Goal: Task Accomplishment & Management: Use online tool/utility

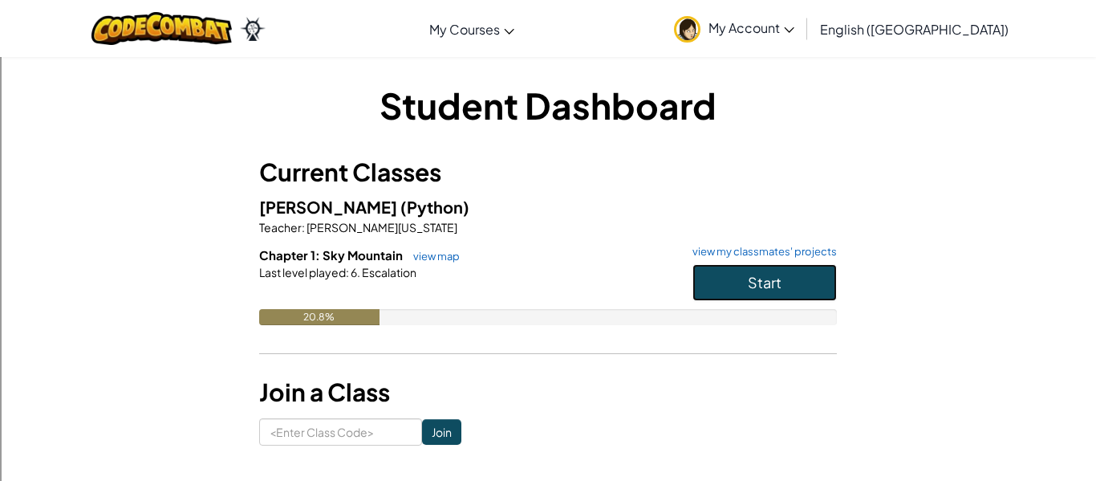
click at [748, 283] on span "Start" at bounding box center [765, 282] width 34 height 18
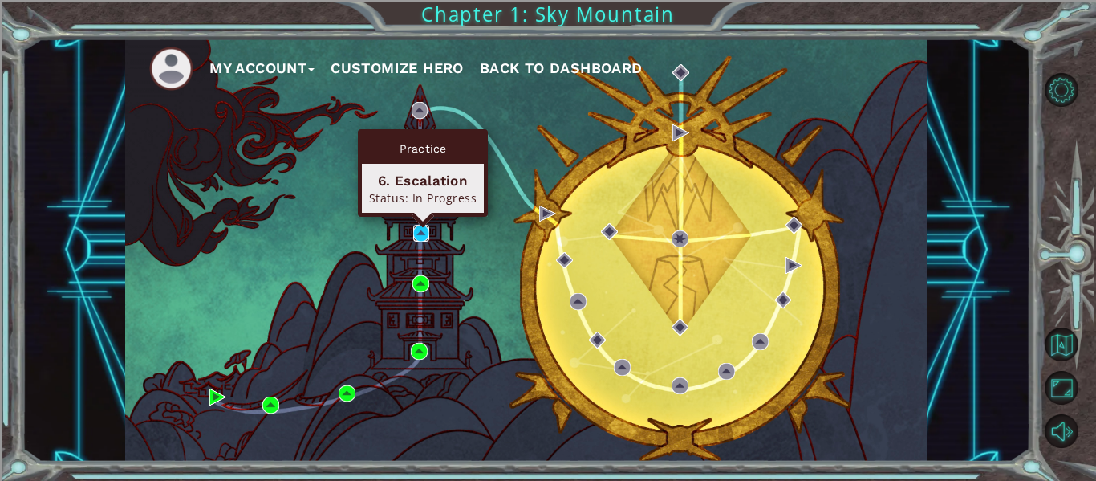
click at [424, 237] on img at bounding box center [421, 233] width 17 height 17
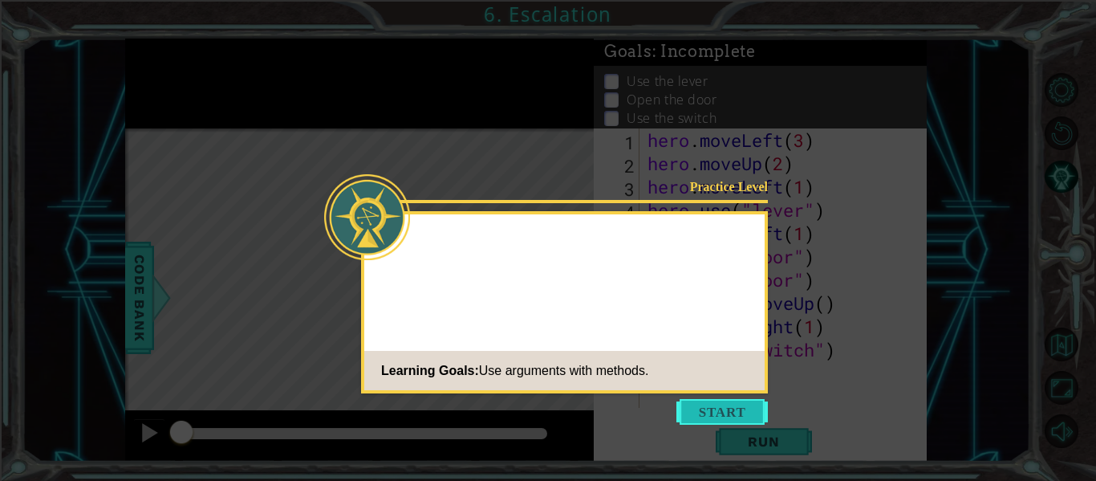
click at [712, 414] on button "Start" at bounding box center [721, 412] width 91 height 26
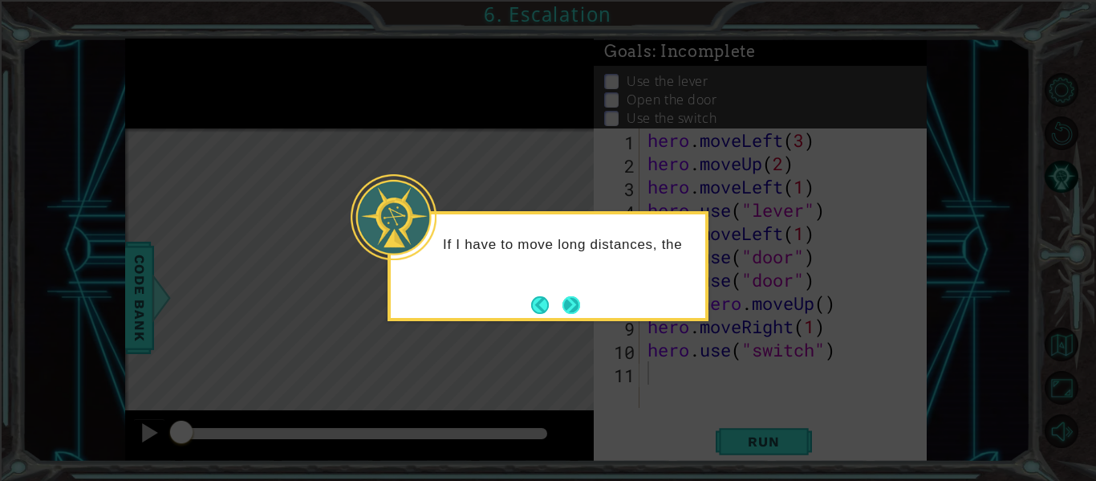
click at [580, 300] on button "Next" at bounding box center [571, 305] width 18 height 18
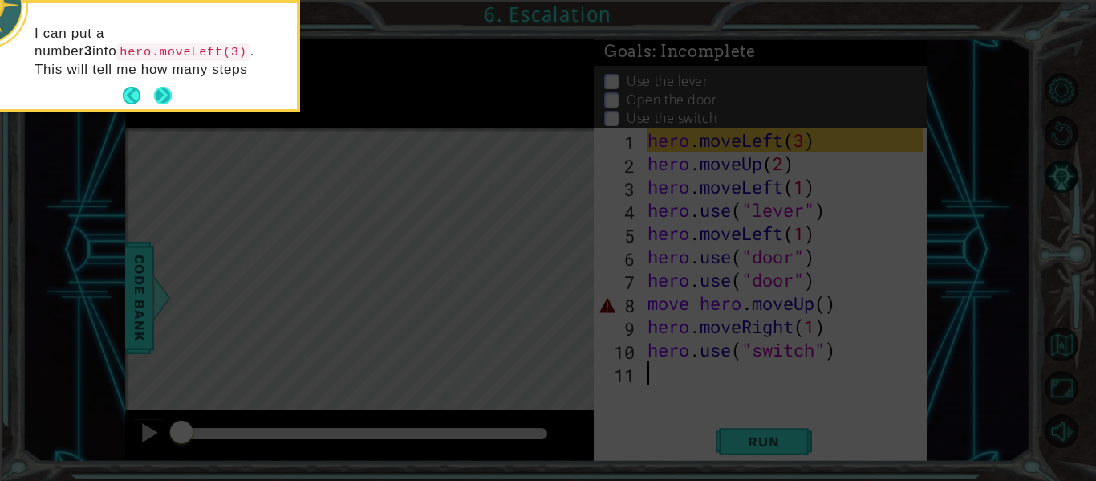
click at [163, 91] on button "Next" at bounding box center [163, 96] width 18 height 18
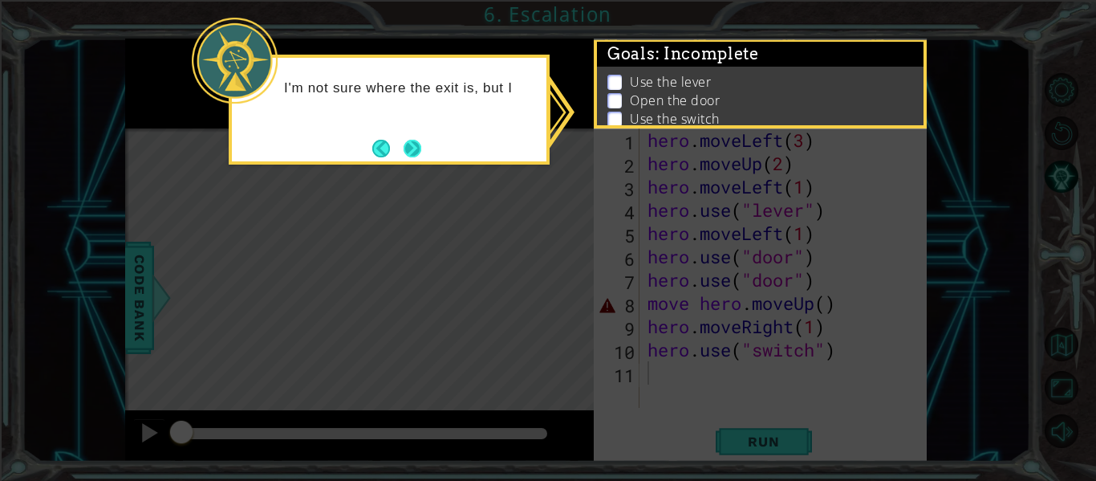
click at [413, 157] on button "Next" at bounding box center [413, 149] width 18 height 18
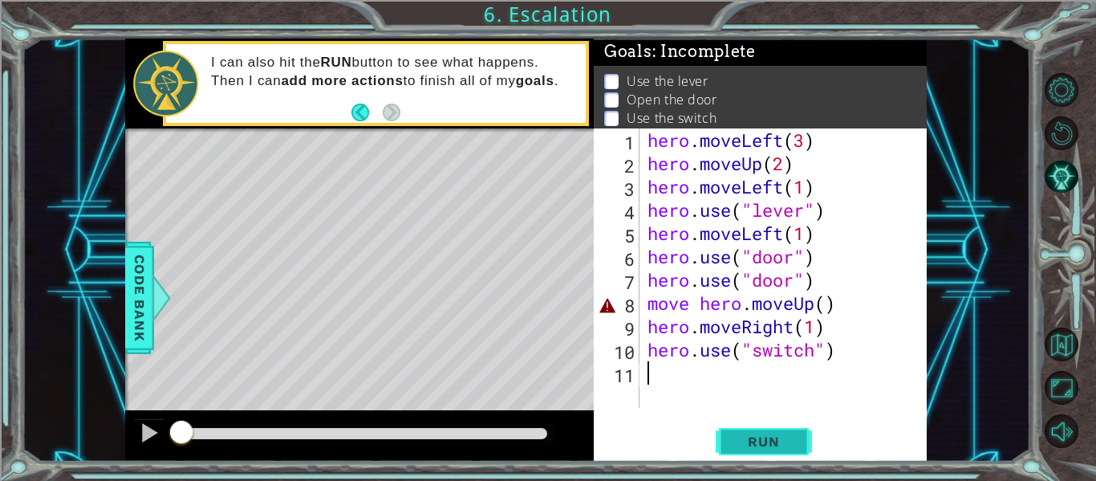
click at [770, 440] on span "Run" at bounding box center [763, 441] width 63 height 16
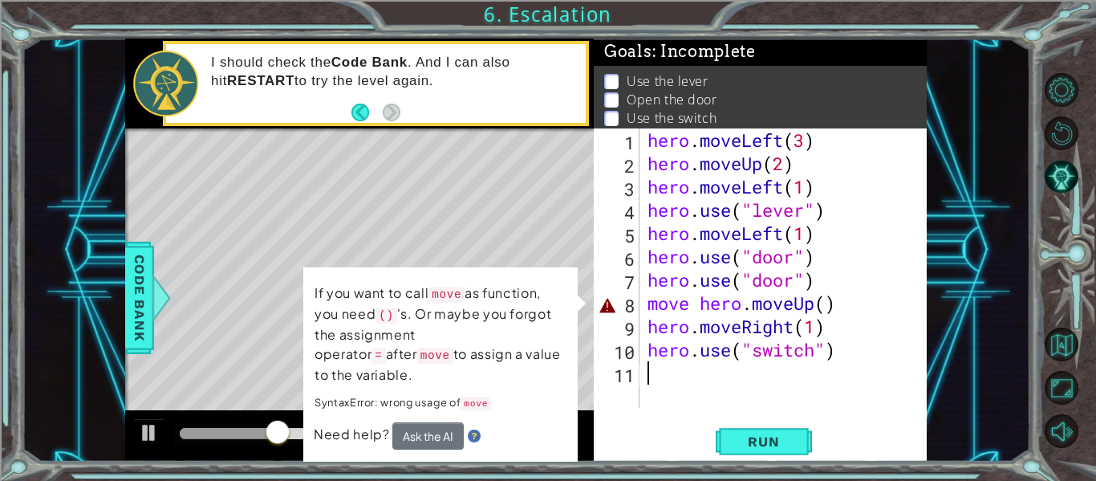
click at [869, 309] on div "hero . moveLeft ( 3 ) hero . moveUp ( 2 ) hero . moveLeft ( 1 ) hero . use ( "l…" at bounding box center [787, 291] width 287 height 326
click at [145, 335] on span "Code Bank" at bounding box center [140, 298] width 26 height 98
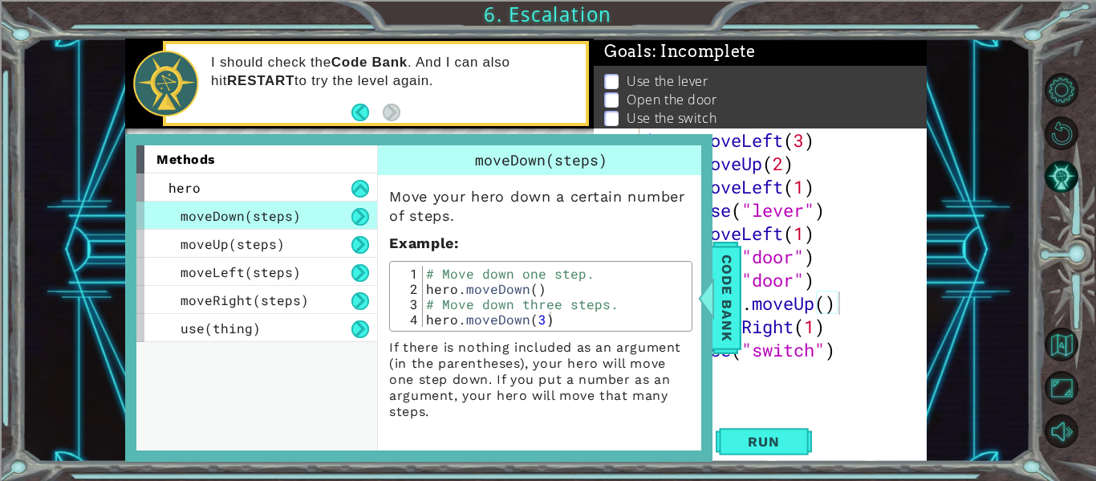
click at [951, 231] on div "1 ההההההההההההההההההההההההההההההההההההההההההההההההההההההההההההההההההההההההההההה…" at bounding box center [526, 250] width 1008 height 423
click at [721, 326] on span "Code Bank" at bounding box center [727, 298] width 26 height 98
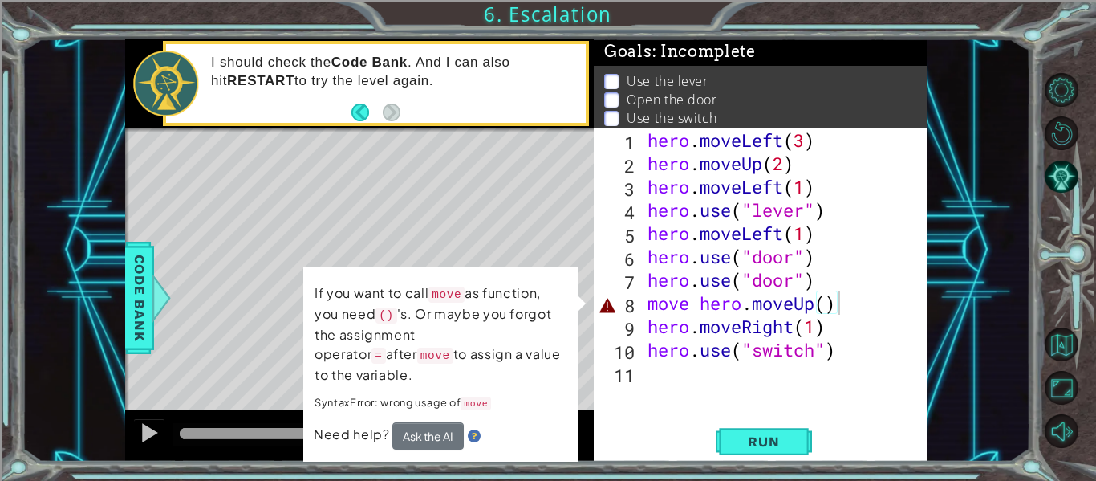
click at [472, 429] on img at bounding box center [474, 435] width 13 height 13
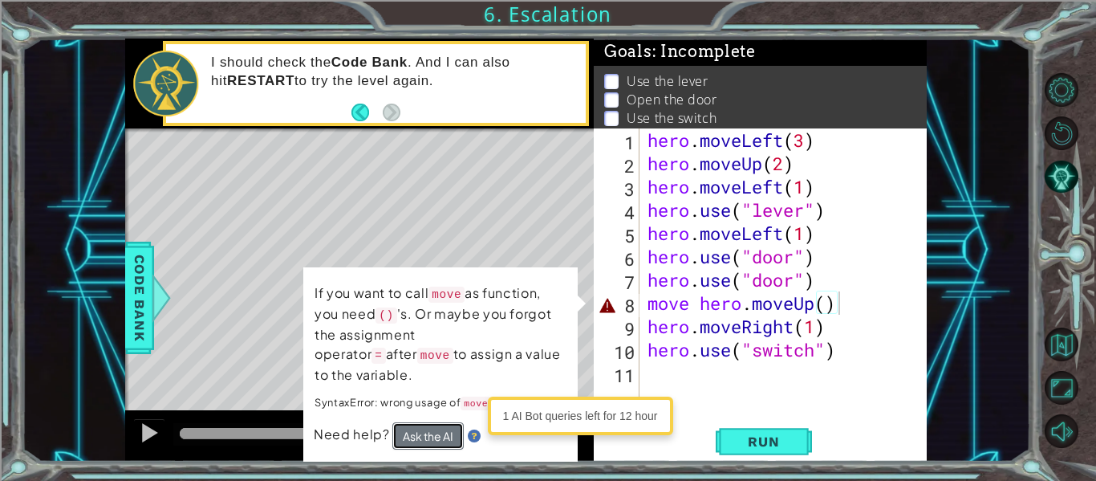
click at [457, 421] on button "Ask the AI" at bounding box center [427, 435] width 71 height 28
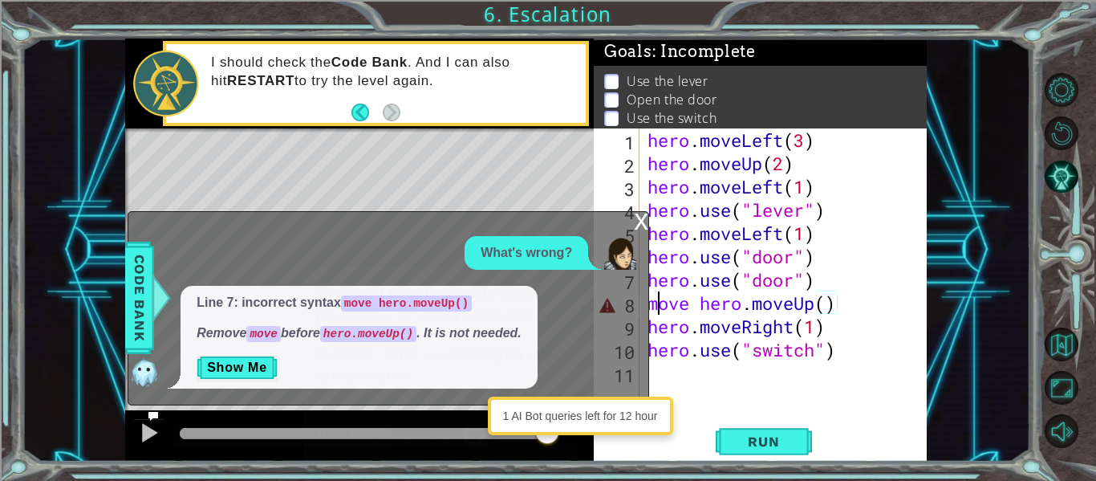
click at [659, 300] on div "hero . moveLeft ( 3 ) hero . moveUp ( 2 ) hero . moveLeft ( 1 ) hero . use ( "l…" at bounding box center [787, 291] width 287 height 326
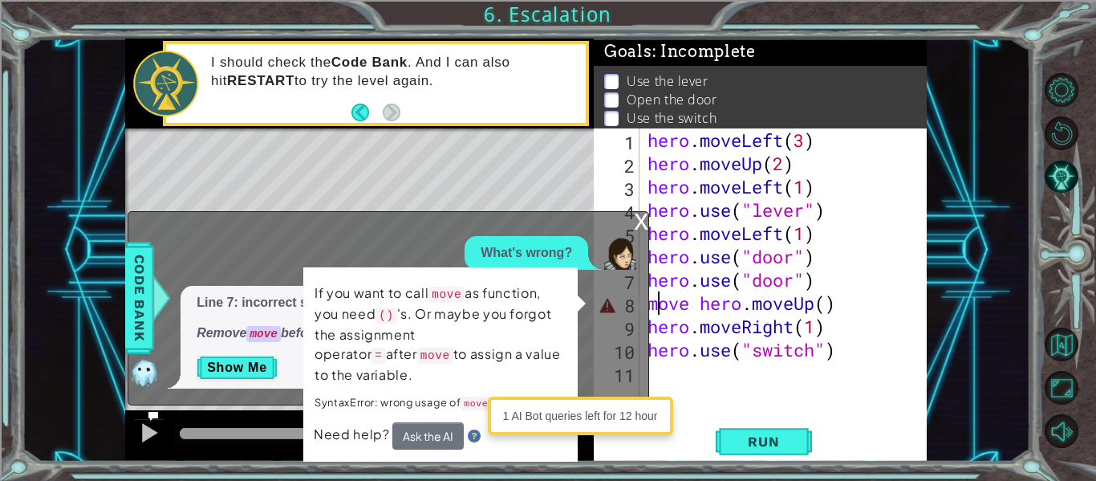
click at [660, 303] on div "hero . moveLeft ( 3 ) hero . moveUp ( 2 ) hero . moveLeft ( 1 ) hero . use ( "l…" at bounding box center [787, 291] width 287 height 326
click at [886, 225] on div "hero . moveLeft ( 3 ) hero . moveUp ( 2 ) hero . moveLeft ( 1 ) hero . use ( "l…" at bounding box center [787, 291] width 287 height 326
click at [814, 359] on div "hero . moveLeft ( 3 ) hero . moveUp ( 2 ) hero . moveLeft ( 1 ) hero . use ( "l…" at bounding box center [787, 291] width 287 height 326
click at [256, 374] on button "Show Me" at bounding box center [237, 368] width 81 height 26
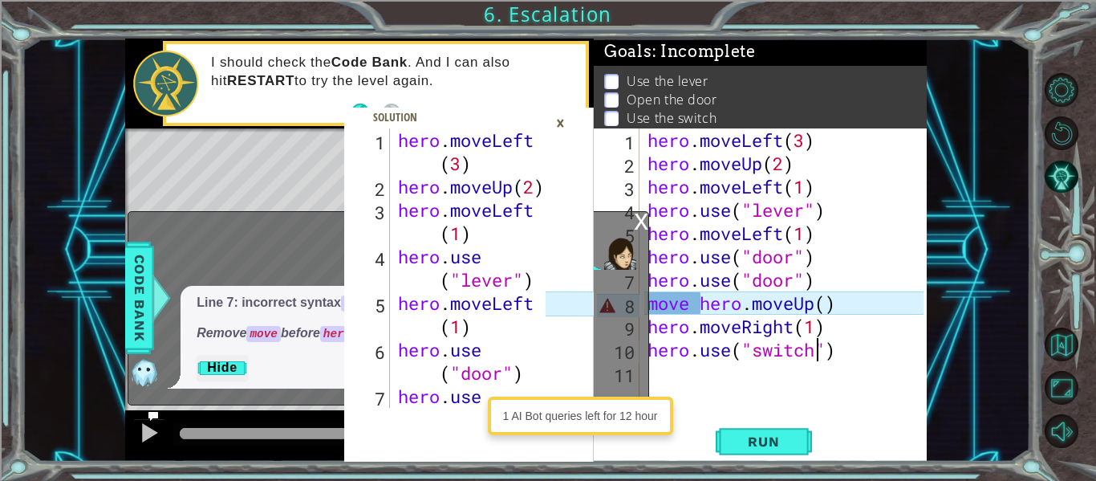
click at [607, 416] on div "1 AI Bot queries left for 12 hour" at bounding box center [580, 415] width 177 height 30
click at [533, 424] on div "1 AI Bot queries left for 12 hour" at bounding box center [580, 415] width 177 height 30
click at [843, 311] on div "hero . moveLeft ( 3 ) hero . moveUp ( 2 ) hero . moveLeft ( 1 ) hero . use ( "l…" at bounding box center [787, 291] width 287 height 326
click at [819, 282] on div "hero . moveLeft ( 3 ) hero . moveUp ( 2 ) hero . moveLeft ( 1 ) hero . use ( "l…" at bounding box center [787, 291] width 287 height 326
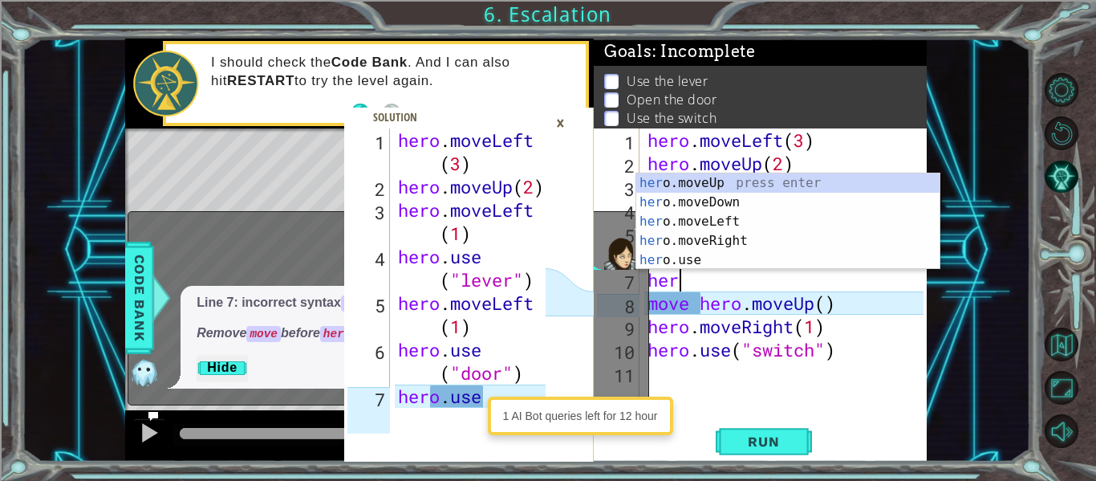
type textarea "h"
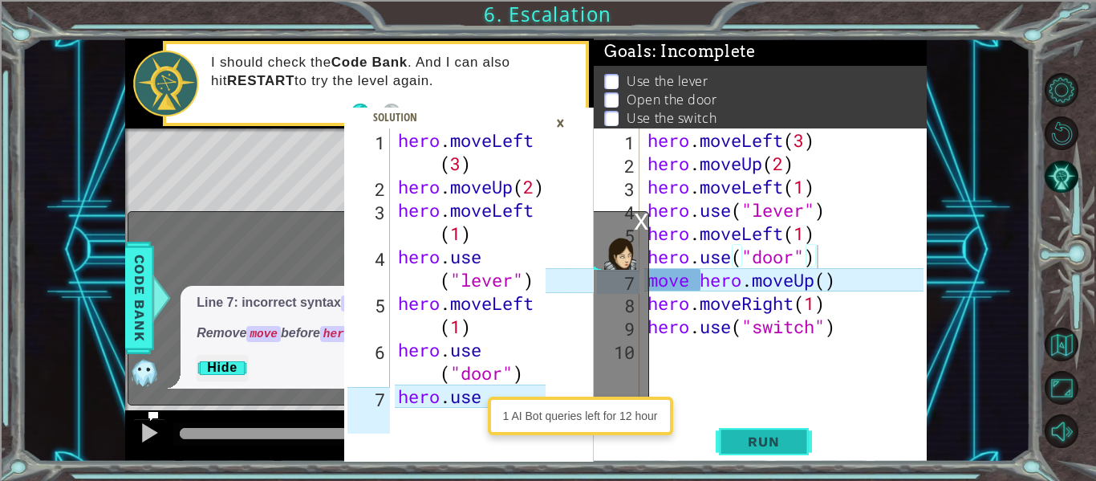
click at [758, 451] on button "Run" at bounding box center [764, 441] width 96 height 33
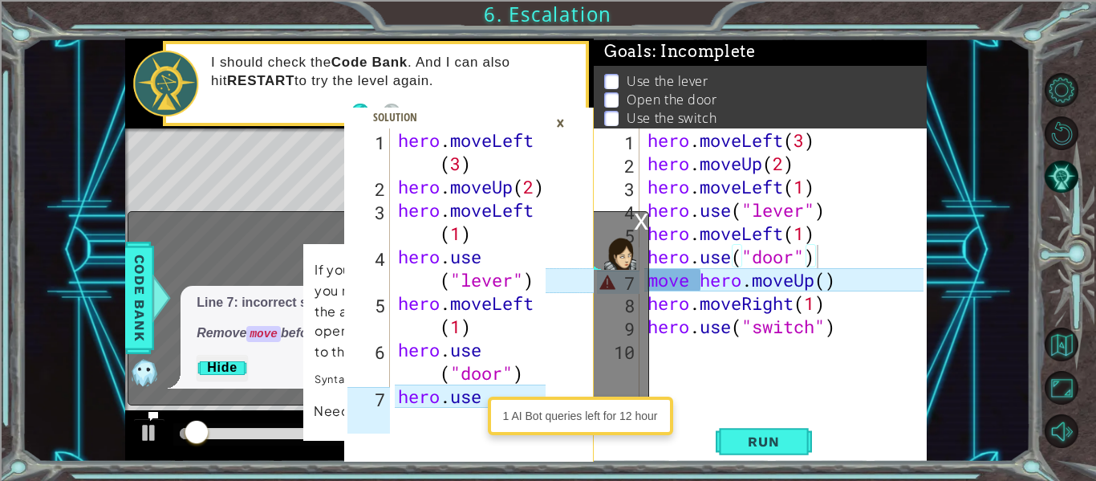
click at [639, 216] on div "x" at bounding box center [641, 220] width 14 height 16
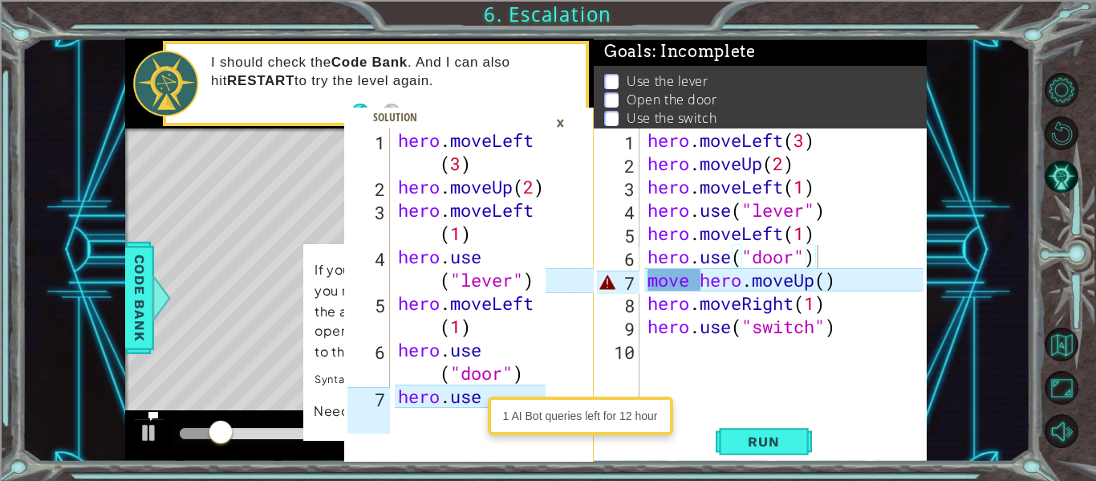
click at [560, 125] on div "×" at bounding box center [560, 122] width 25 height 27
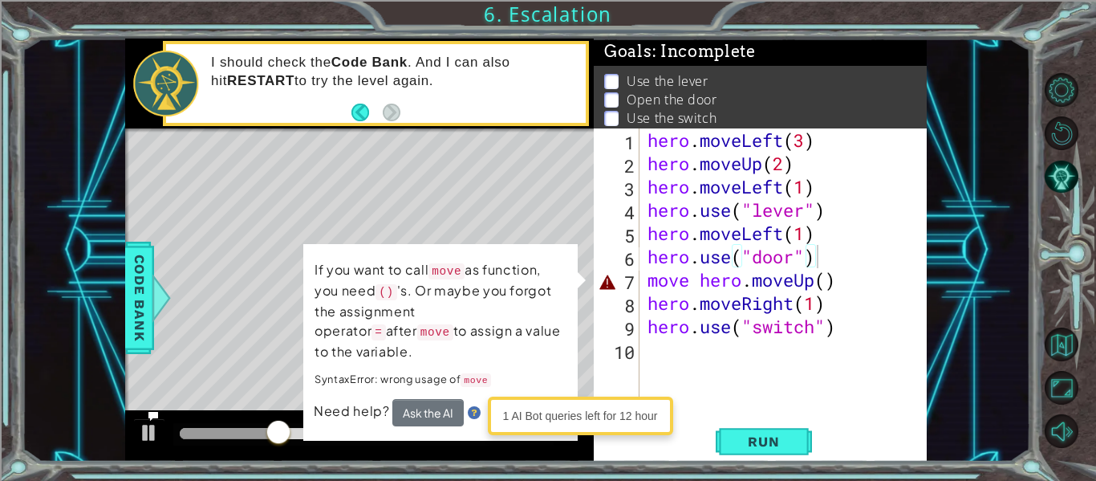
click at [829, 286] on div "hero . moveLeft ( 3 ) hero . moveUp ( 2 ) hero . moveLeft ( 1 ) hero . use ( "l…" at bounding box center [787, 291] width 287 height 326
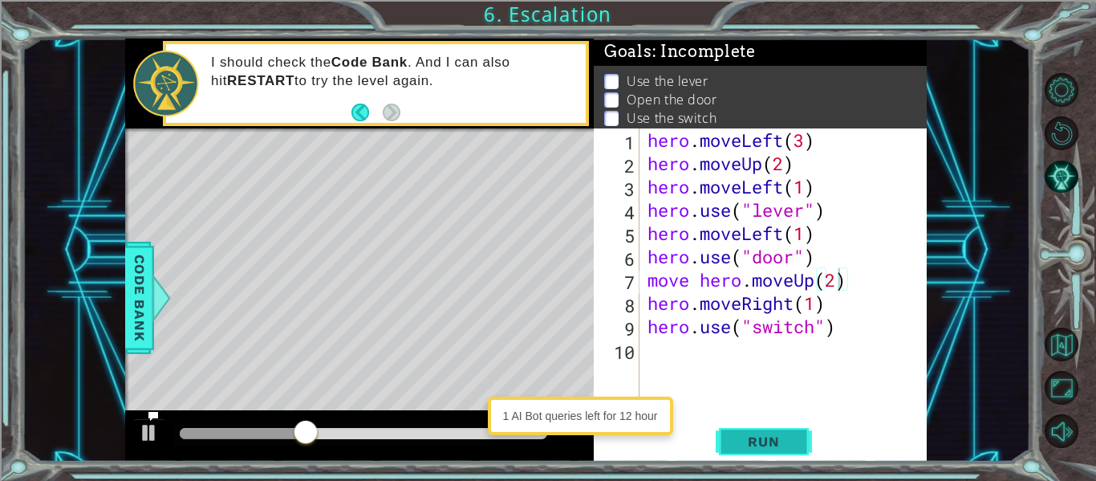
click at [760, 457] on button "Run" at bounding box center [764, 441] width 96 height 33
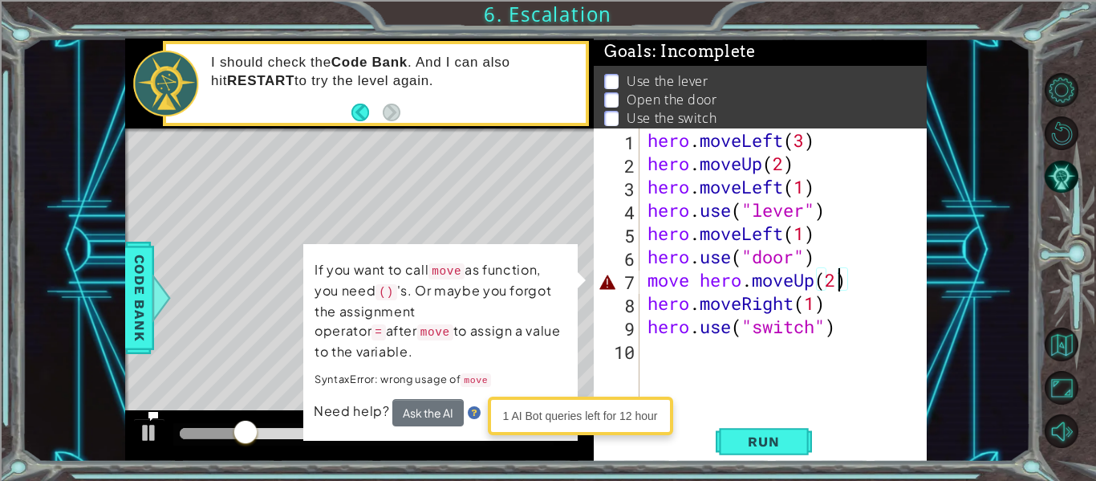
click at [693, 288] on div "hero . moveLeft ( 3 ) hero . moveUp ( 2 ) hero . moveLeft ( 1 ) hero . use ( "l…" at bounding box center [787, 291] width 287 height 326
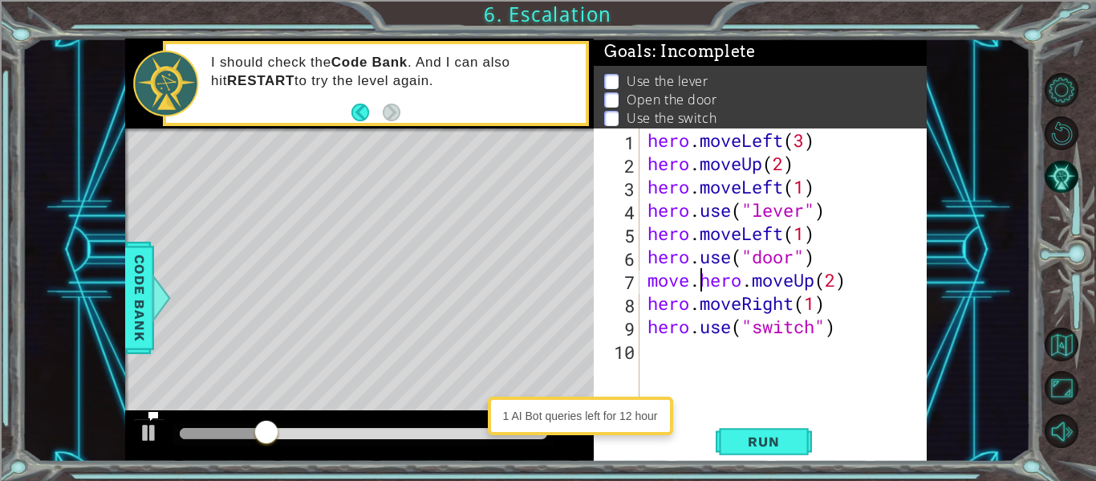
scroll to position [0, 3]
click at [765, 445] on span "Run" at bounding box center [763, 441] width 63 height 16
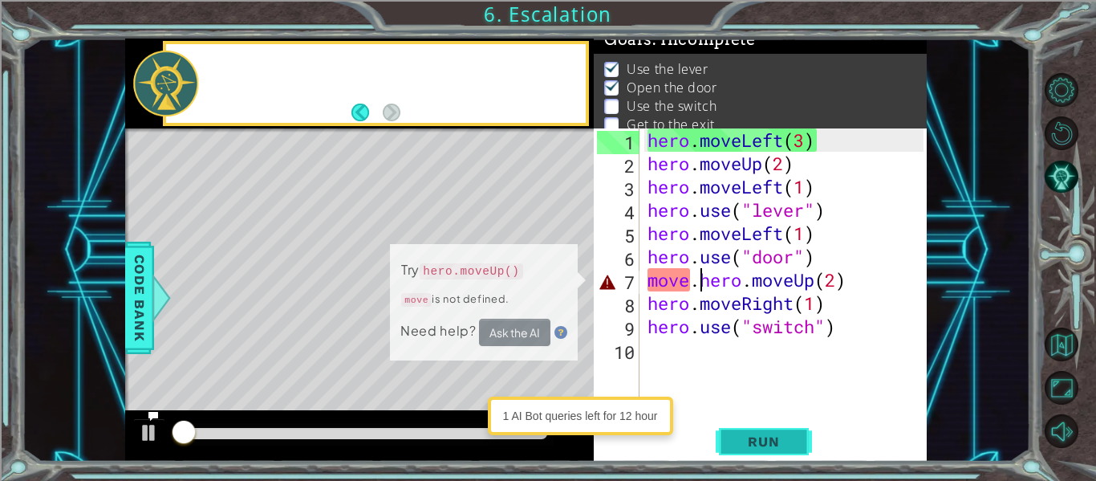
scroll to position [13, 0]
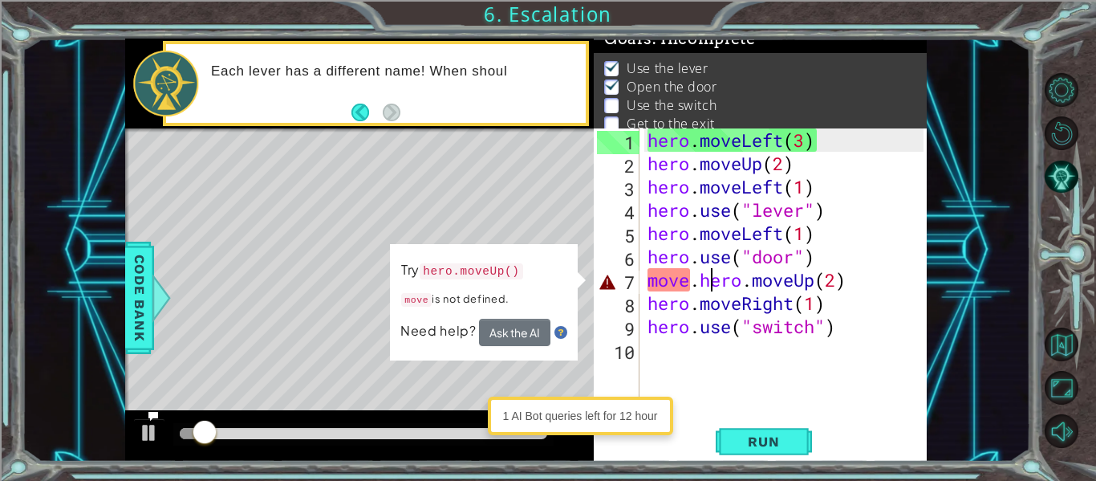
click at [708, 281] on div "hero . moveLeft ( 3 ) hero . moveUp ( 2 ) hero . moveLeft ( 1 ) hero . use ( "l…" at bounding box center [787, 291] width 287 height 326
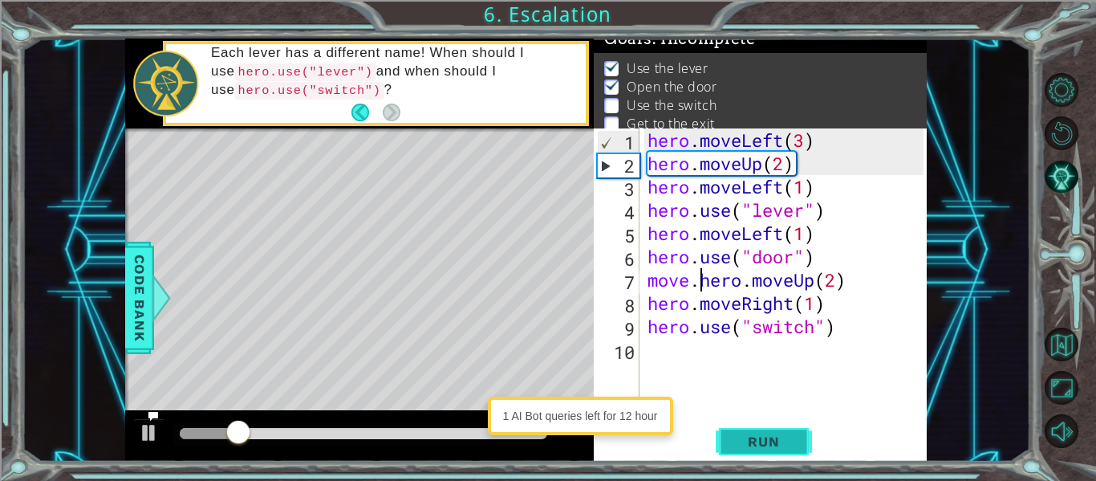
click at [757, 448] on span "Run" at bounding box center [763, 441] width 63 height 16
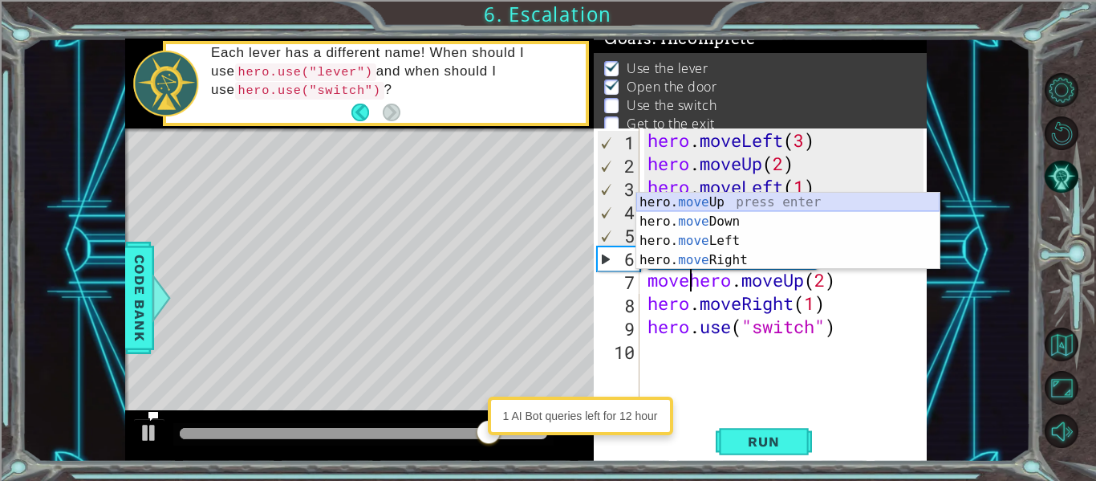
click at [744, 201] on div "hero. move Up press enter hero. move Down press enter hero. move Left press ent…" at bounding box center [787, 251] width 303 height 116
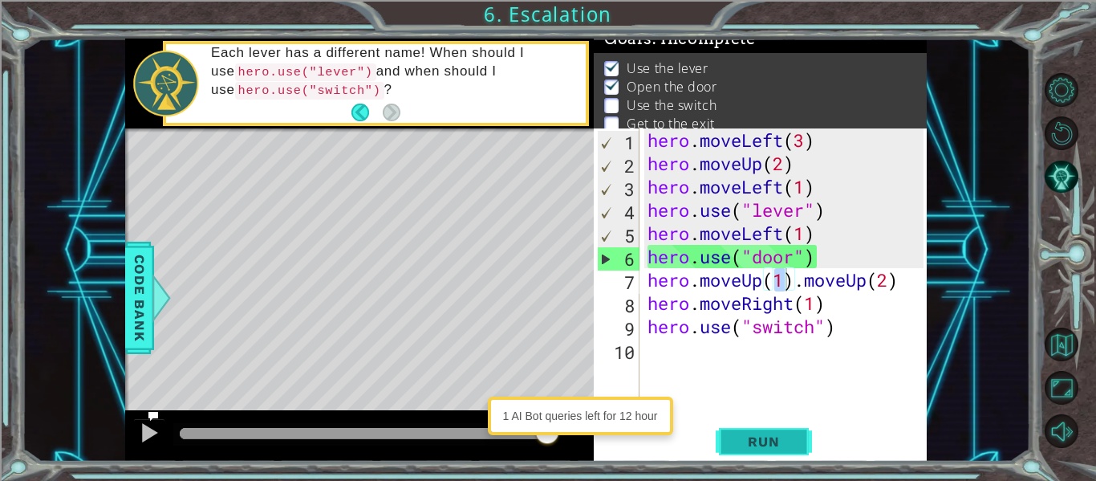
click at [760, 447] on span "Run" at bounding box center [763, 441] width 63 height 16
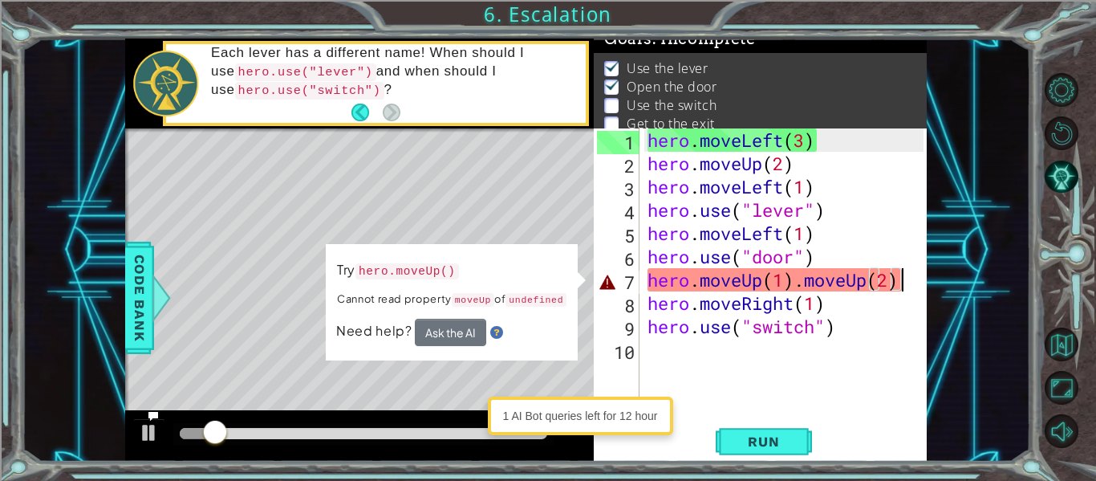
click at [905, 282] on div "hero . moveLeft ( 3 ) hero . moveUp ( 2 ) hero . moveLeft ( 1 ) hero . use ( "l…" at bounding box center [787, 291] width 287 height 326
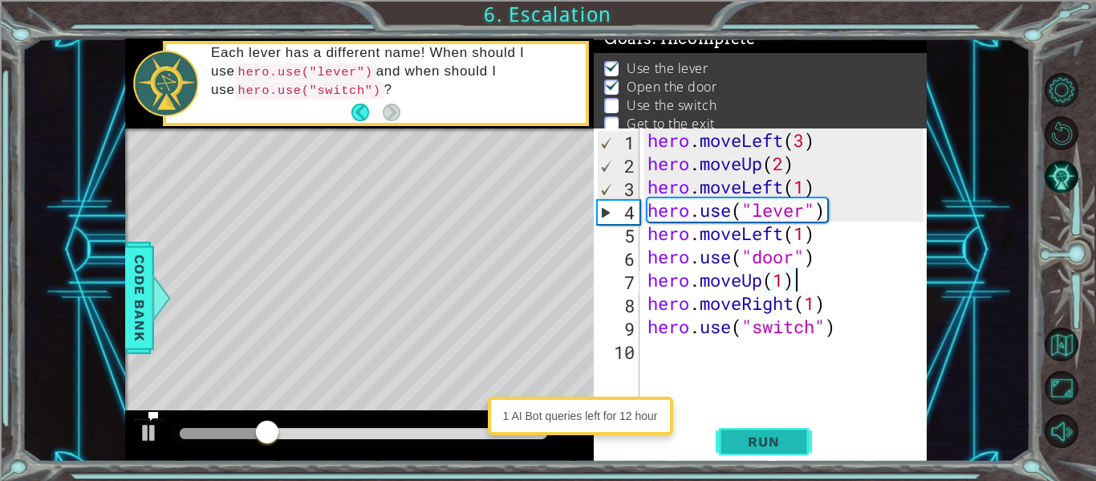
click at [796, 450] on button "Run" at bounding box center [764, 441] width 96 height 33
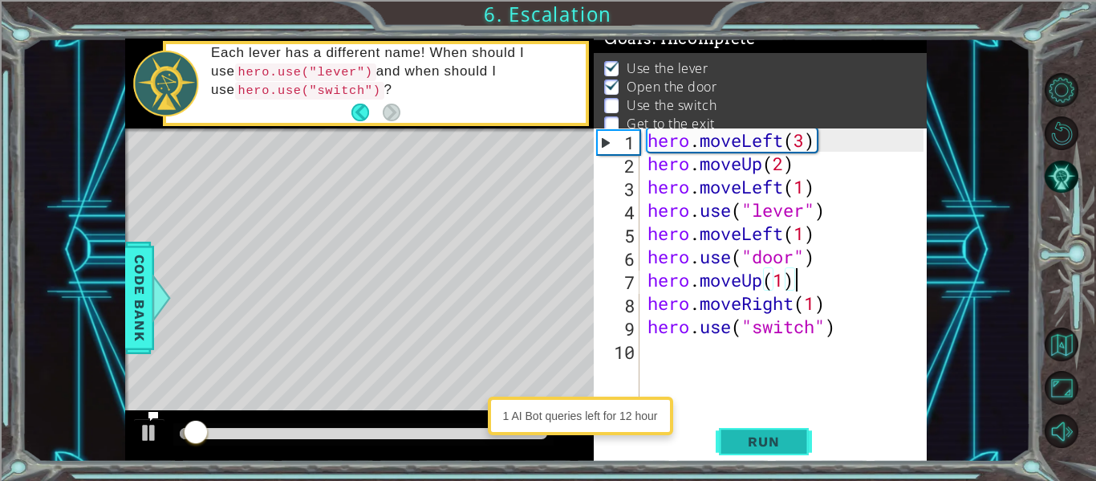
click at [789, 449] on span "Run" at bounding box center [763, 441] width 63 height 16
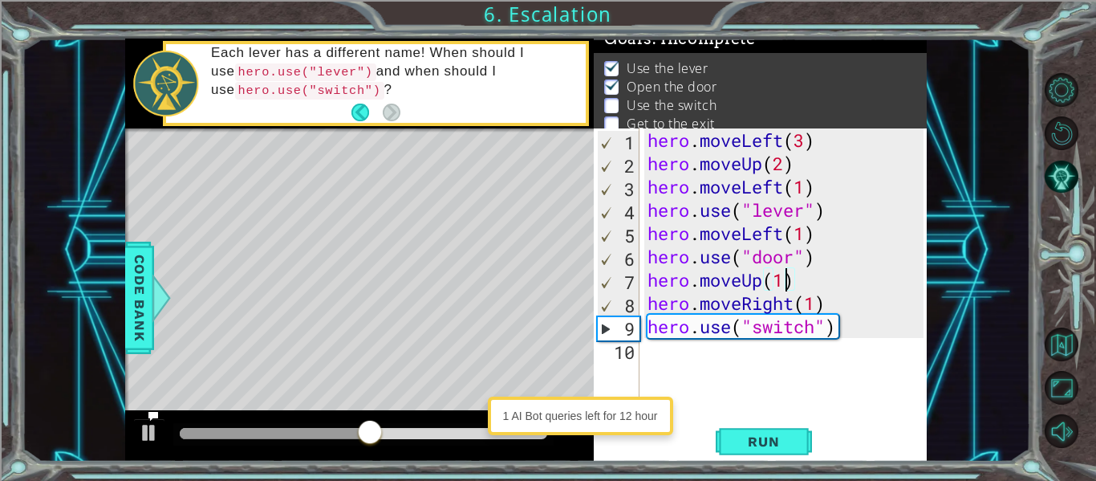
click at [787, 282] on div "hero . moveLeft ( 3 ) hero . moveUp ( 2 ) hero . moveLeft ( 1 ) hero . use ( "l…" at bounding box center [787, 291] width 287 height 326
click at [789, 452] on button "Run" at bounding box center [764, 441] width 96 height 33
click at [816, 307] on div "hero . moveLeft ( 3 ) hero . moveUp ( 2 ) hero . moveLeft ( 1 ) hero . use ( "l…" at bounding box center [787, 291] width 287 height 326
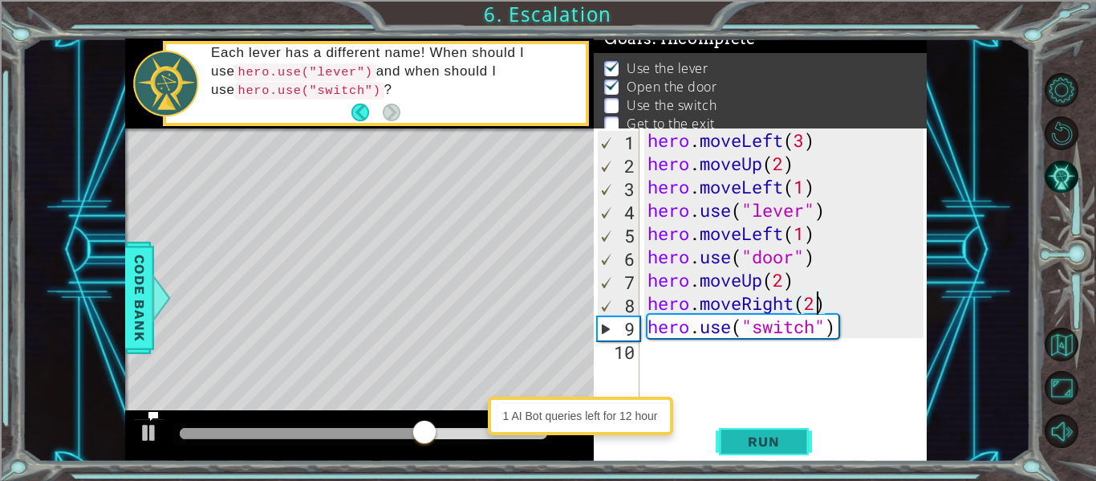
type textarea "hero.moveRight(2)"
click at [787, 439] on span "Run" at bounding box center [763, 441] width 63 height 16
click at [678, 365] on div "hero . moveLeft ( 3 ) hero . moveUp ( 2 ) hero . moveLeft ( 1 ) hero . use ( "l…" at bounding box center [787, 291] width 287 height 326
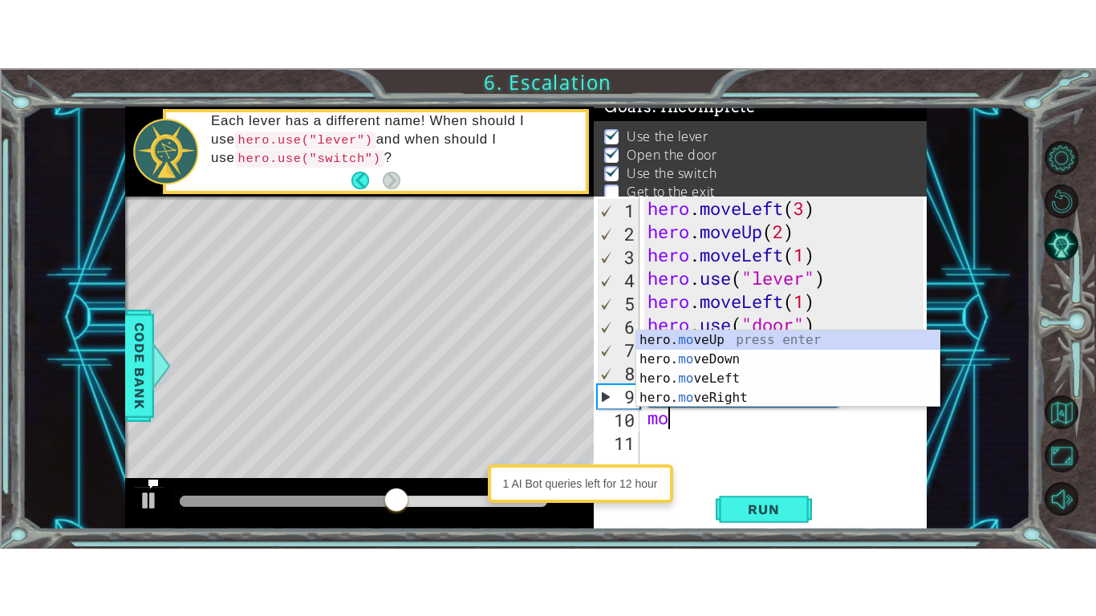
scroll to position [0, 1]
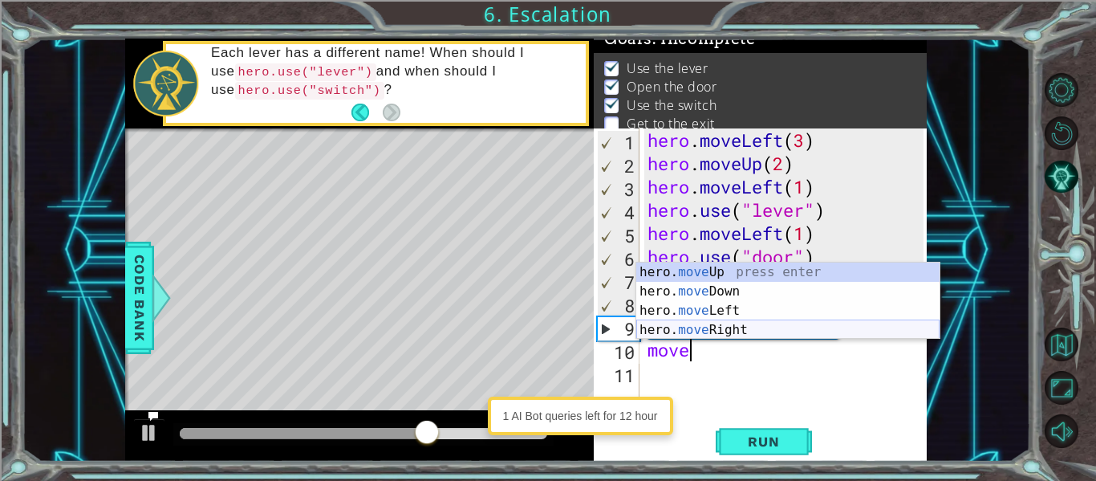
click at [736, 333] on div "hero. move Up press enter hero. move Down press enter hero. move Left press ent…" at bounding box center [787, 320] width 303 height 116
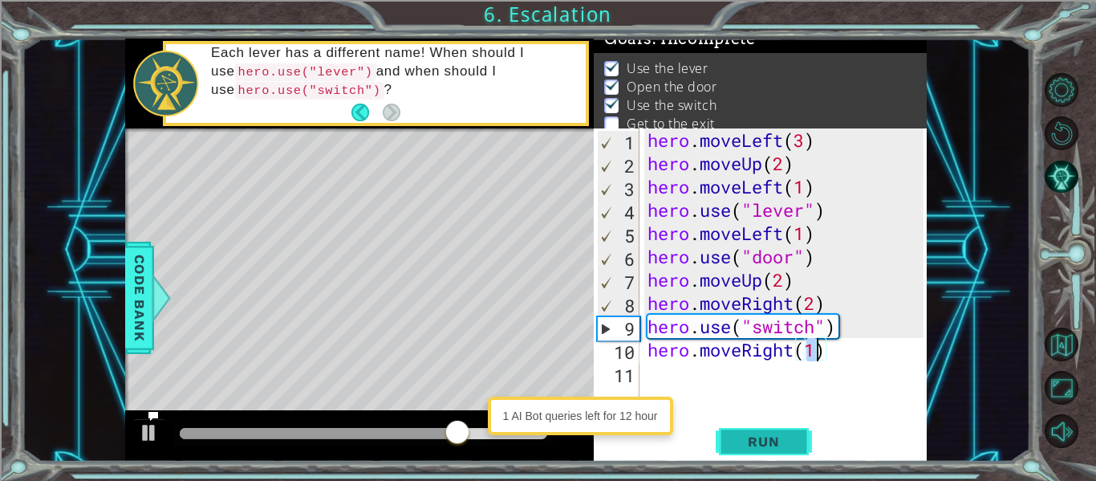
type textarea "hero.moveRight(1)"
click at [744, 430] on button "Run" at bounding box center [764, 441] width 96 height 33
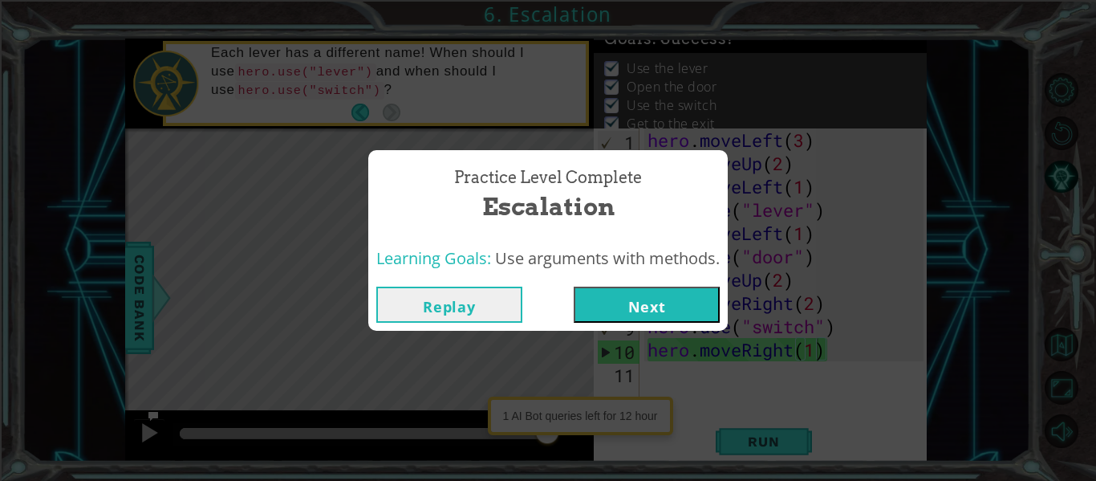
click at [614, 306] on button "Next" at bounding box center [647, 304] width 146 height 36
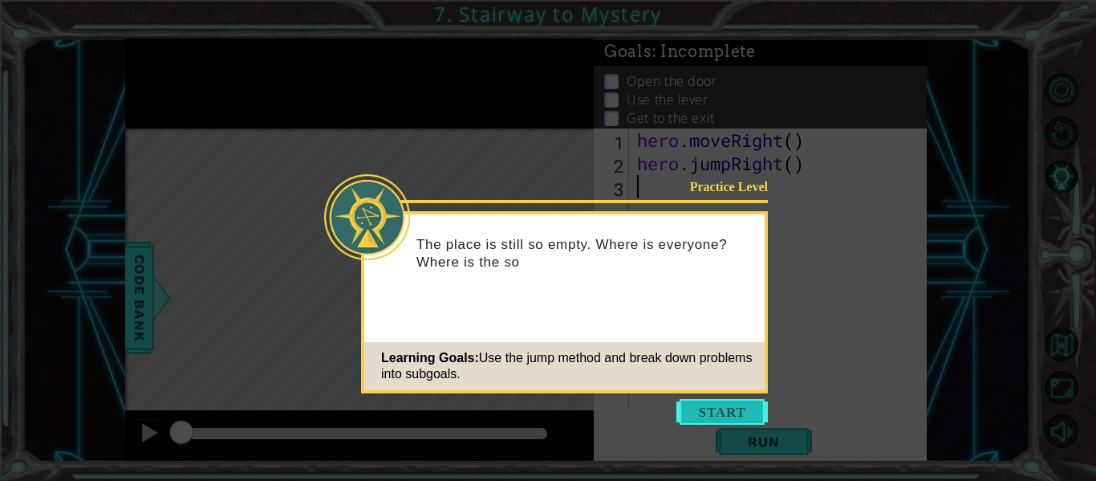
click at [711, 409] on button "Start" at bounding box center [721, 412] width 91 height 26
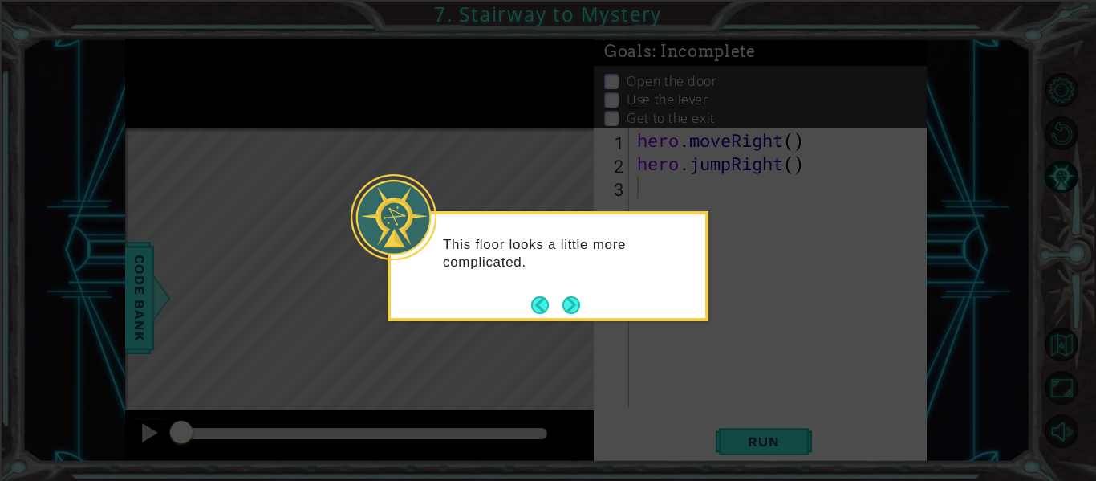
click at [590, 305] on div "This floor looks a little more complicated." at bounding box center [547, 266] width 321 height 110
click at [568, 306] on button "Next" at bounding box center [571, 305] width 18 height 18
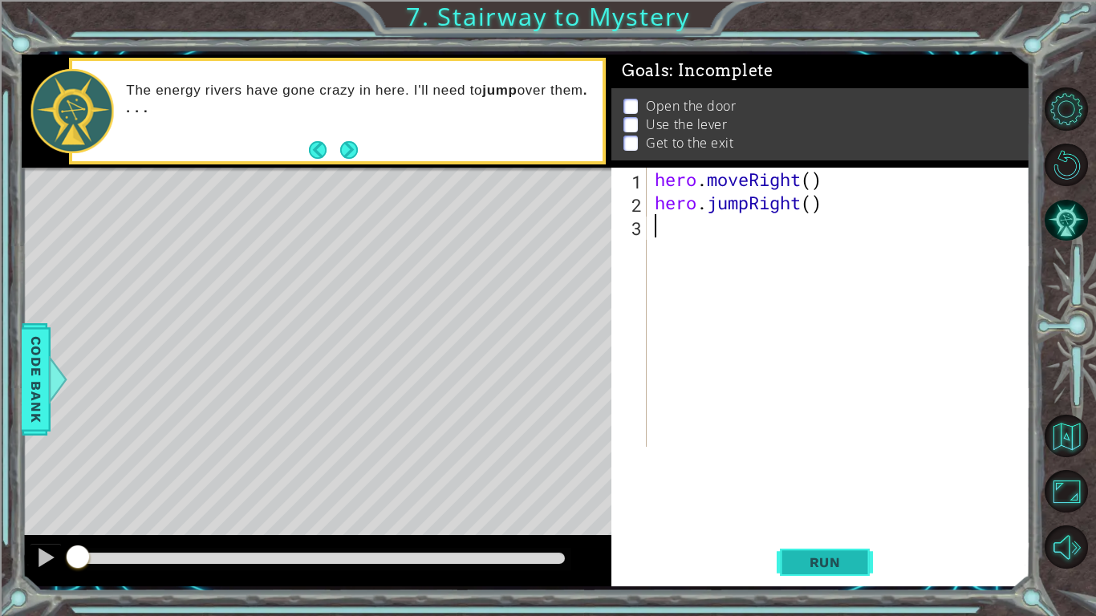
click at [821, 480] on span "Run" at bounding box center [824, 562] width 63 height 16
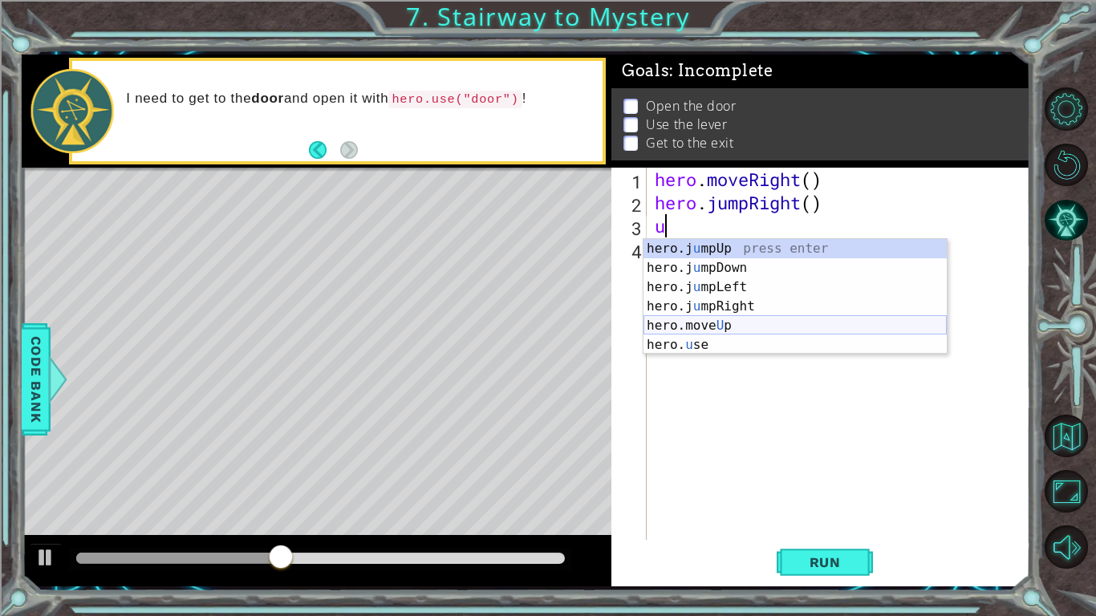
click at [747, 324] on div "hero.j u mpUp press enter hero.j u mpDown press enter hero.j u mpLeft press ent…" at bounding box center [794, 316] width 303 height 154
type textarea "hero.moveUp(1)"
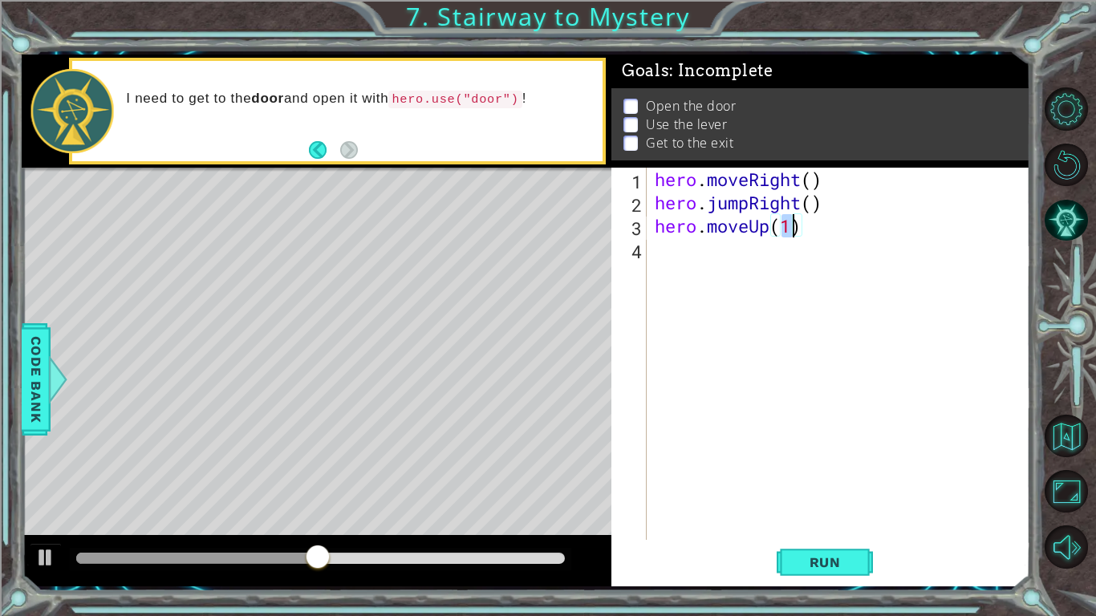
click at [712, 256] on div "hero . moveRight ( ) hero . jumpRight ( ) hero . moveUp ( 1 )" at bounding box center [842, 377] width 383 height 419
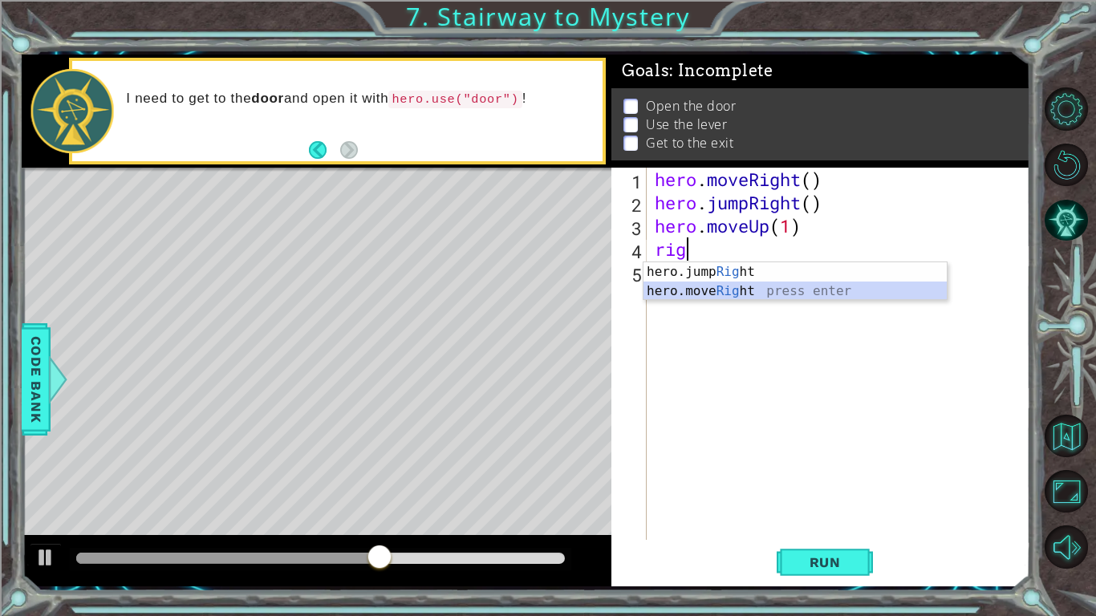
click at [728, 293] on div "hero.jump Rig ht press enter hero.move Rig ht press enter" at bounding box center [794, 300] width 303 height 77
type textarea "hero.moveRight(1)"
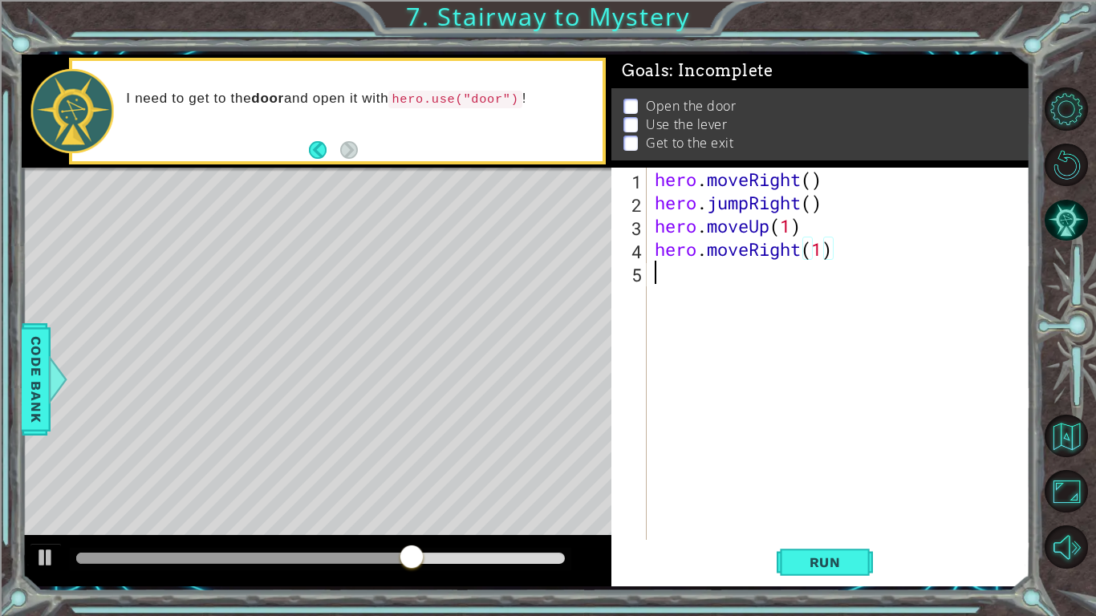
click at [760, 287] on div "hero . moveRight ( ) hero . jumpRight ( ) hero . moveUp ( 1 ) hero . moveRight …" at bounding box center [842, 377] width 383 height 419
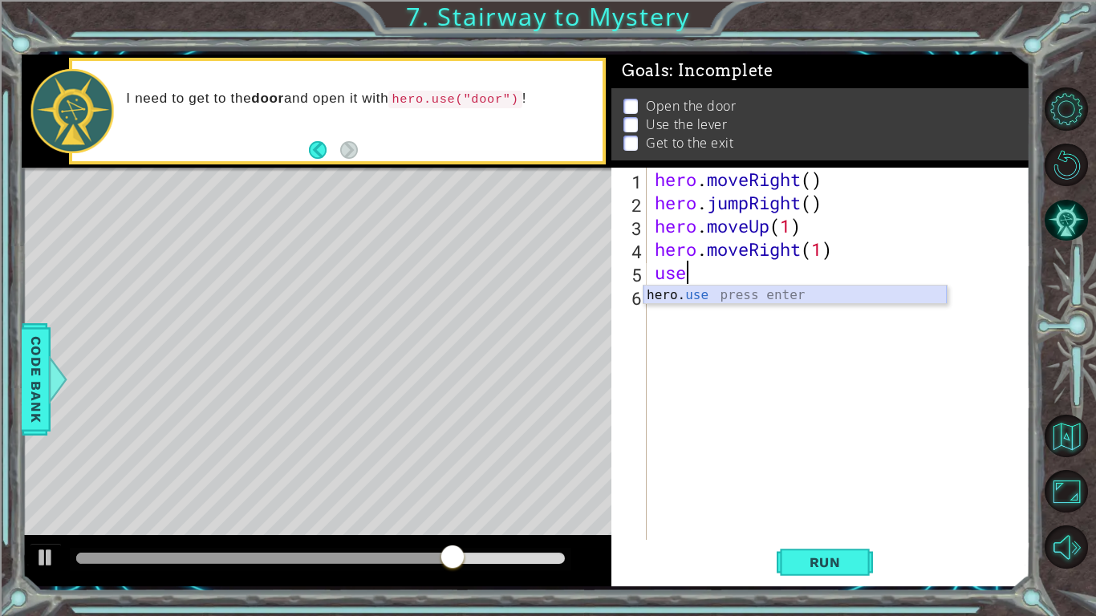
click at [789, 292] on div "hero. use press enter" at bounding box center [794, 315] width 303 height 58
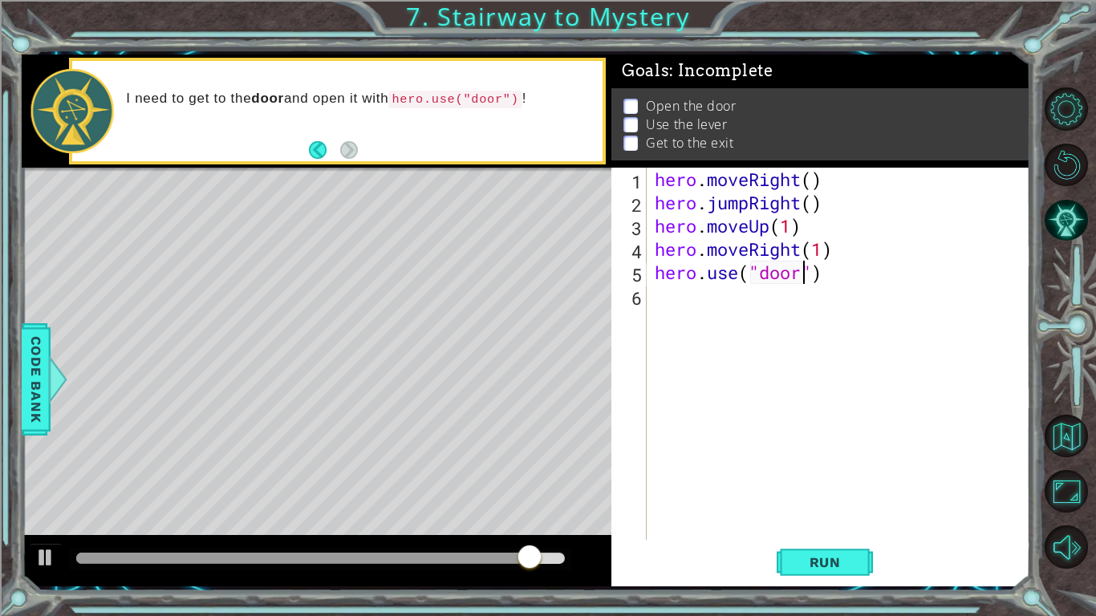
scroll to position [0, 6]
type textarea "hero.use("door")"
click at [797, 480] on button "Run" at bounding box center [825, 562] width 96 height 42
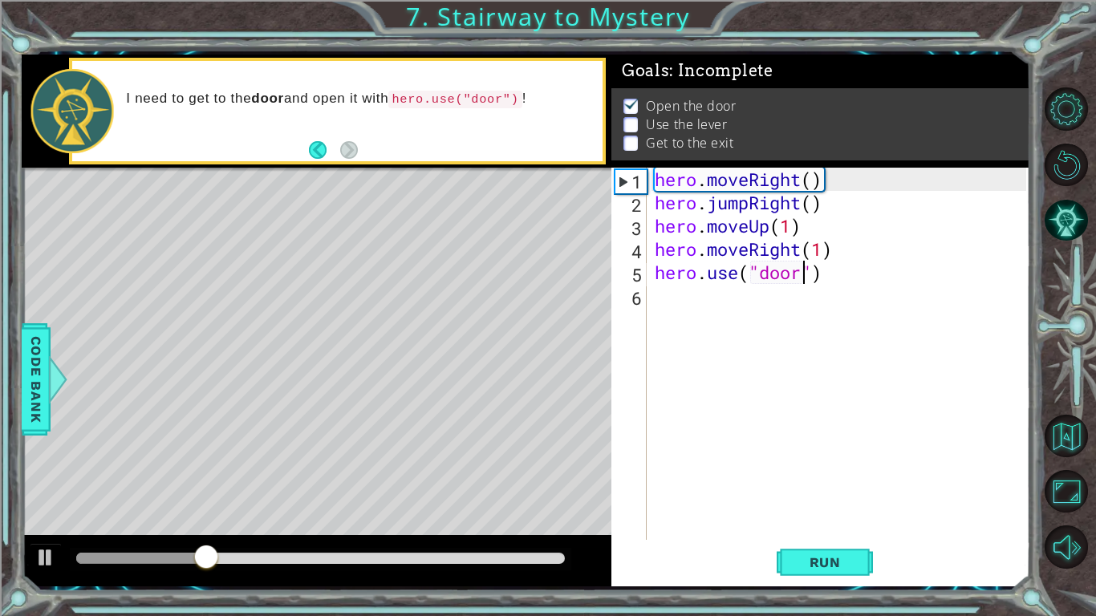
click at [733, 319] on div "hero . moveRight ( ) hero . jumpRight ( ) hero . moveUp ( 1 ) hero . moveRight …" at bounding box center [842, 377] width 383 height 419
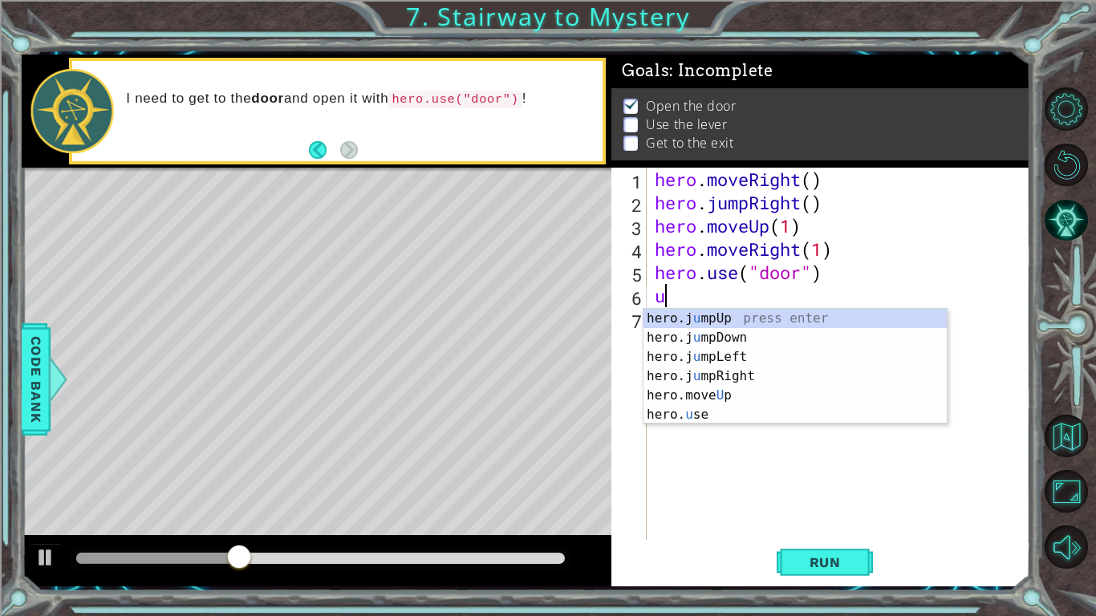
type textarea "up"
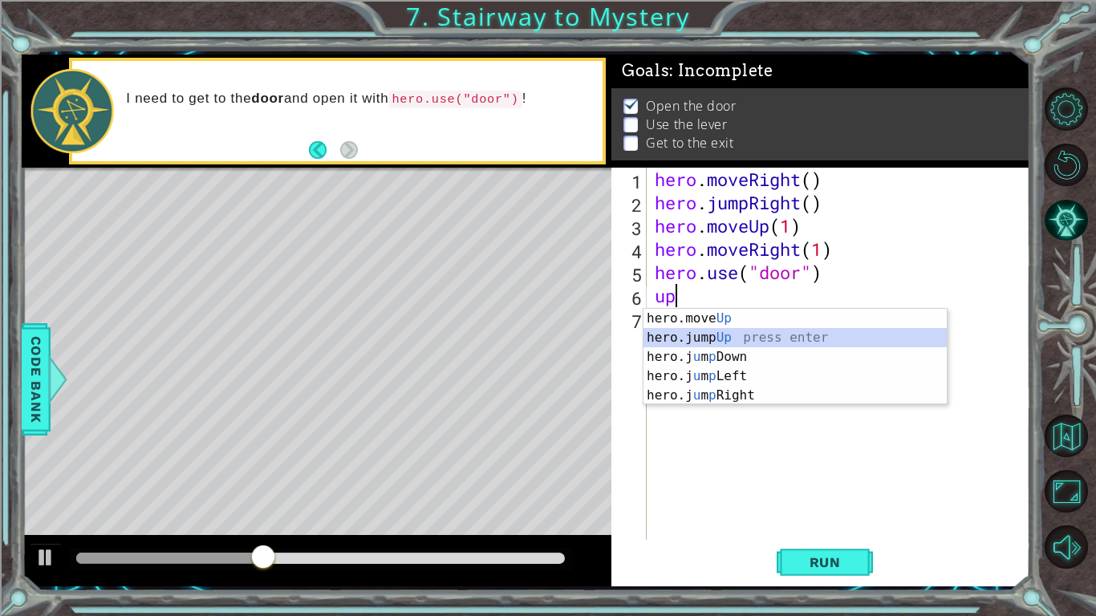
click at [761, 336] on div "hero.move Up press enter hero.jump Up press enter hero.j u m p Down press enter…" at bounding box center [794, 376] width 303 height 135
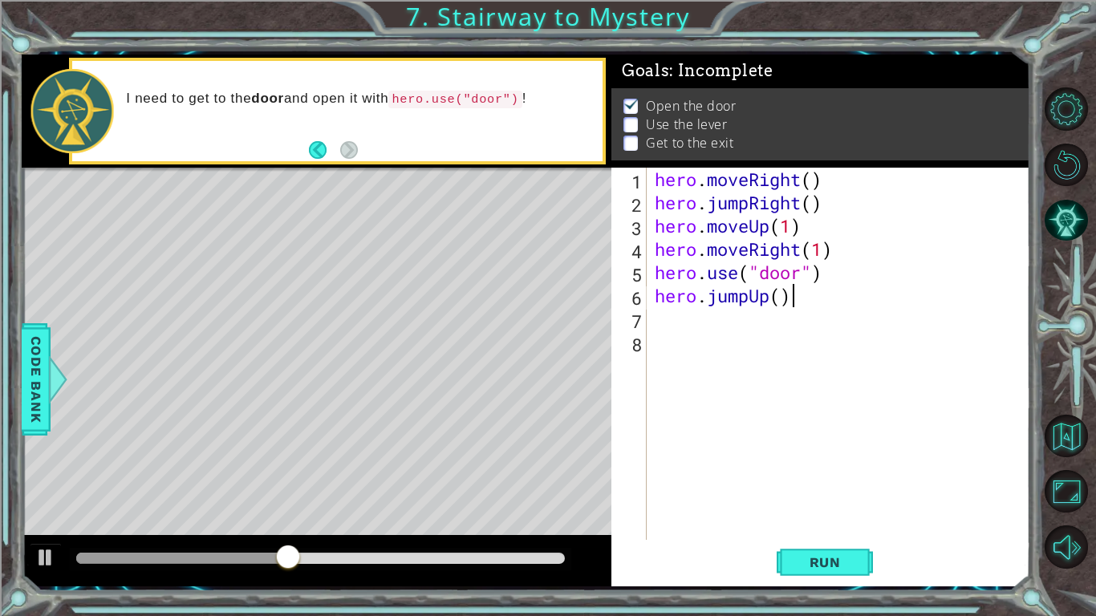
click at [793, 296] on div "hero . moveRight ( ) hero . jumpRight ( ) hero . moveUp ( 1 ) hero . moveRight …" at bounding box center [842, 377] width 383 height 419
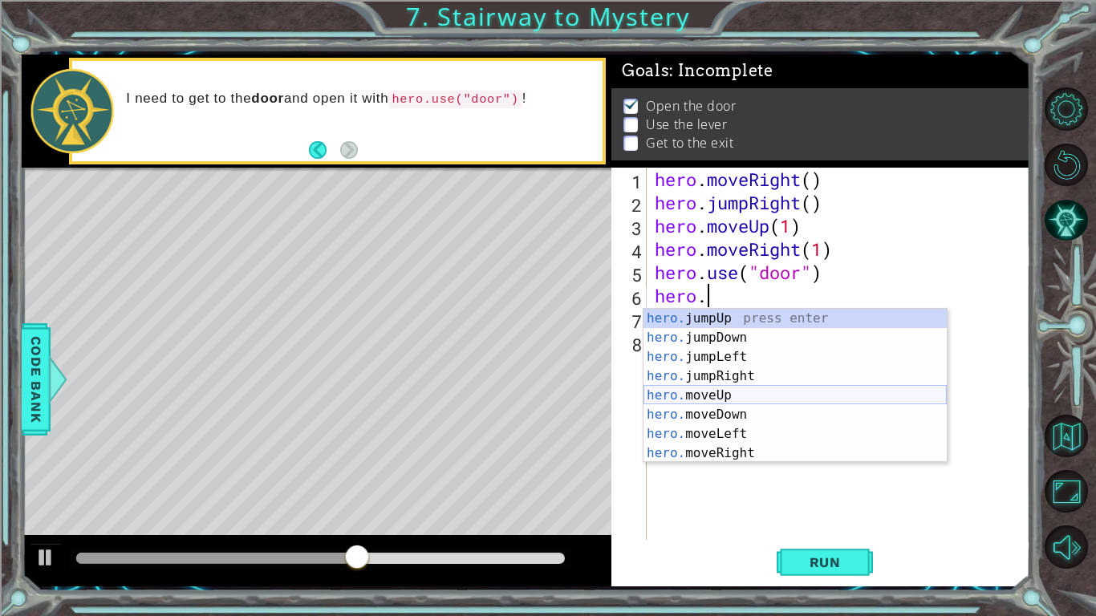
click at [771, 399] on div "hero. jumpUp press enter hero. jumpDown press enter hero. jumpLeft press enter …" at bounding box center [794, 405] width 303 height 193
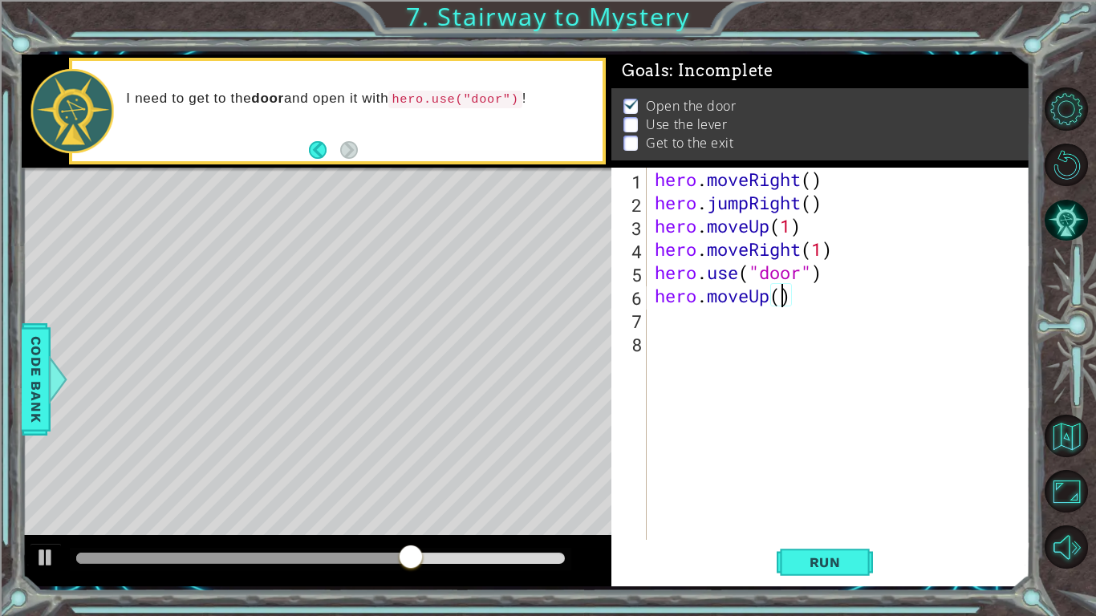
type textarea "hero.moveUp(2)"
click at [765, 320] on div "hero . moveRight ( ) hero . jumpRight ( ) hero . moveUp ( 1 ) hero . moveRight …" at bounding box center [842, 377] width 383 height 419
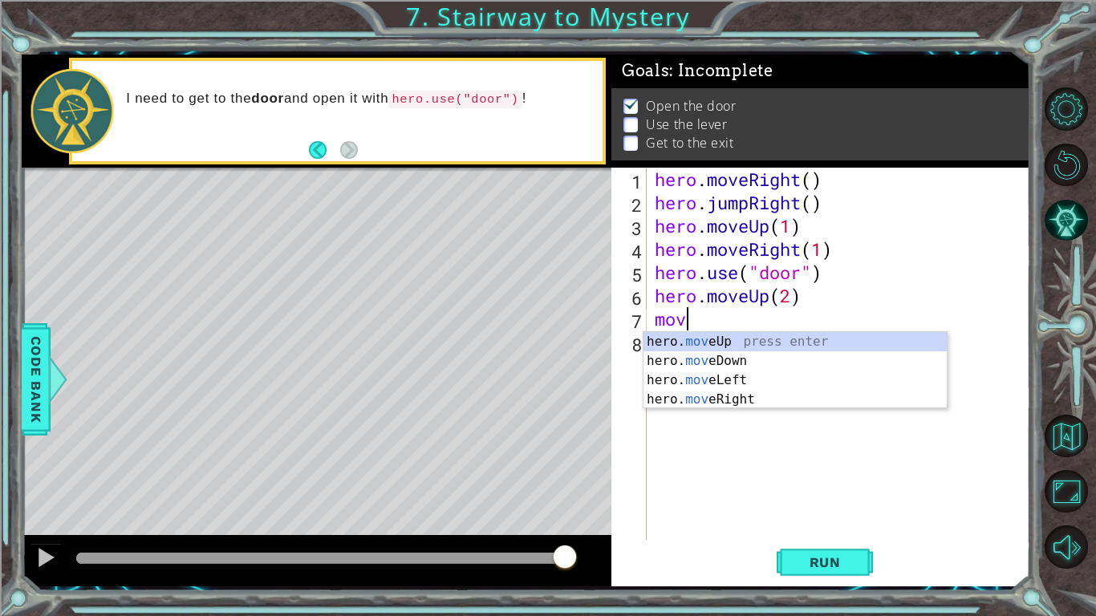
scroll to position [0, 1]
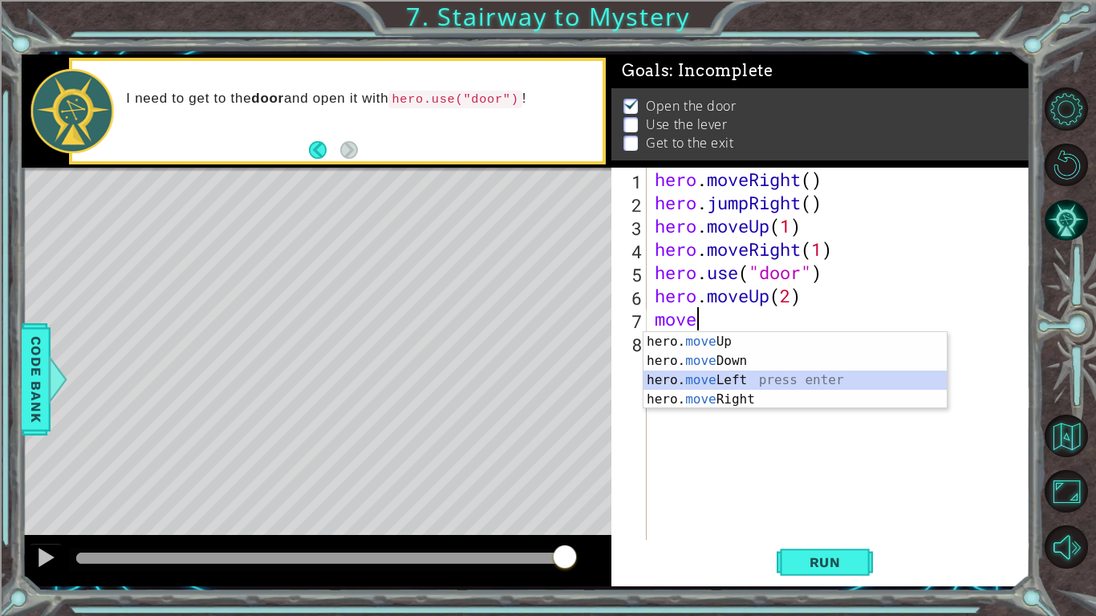
click at [801, 382] on div "hero. move Up press enter hero. move Down press enter hero. move Left press ent…" at bounding box center [794, 390] width 303 height 116
type textarea "hero.moveLeft(1)"
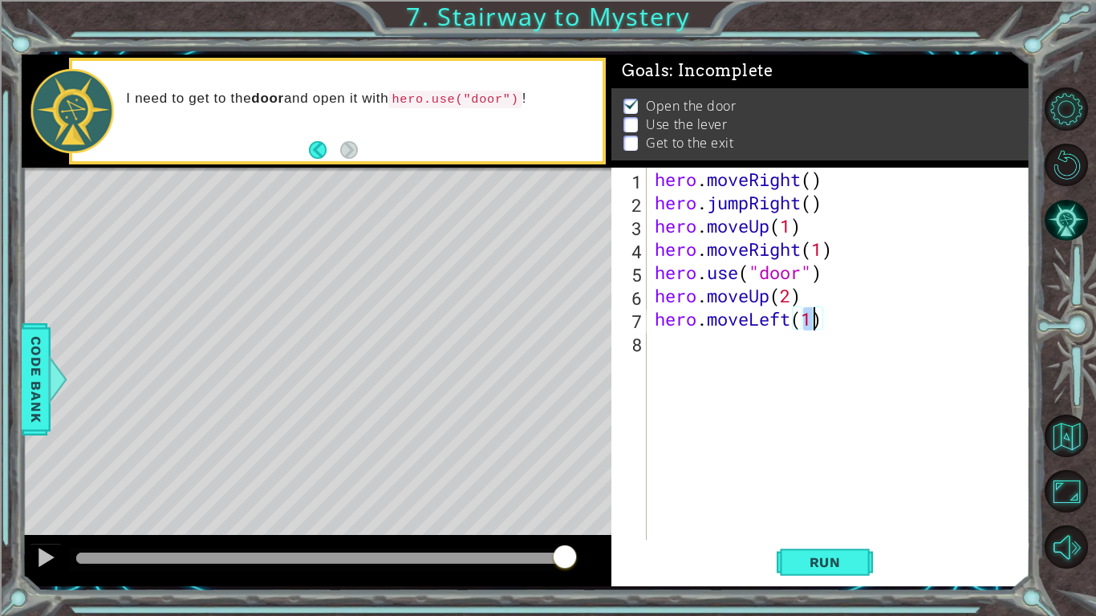
click at [708, 348] on div "hero . moveRight ( ) hero . jumpRight ( ) hero . moveUp ( 1 ) hero . moveRight …" at bounding box center [842, 377] width 383 height 419
click at [712, 367] on div "hero. use press enter" at bounding box center [794, 384] width 303 height 58
type textarea "hero.use("lever")"
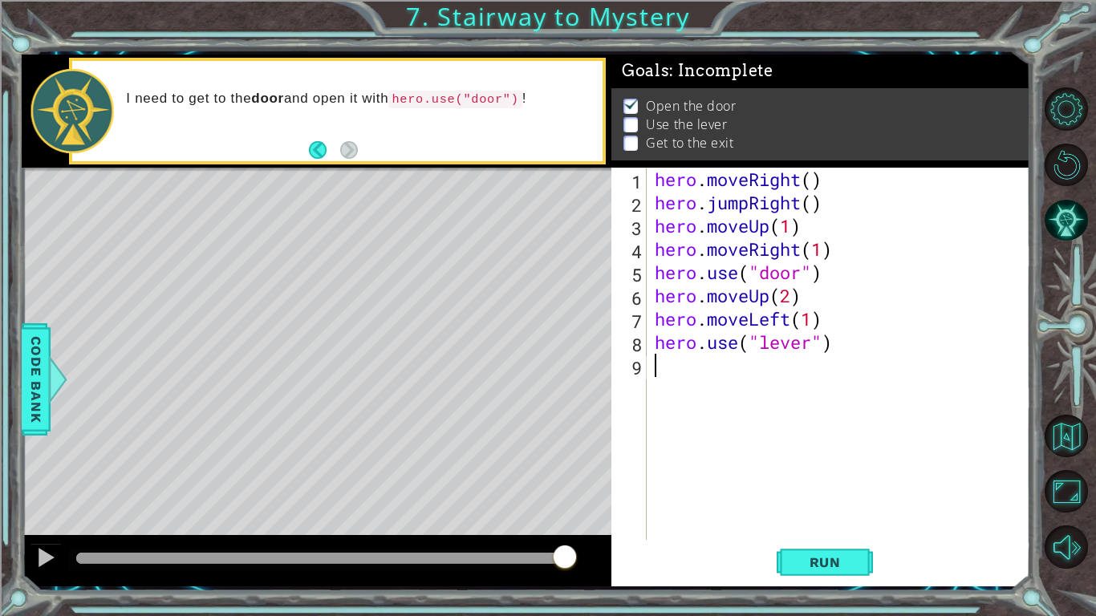
click at [816, 366] on div "hero . moveRight ( ) hero . jumpRight ( ) hero . moveUp ( 1 ) hero . moveRight …" at bounding box center [842, 377] width 383 height 419
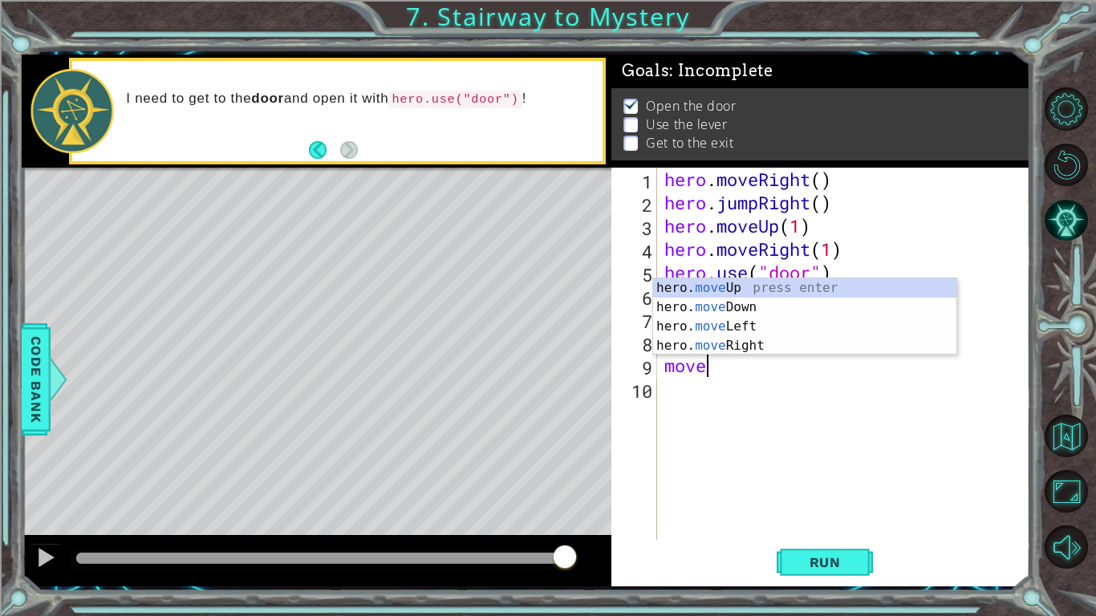
scroll to position [0, 1]
click at [742, 344] on div "hero. move Up press enter hero. move Down press enter hero. move Left press ent…" at bounding box center [804, 336] width 303 height 116
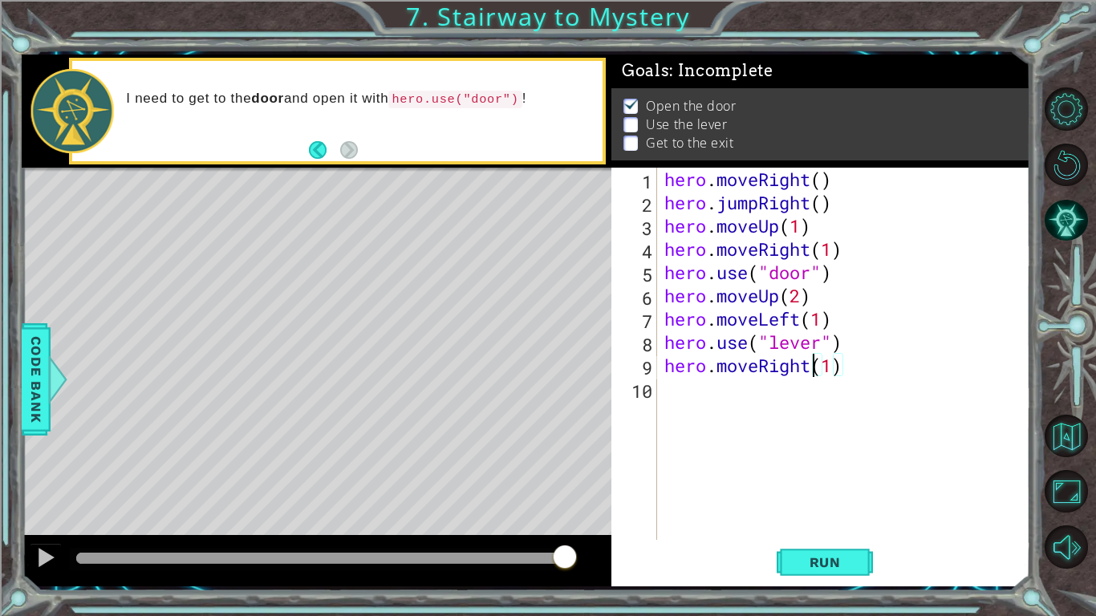
click at [811, 368] on div "hero . moveRight ( ) hero . jumpRight ( ) hero . moveUp ( 1 ) hero . moveRight …" at bounding box center [847, 377] width 373 height 419
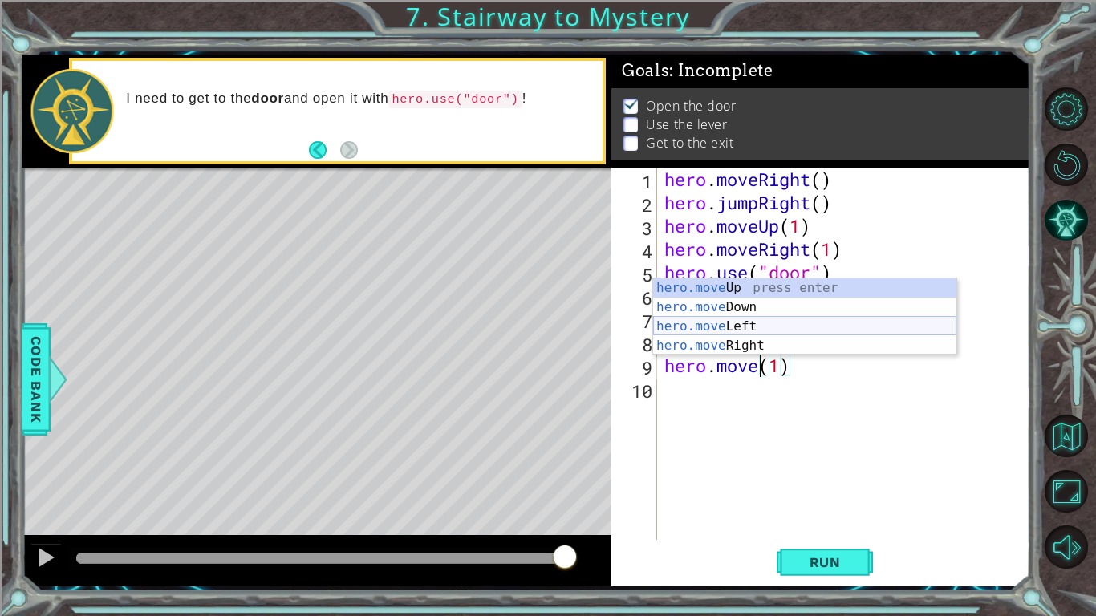
click at [765, 330] on div "hero.move Up press enter hero.move Down press enter hero.move Left press enter …" at bounding box center [804, 336] width 303 height 116
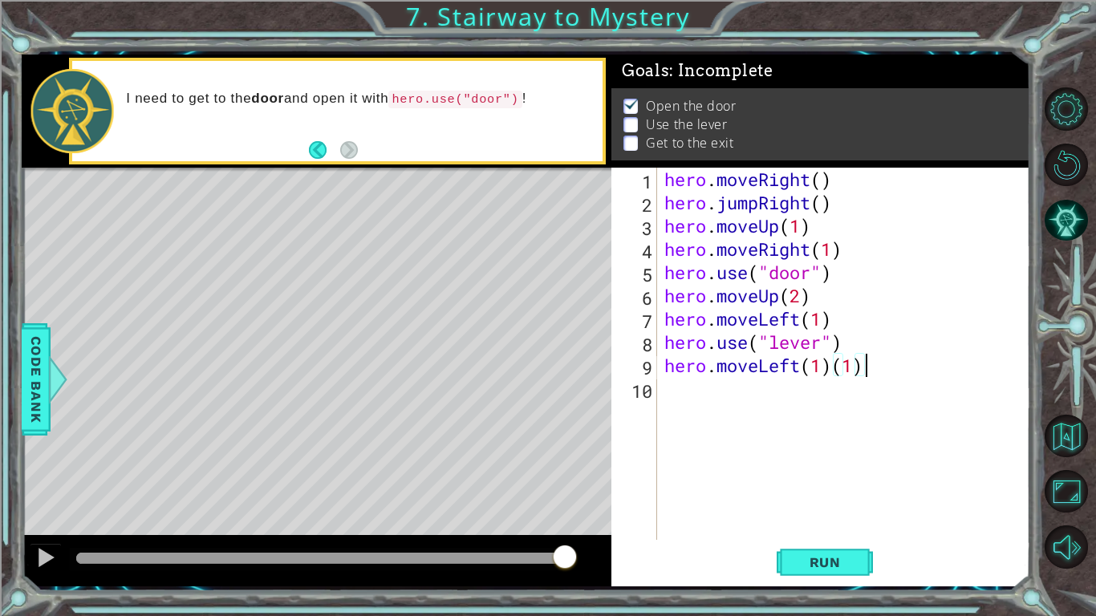
click at [873, 371] on div "hero . moveRight ( ) hero . jumpRight ( ) hero . moveUp ( 1 ) hero . moveRight …" at bounding box center [847, 377] width 373 height 419
click at [818, 367] on div "hero . moveRight ( ) hero . jumpRight ( ) hero . moveUp ( 1 ) hero . moveRight …" at bounding box center [847, 377] width 373 height 419
type textarea "hero.moveLeft(2)"
click at [771, 379] on div "hero . moveRight ( ) hero . jumpRight ( ) hero . moveUp ( 1 ) hero . moveRight …" at bounding box center [847, 377] width 373 height 419
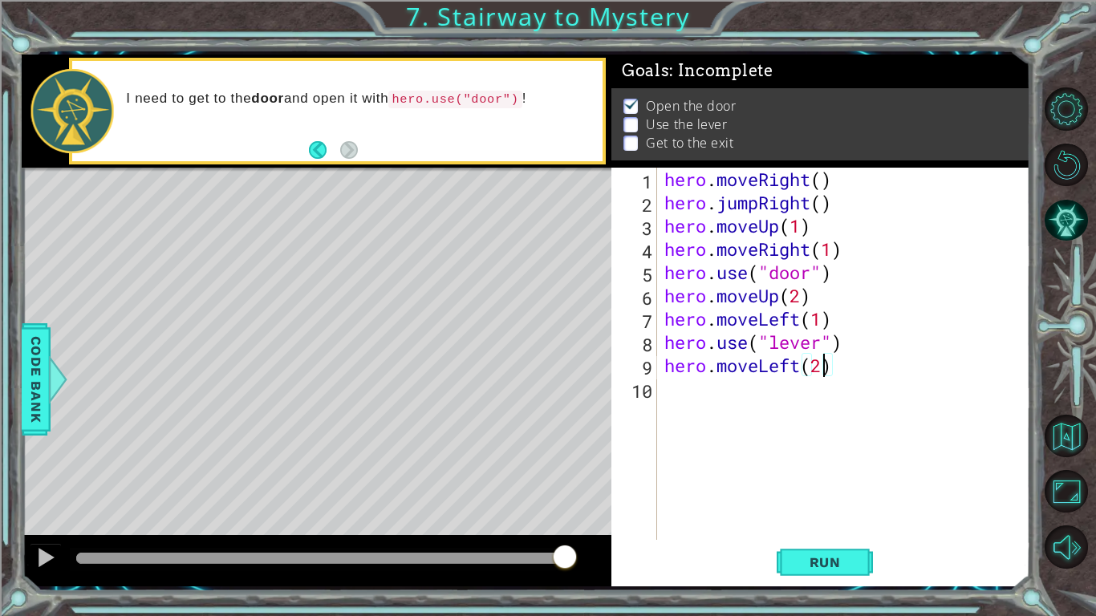
scroll to position [0, 0]
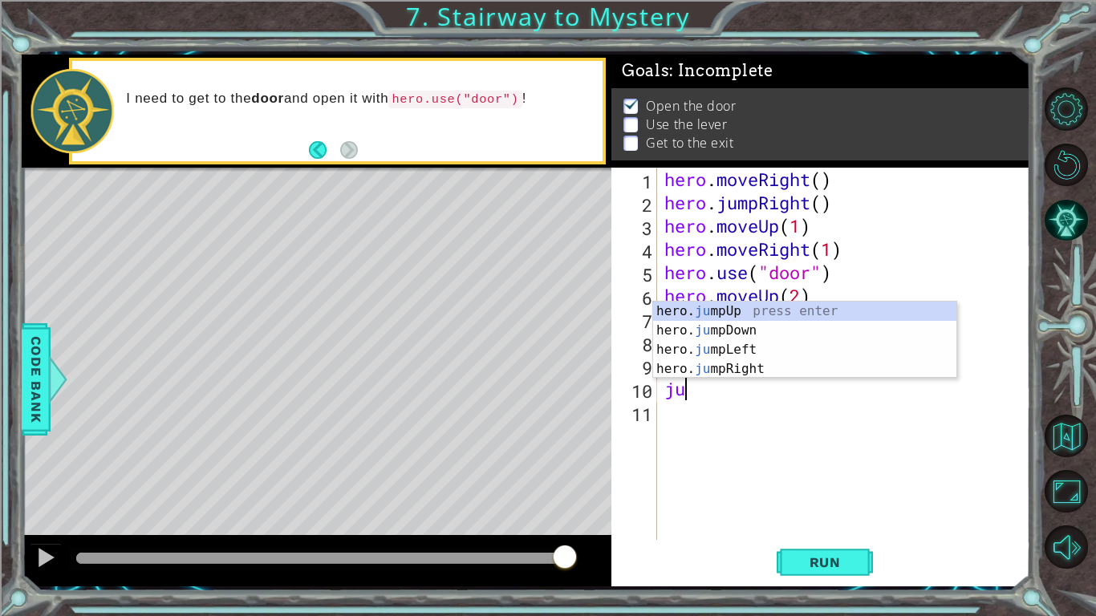
type textarea "jum"
click at [773, 307] on div "hero. jum pUp press enter hero. jum pDown press enter hero. jum pLeft press ent…" at bounding box center [804, 360] width 303 height 116
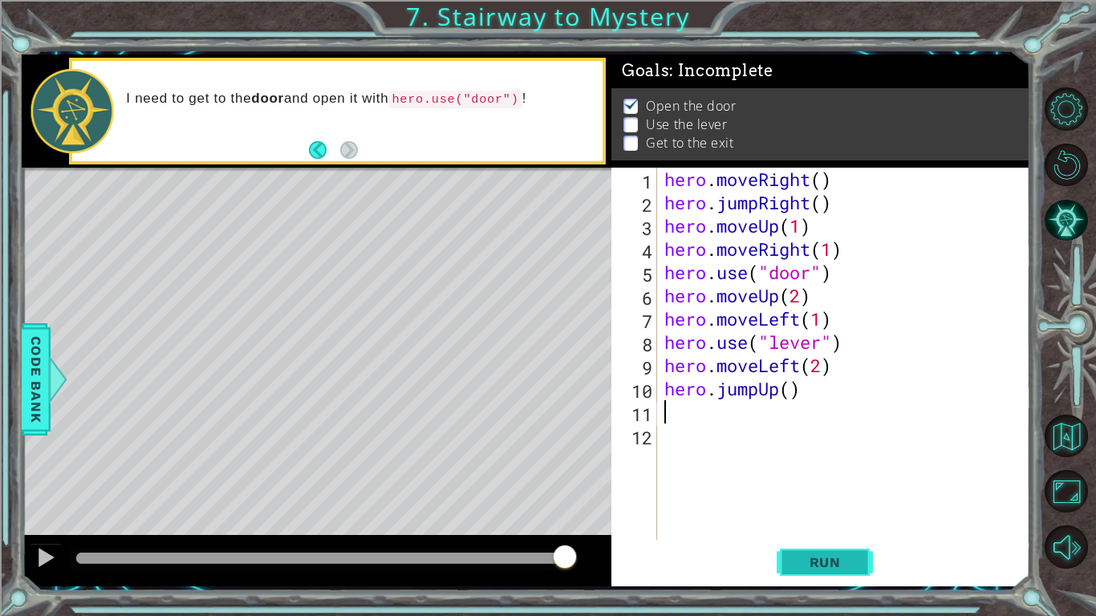
click at [835, 480] on button "Run" at bounding box center [825, 562] width 96 height 42
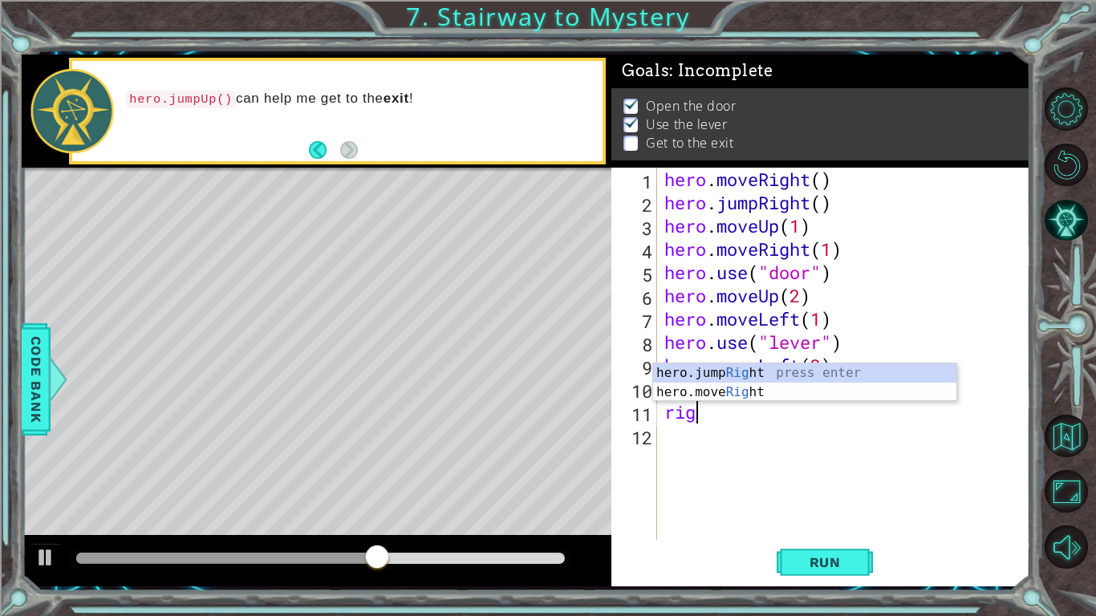
scroll to position [0, 1]
click at [731, 400] on div "hero.jump Righ t press enter hero.move Righ t press enter" at bounding box center [804, 401] width 303 height 77
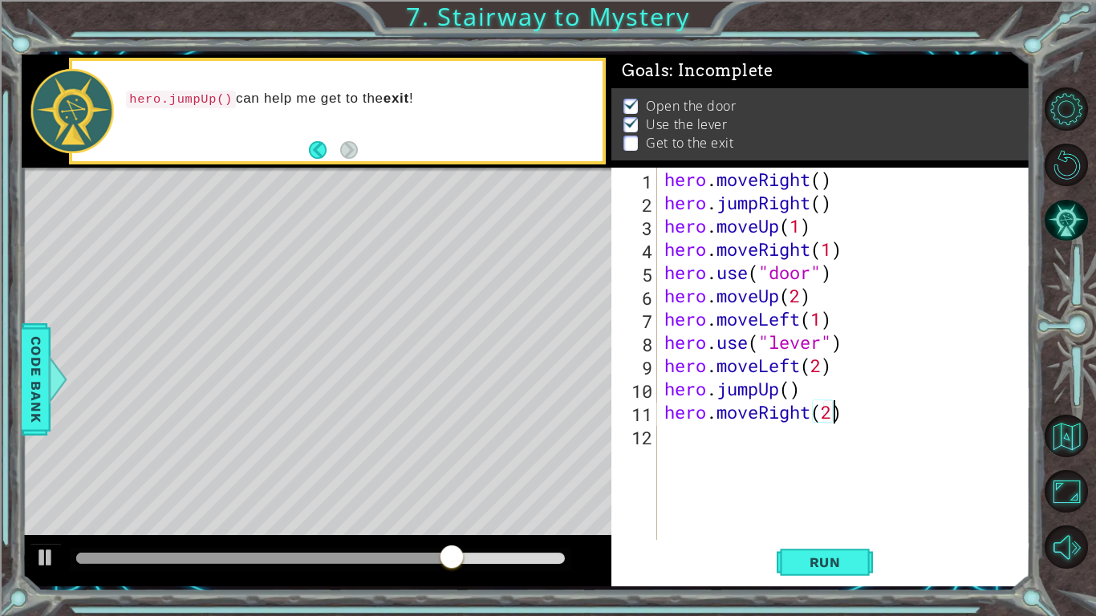
scroll to position [0, 7]
type textarea "hero.moveRight(2)"
click at [824, 480] on button "Run" at bounding box center [825, 562] width 96 height 42
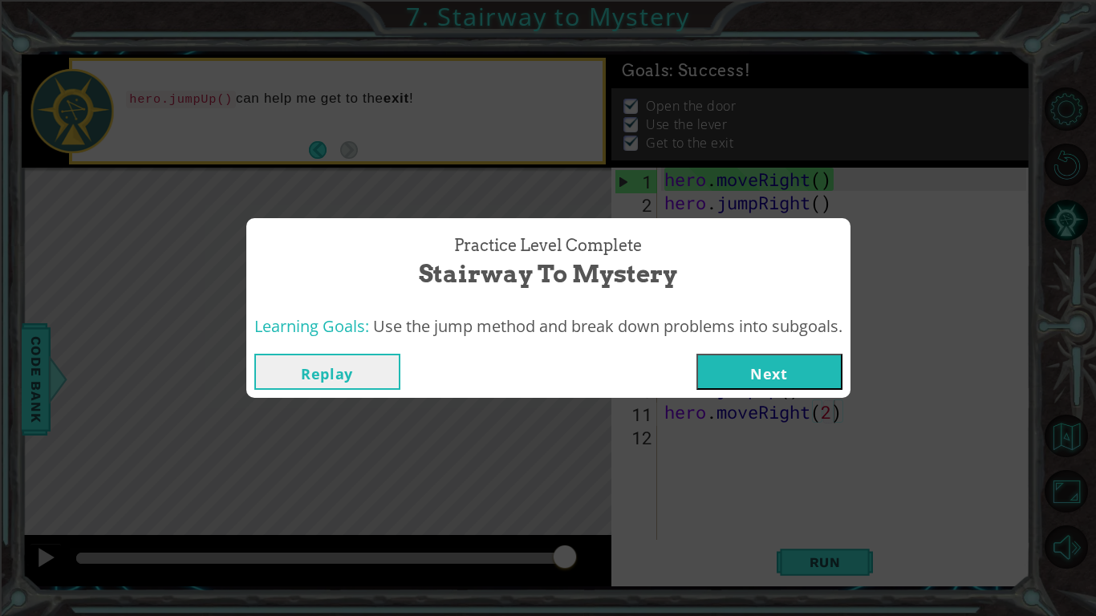
click at [807, 383] on button "Next" at bounding box center [769, 372] width 146 height 36
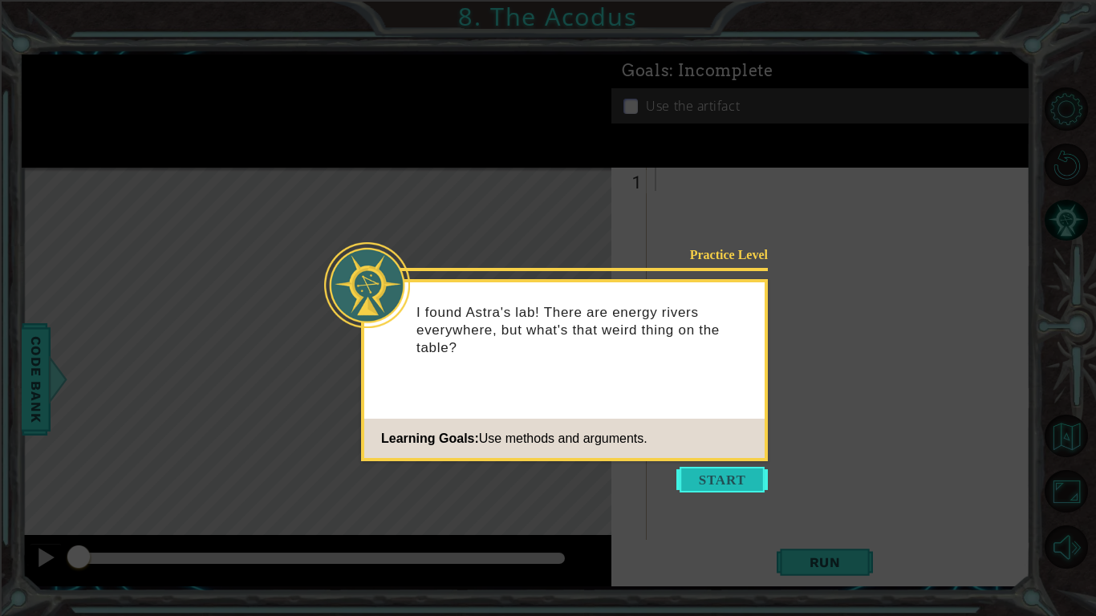
click at [741, 480] on button "Start" at bounding box center [721, 480] width 91 height 26
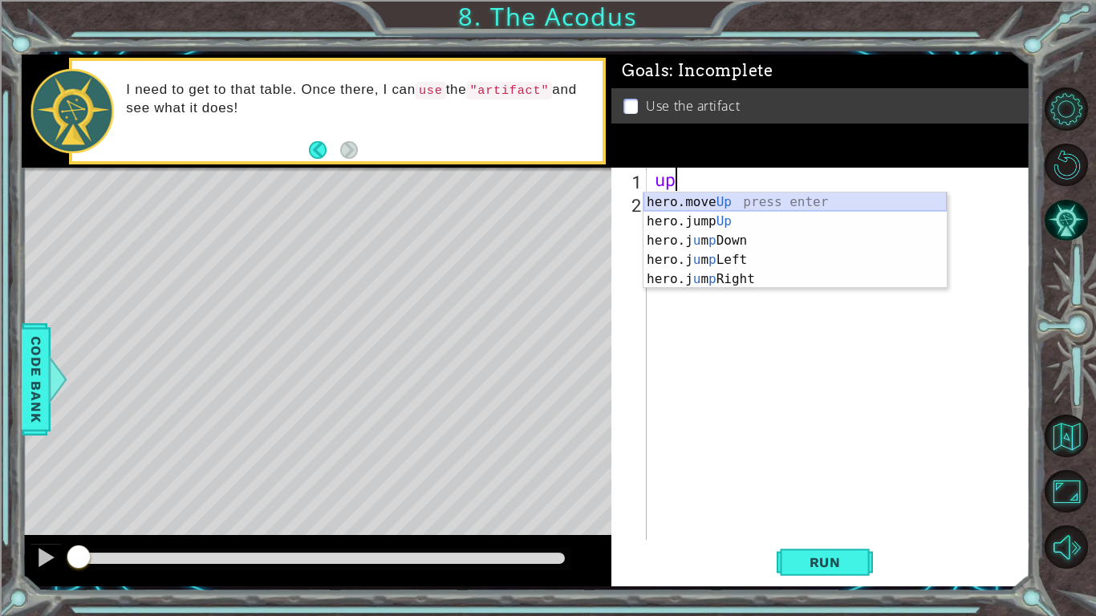
click at [759, 197] on div "hero.move Up press enter hero.jump Up press enter hero.j u m p Down press enter…" at bounding box center [794, 260] width 303 height 135
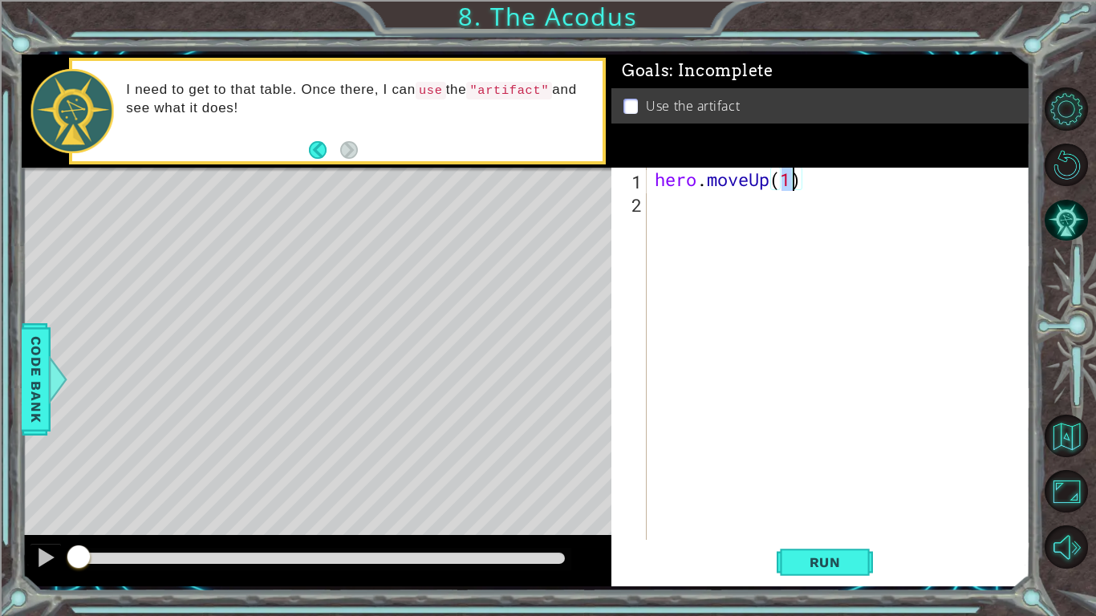
type textarea "hero.moveUp(2)"
click at [755, 229] on div "hero . moveUp ( 2 )" at bounding box center [842, 377] width 383 height 419
type textarea "r"
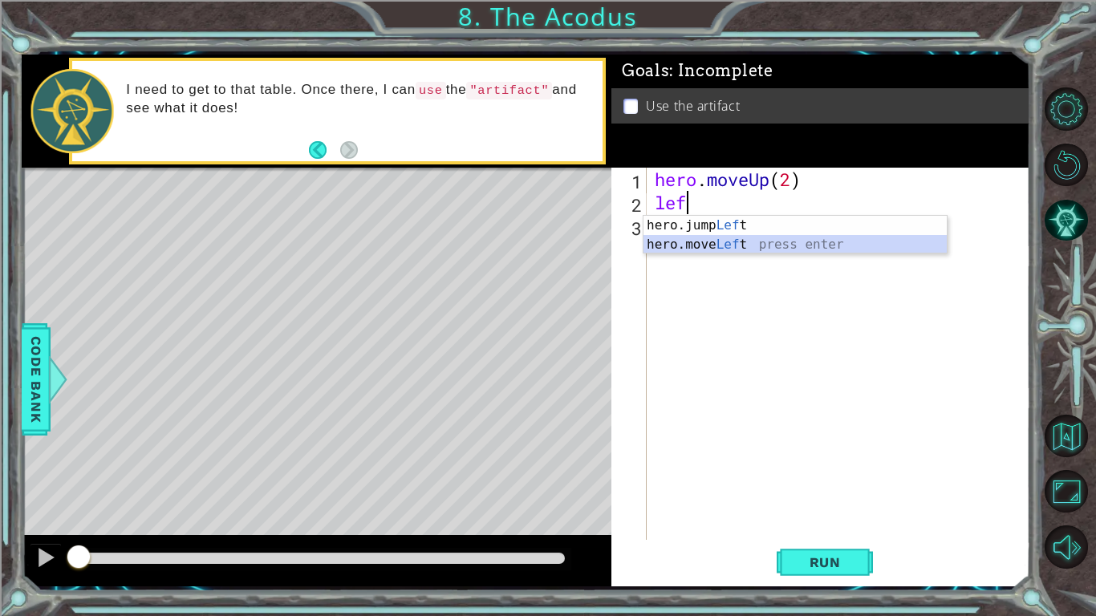
click at [778, 243] on div "hero.jump Lef t press enter hero.move Lef t press enter" at bounding box center [794, 254] width 303 height 77
type textarea "hero.moveLeft(1)"
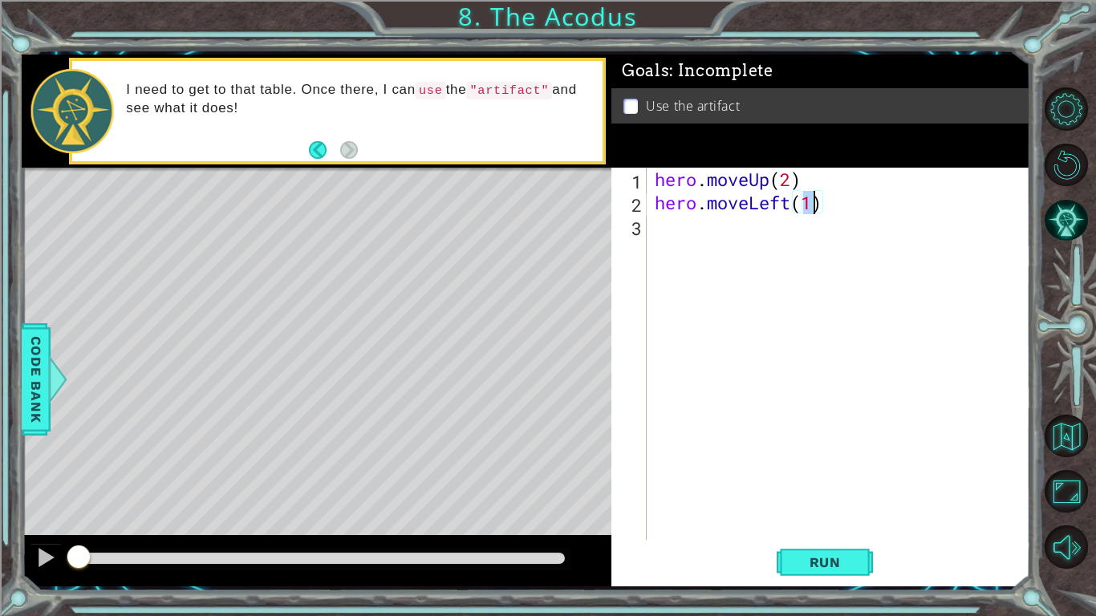
click at [773, 236] on div "hero . moveUp ( 2 ) hero . moveLeft ( 1 )" at bounding box center [842, 377] width 383 height 419
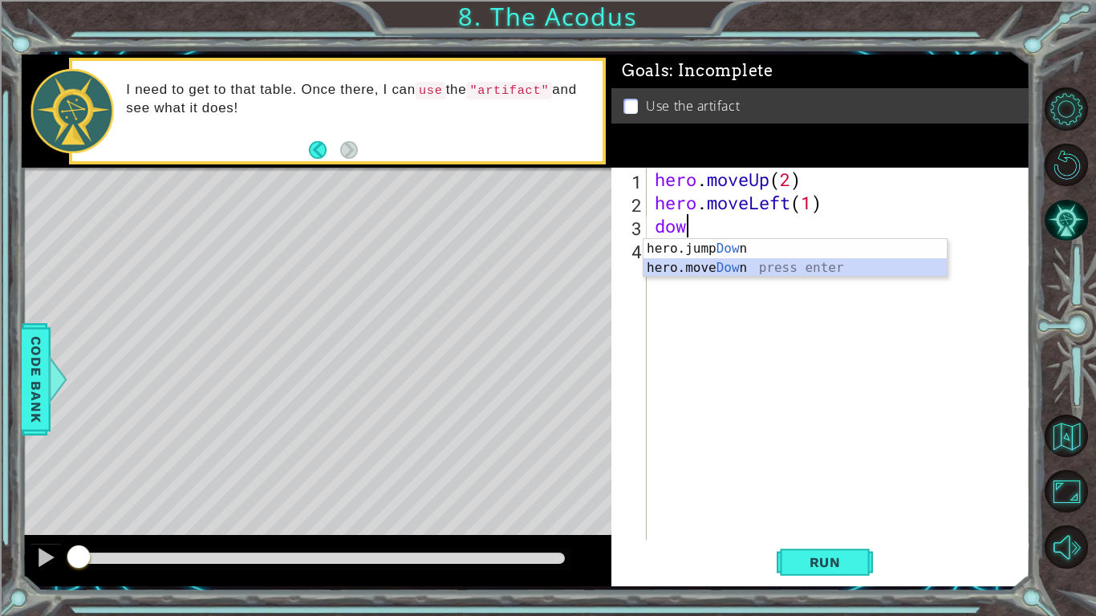
click at [799, 270] on div "hero.jump Dow n press enter hero.move Dow n press enter" at bounding box center [794, 277] width 303 height 77
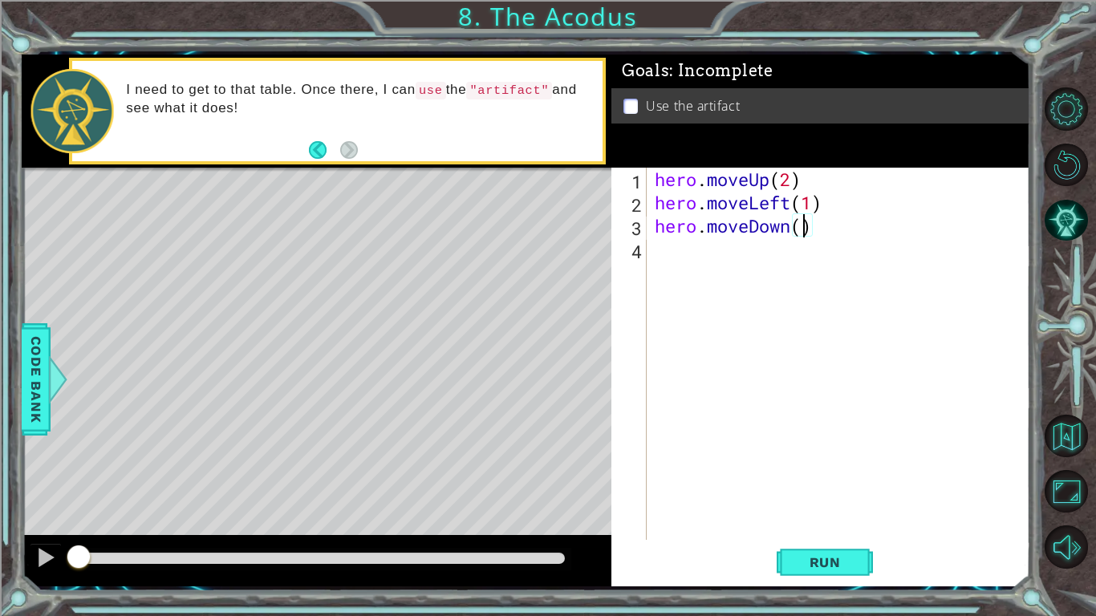
type textarea "hero.moveDown(2)"
click at [779, 262] on div "hero . moveUp ( 2 ) hero . moveLeft ( 1 ) hero . moveDown ( 2 )" at bounding box center [842, 377] width 383 height 419
type textarea "l"
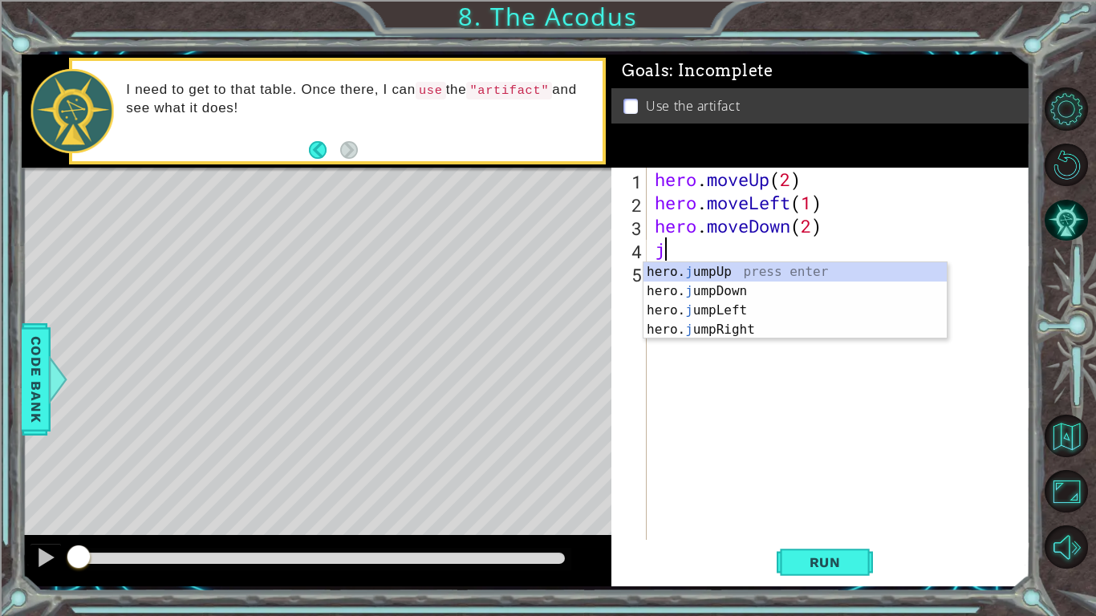
type textarea "ju"
click at [812, 307] on div "hero. ju mpUp press enter hero. ju mpDown press enter hero. [PERSON_NAME] mpLef…" at bounding box center [794, 320] width 303 height 116
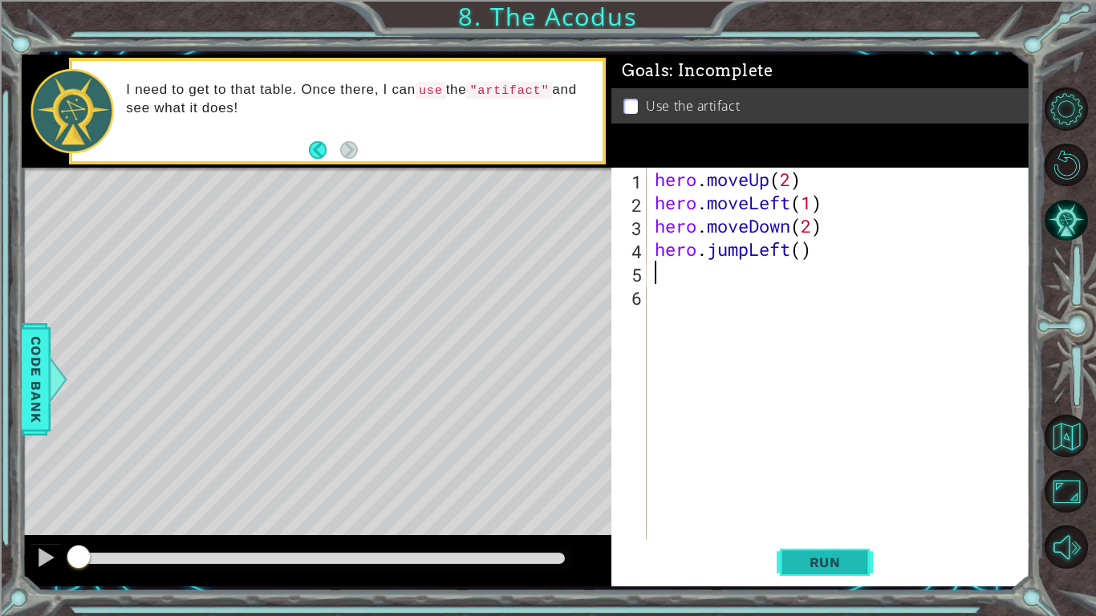
click at [802, 480] on span "Run" at bounding box center [824, 562] width 63 height 16
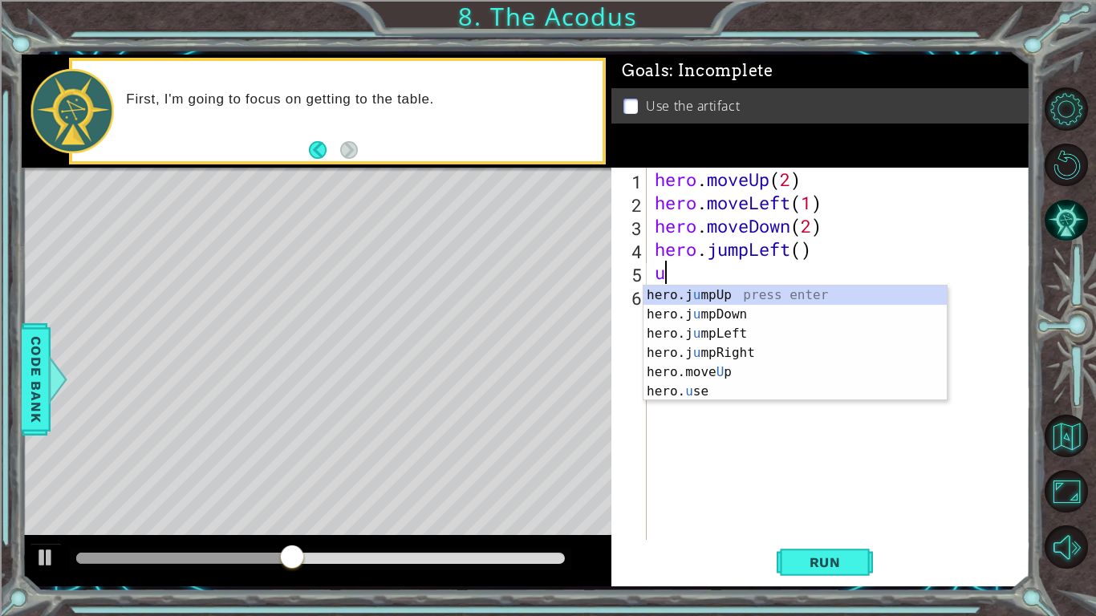
type textarea "up"
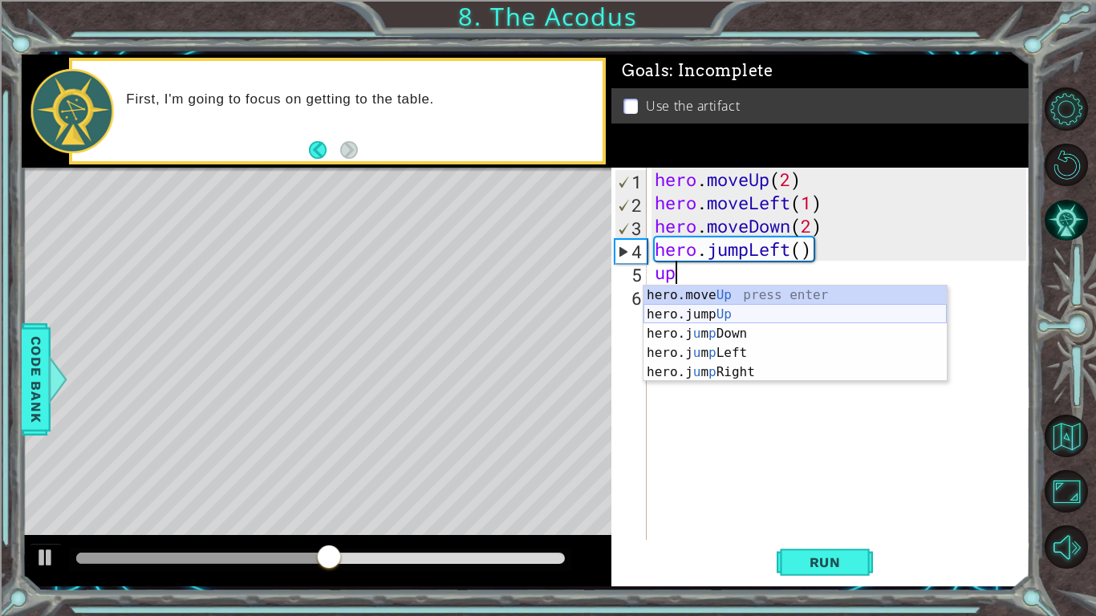
click at [777, 306] on div "hero.move Up press enter hero.jump Up press enter hero.j u m p Down press enter…" at bounding box center [794, 353] width 303 height 135
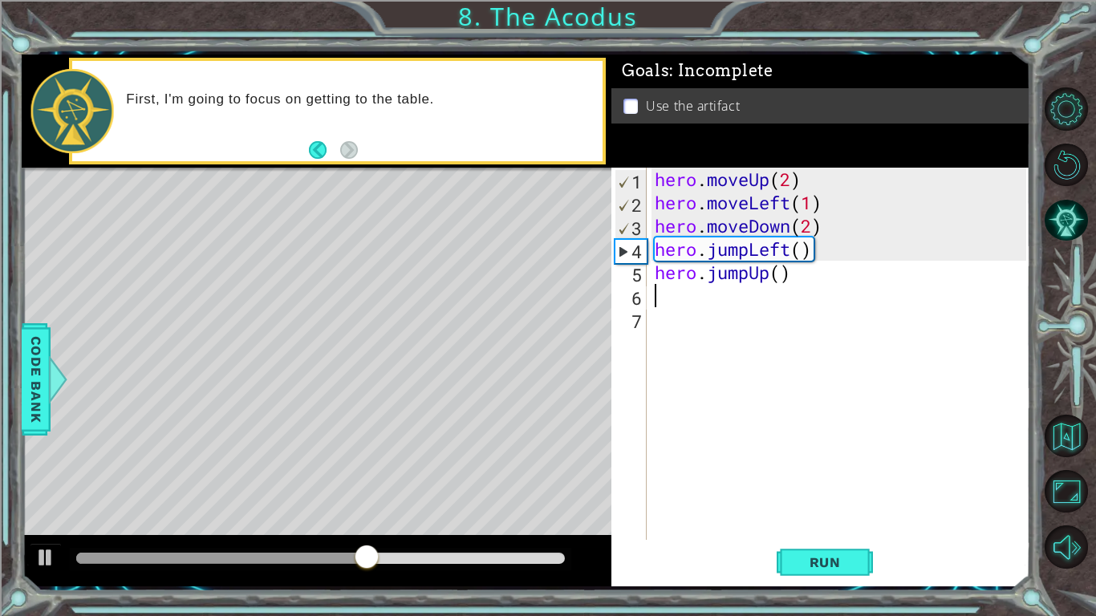
click at [817, 275] on div "hero . moveUp ( 2 ) hero . moveLeft ( 1 ) hero . moveDown ( 2 ) hero . jumpLeft…" at bounding box center [842, 377] width 383 height 419
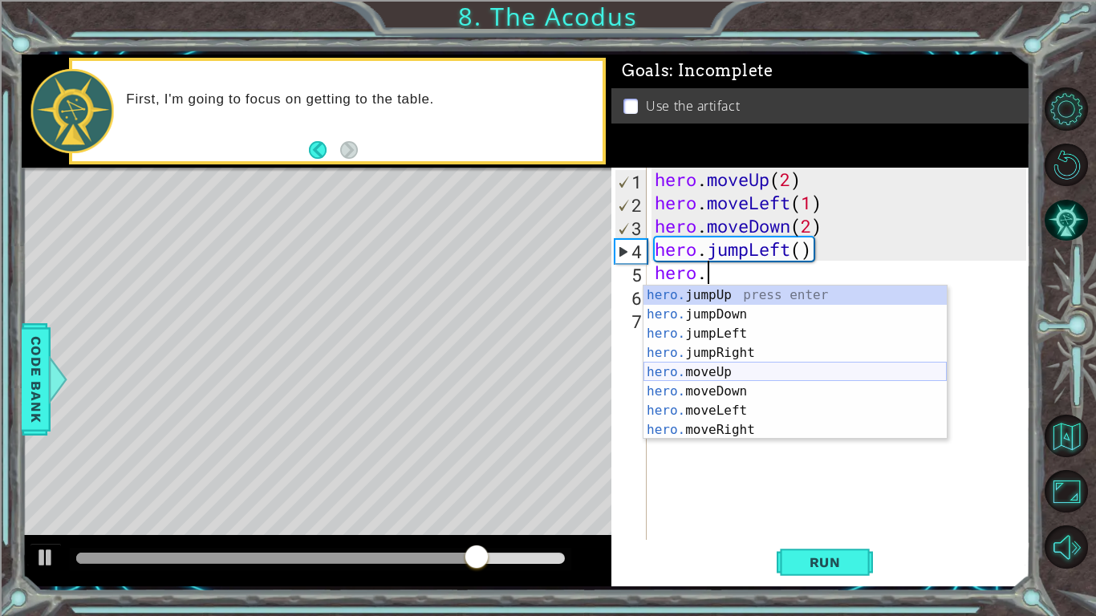
click at [744, 369] on div "hero. jumpUp press enter hero. jumpDown press enter hero. jumpLeft press enter …" at bounding box center [794, 382] width 303 height 193
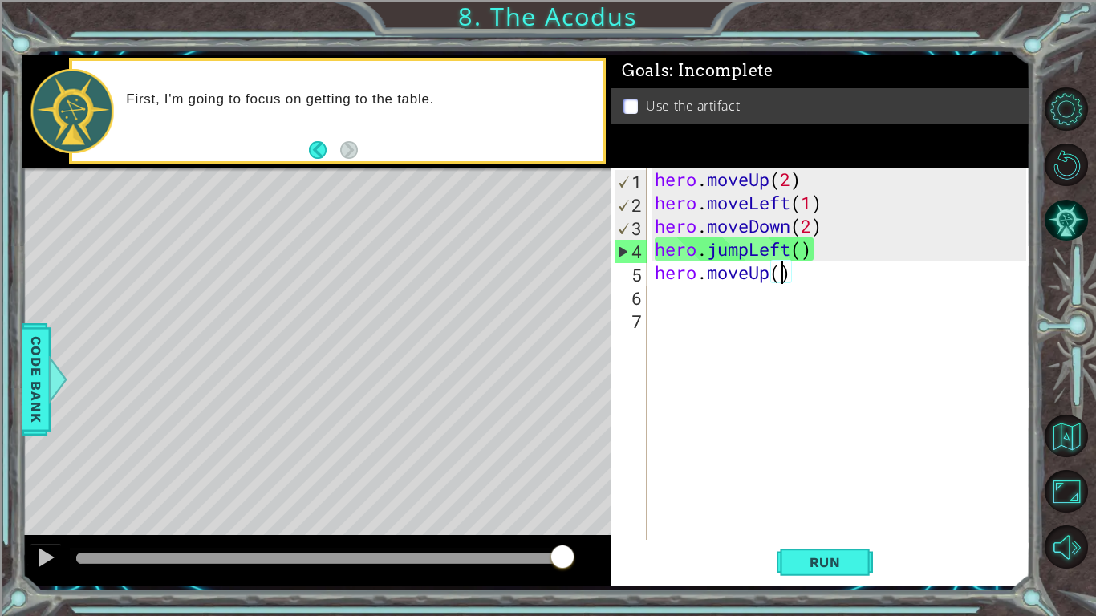
type textarea "hero.moveUp(2)"
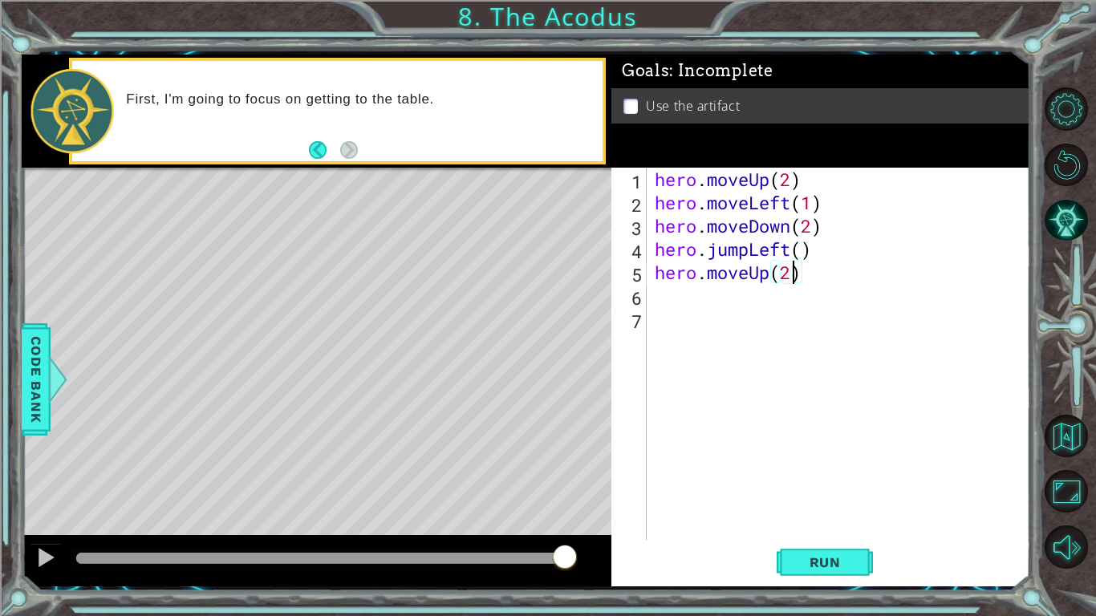
click at [760, 300] on div "hero . moveUp ( 2 ) hero . moveLeft ( 1 ) hero . moveDown ( 2 ) hero . jumpLeft…" at bounding box center [842, 377] width 383 height 419
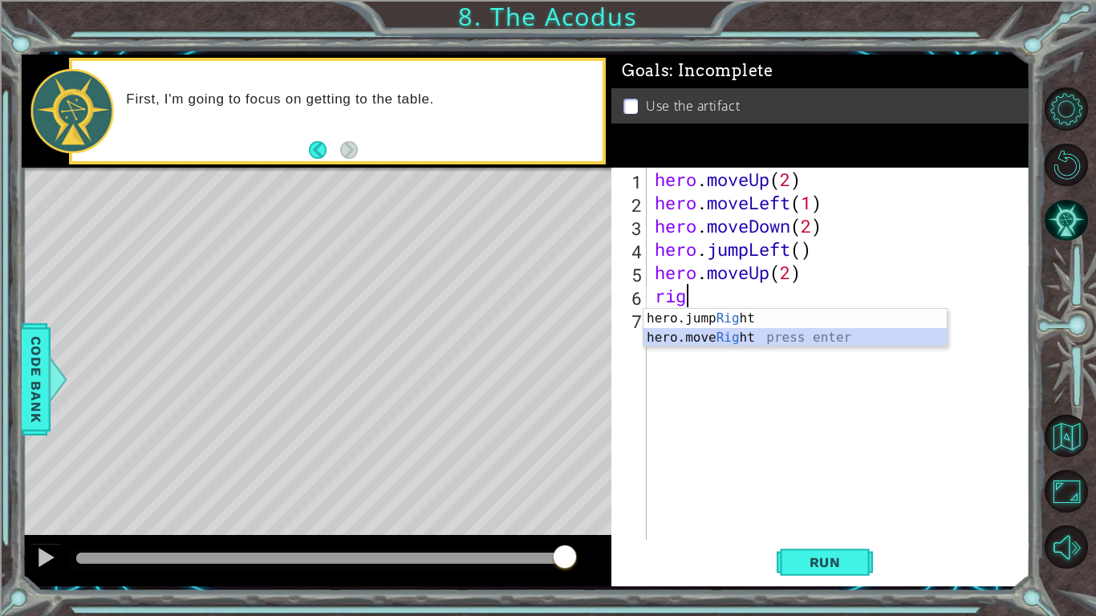
click at [791, 338] on div "hero.jump Rig ht press enter hero.move Rig ht press enter" at bounding box center [794, 347] width 303 height 77
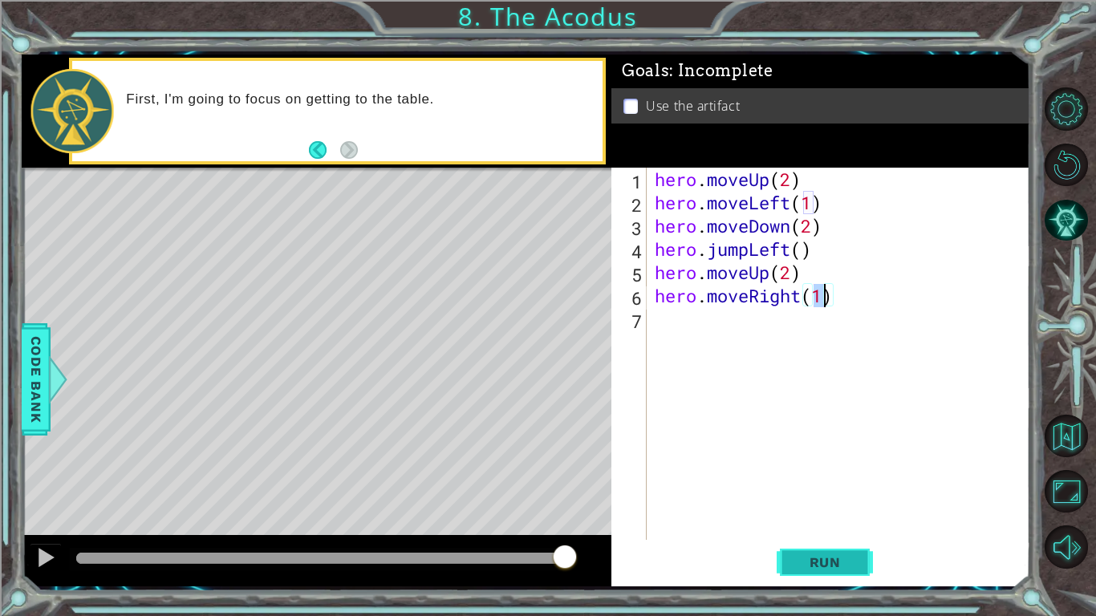
type textarea "hero.moveRight(1)"
click at [811, 480] on button "Run" at bounding box center [825, 562] width 96 height 42
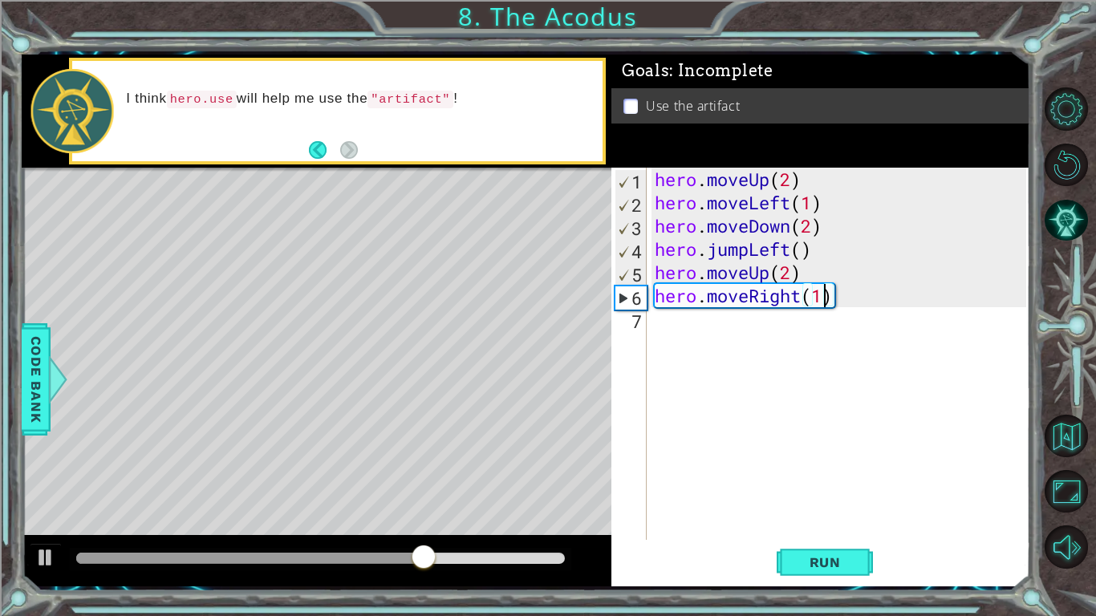
click at [716, 355] on div "hero . moveUp ( 2 ) hero . moveLeft ( 1 ) hero . moveDown ( 2 ) hero . jumpLeft…" at bounding box center [842, 377] width 383 height 419
click at [756, 350] on body "1 ההההההההההההההההההההההההההההההההההההההההההההההההההההההההההההההההההההההההההההה…" at bounding box center [548, 308] width 1096 height 616
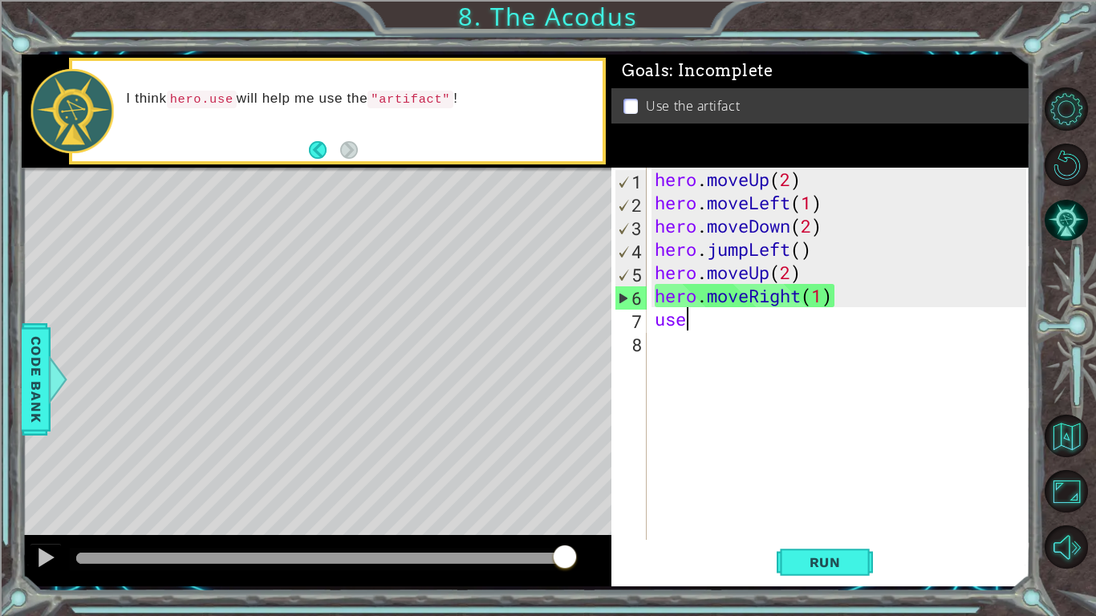
click at [723, 325] on div "hero . moveUp ( 2 ) hero . moveLeft ( 1 ) hero . moveDown ( 2 ) hero . jumpLeft…" at bounding box center [842, 377] width 383 height 419
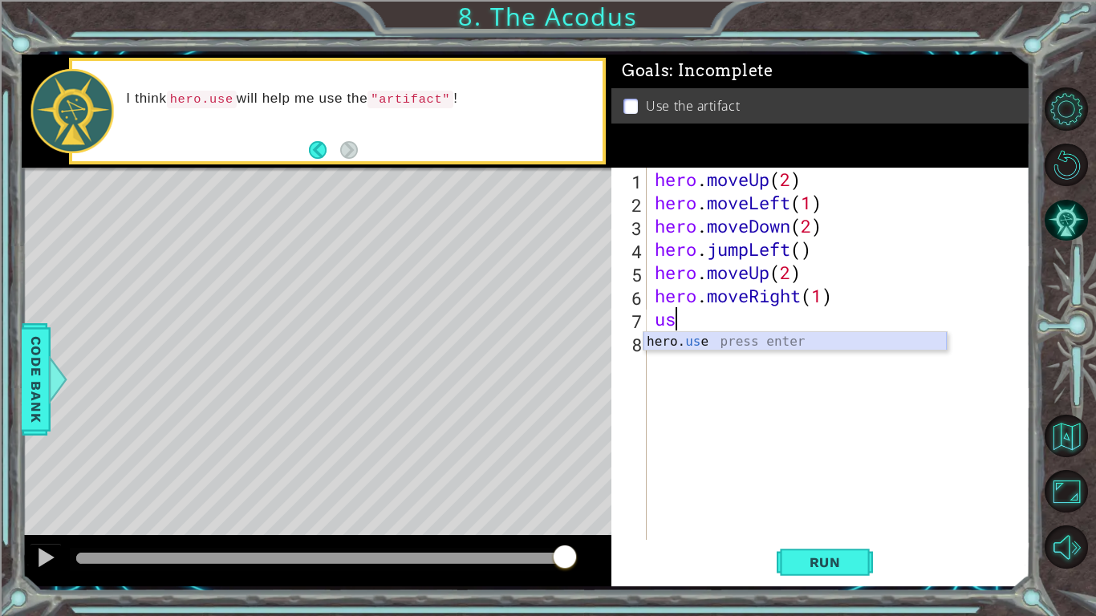
click at [773, 341] on div "hero. us e press enter" at bounding box center [794, 361] width 303 height 58
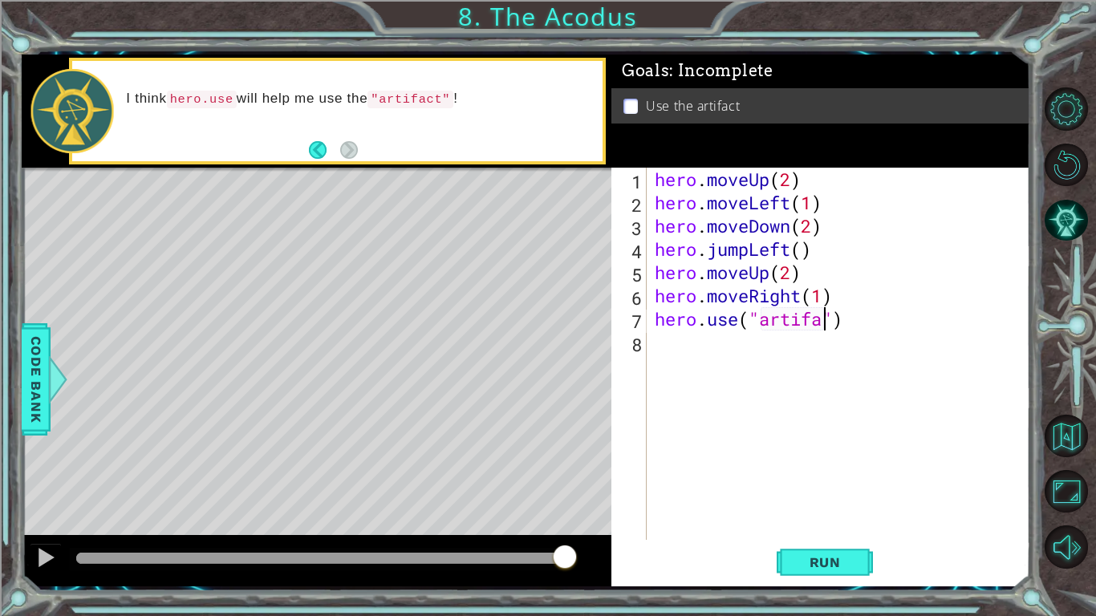
scroll to position [0, 8]
type textarea "hero.use("artifact")"
click at [862, 480] on button "Run" at bounding box center [825, 562] width 96 height 42
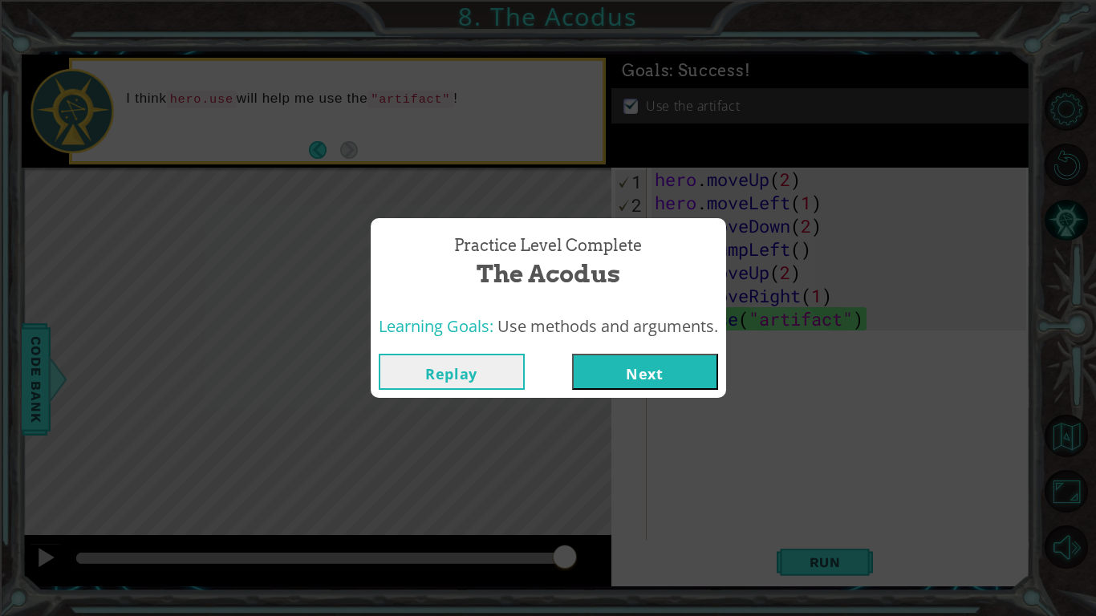
click at [638, 368] on button "Next" at bounding box center [645, 372] width 146 height 36
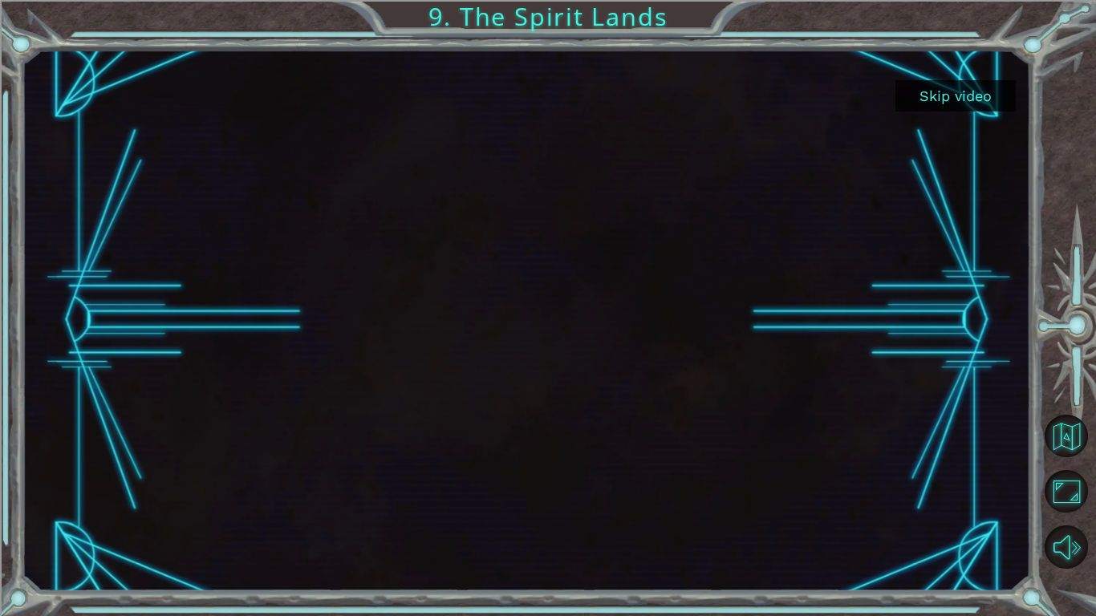
click at [945, 94] on button "Skip video" at bounding box center [955, 95] width 120 height 31
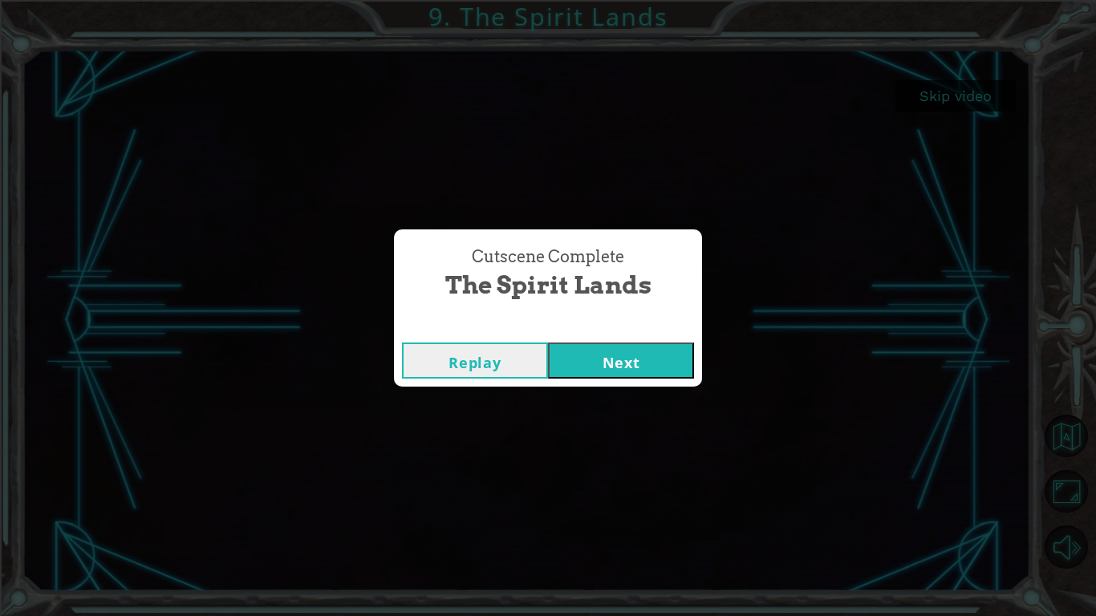
click at [627, 353] on button "Next" at bounding box center [621, 361] width 146 height 36
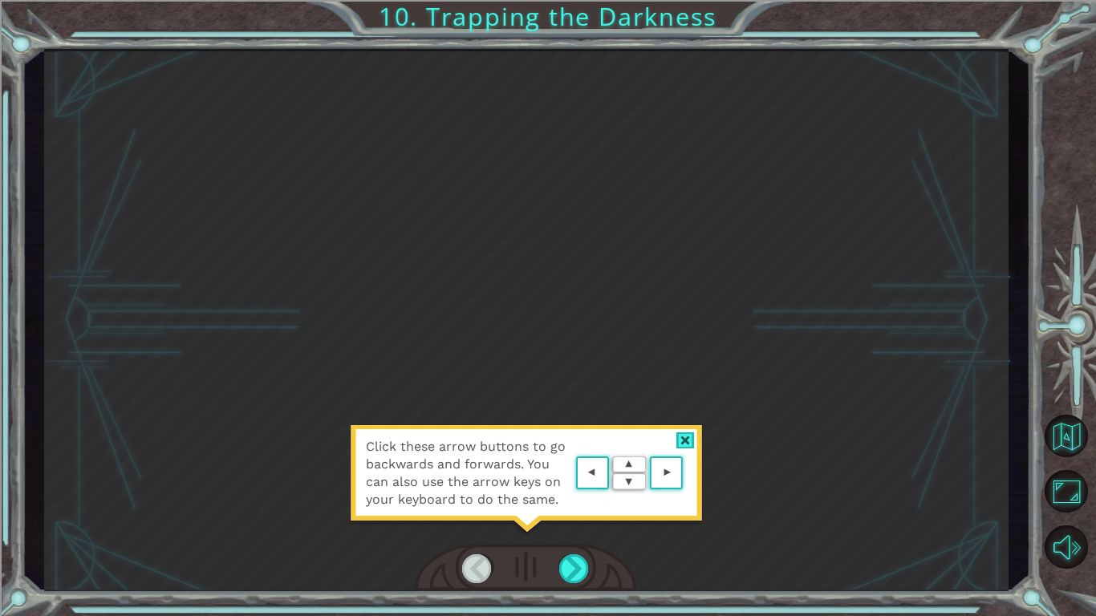
click at [687, 473] on area at bounding box center [687, 473] width 0 height 0
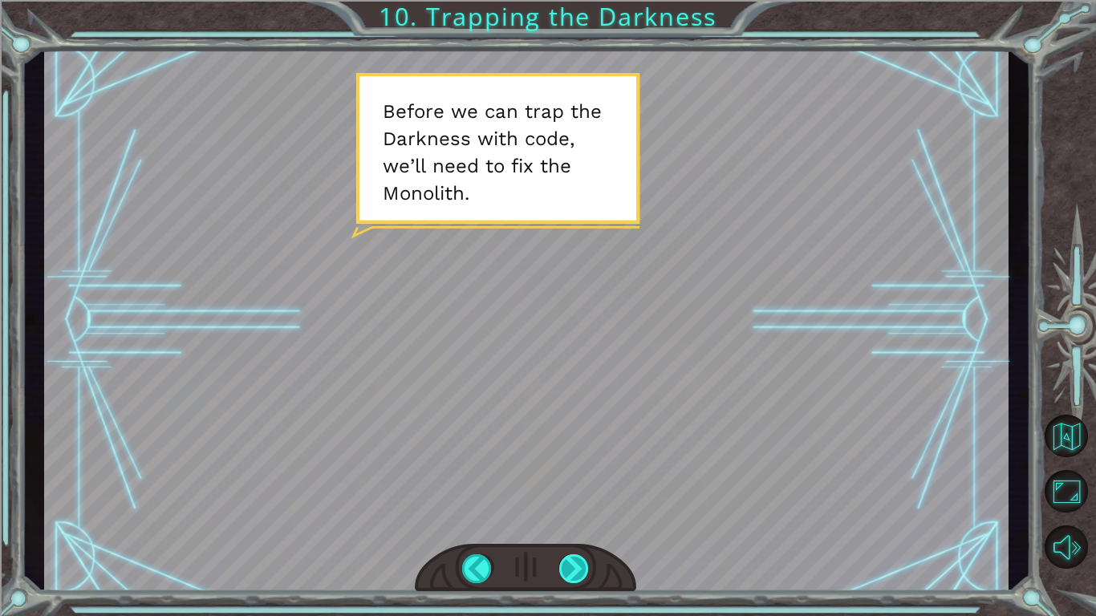
click at [582, 480] on div at bounding box center [574, 568] width 30 height 29
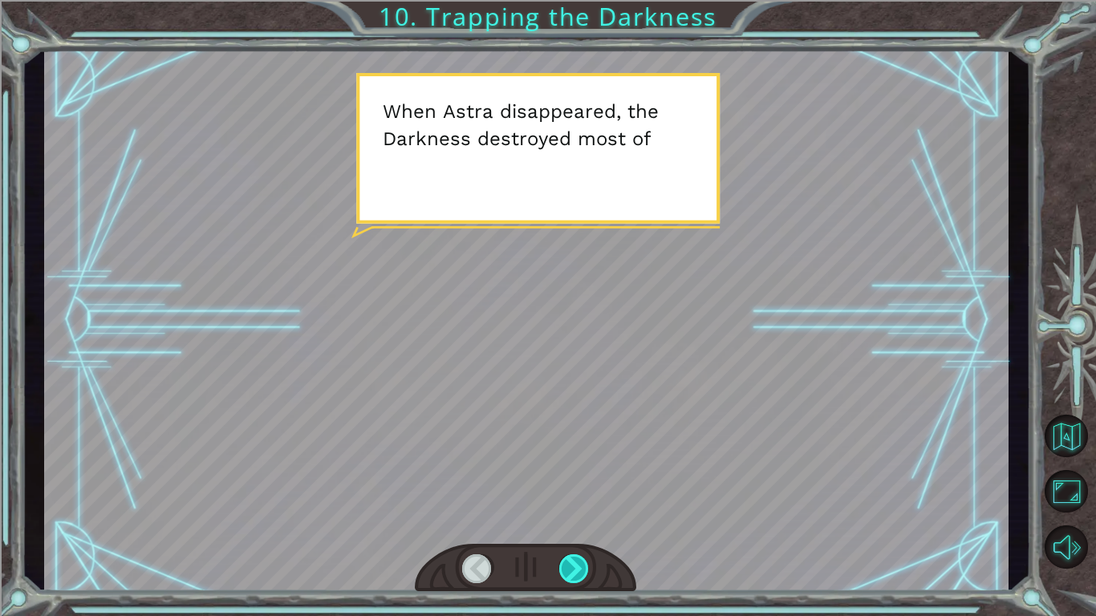
click at [582, 480] on div at bounding box center [574, 568] width 30 height 29
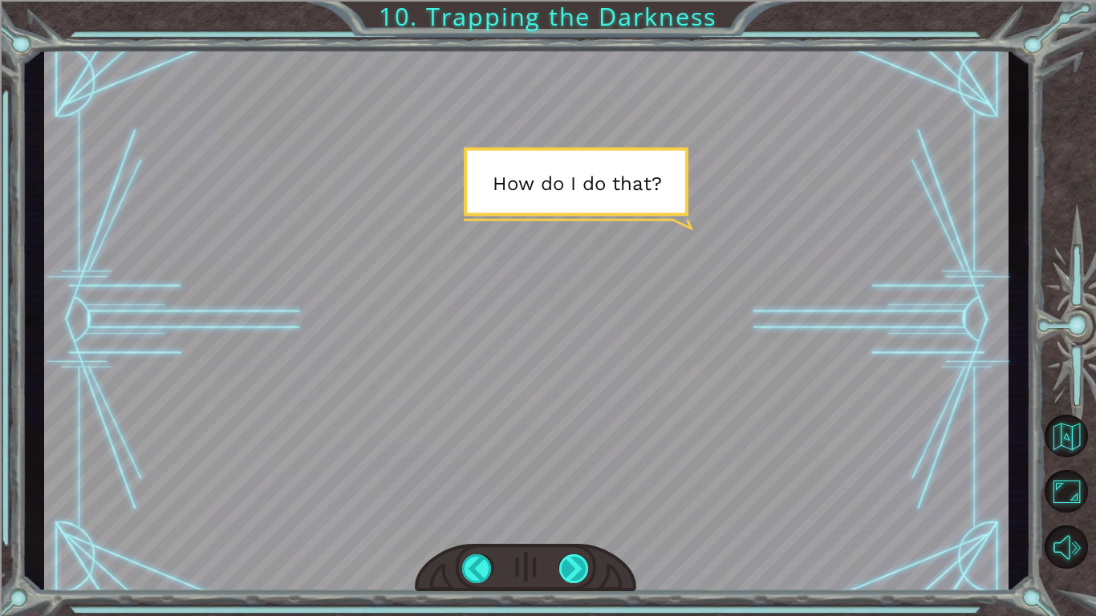
click at [582, 480] on div at bounding box center [574, 568] width 30 height 29
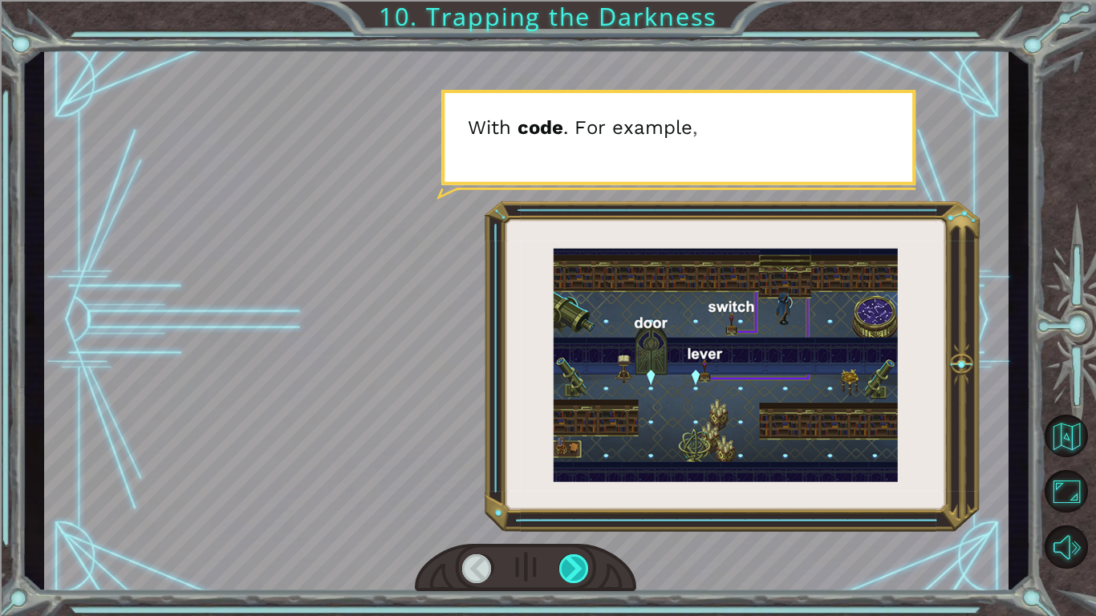
click at [582, 480] on div at bounding box center [574, 568] width 30 height 29
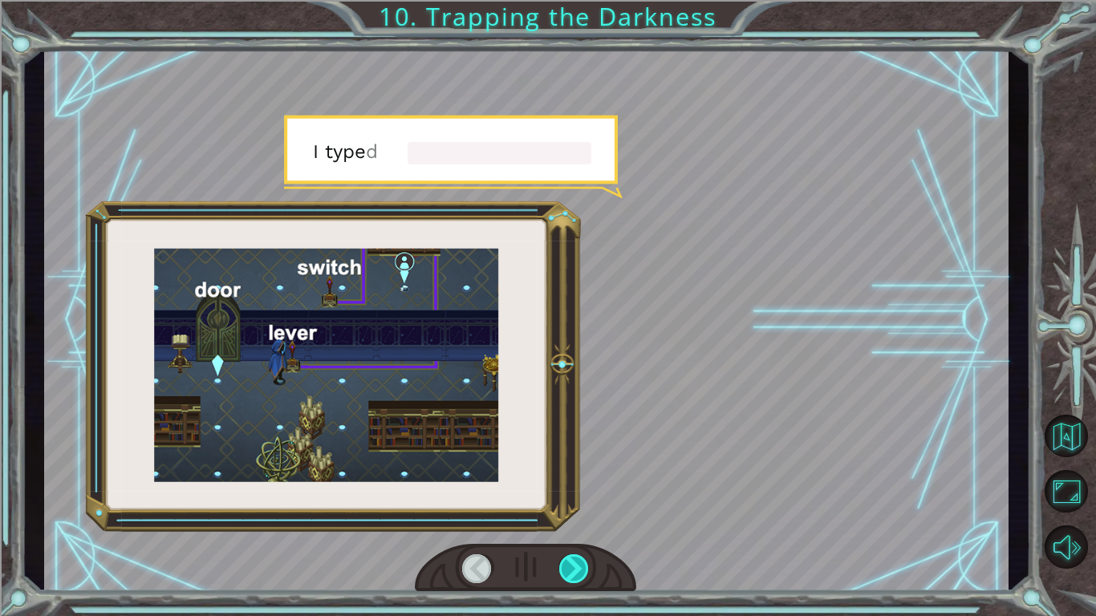
click at [582, 480] on div at bounding box center [574, 568] width 30 height 29
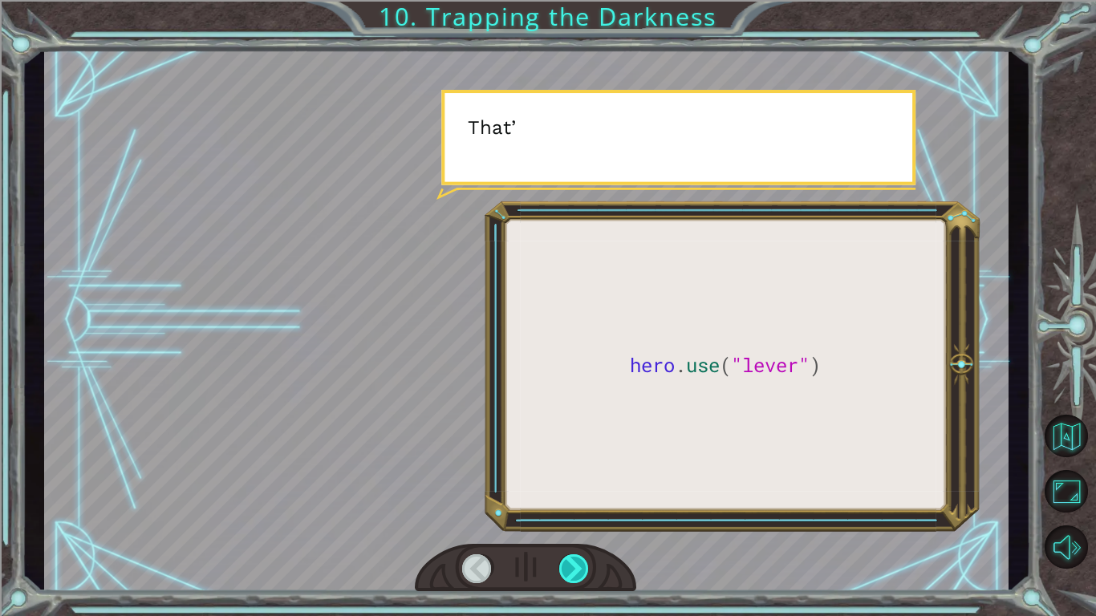
click at [582, 480] on div at bounding box center [574, 568] width 30 height 29
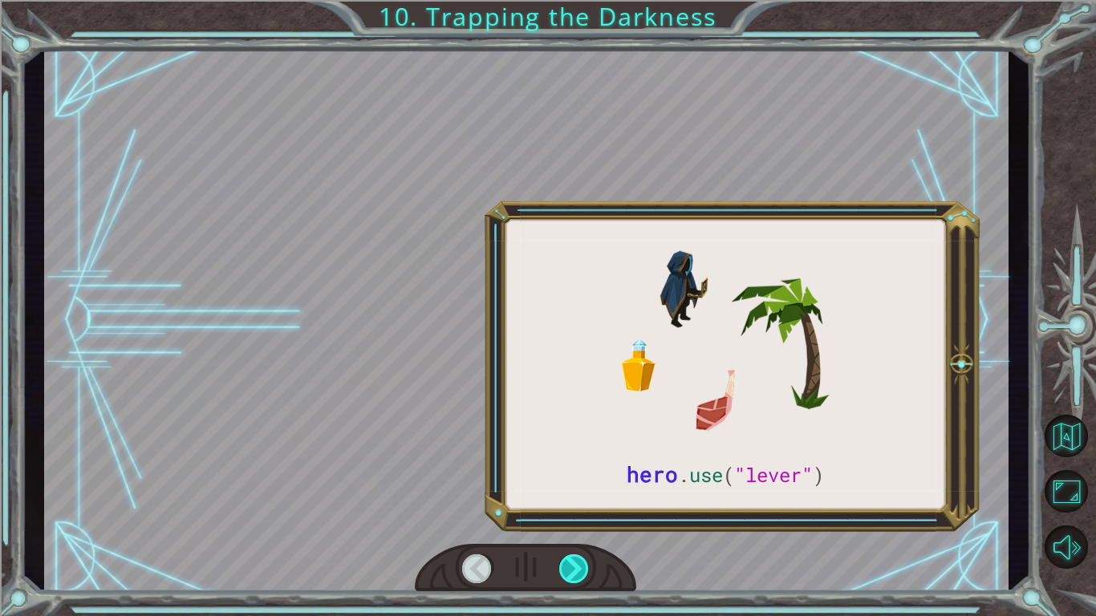
click at [582, 480] on div at bounding box center [574, 568] width 30 height 29
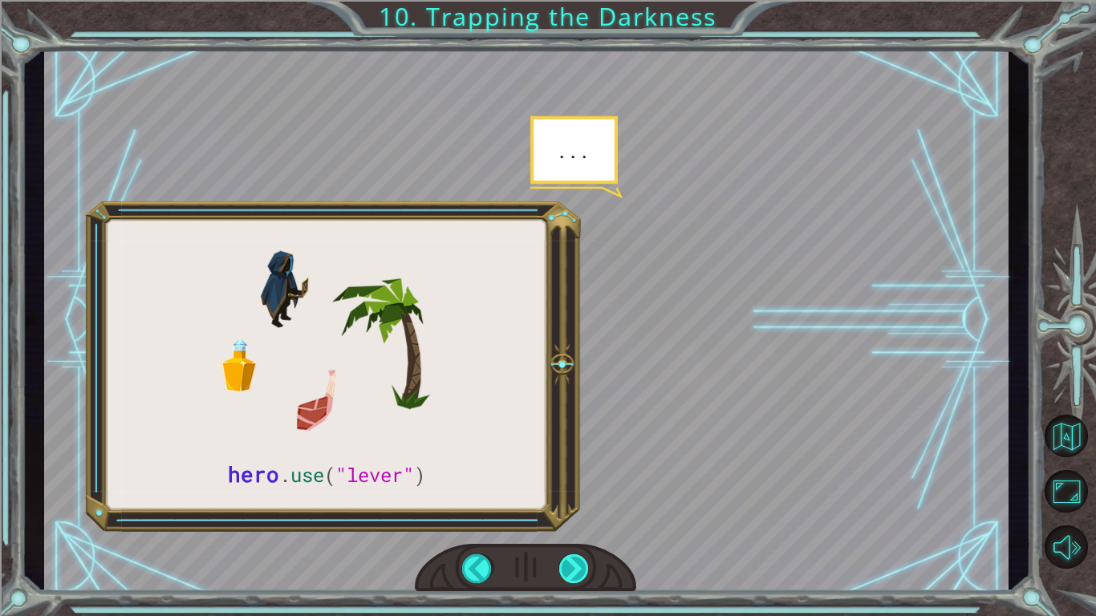
click at [582, 480] on div at bounding box center [574, 568] width 30 height 29
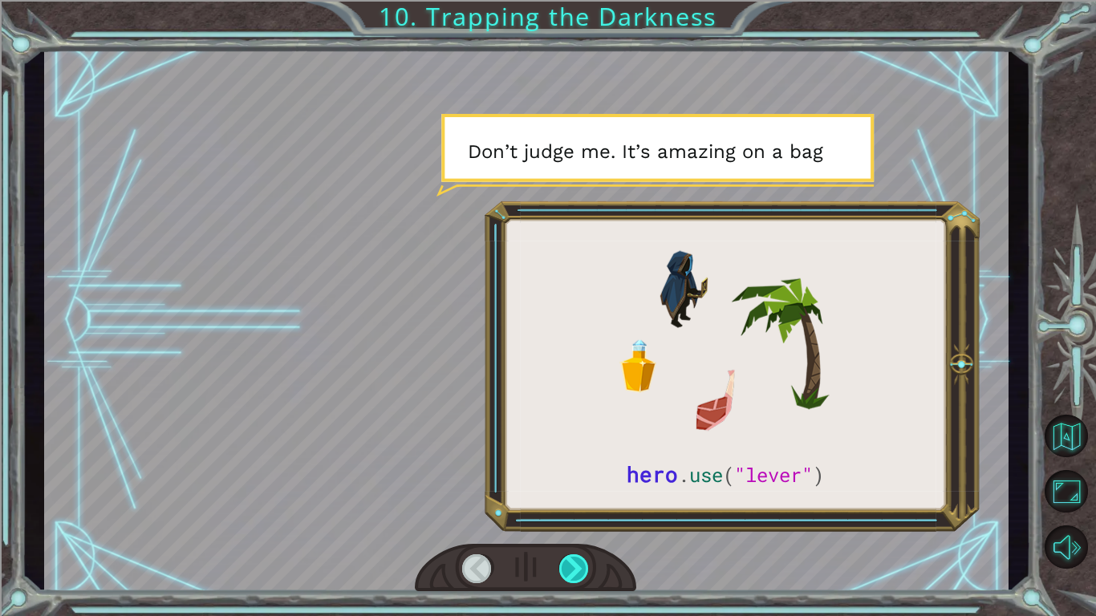
click at [582, 480] on div at bounding box center [574, 568] width 30 height 29
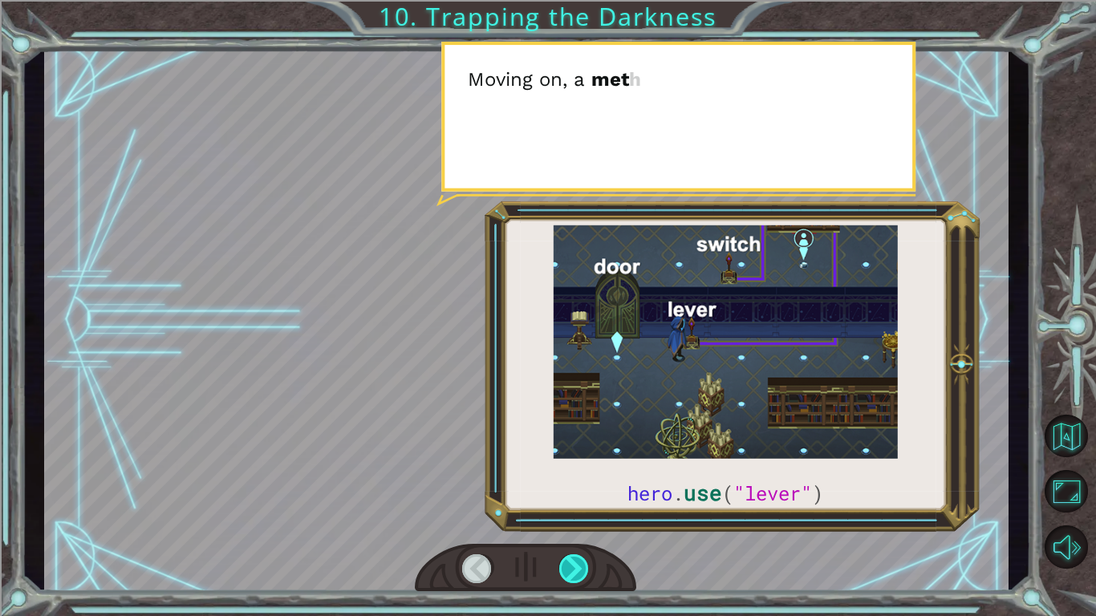
click at [582, 480] on div at bounding box center [574, 568] width 30 height 29
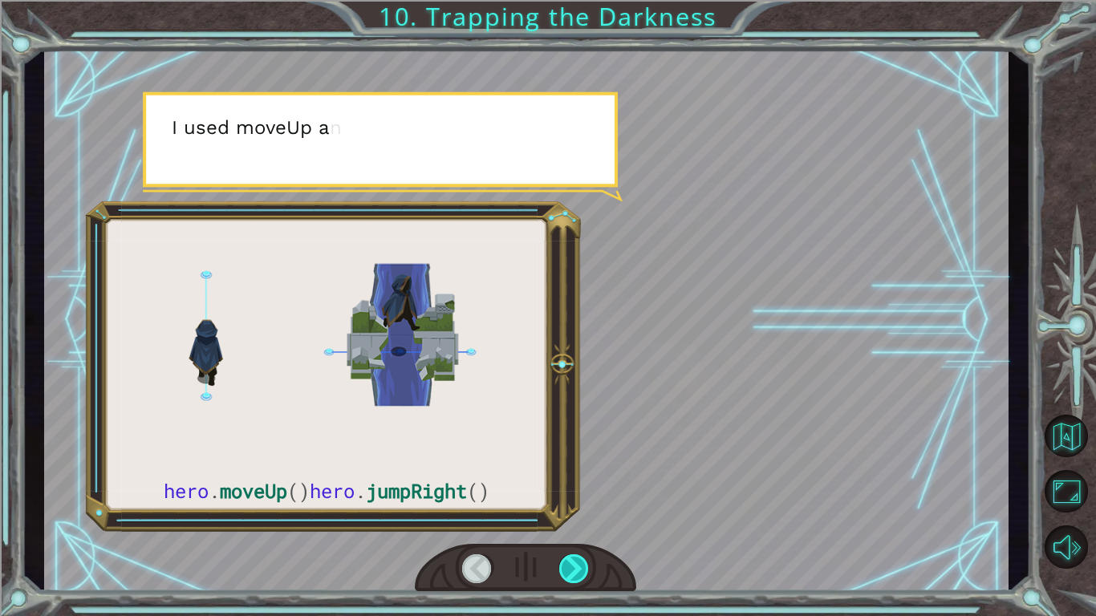
click at [582, 480] on div at bounding box center [574, 568] width 30 height 29
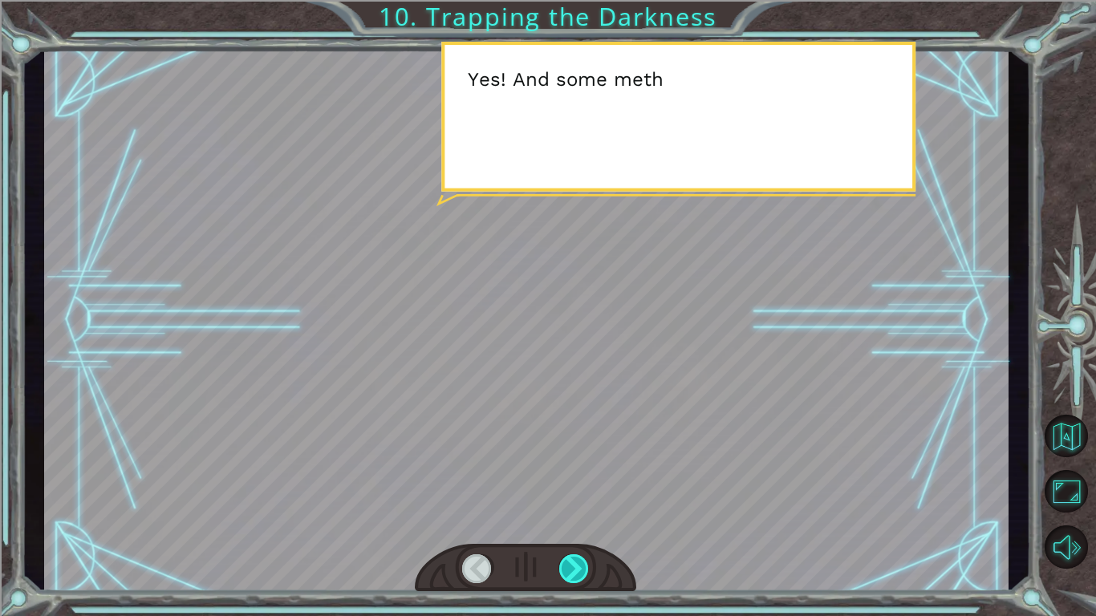
click at [582, 480] on div at bounding box center [574, 568] width 30 height 29
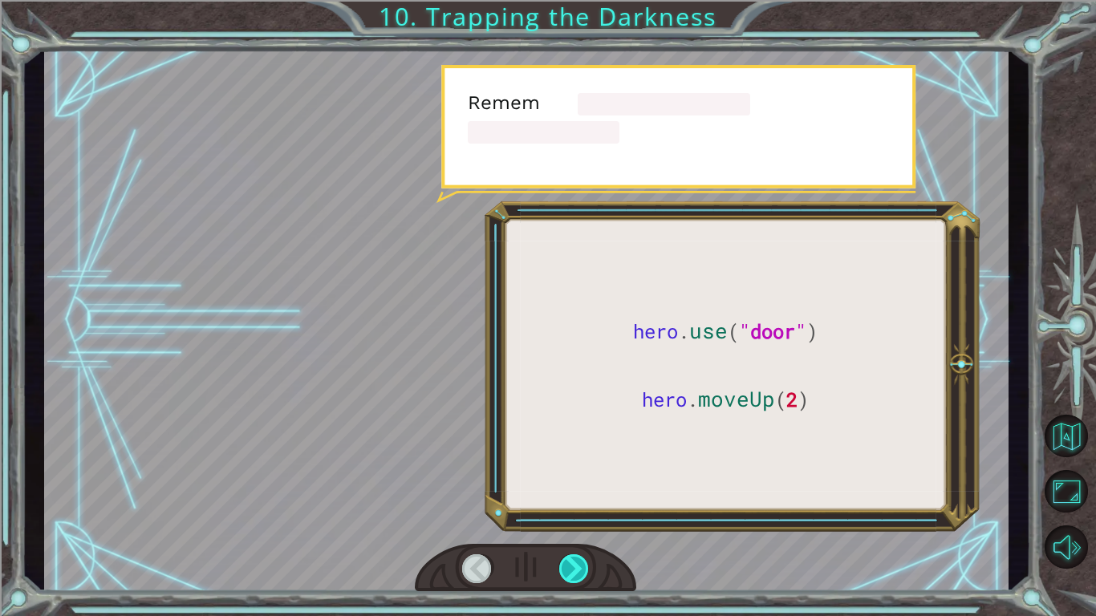
click at [582, 480] on div at bounding box center [574, 568] width 30 height 29
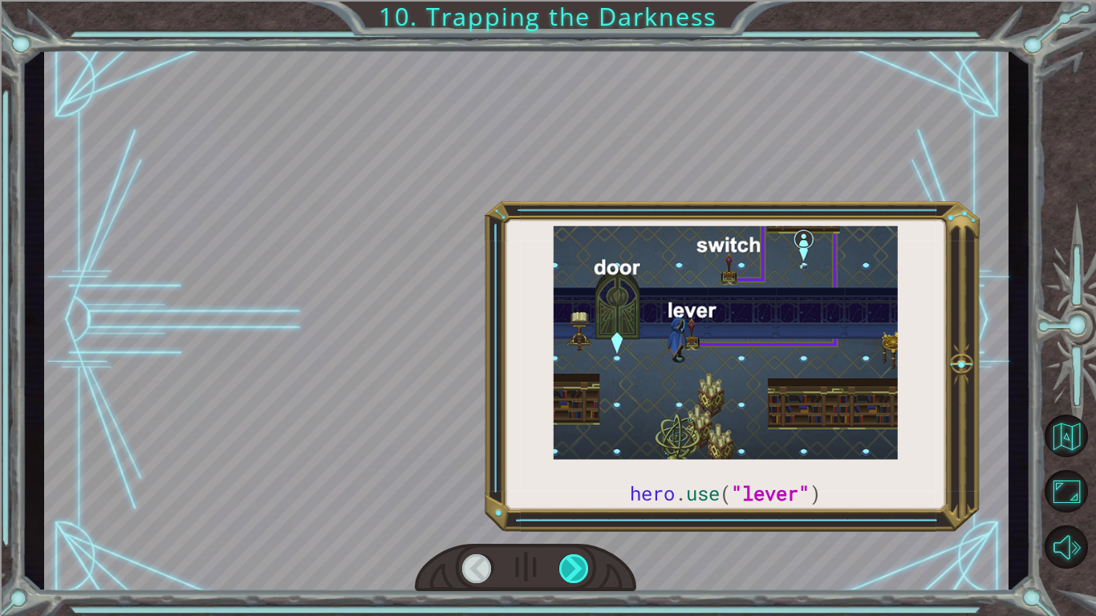
click at [582, 480] on div at bounding box center [574, 568] width 30 height 29
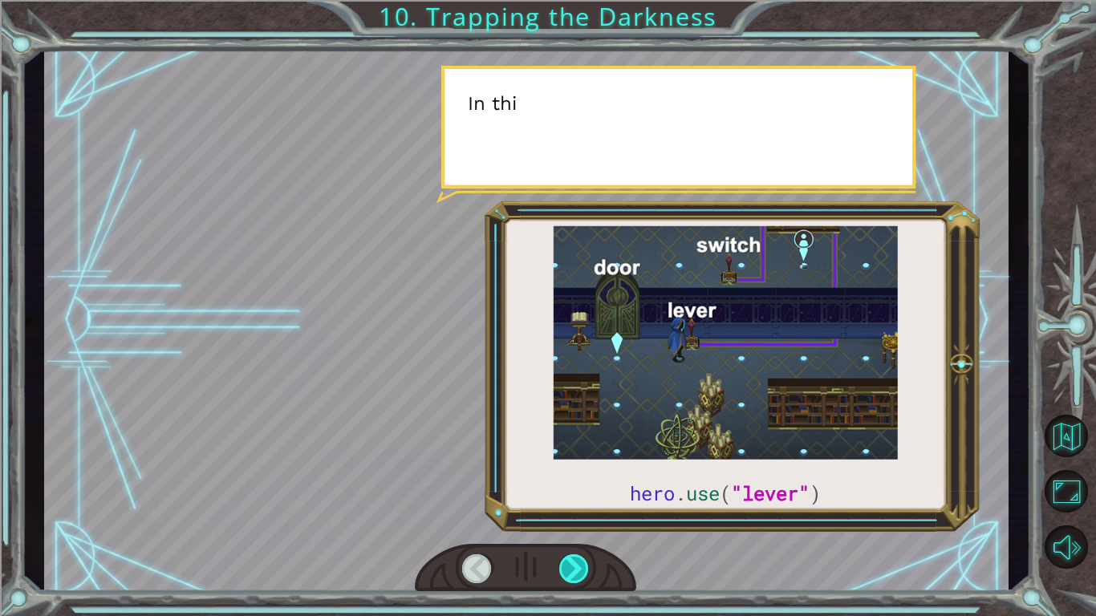
click at [582, 480] on div at bounding box center [574, 568] width 30 height 29
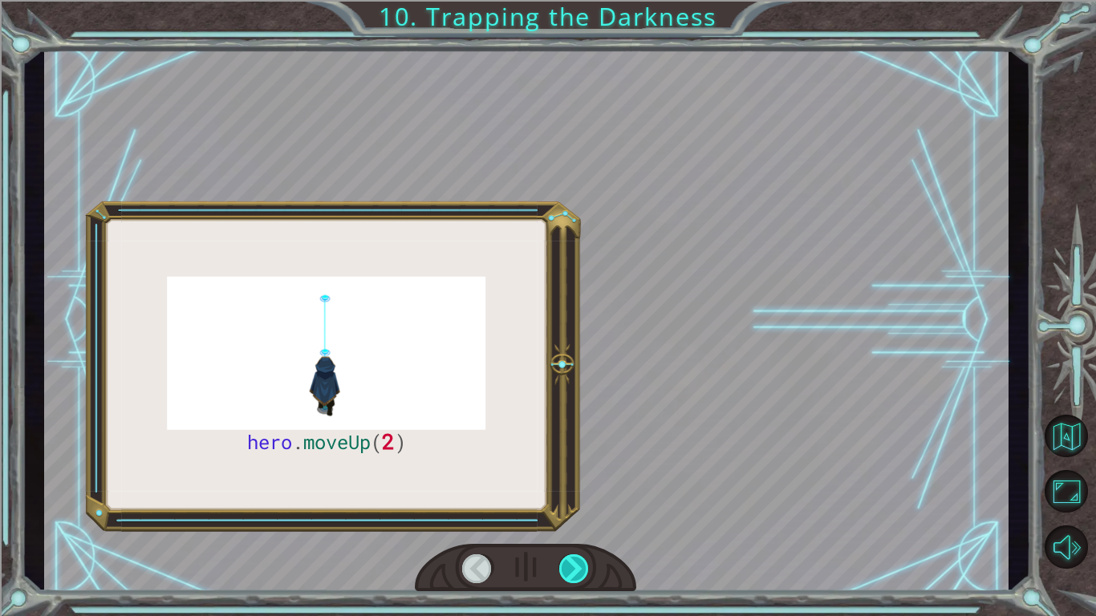
click at [582, 480] on div at bounding box center [574, 568] width 30 height 29
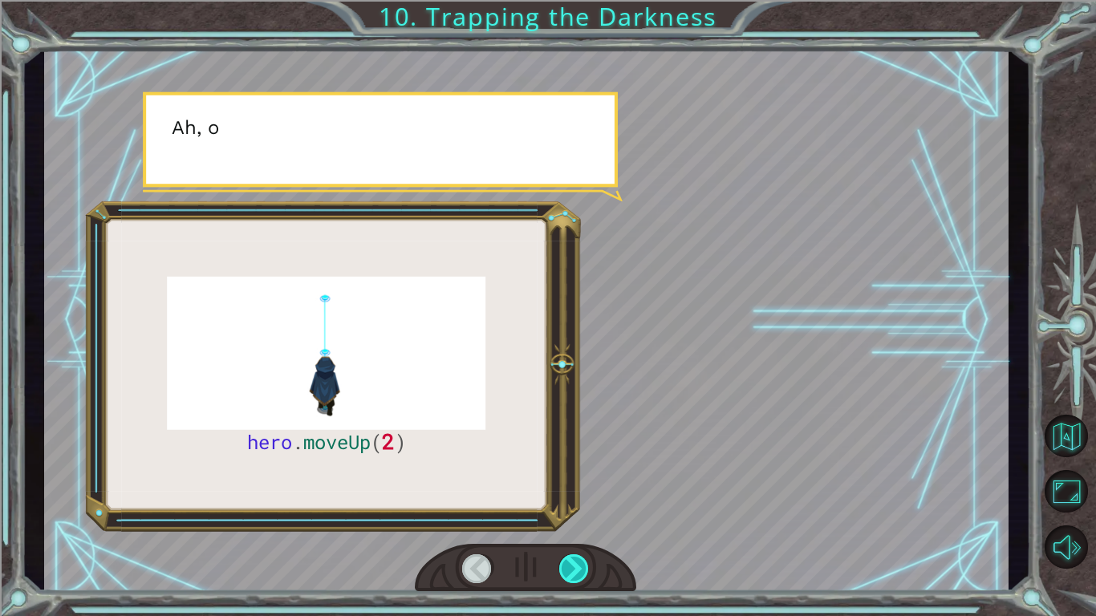
click at [582, 480] on div at bounding box center [574, 568] width 30 height 29
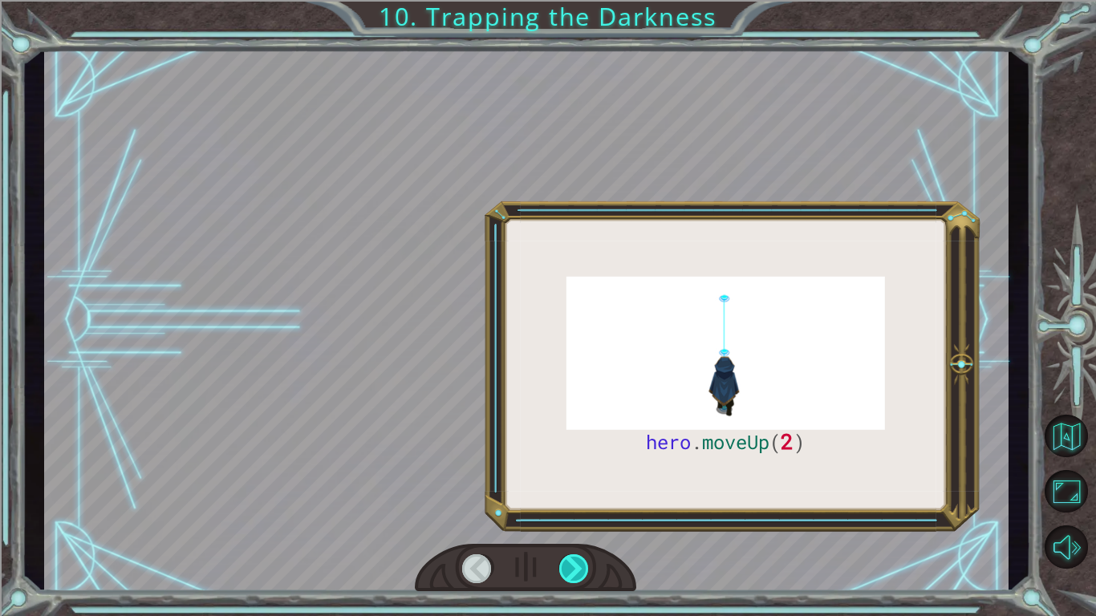
click at [582, 480] on div at bounding box center [574, 568] width 30 height 29
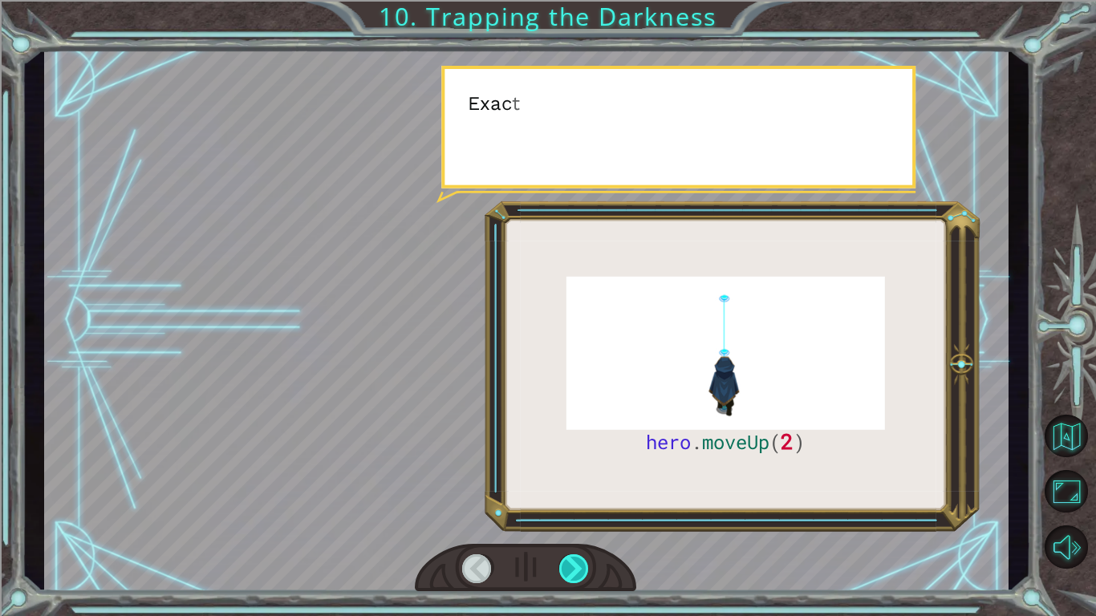
click at [582, 480] on div at bounding box center [574, 568] width 30 height 29
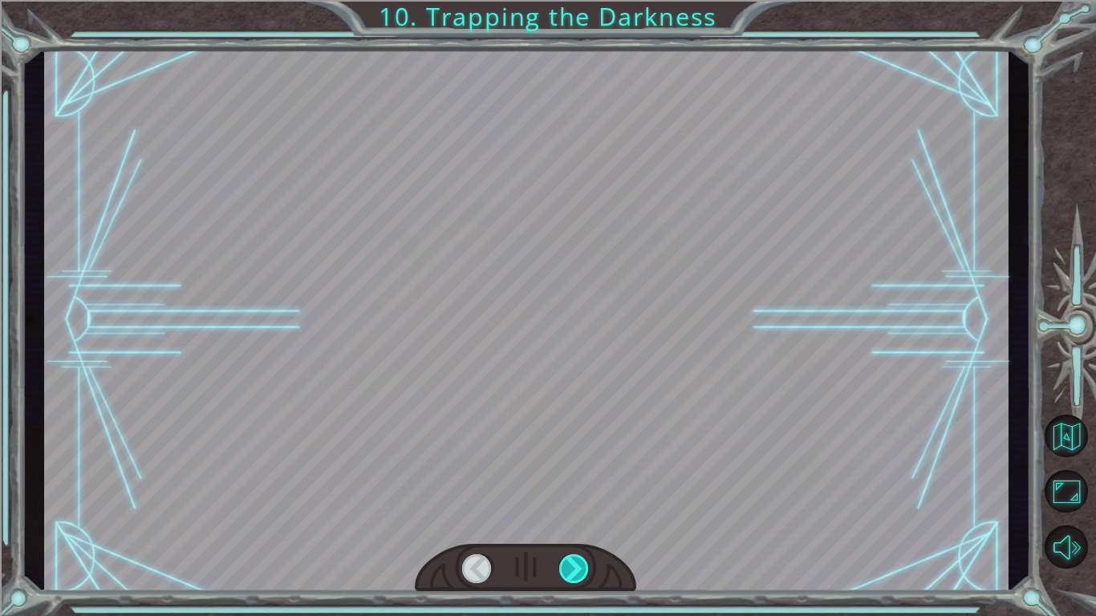
click at [582, 480] on div at bounding box center [574, 568] width 30 height 29
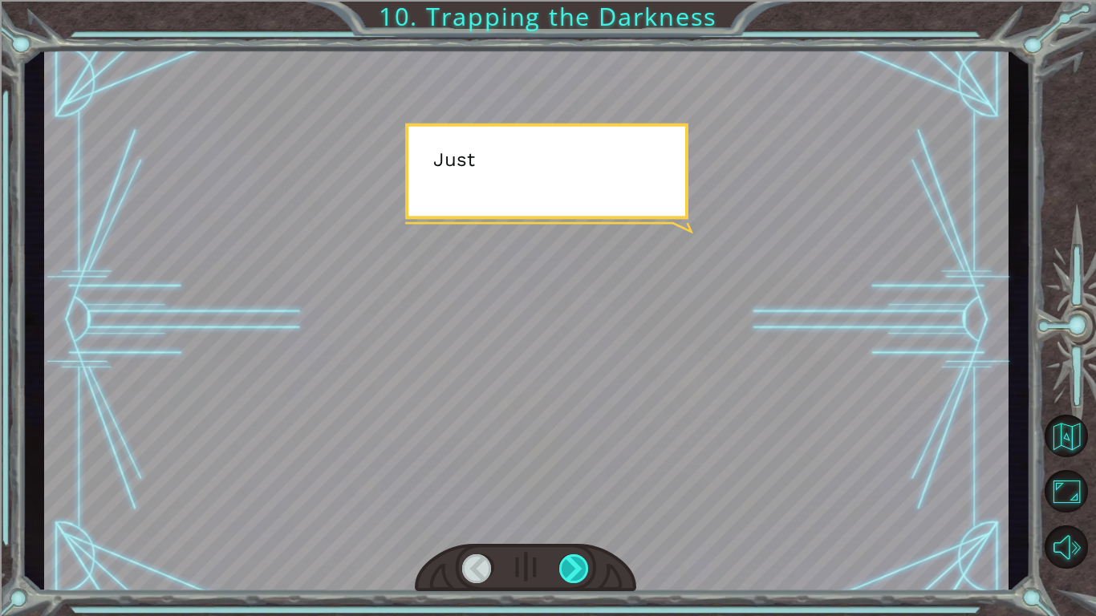
click at [582, 480] on div at bounding box center [574, 568] width 30 height 29
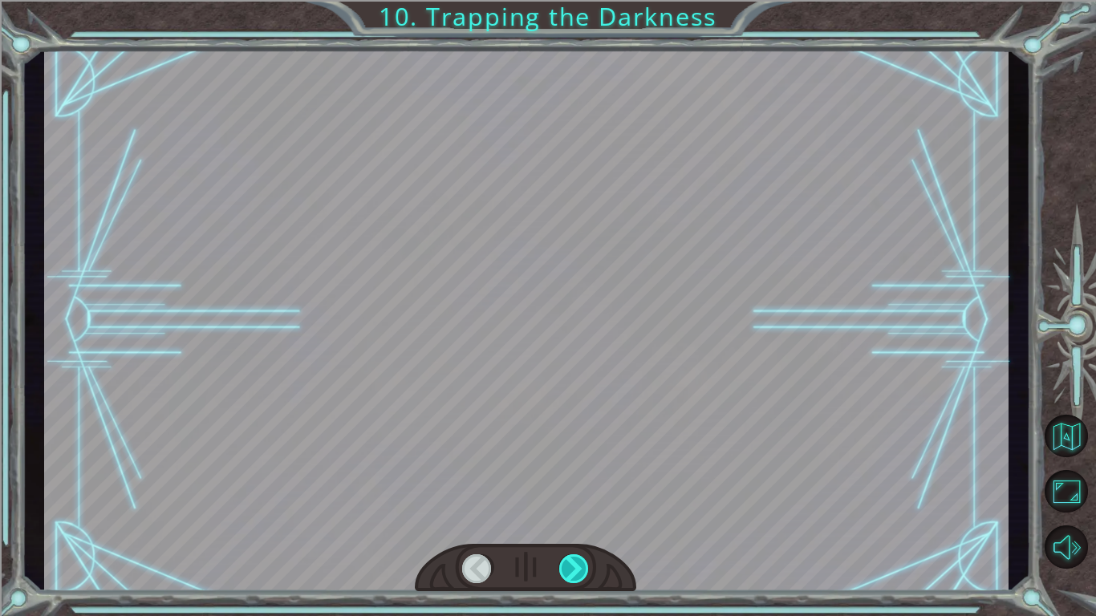
click at [582, 480] on div at bounding box center [574, 568] width 30 height 29
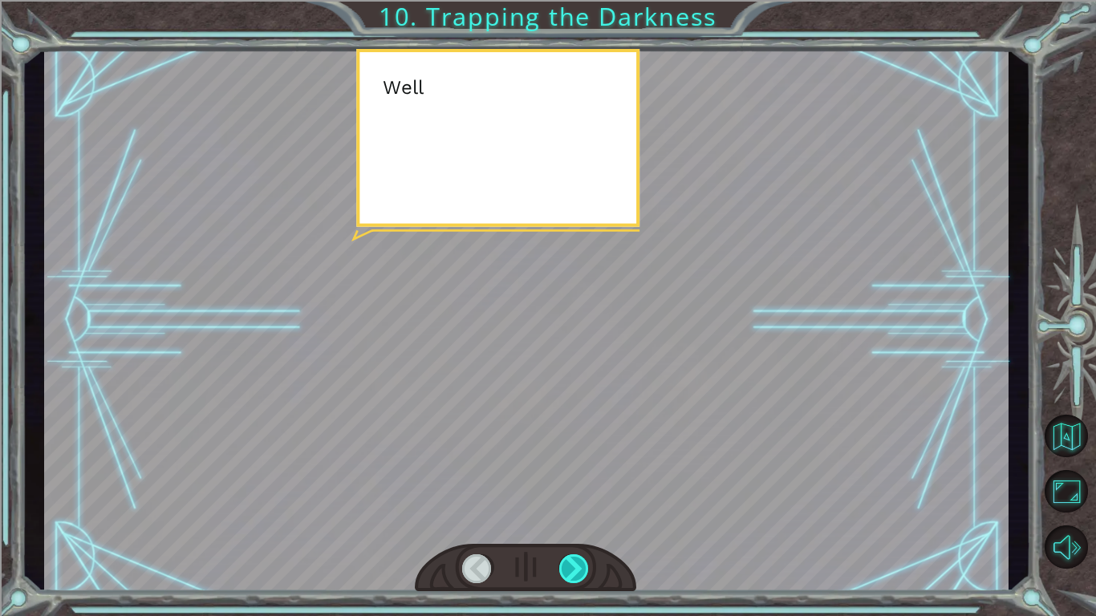
click at [582, 480] on div at bounding box center [574, 568] width 30 height 29
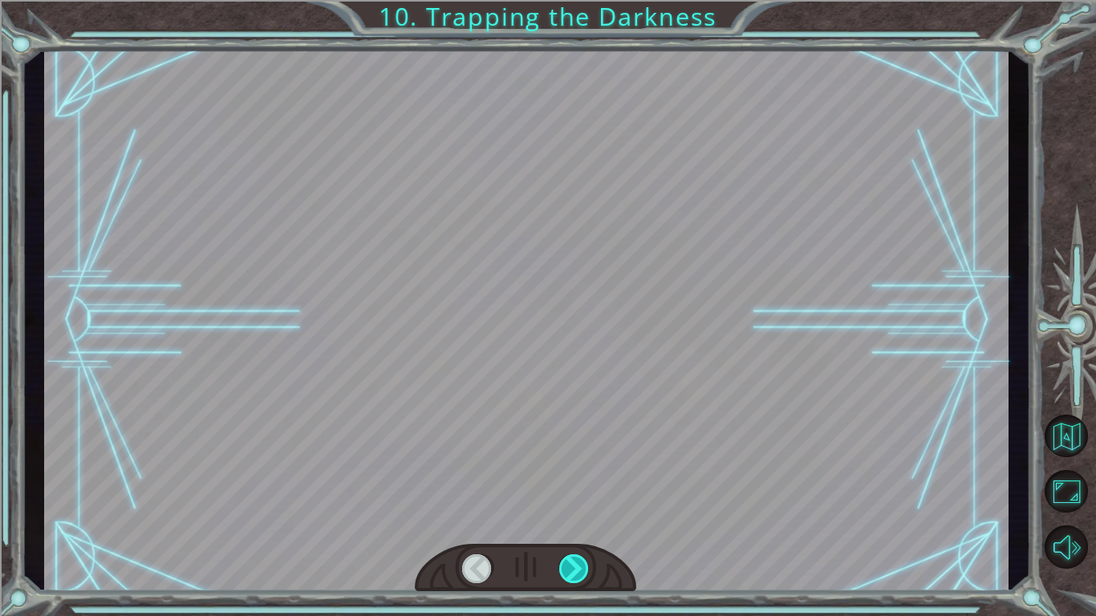
click at [582, 480] on div at bounding box center [574, 568] width 30 height 29
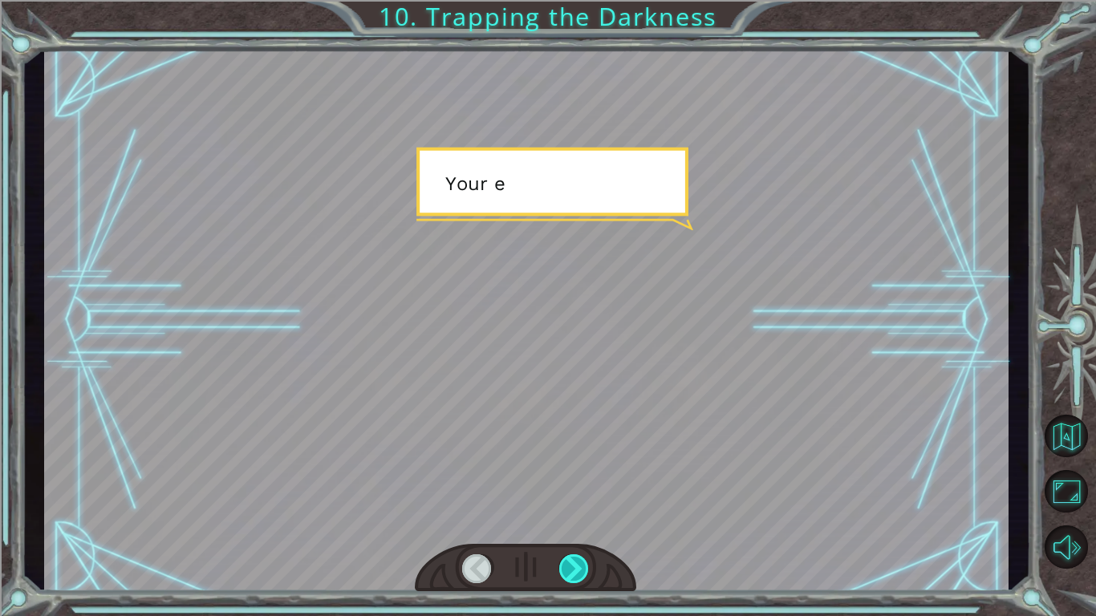
click at [582, 480] on div at bounding box center [574, 568] width 30 height 29
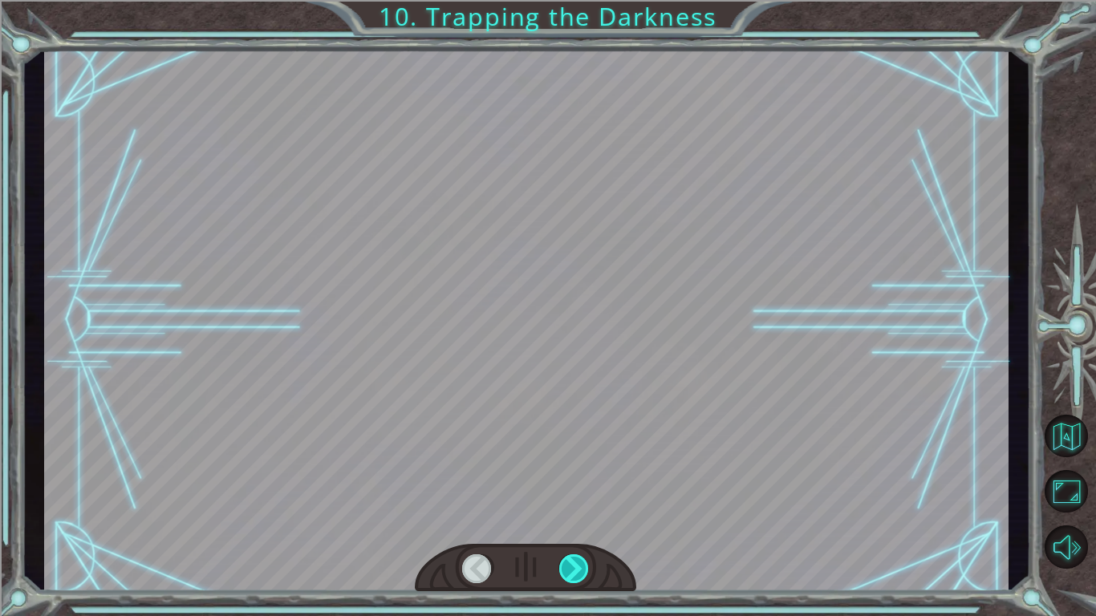
click at [582, 480] on div at bounding box center [574, 568] width 30 height 29
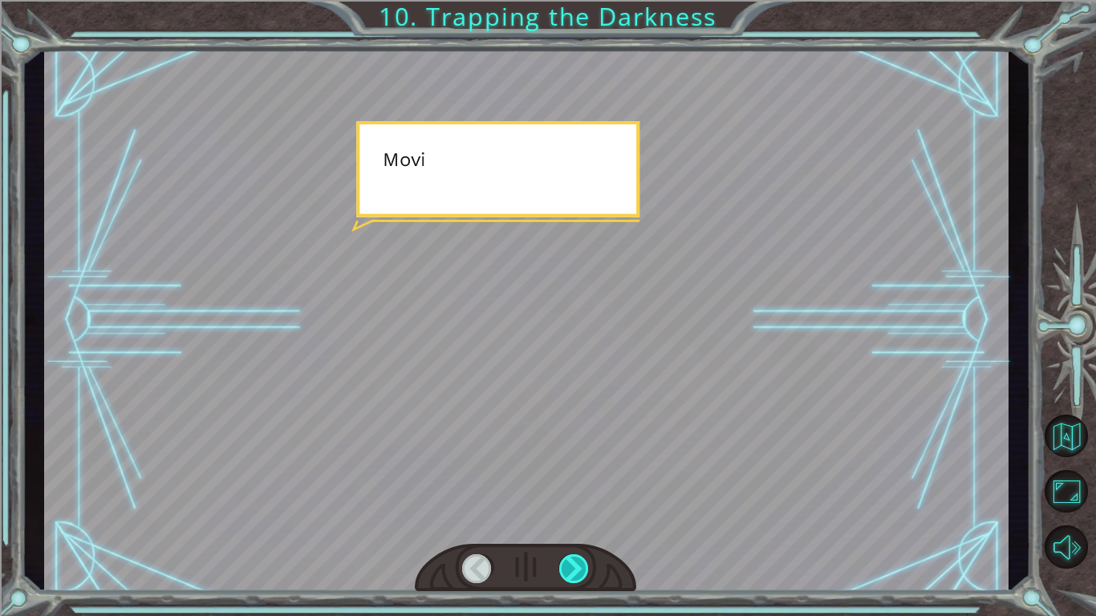
click at [582, 480] on div at bounding box center [574, 568] width 30 height 29
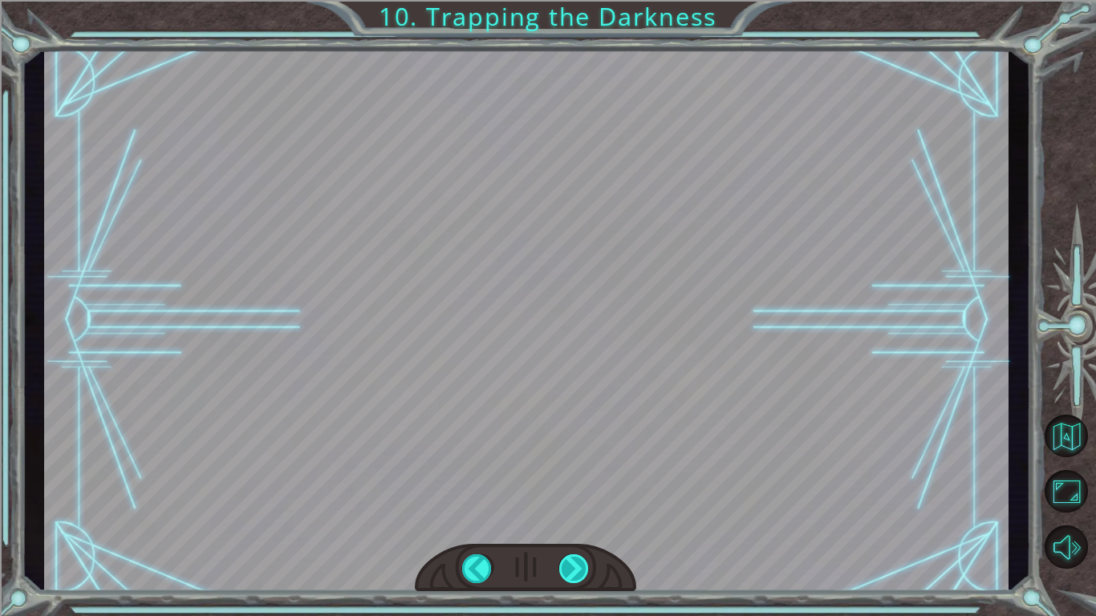
click at [582, 480] on div at bounding box center [574, 568] width 30 height 29
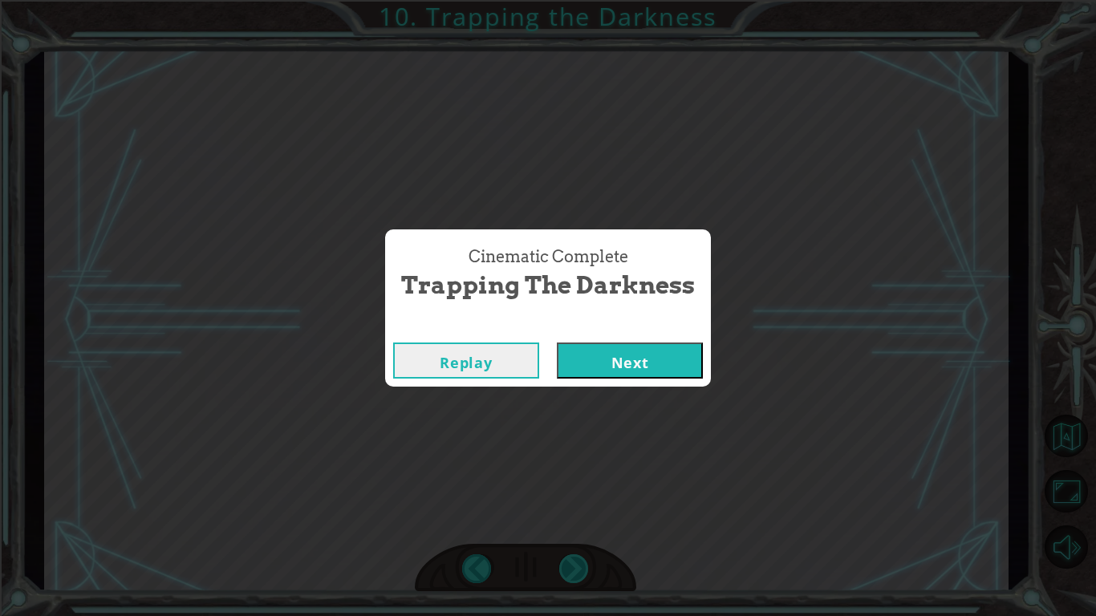
click at [582, 480] on div "Cinematic Complete Trapping the Darkness Replay Next" at bounding box center [548, 308] width 1096 height 616
click at [619, 375] on button "Next" at bounding box center [630, 361] width 146 height 36
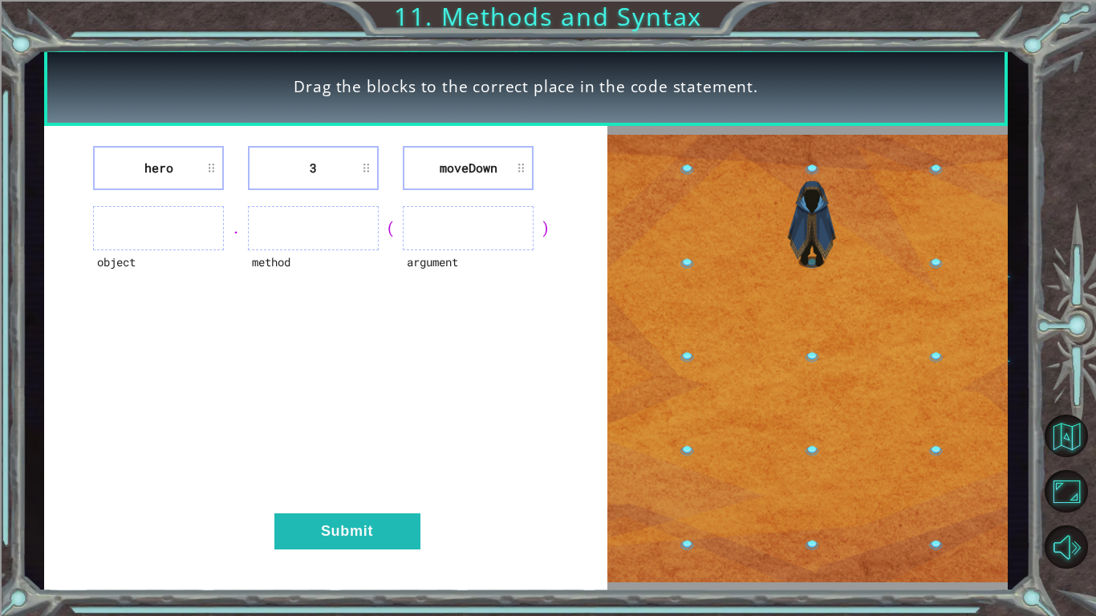
click at [196, 225] on ul at bounding box center [158, 228] width 131 height 44
click at [205, 176] on li "hero" at bounding box center [158, 168] width 131 height 44
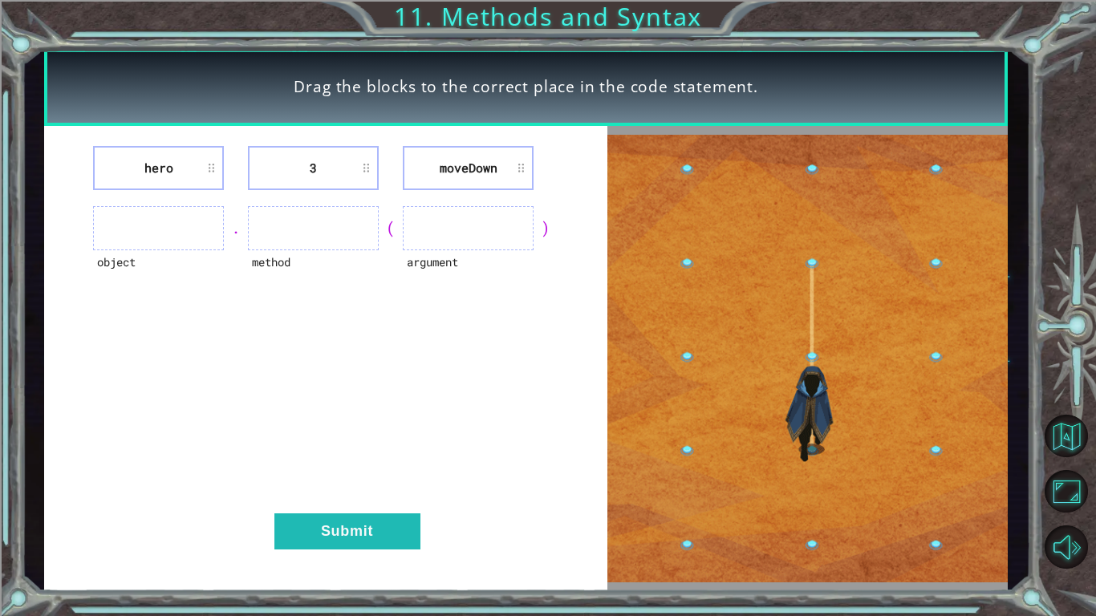
click at [287, 156] on li "3" at bounding box center [313, 168] width 131 height 44
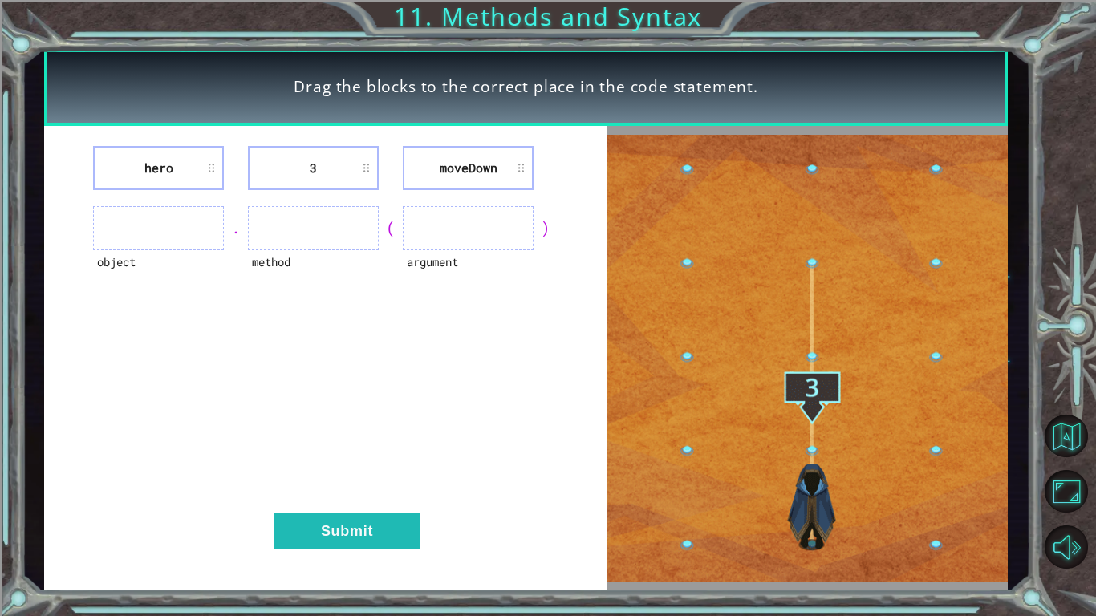
click at [333, 480] on div "hero 3 [GEOGRAPHIC_DATA] object . method ( argument ) Submit" at bounding box center [325, 359] width 563 height 466
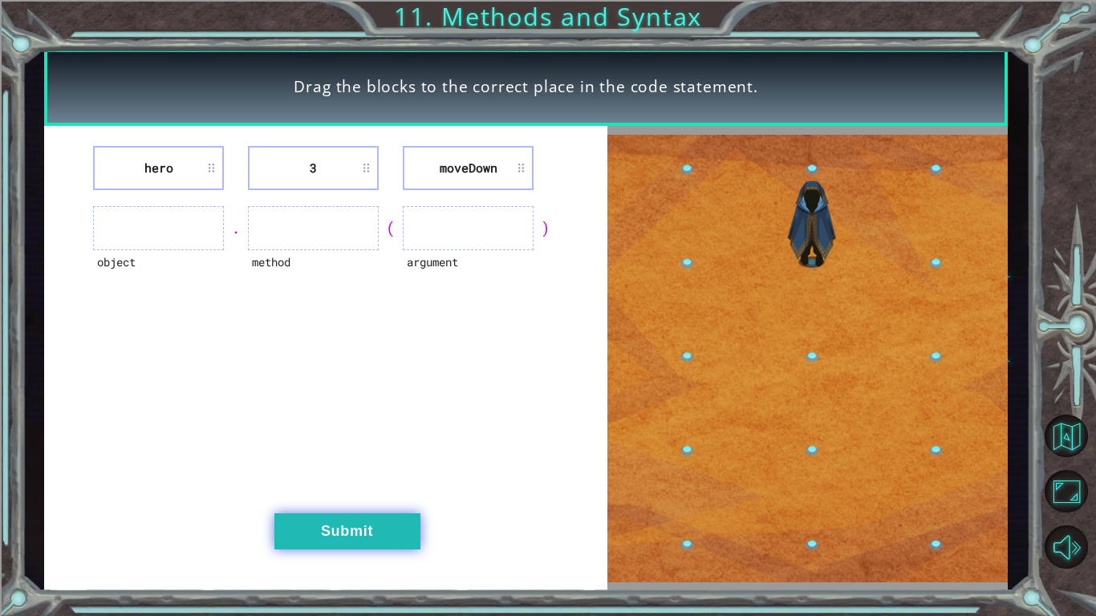
click at [343, 480] on button "Submit" at bounding box center [347, 531] width 146 height 36
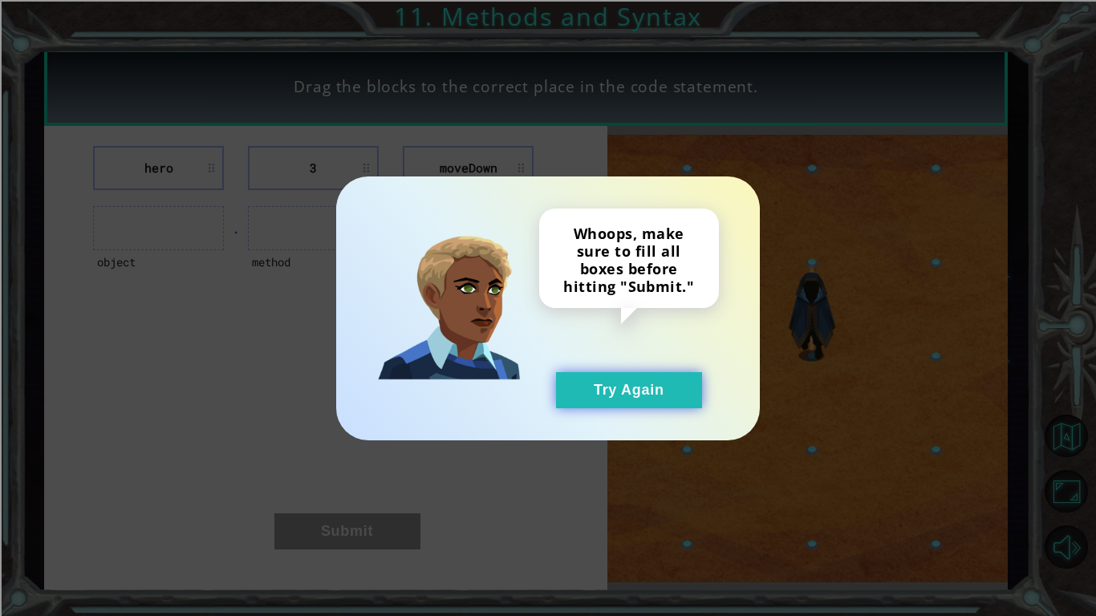
click at [619, 391] on button "Try Again" at bounding box center [629, 390] width 146 height 36
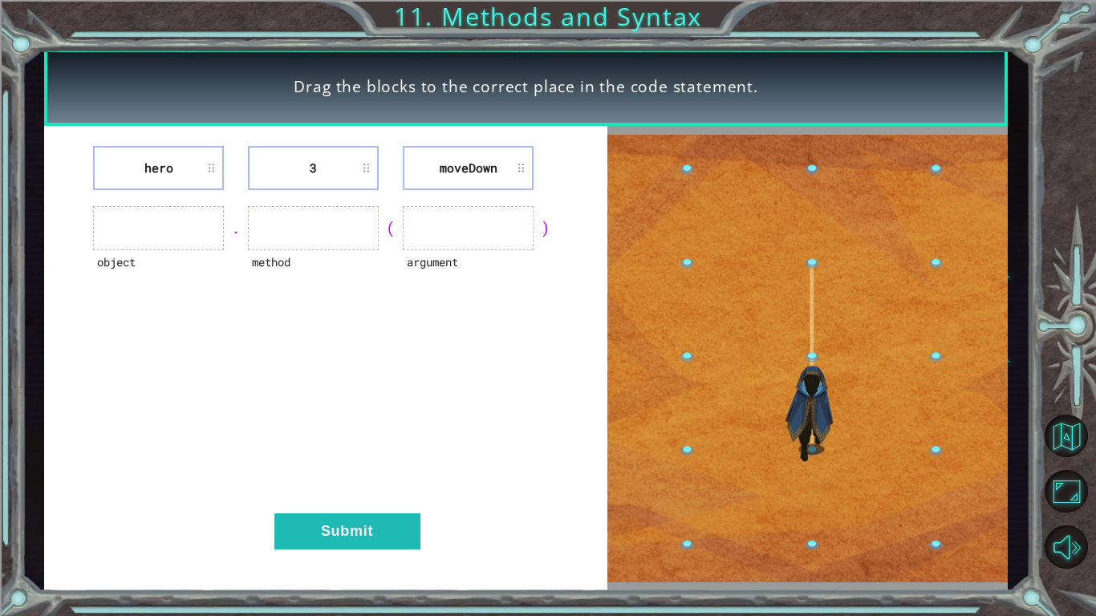
click at [343, 160] on li "3" at bounding box center [313, 168] width 131 height 44
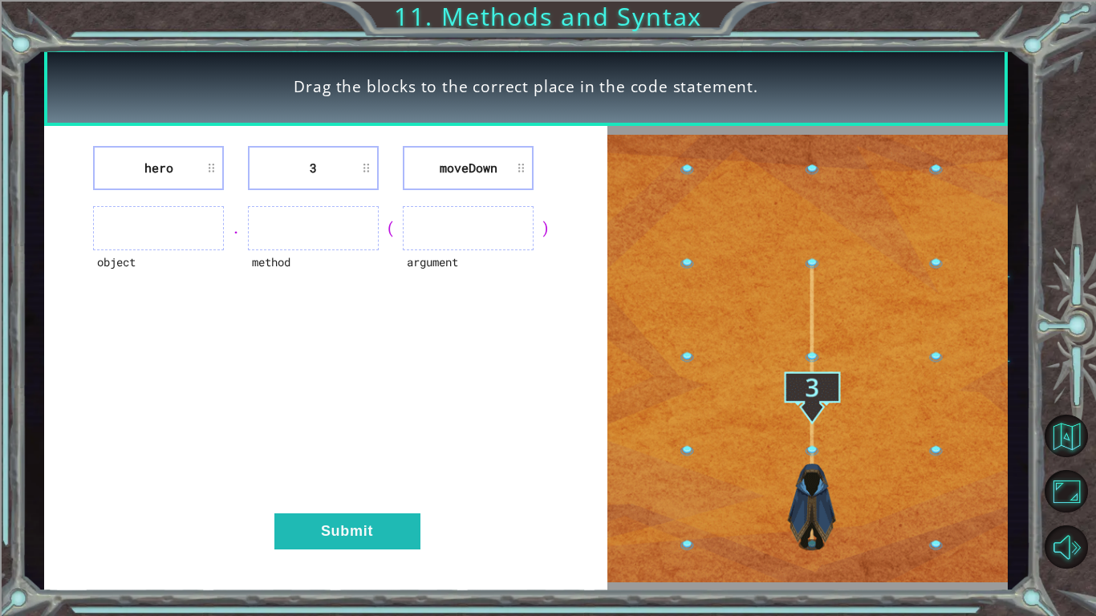
click at [342, 213] on ul at bounding box center [313, 228] width 131 height 44
click at [505, 171] on li "moveDown" at bounding box center [468, 168] width 131 height 44
click at [521, 168] on li "moveDown" at bounding box center [468, 168] width 131 height 44
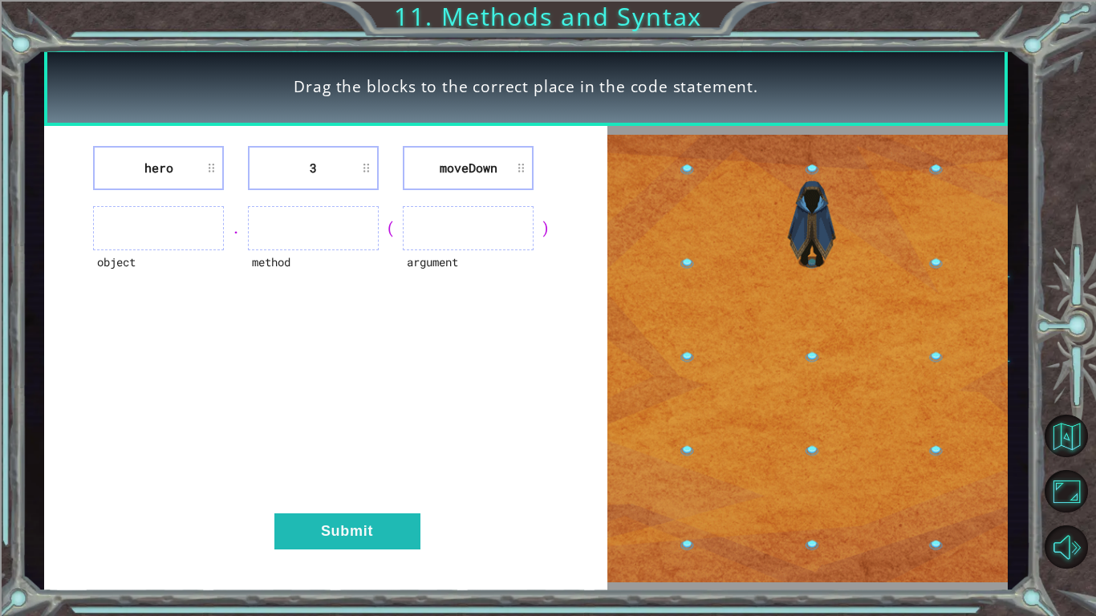
click at [681, 480] on img at bounding box center [807, 359] width 401 height 448
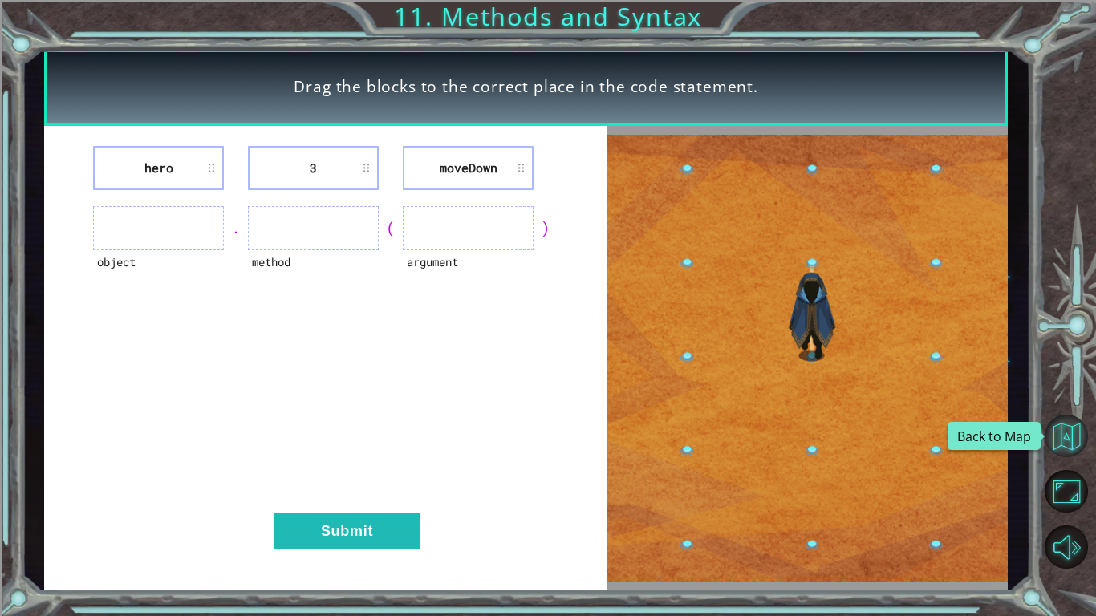
click at [1060, 444] on button "Back to Map" at bounding box center [1065, 436] width 43 height 43
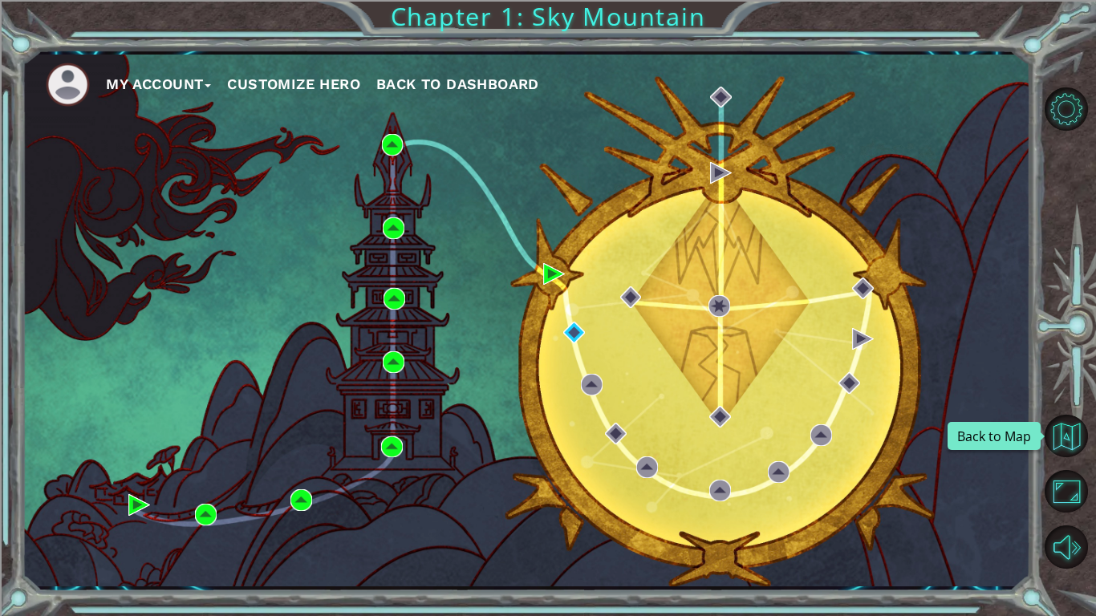
click at [1060, 444] on button "Back to Map" at bounding box center [1065, 436] width 43 height 43
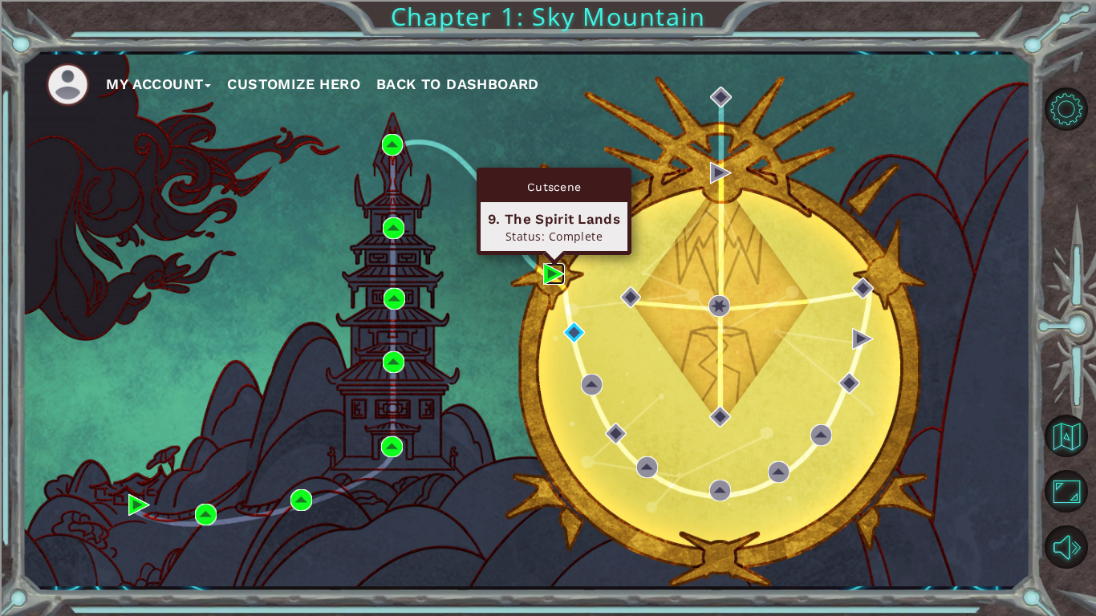
click at [551, 266] on img at bounding box center [554, 274] width 22 height 22
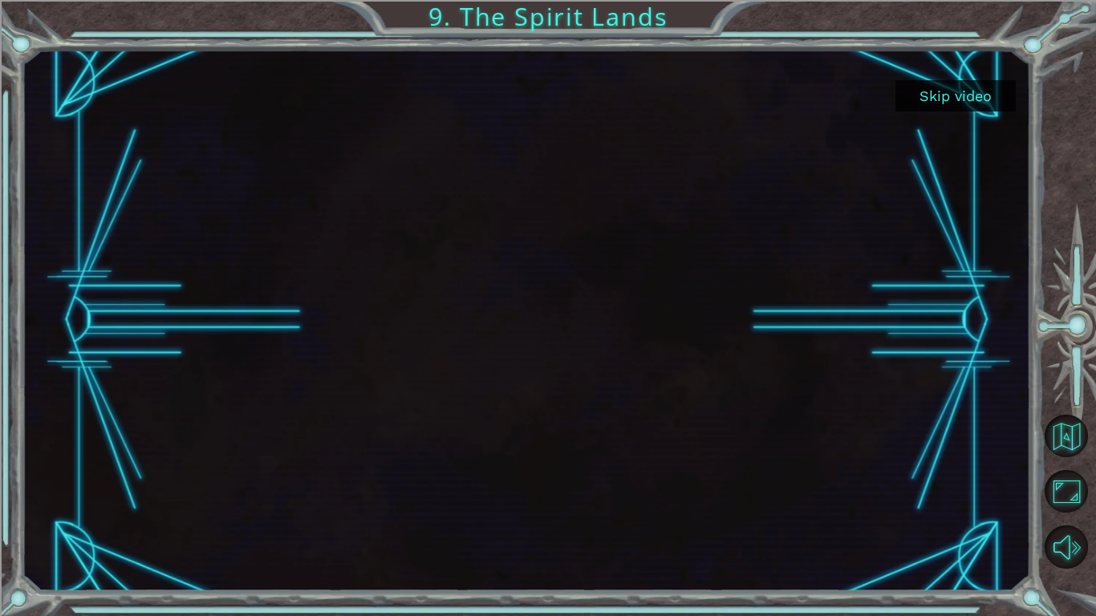
click at [986, 101] on button "Skip video" at bounding box center [955, 95] width 120 height 31
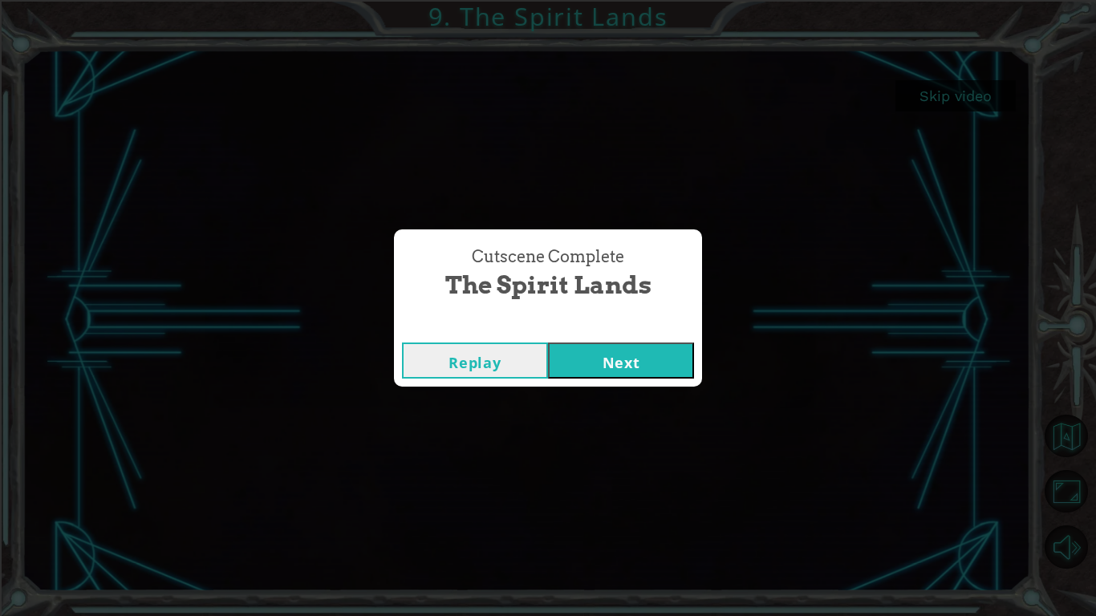
click at [676, 350] on button "Next" at bounding box center [621, 361] width 146 height 36
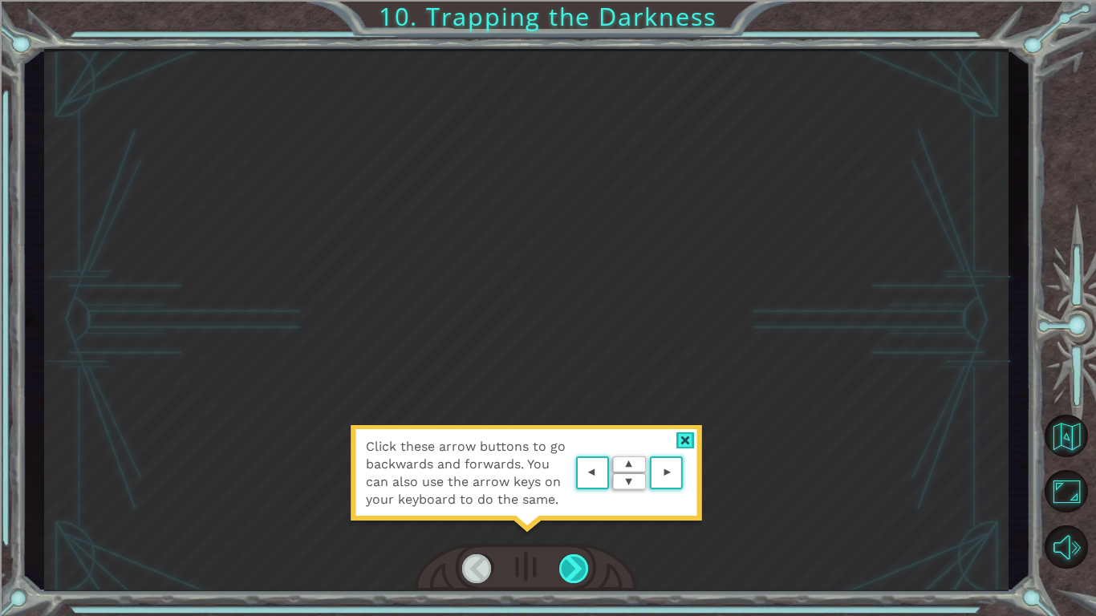
click at [584, 480] on div at bounding box center [574, 568] width 30 height 29
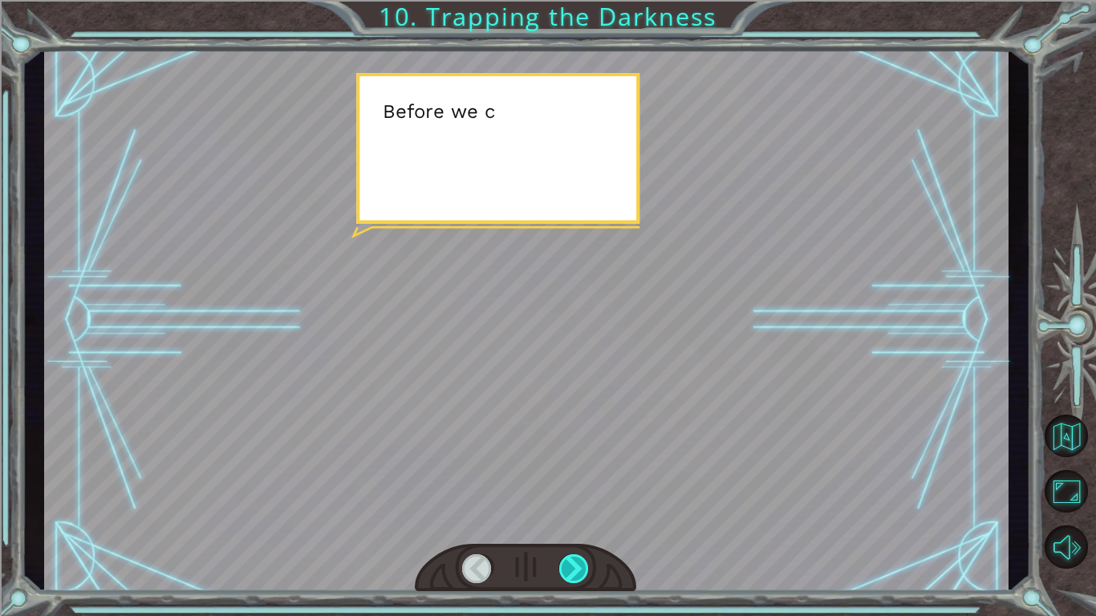
click at [584, 480] on div at bounding box center [574, 568] width 30 height 29
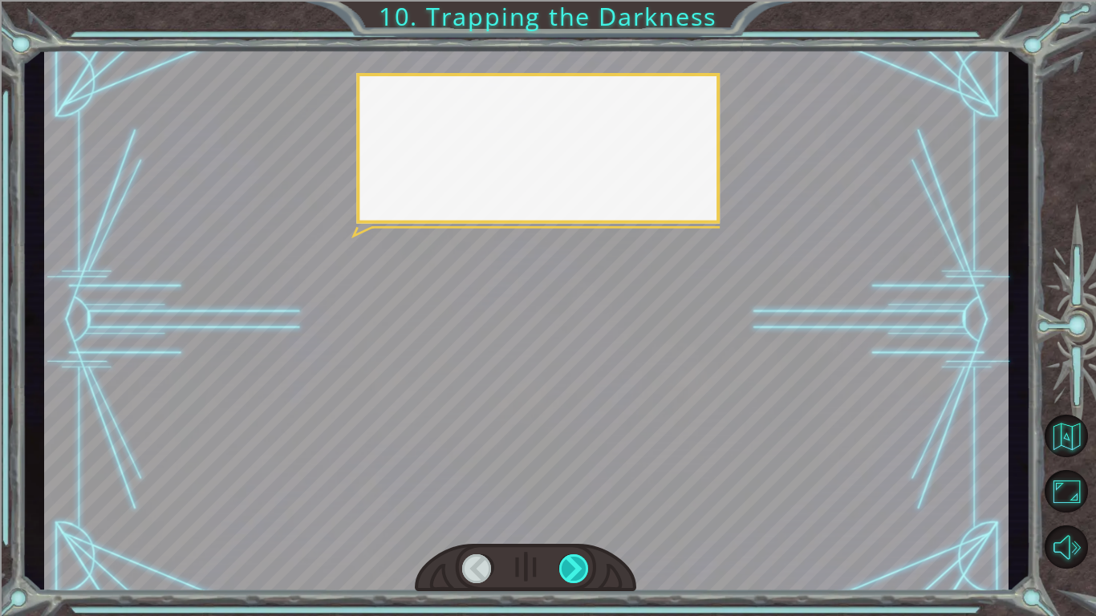
click at [584, 480] on div at bounding box center [574, 568] width 30 height 29
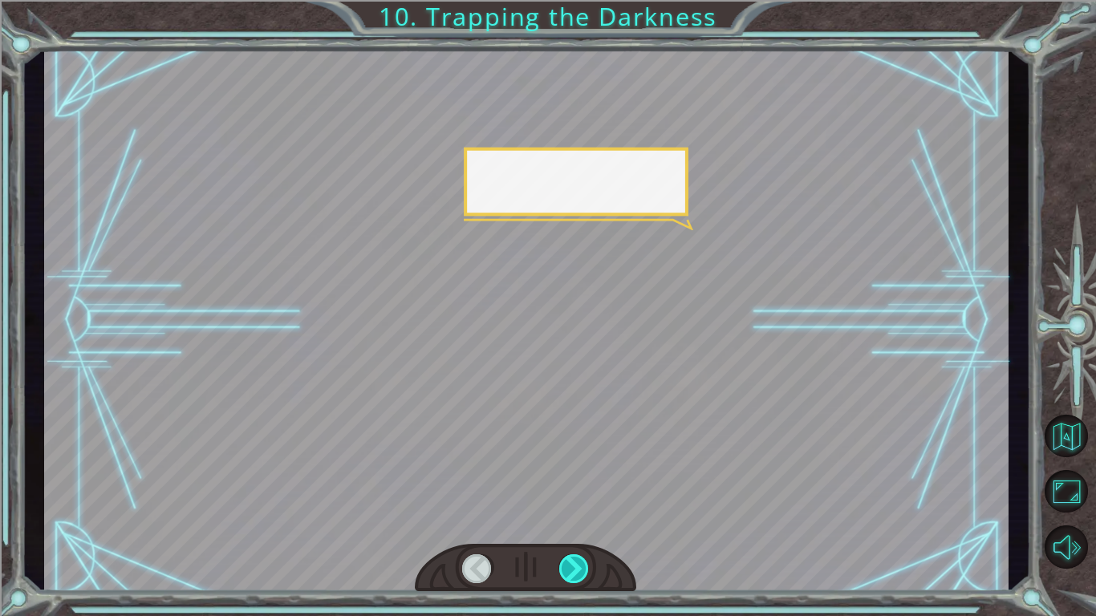
click at [584, 480] on div at bounding box center [574, 568] width 30 height 29
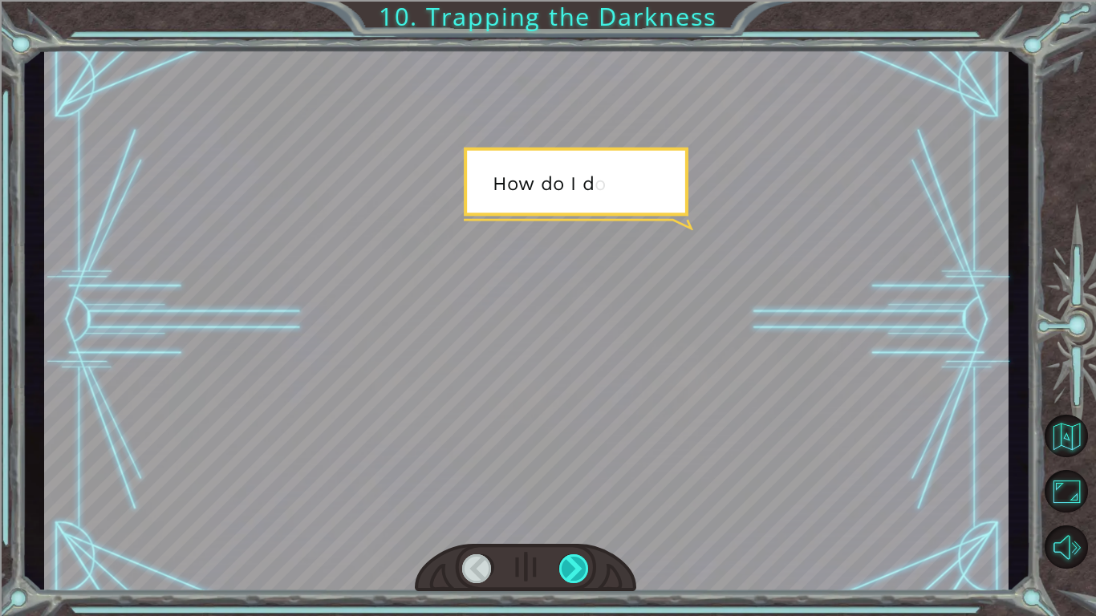
click at [584, 480] on div at bounding box center [574, 568] width 30 height 29
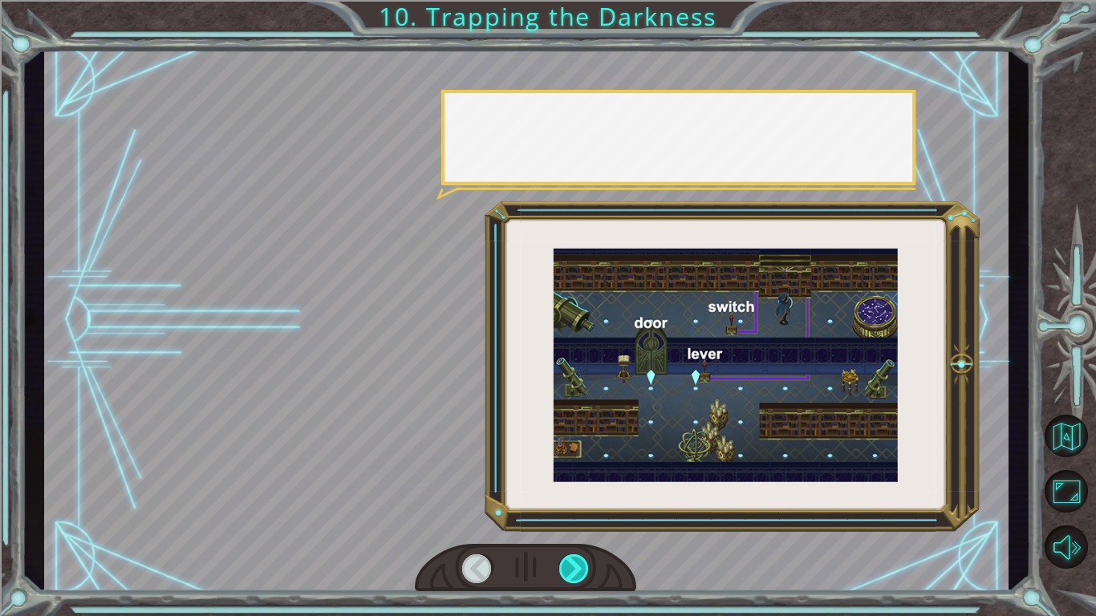
click at [584, 480] on div at bounding box center [574, 568] width 30 height 29
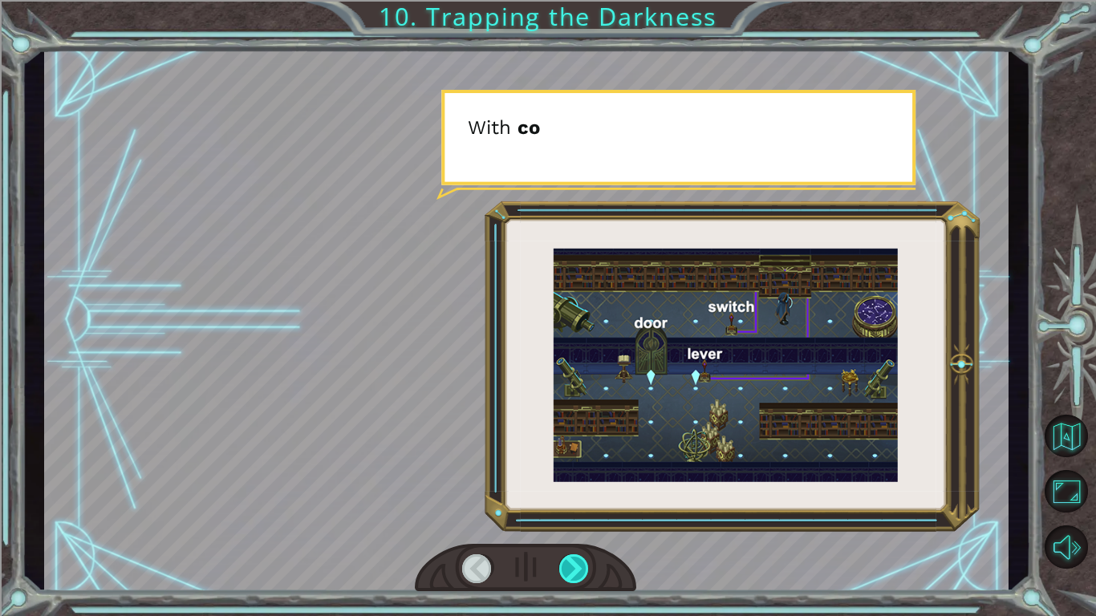
click at [584, 480] on div at bounding box center [574, 568] width 30 height 29
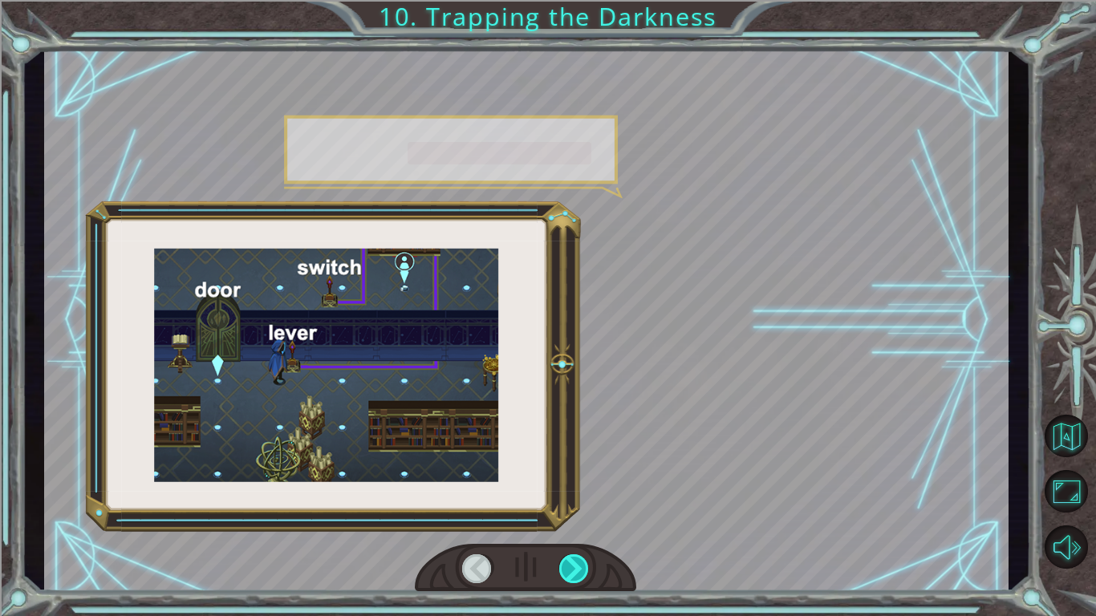
click at [584, 480] on div at bounding box center [574, 568] width 30 height 29
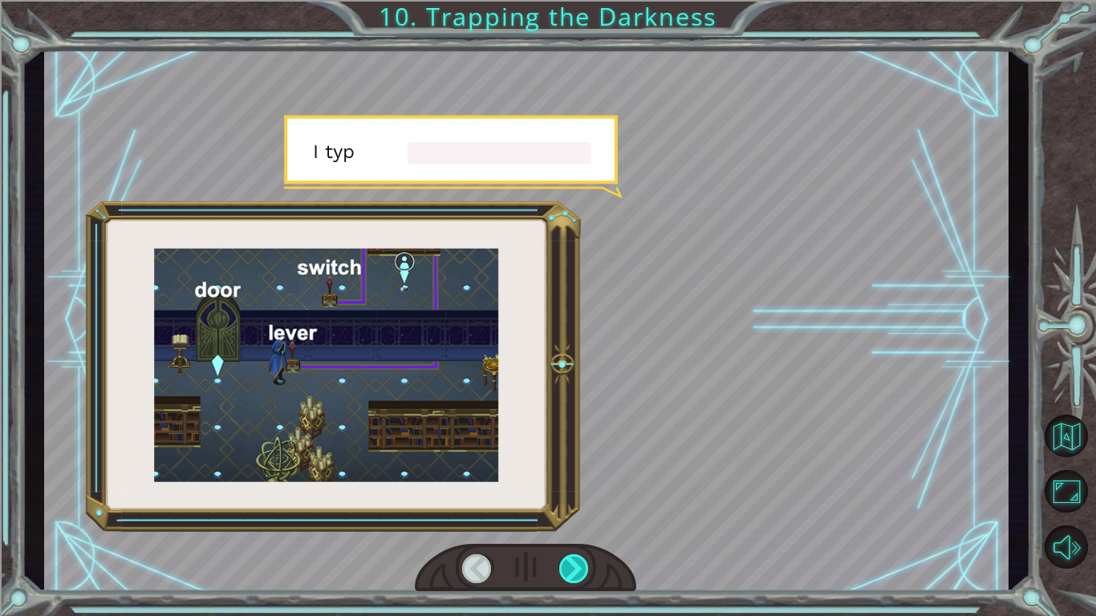
click at [584, 480] on div at bounding box center [574, 568] width 30 height 29
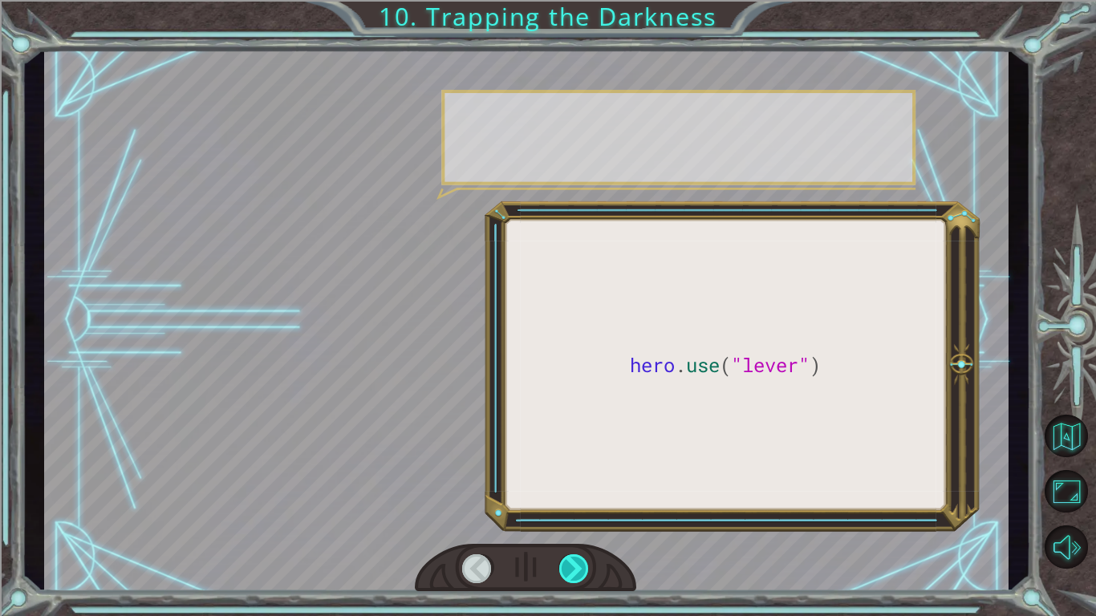
click at [584, 480] on div at bounding box center [574, 568] width 30 height 29
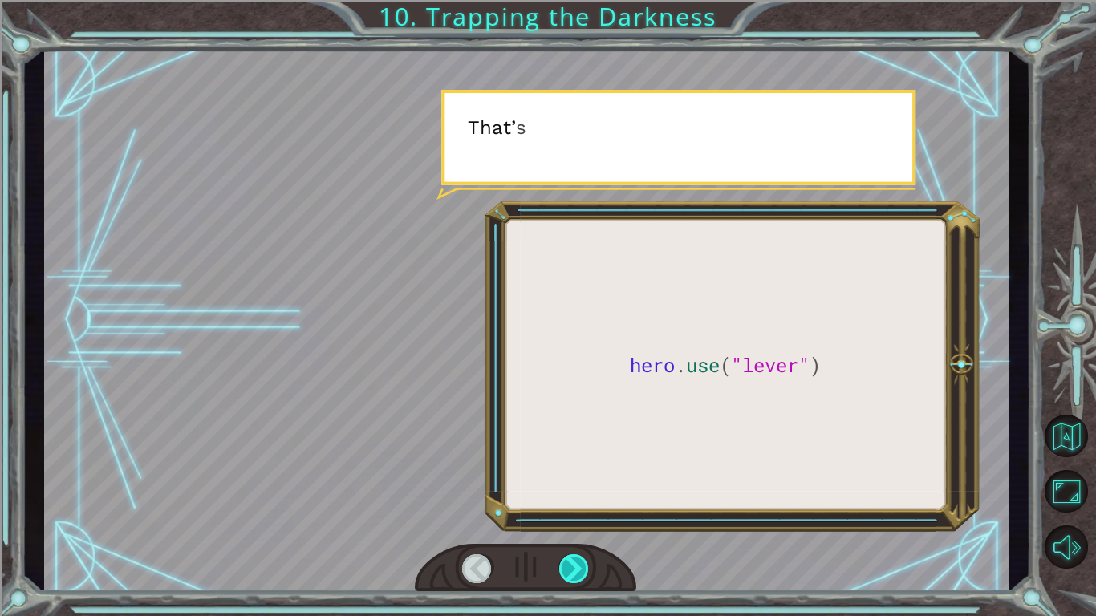
click at [584, 480] on div at bounding box center [574, 568] width 30 height 29
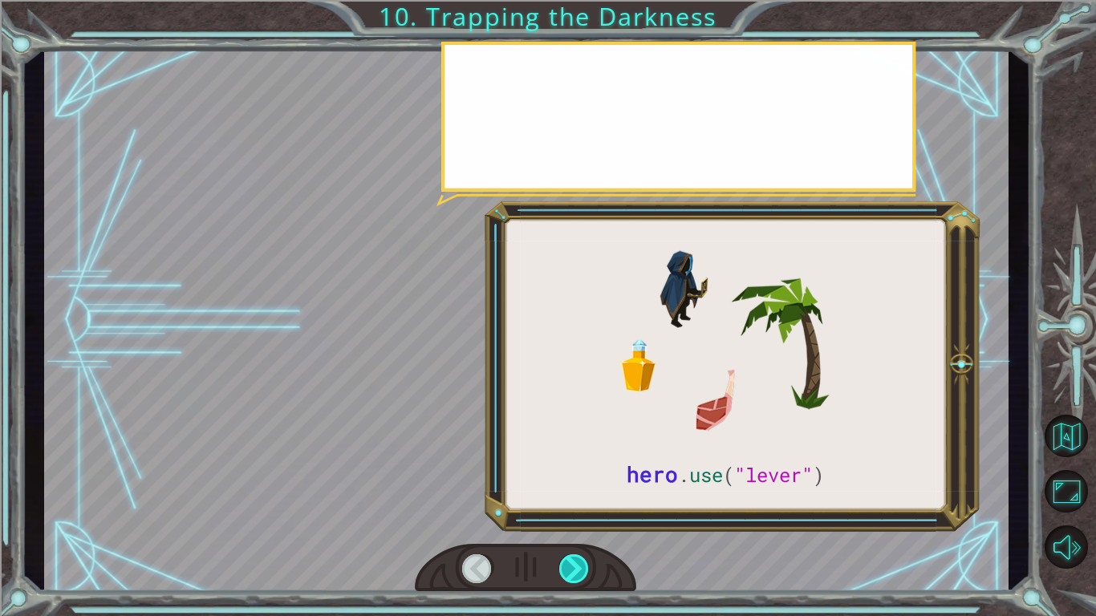
click at [584, 480] on div at bounding box center [574, 568] width 30 height 29
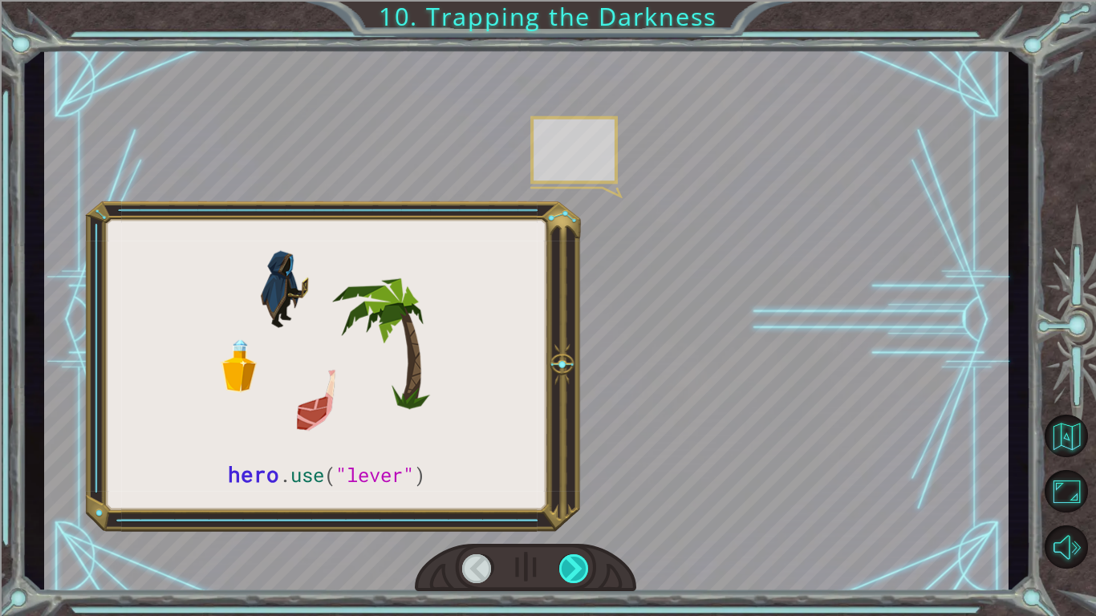
click at [584, 480] on div at bounding box center [574, 568] width 30 height 29
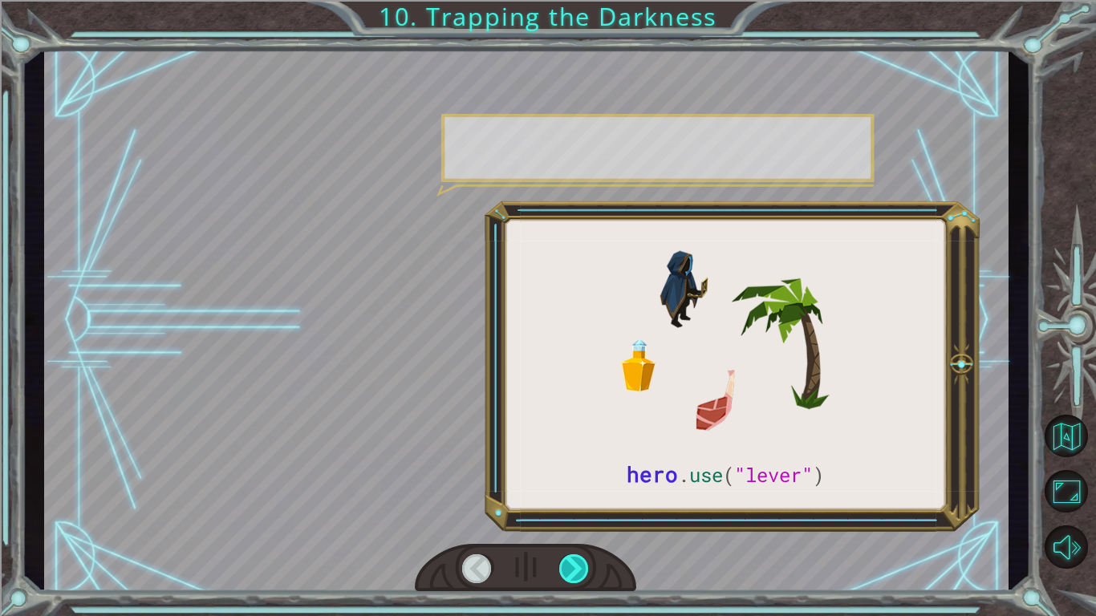
click at [584, 480] on div at bounding box center [574, 568] width 30 height 29
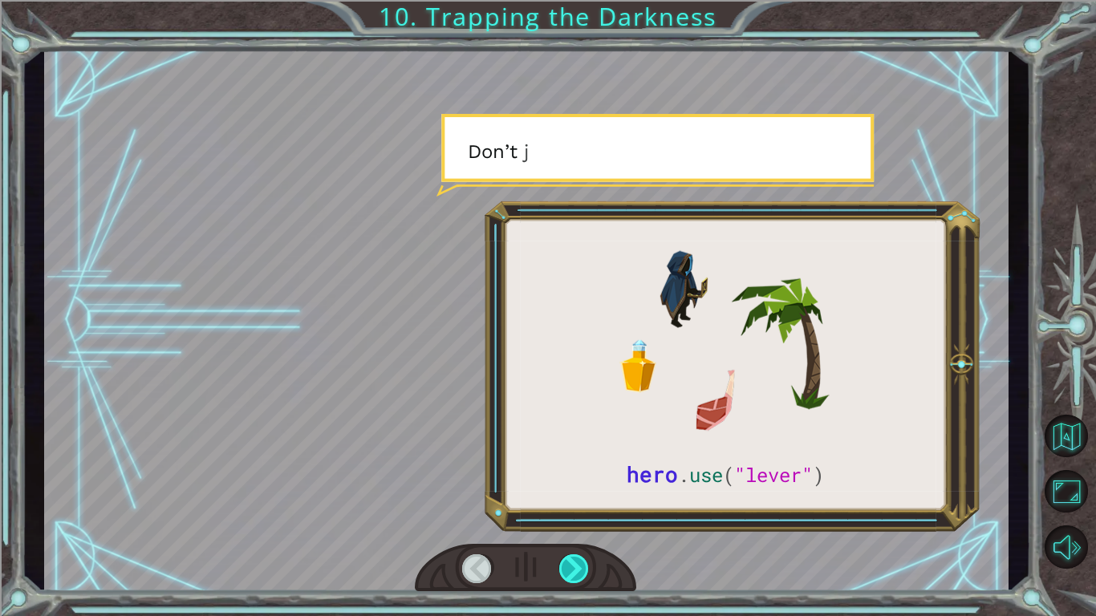
click at [584, 480] on div at bounding box center [574, 568] width 30 height 29
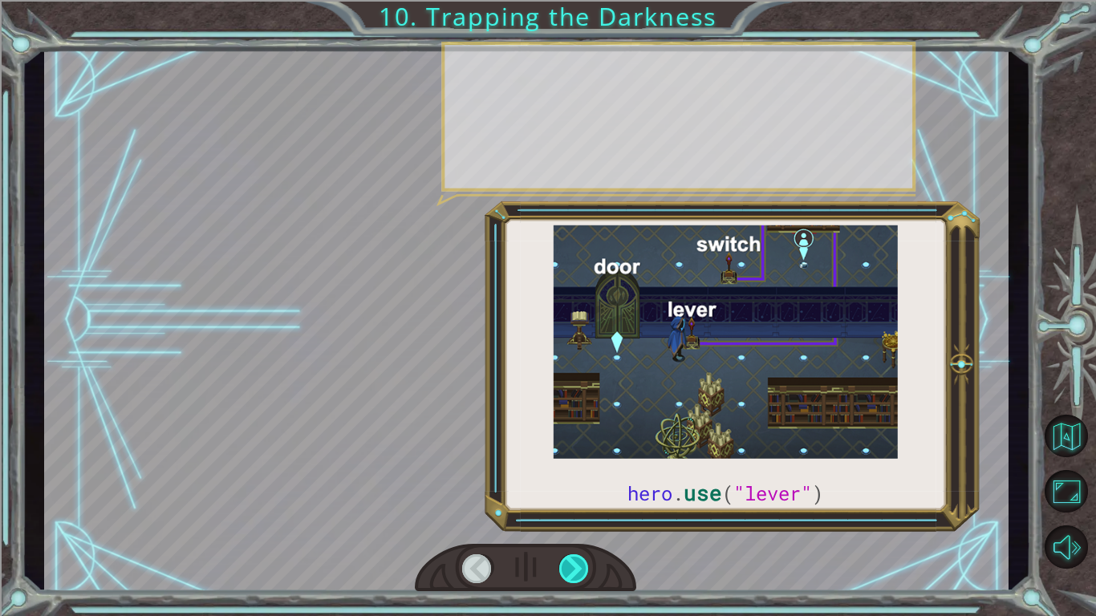
click at [584, 480] on div at bounding box center [574, 568] width 30 height 29
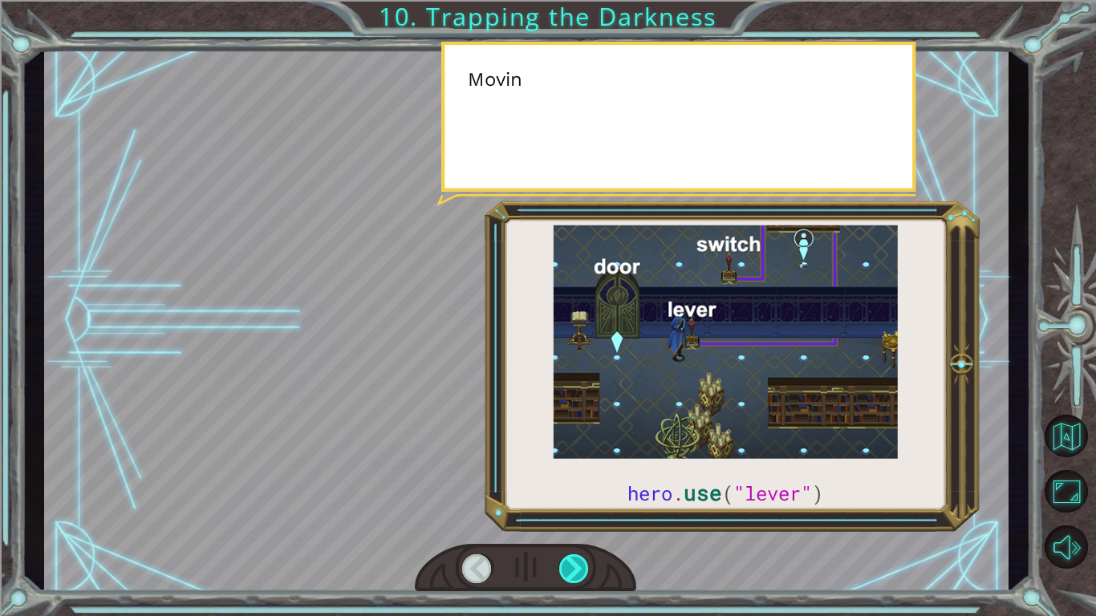
click at [584, 480] on div at bounding box center [574, 568] width 30 height 29
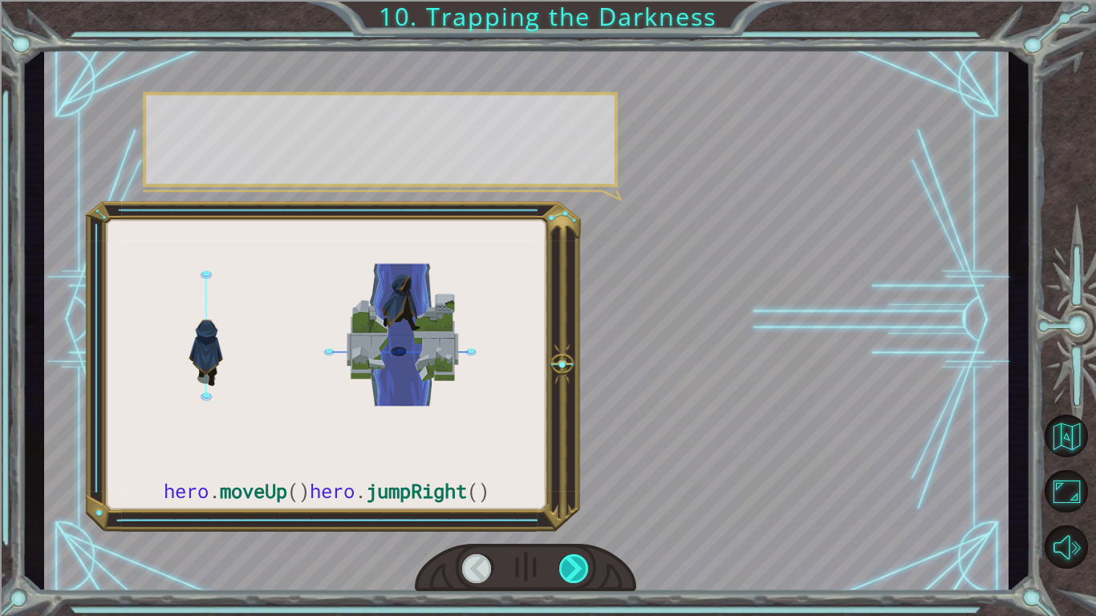
click at [584, 480] on div at bounding box center [574, 568] width 30 height 29
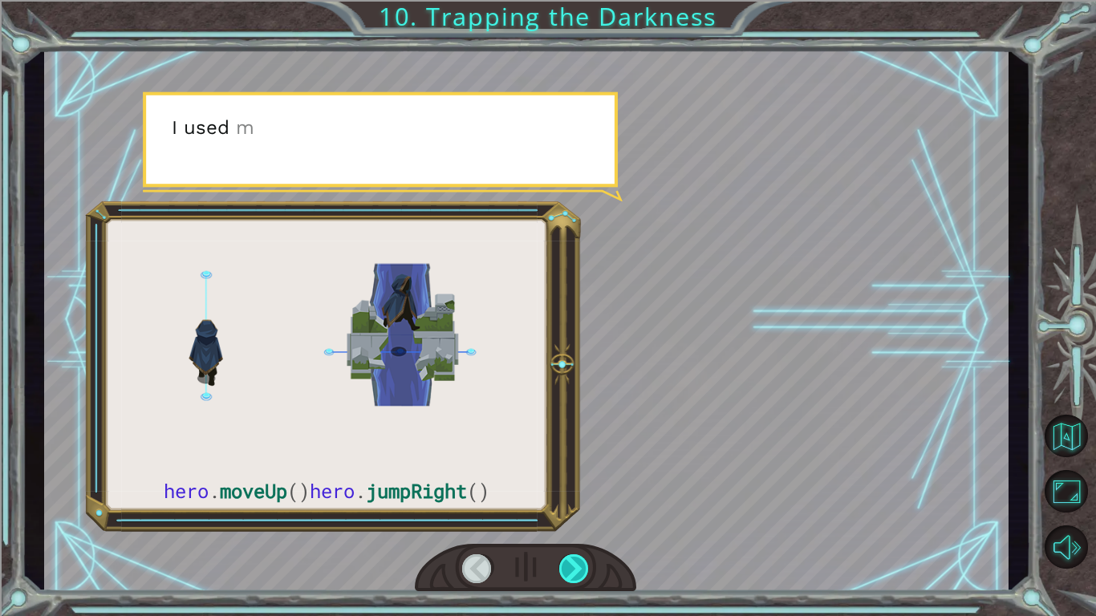
click at [584, 480] on div at bounding box center [574, 568] width 30 height 29
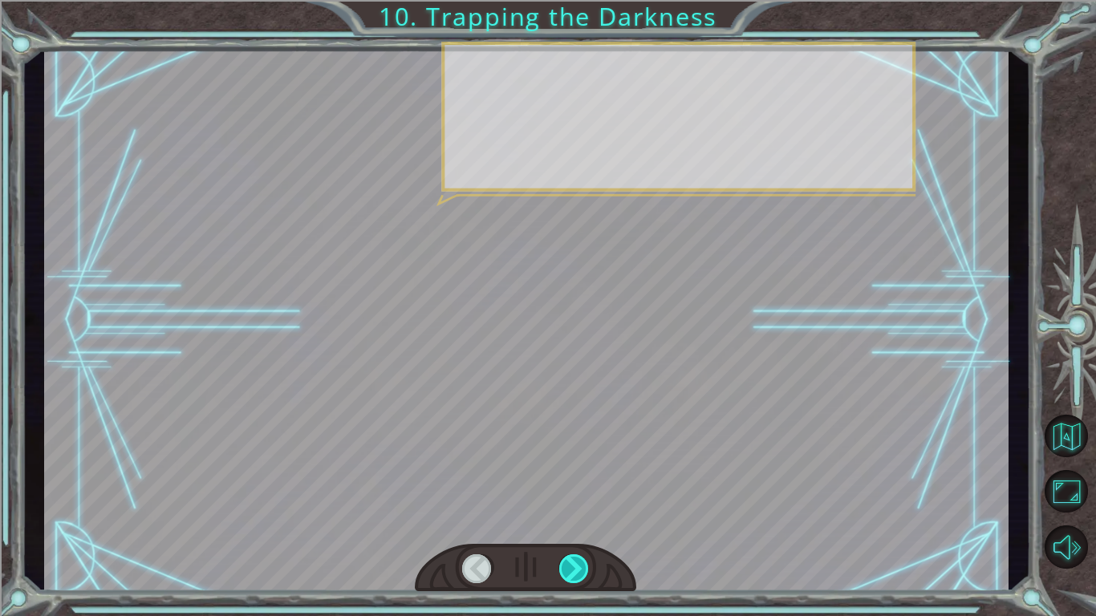
click at [584, 480] on div at bounding box center [574, 568] width 30 height 29
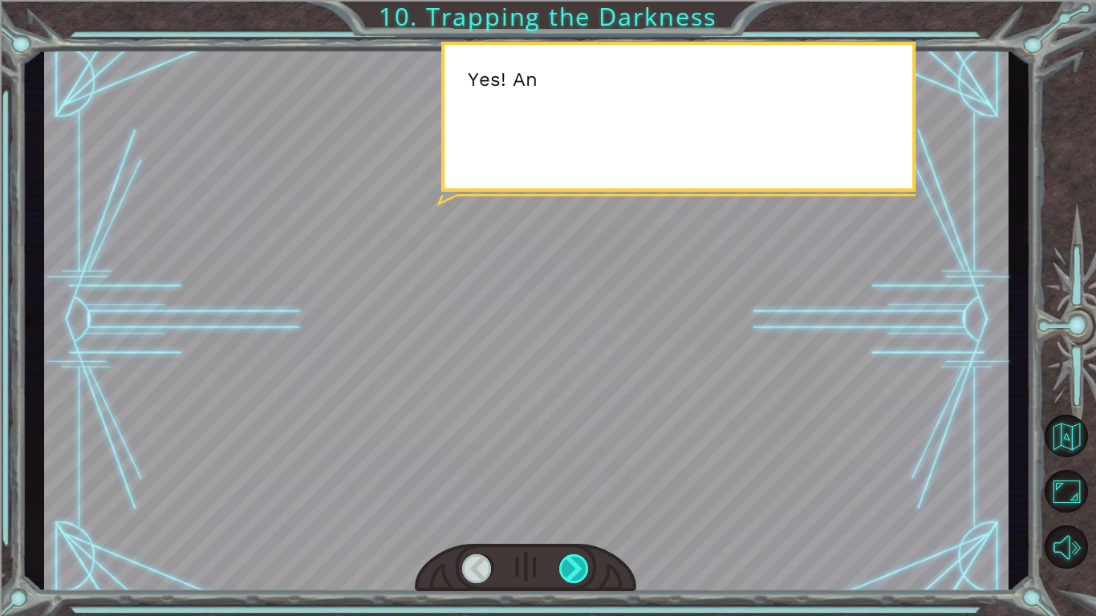
click at [584, 480] on div at bounding box center [574, 568] width 30 height 29
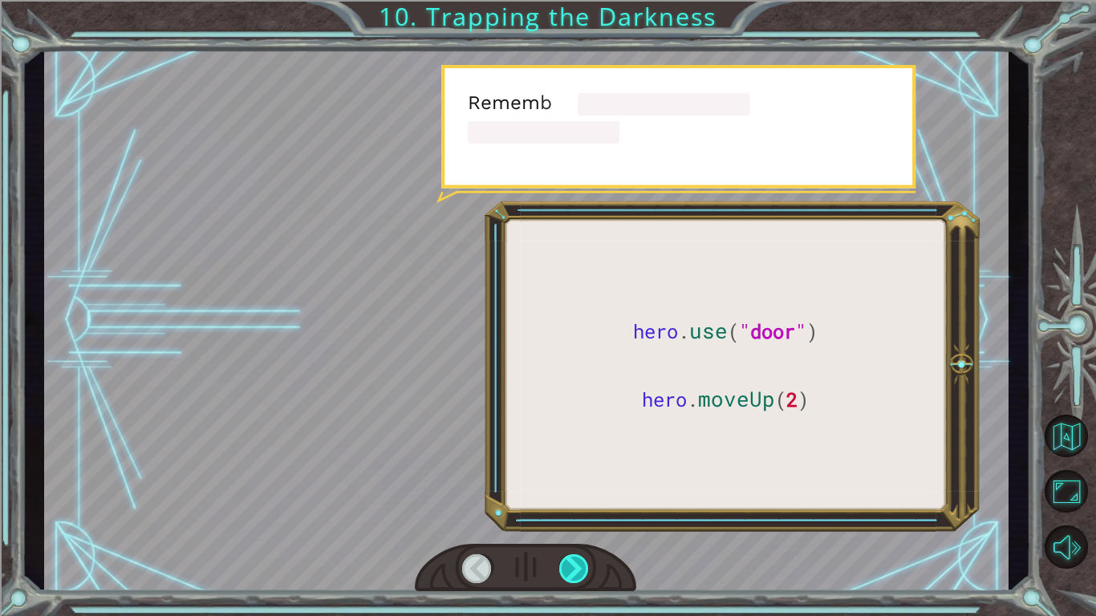
click at [584, 480] on div at bounding box center [574, 568] width 30 height 29
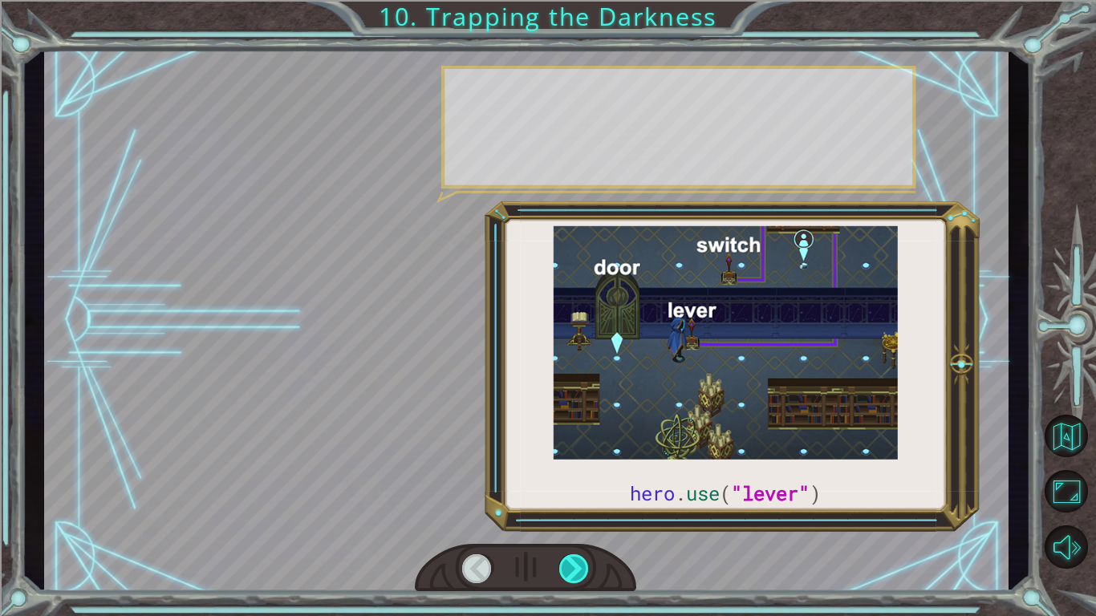
click at [584, 480] on div at bounding box center [574, 568] width 30 height 29
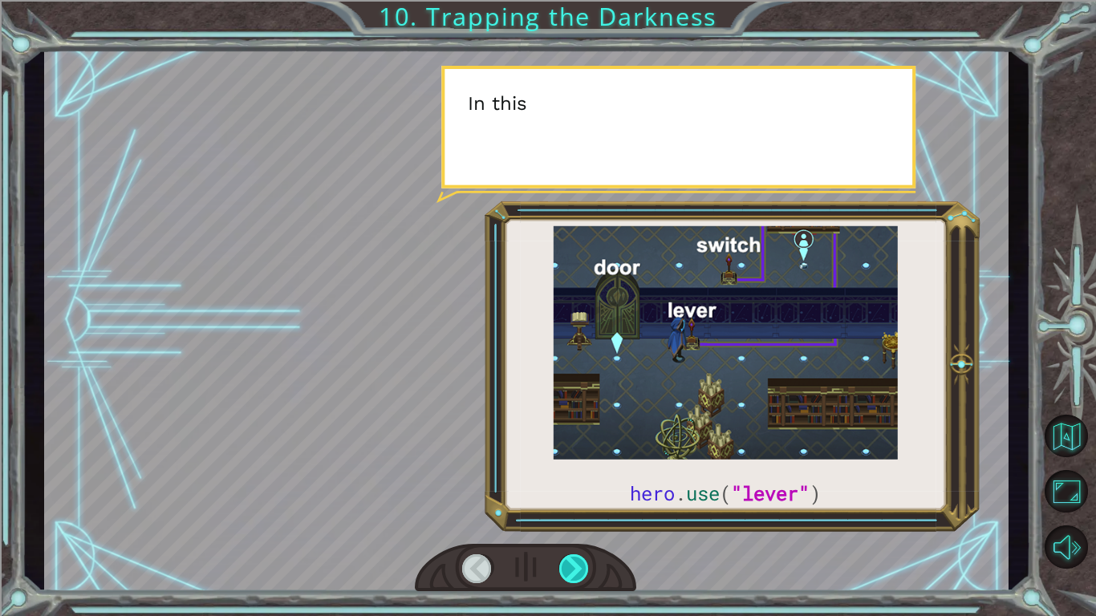
click at [584, 480] on div at bounding box center [574, 568] width 30 height 29
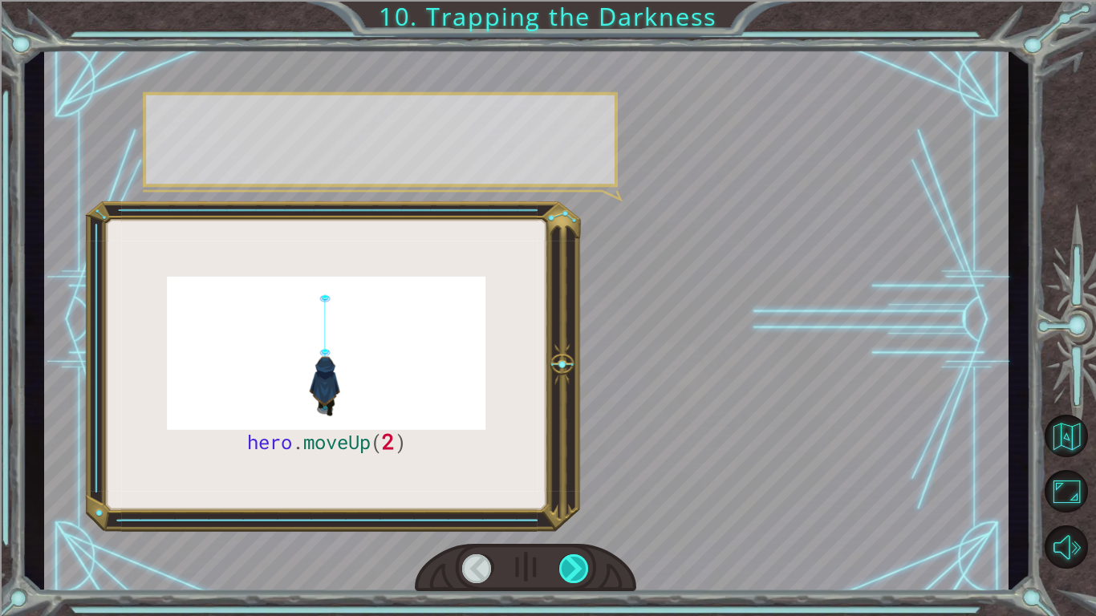
click at [584, 480] on div at bounding box center [574, 568] width 30 height 29
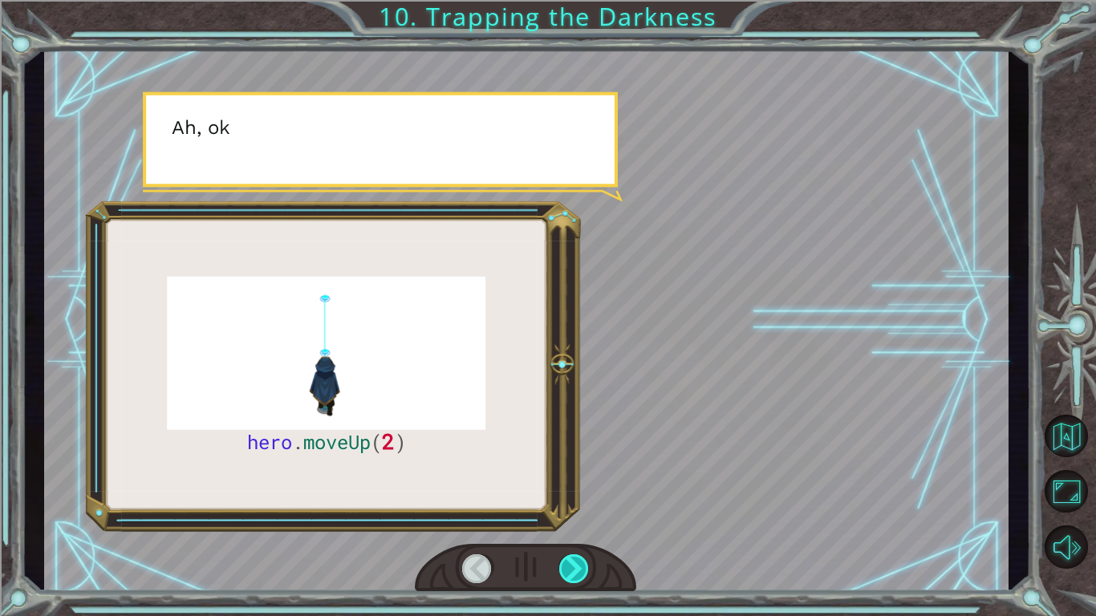
click at [584, 480] on div at bounding box center [574, 568] width 30 height 29
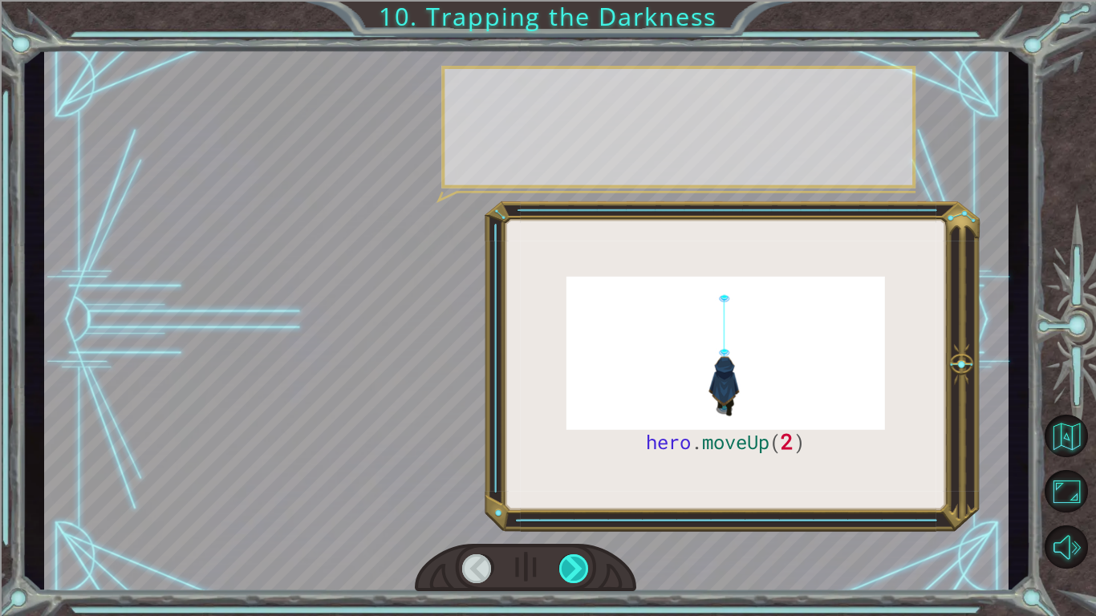
click at [584, 480] on div at bounding box center [574, 568] width 30 height 29
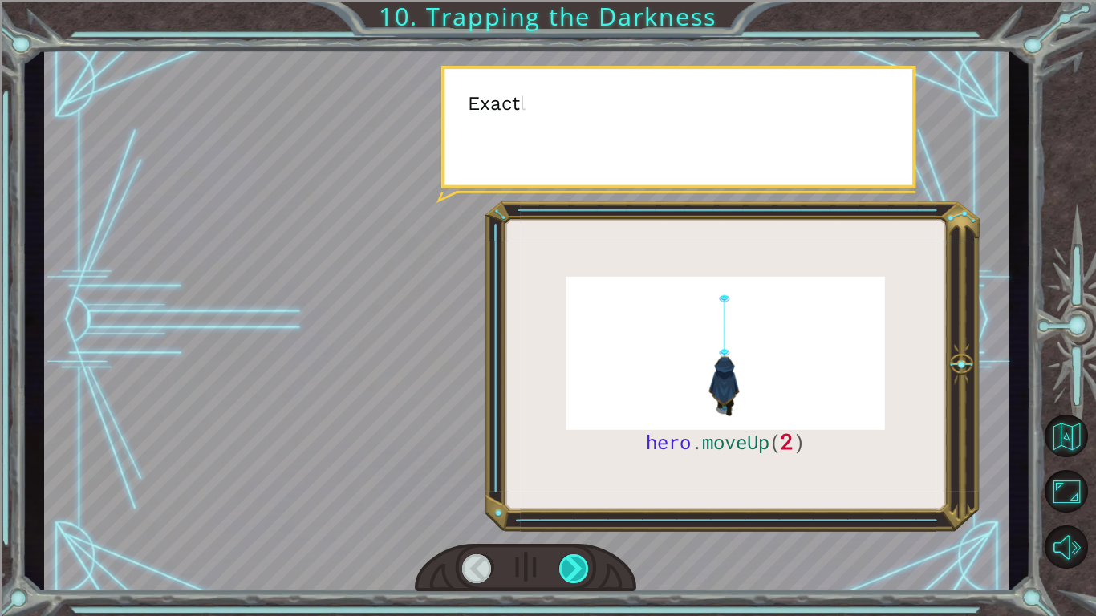
click at [584, 480] on div at bounding box center [574, 568] width 30 height 29
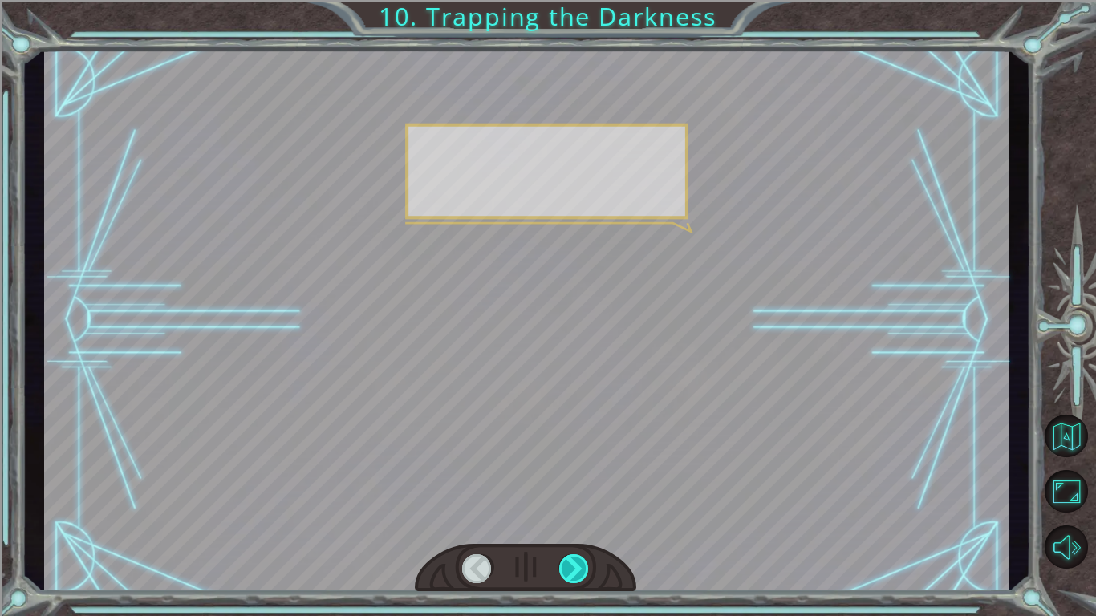
click at [584, 480] on div at bounding box center [574, 568] width 30 height 29
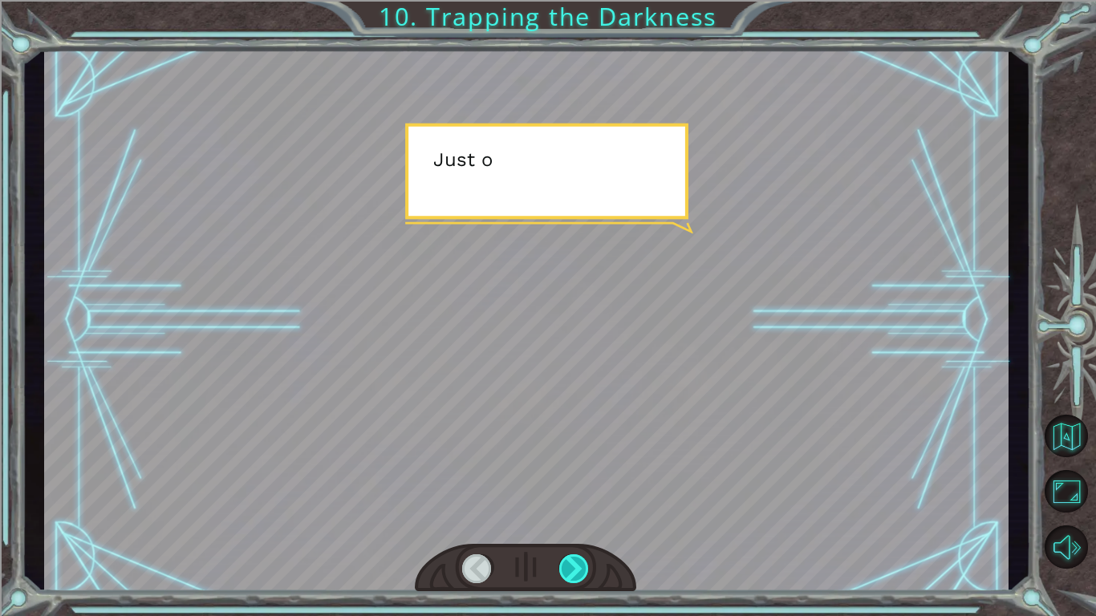
click at [584, 480] on div at bounding box center [574, 568] width 30 height 29
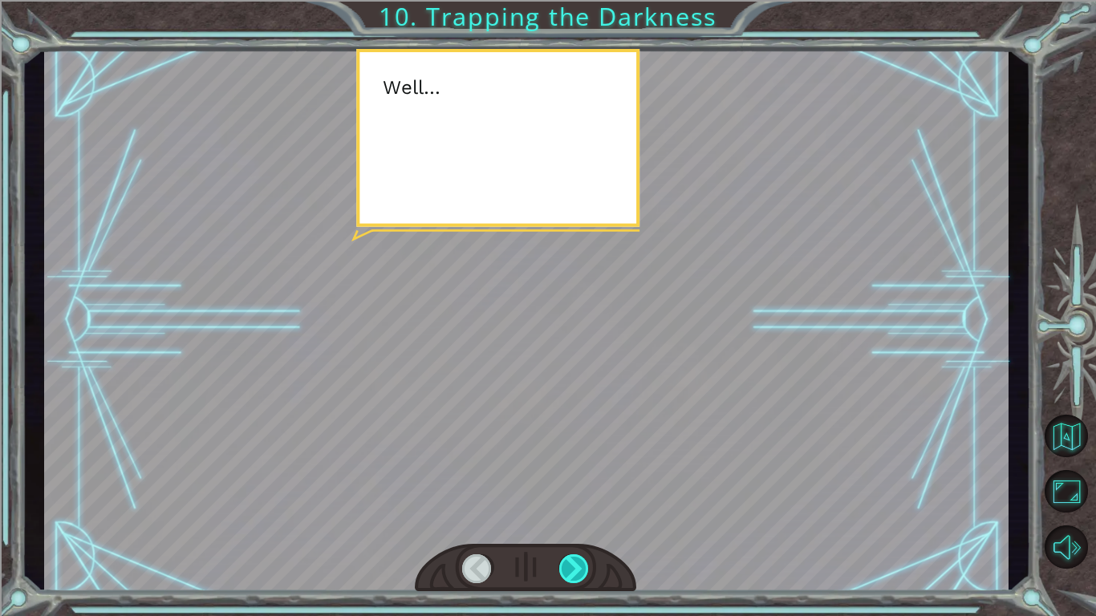
click at [584, 480] on div at bounding box center [574, 568] width 30 height 29
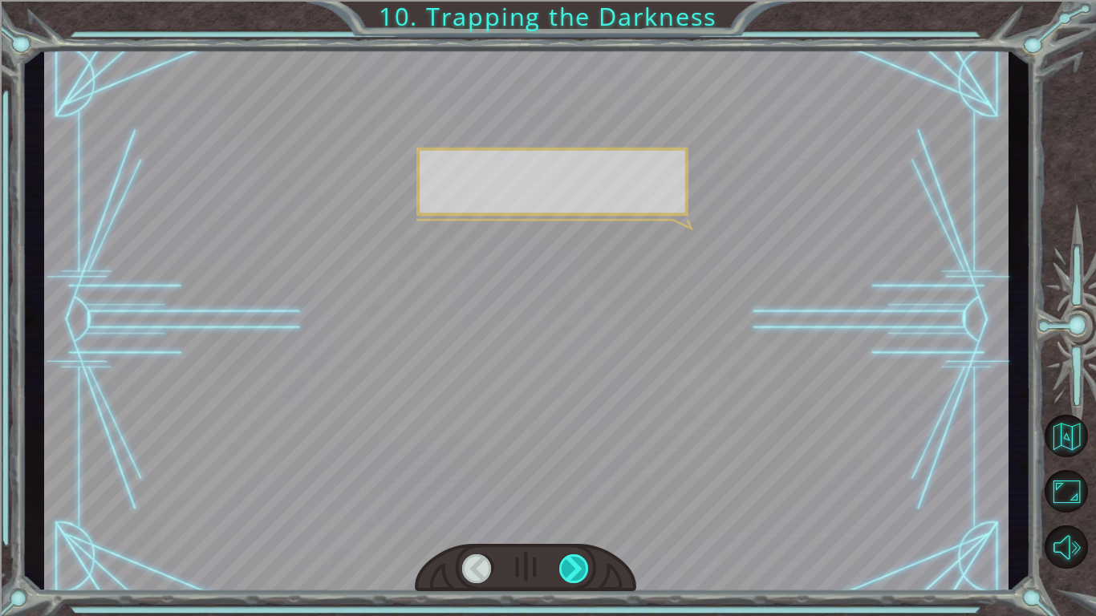
click at [584, 480] on div at bounding box center [574, 568] width 30 height 29
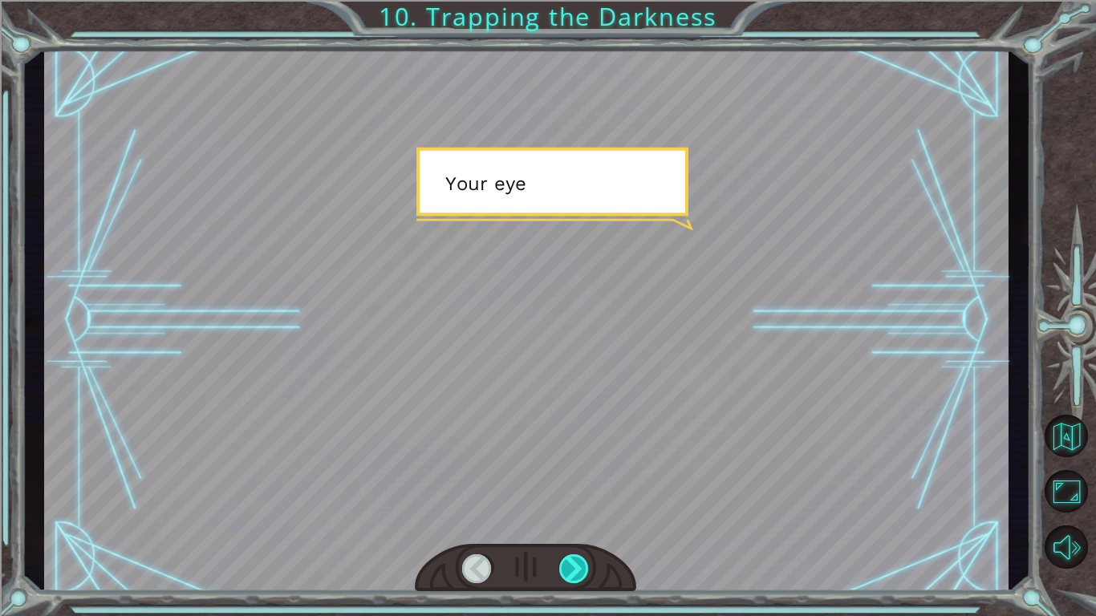
click at [584, 480] on div at bounding box center [574, 568] width 30 height 29
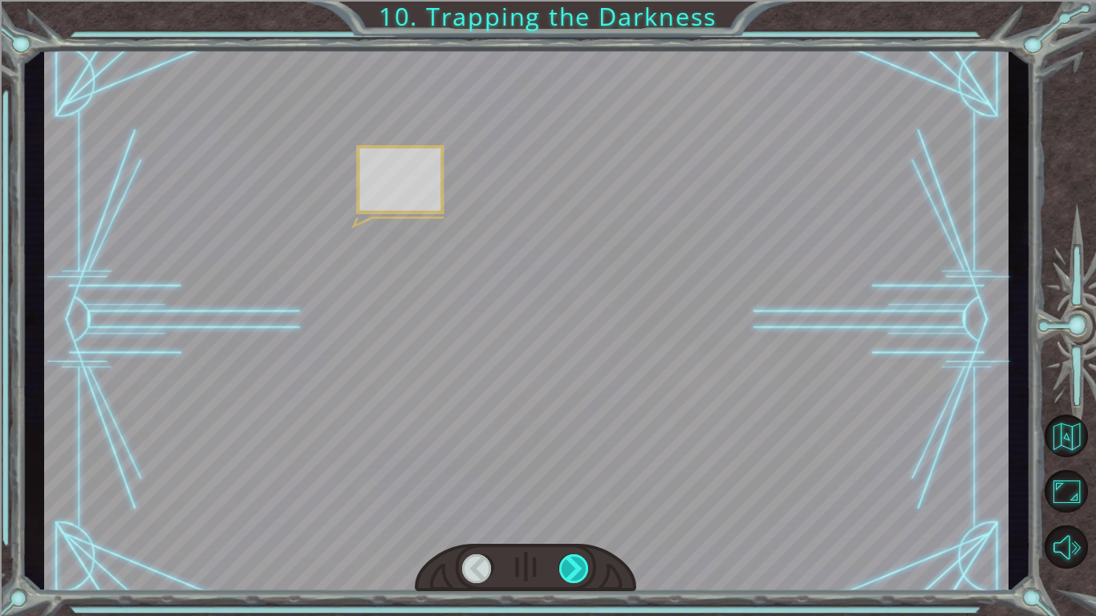
click at [584, 480] on div at bounding box center [574, 568] width 30 height 29
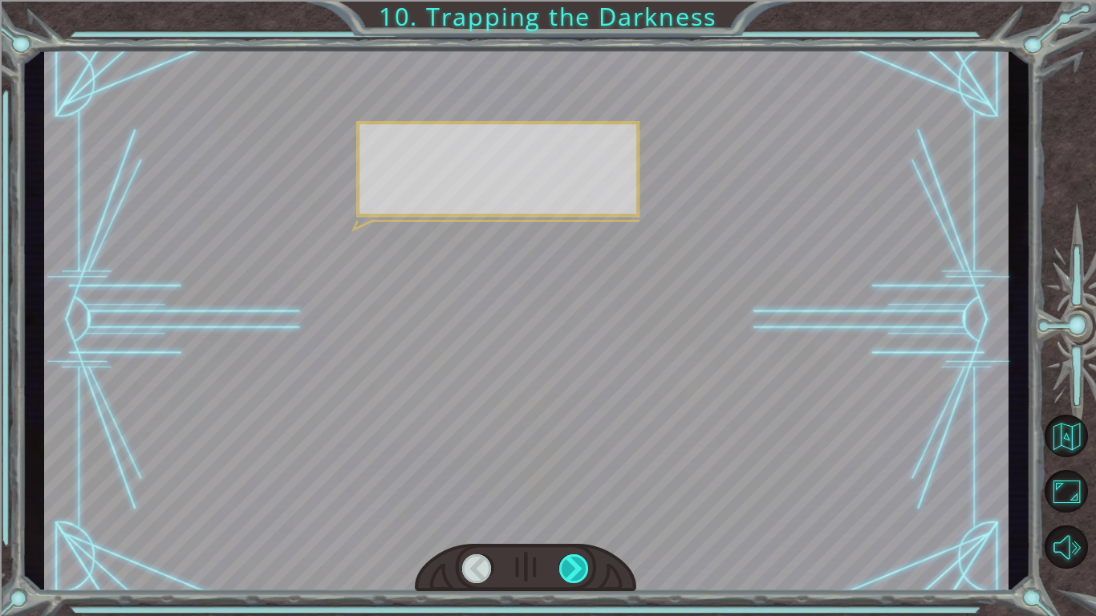
click at [584, 480] on div at bounding box center [574, 568] width 30 height 29
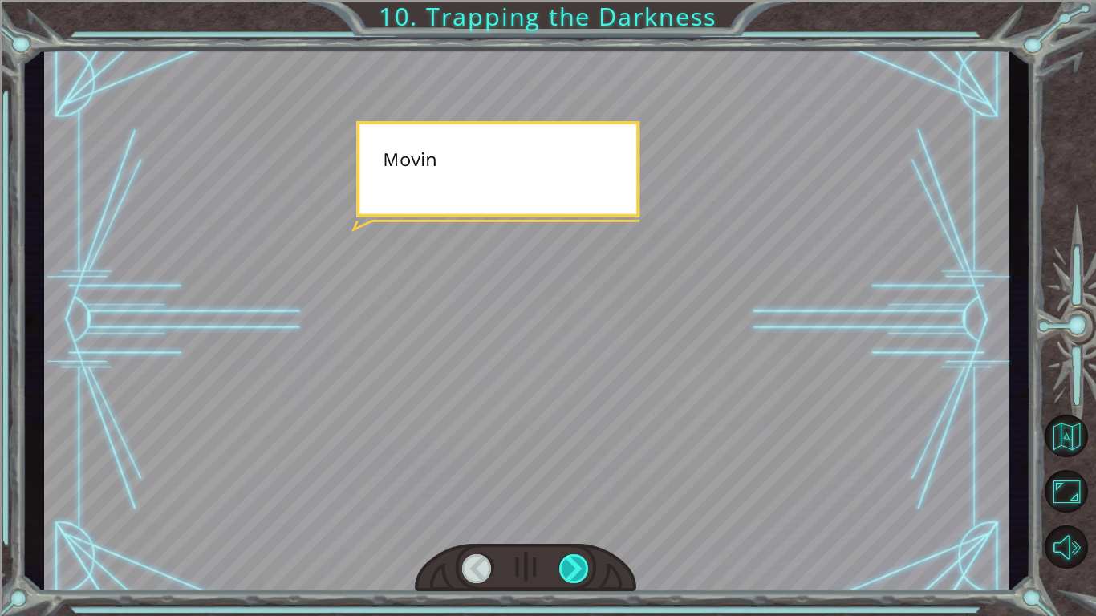
click at [584, 480] on div at bounding box center [574, 568] width 30 height 29
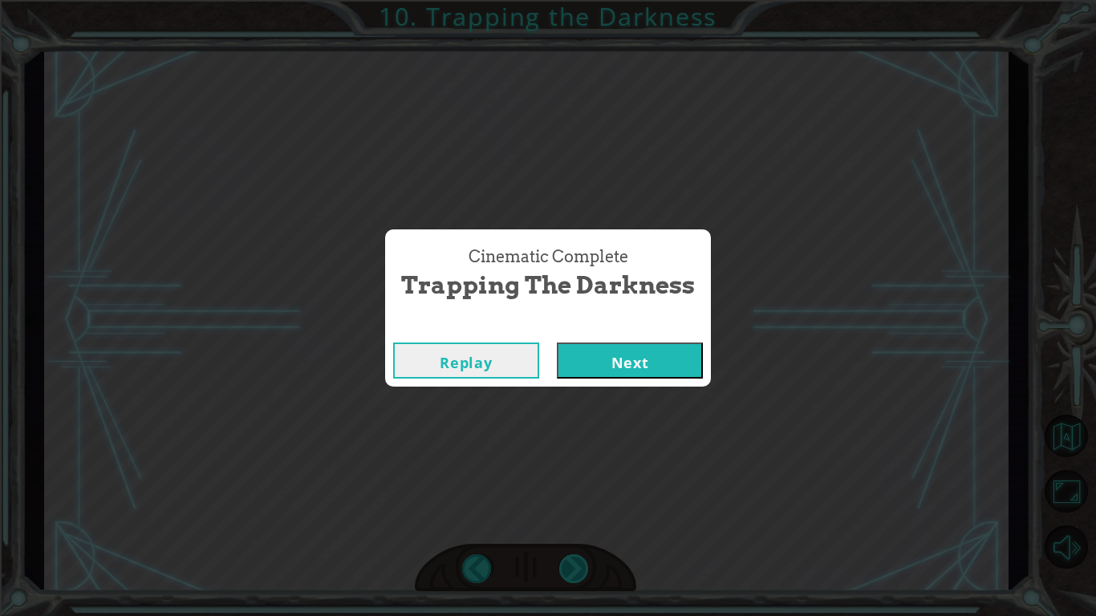
click at [584, 480] on div "Cinematic Complete Trapping the Darkness Replay Next" at bounding box center [548, 308] width 1096 height 616
click at [663, 357] on button "Next" at bounding box center [630, 361] width 146 height 36
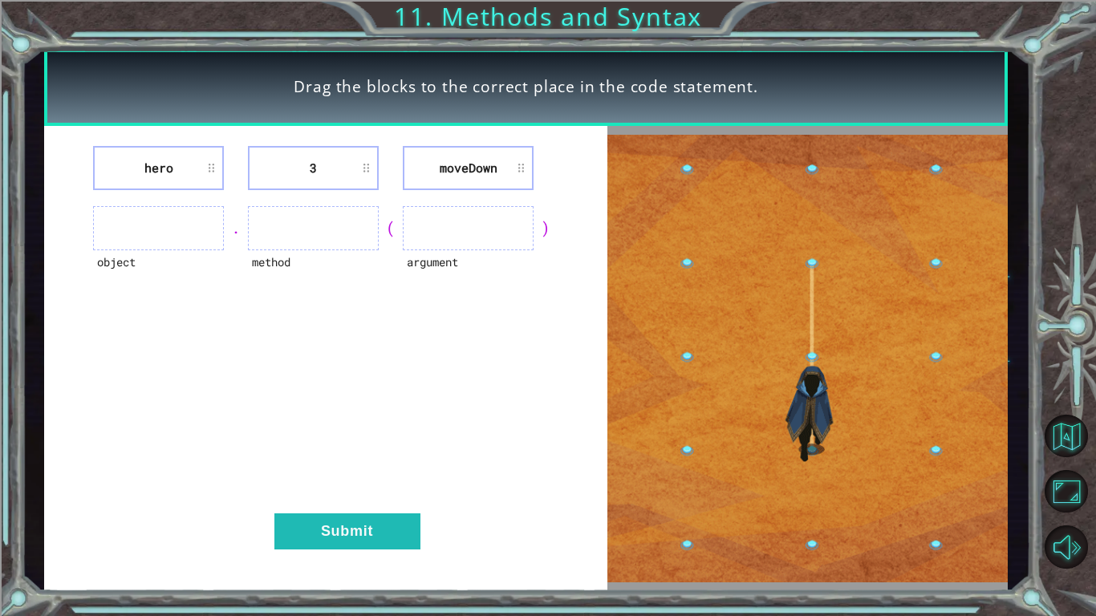
click at [302, 147] on div "hero 3 [GEOGRAPHIC_DATA] object . method ( argument ) Submit" at bounding box center [325, 359] width 563 height 466
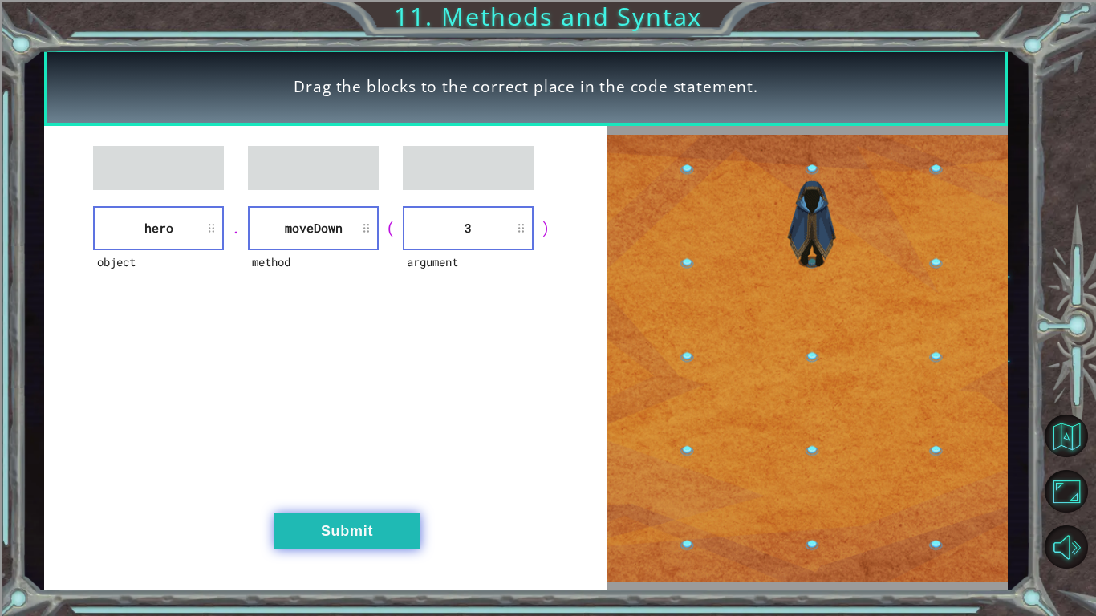
click at [363, 480] on button "Submit" at bounding box center [347, 531] width 146 height 36
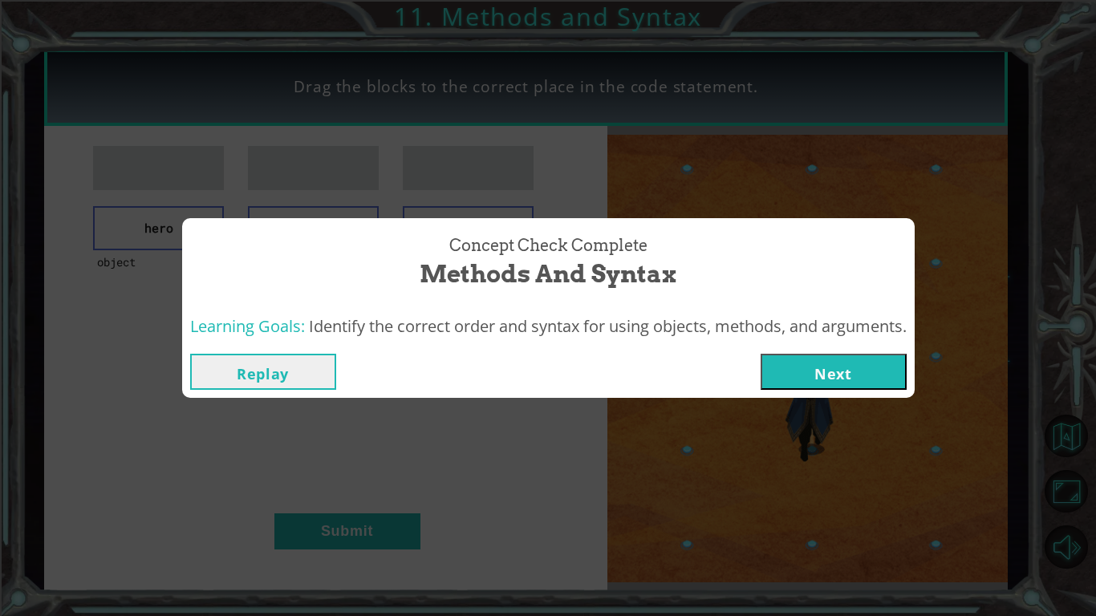
click at [856, 371] on button "Next" at bounding box center [833, 372] width 146 height 36
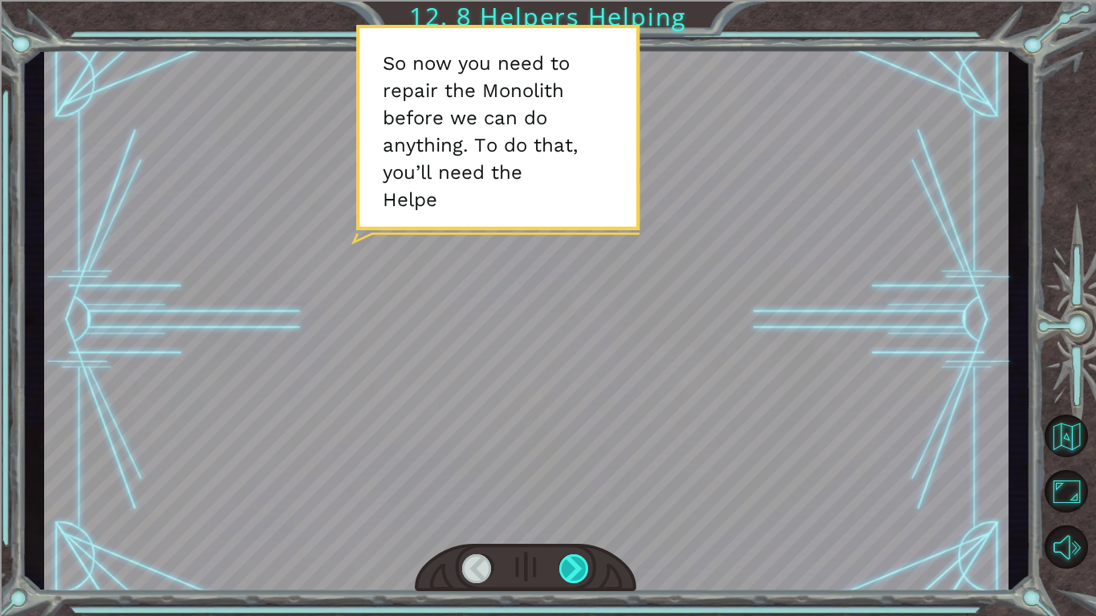
click at [582, 480] on div at bounding box center [574, 568] width 30 height 29
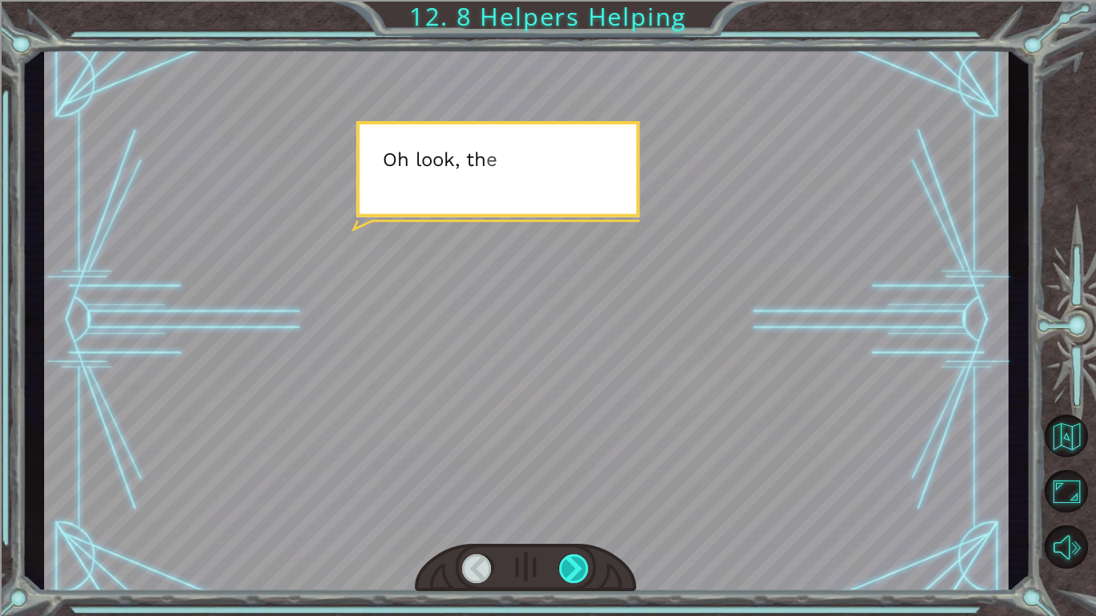
click at [582, 480] on div at bounding box center [574, 568] width 30 height 29
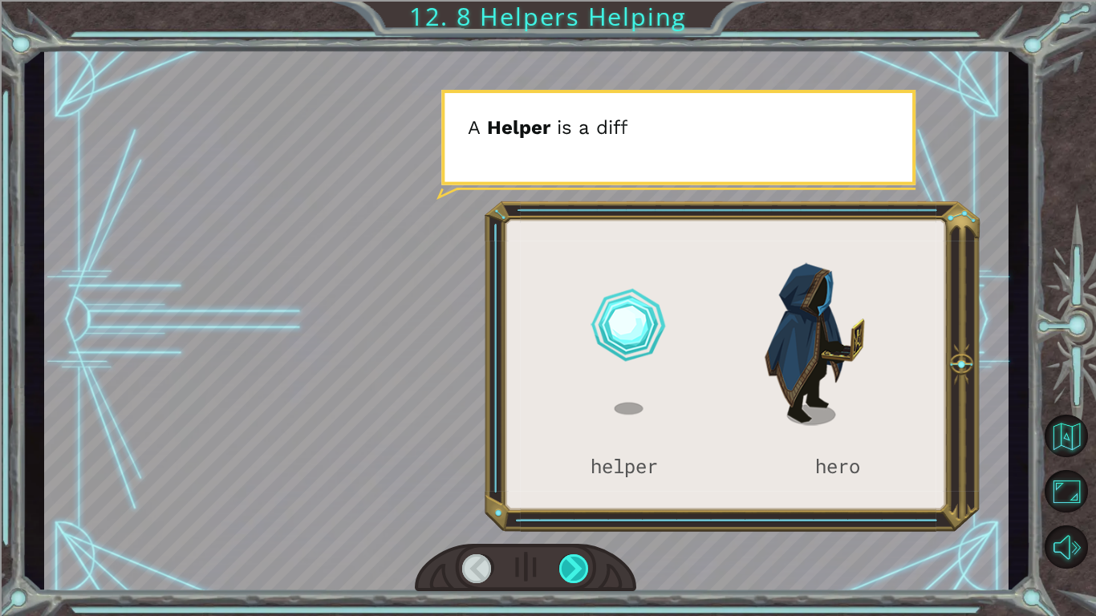
click at [582, 480] on div at bounding box center [574, 568] width 30 height 29
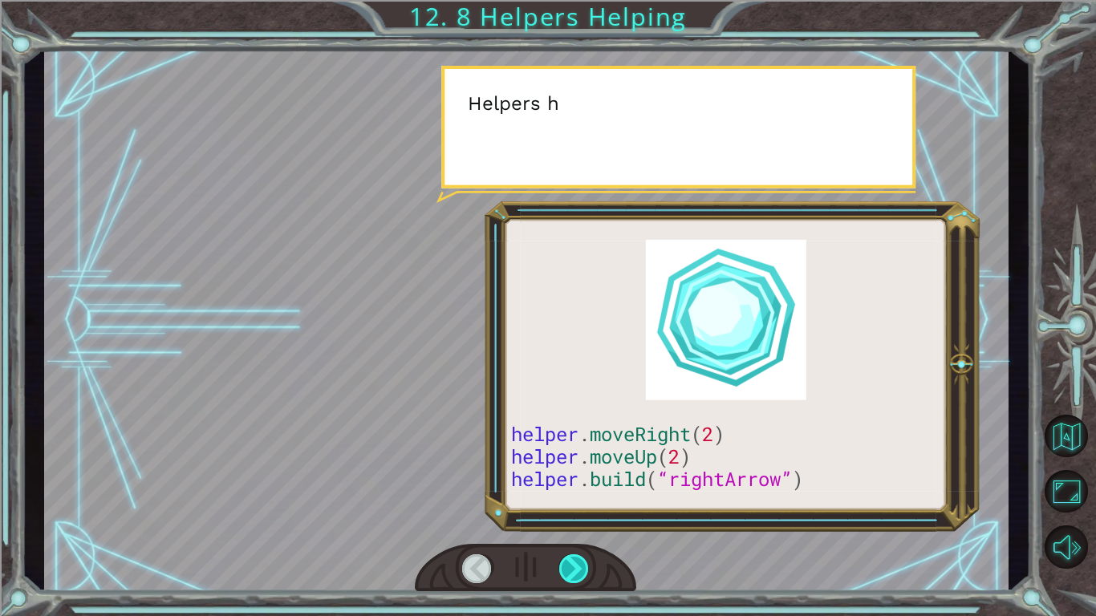
click at [582, 480] on div at bounding box center [574, 568] width 30 height 29
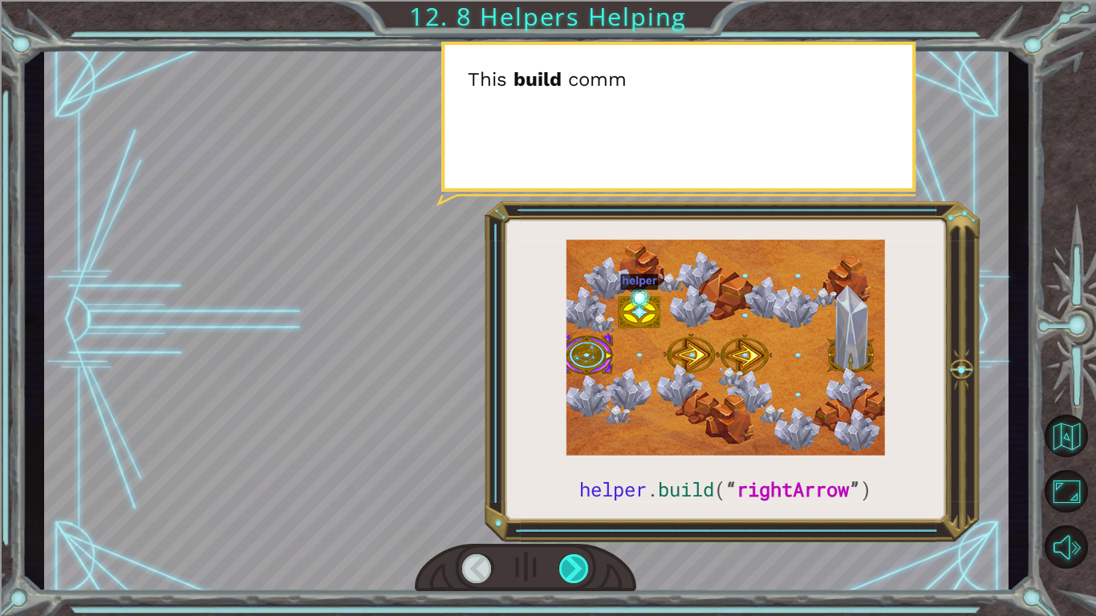
click at [582, 480] on div at bounding box center [574, 568] width 30 height 29
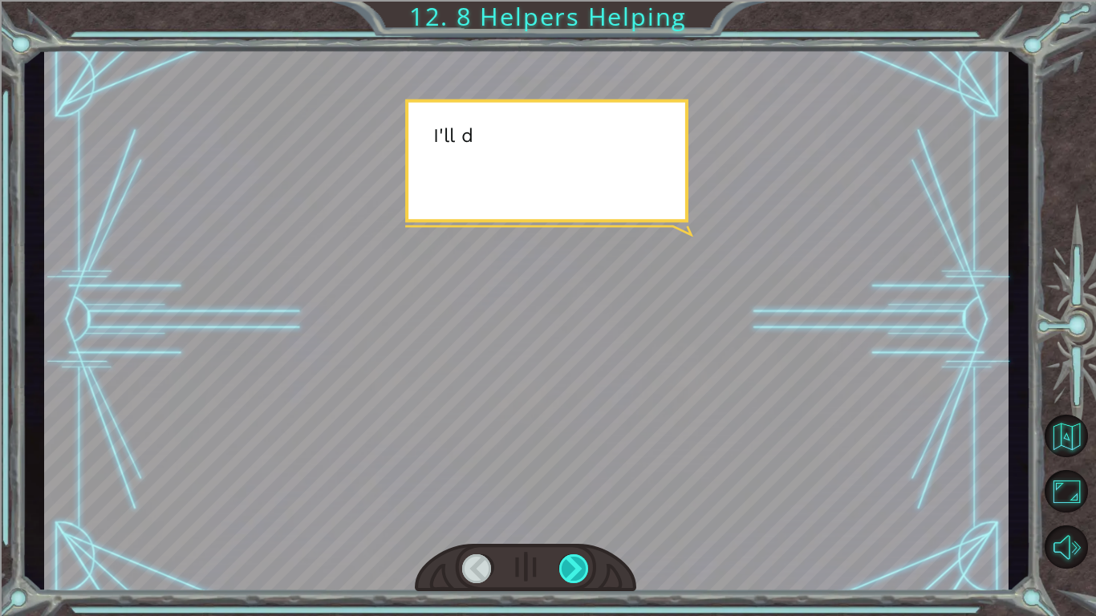
click at [582, 480] on div at bounding box center [574, 568] width 30 height 29
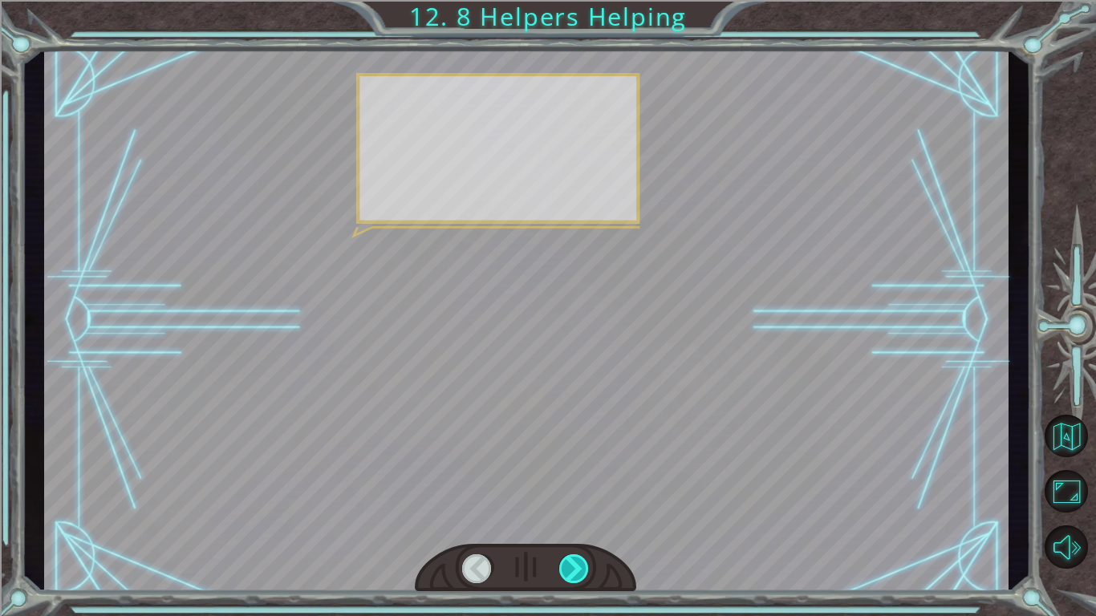
click at [582, 480] on div at bounding box center [574, 568] width 30 height 29
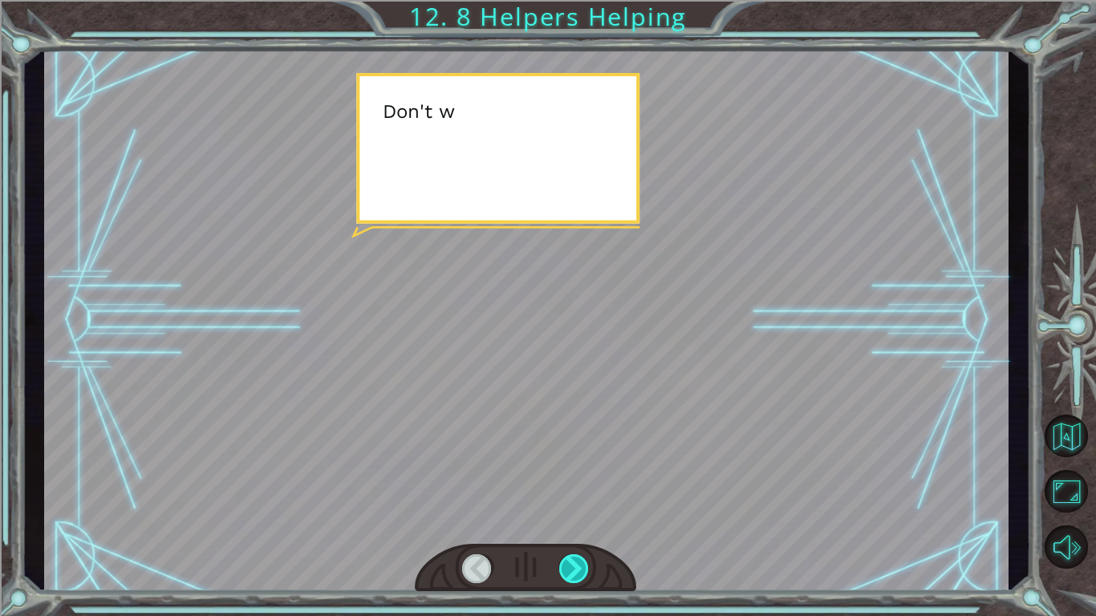
click at [582, 480] on div at bounding box center [574, 568] width 30 height 29
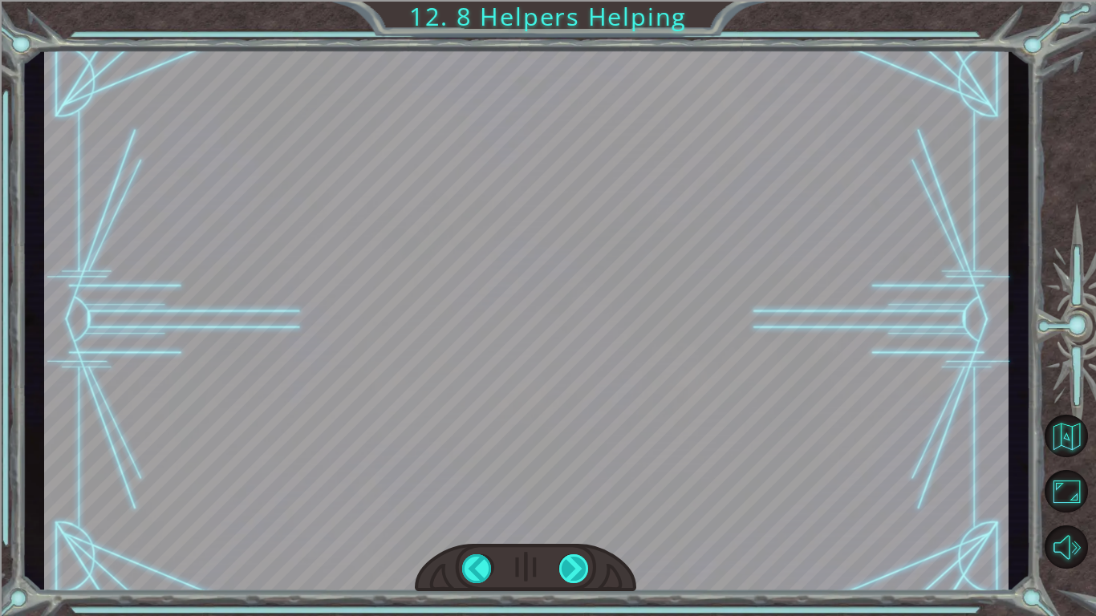
click at [582, 0] on div "helper . build ( “ rightArrow ” ) S o n o w y o u n e e d t o r e p a i r t h e…" at bounding box center [548, 0] width 1096 height 0
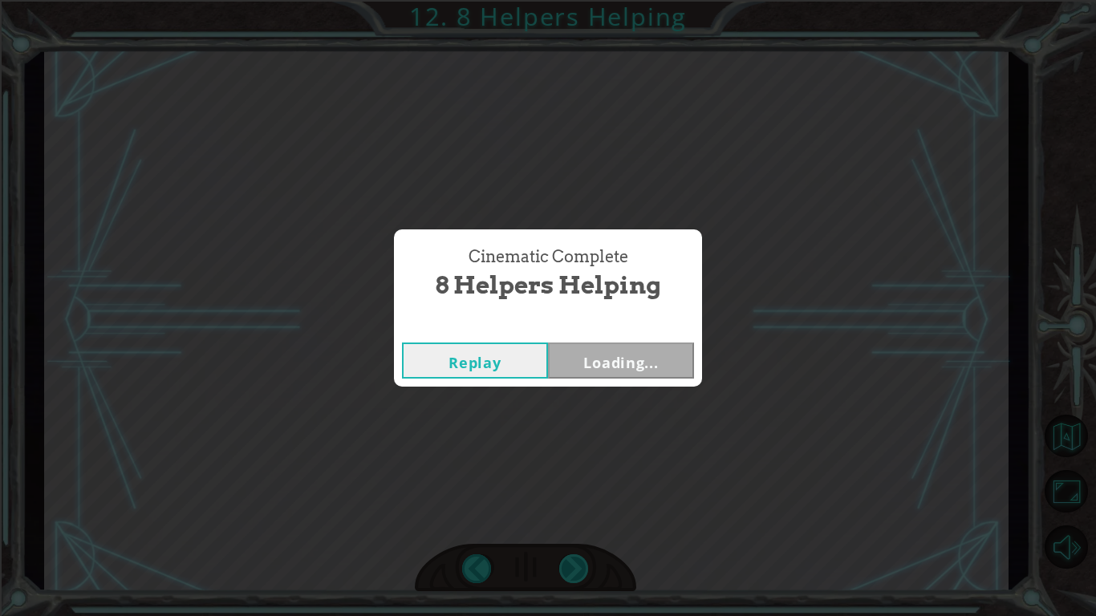
click at [582, 480] on div "Cinematic Complete 8 Helpers Helping Replay Loading..." at bounding box center [548, 308] width 1096 height 616
click at [591, 350] on button "Next" at bounding box center [621, 361] width 146 height 36
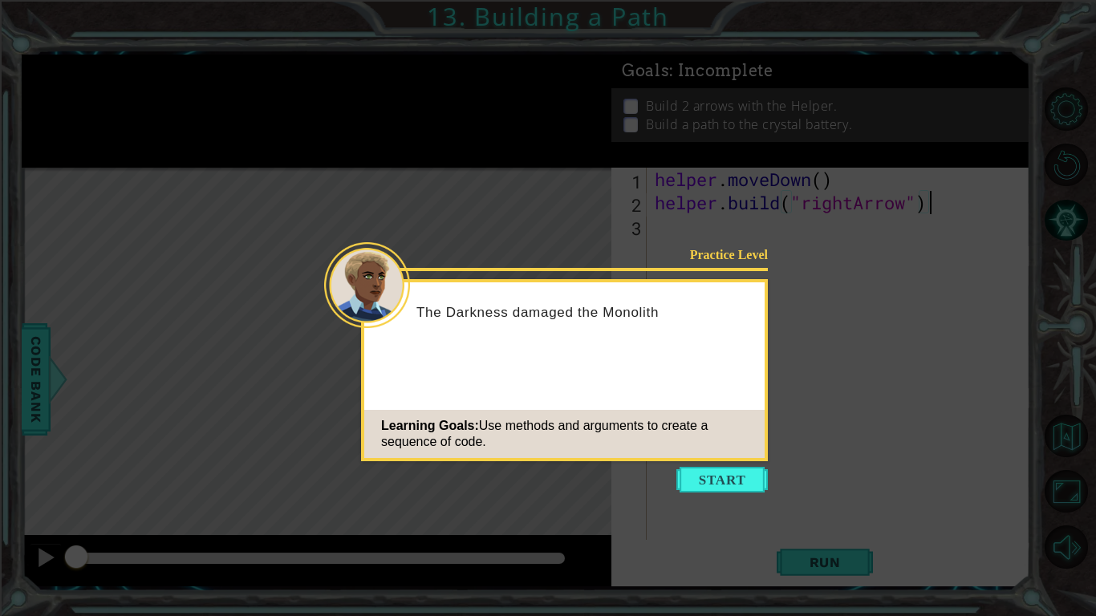
click at [591, 350] on div "The Darkness damaged the Monolith" at bounding box center [564, 320] width 400 height 63
click at [713, 480] on button "Start" at bounding box center [721, 480] width 91 height 26
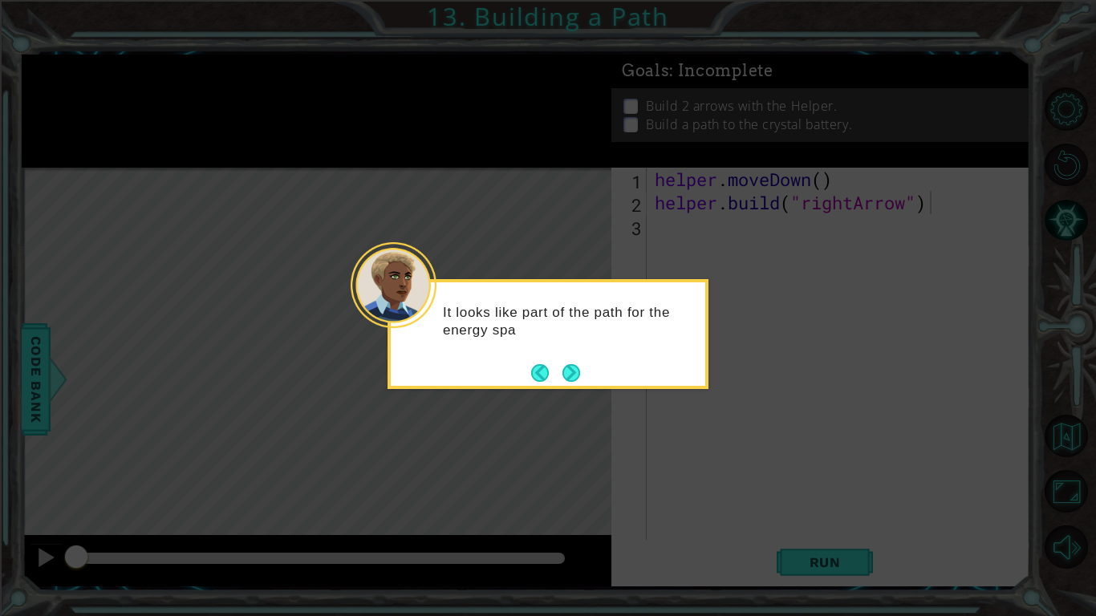
click at [562, 358] on div "It looks like part of the path for the energy spa" at bounding box center [548, 329] width 314 height 81
click at [573, 383] on footer at bounding box center [555, 373] width 49 height 24
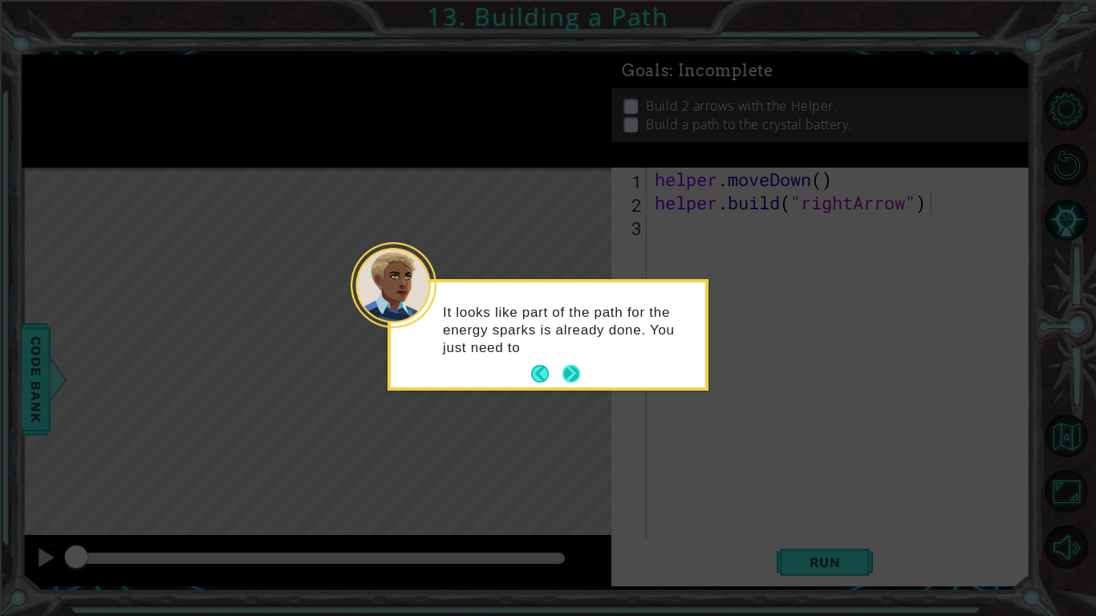
click at [570, 381] on button "Next" at bounding box center [571, 374] width 18 height 18
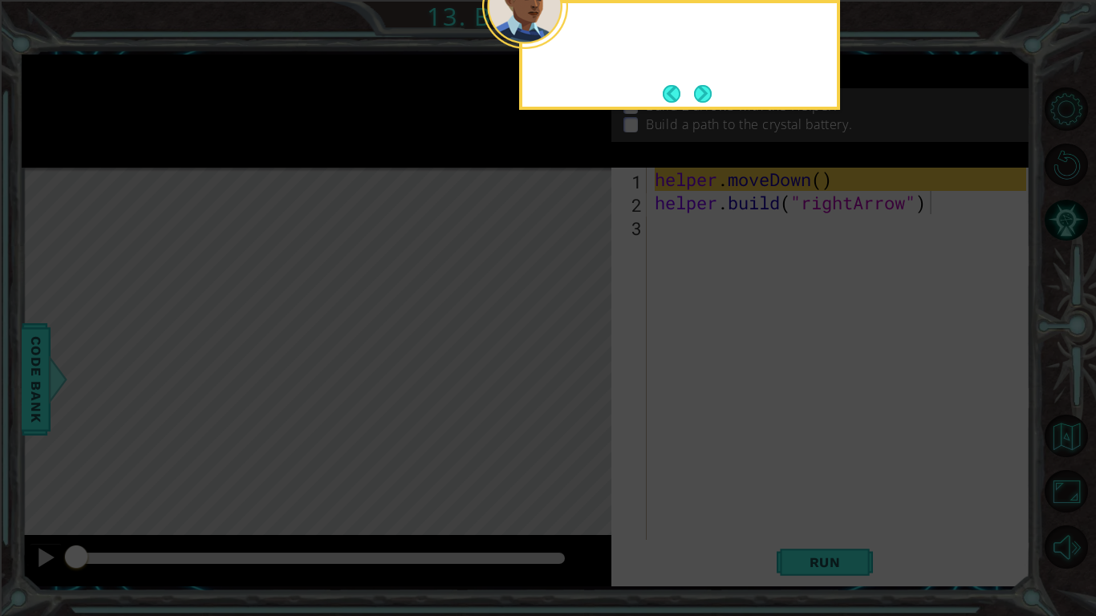
click at [570, 381] on icon at bounding box center [548, 99] width 1096 height 1033
click at [702, 99] on button "Next" at bounding box center [703, 94] width 18 height 18
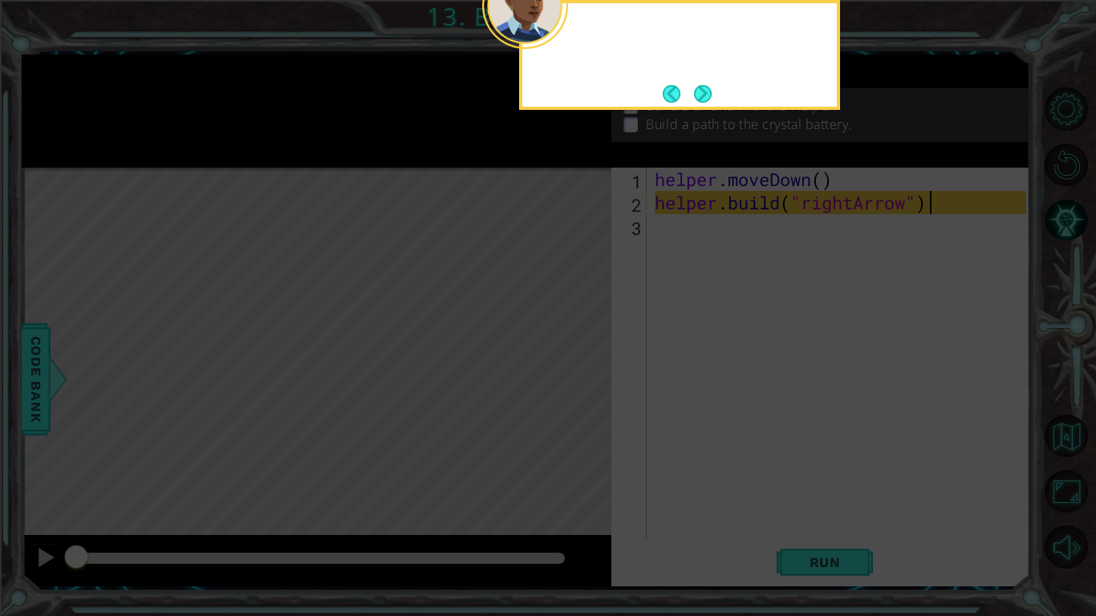
click at [702, 99] on button "Next" at bounding box center [703, 94] width 18 height 18
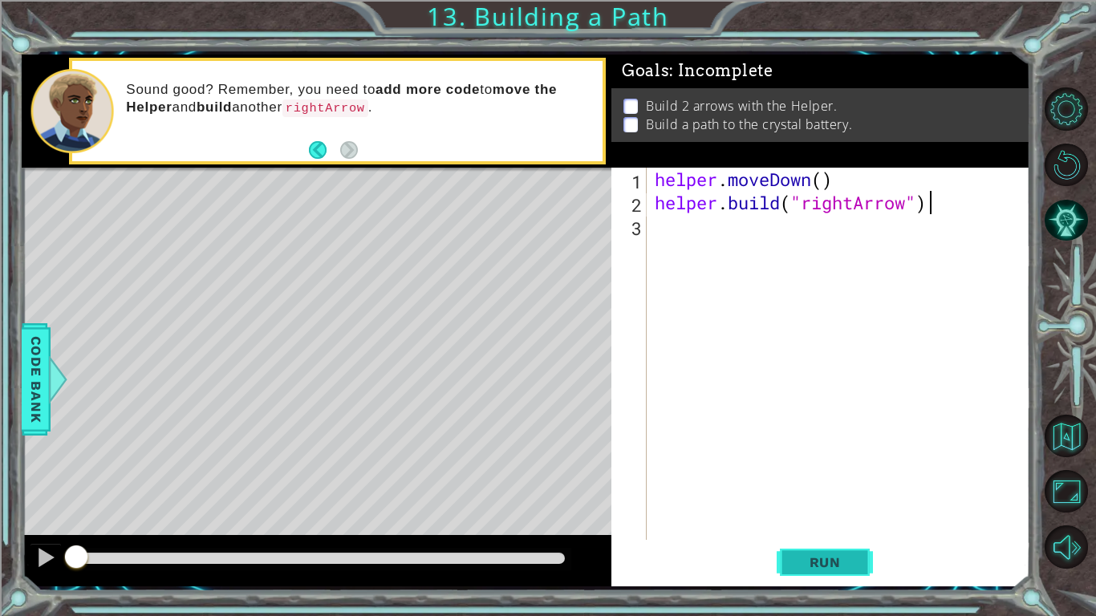
click at [810, 480] on span "Run" at bounding box center [824, 562] width 63 height 16
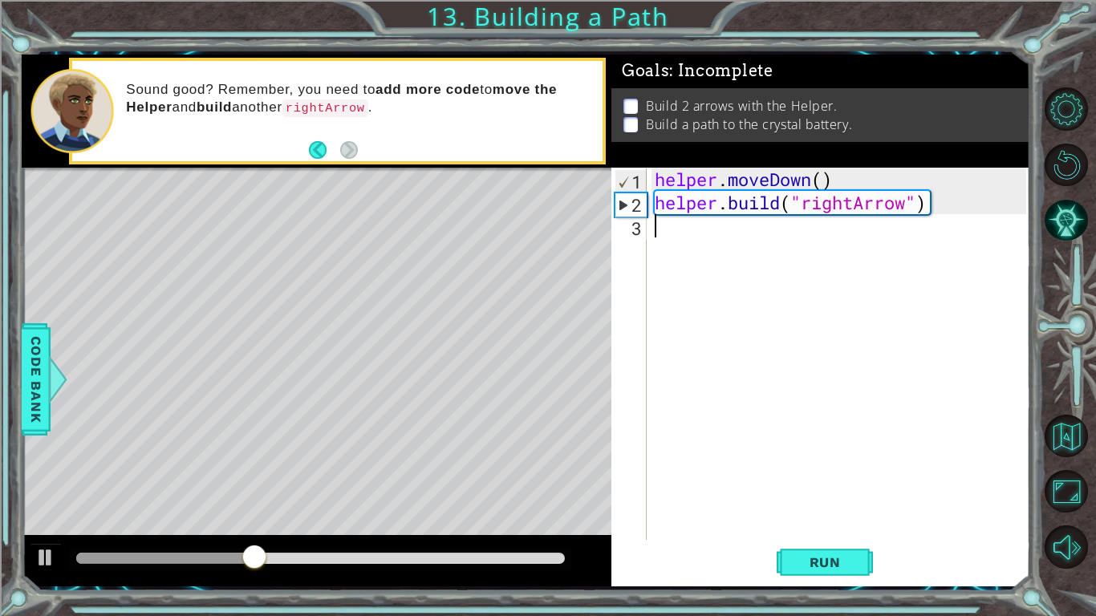
click at [750, 237] on div "helper . moveDown ( ) helper . build ( "rightArrow" )" at bounding box center [842, 377] width 383 height 419
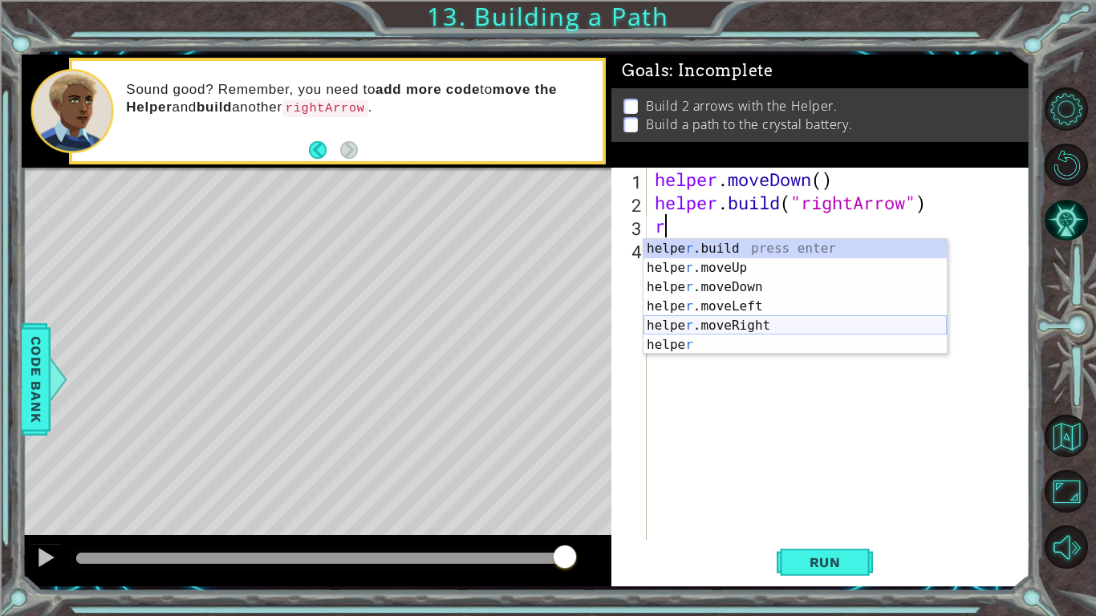
click at [757, 318] on div "helpe [PERSON_NAME]build press enter helpe r .moveUp press enter helpe [PERSON_…" at bounding box center [794, 316] width 303 height 154
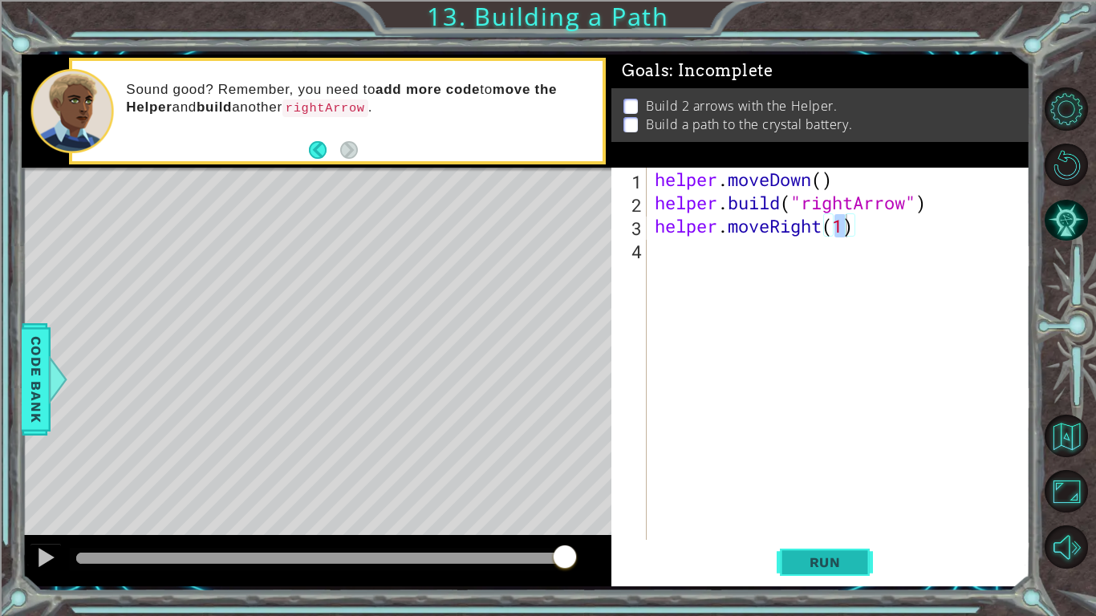
click at [803, 480] on button "Run" at bounding box center [825, 562] width 96 height 42
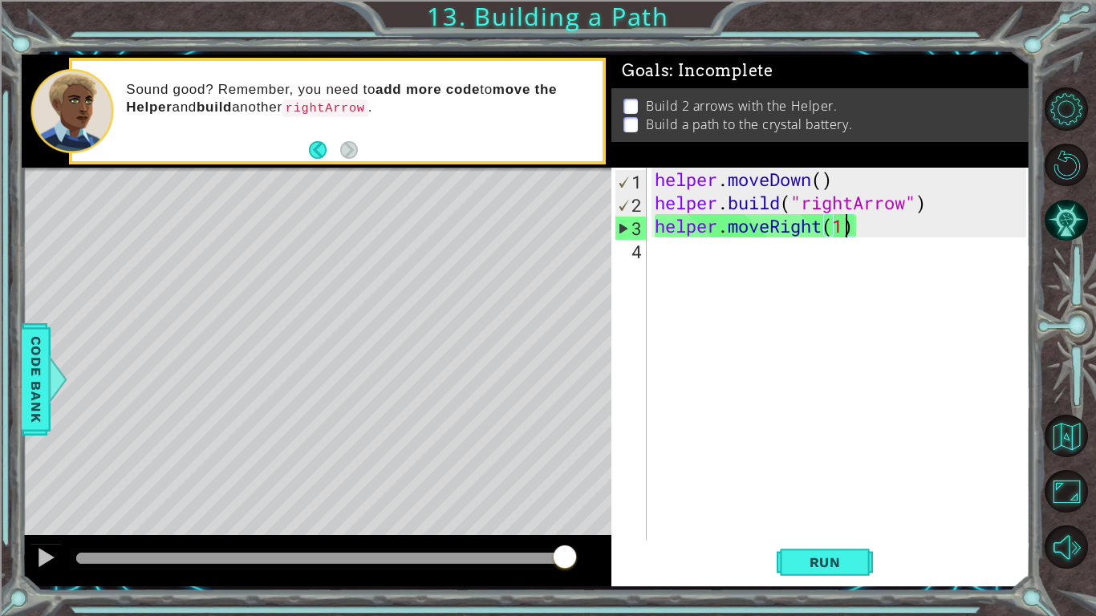
click at [846, 231] on div "helper . moveDown ( ) helper . build ( "rightArrow" ) helper . moveRight ( 1 )" at bounding box center [842, 377] width 383 height 419
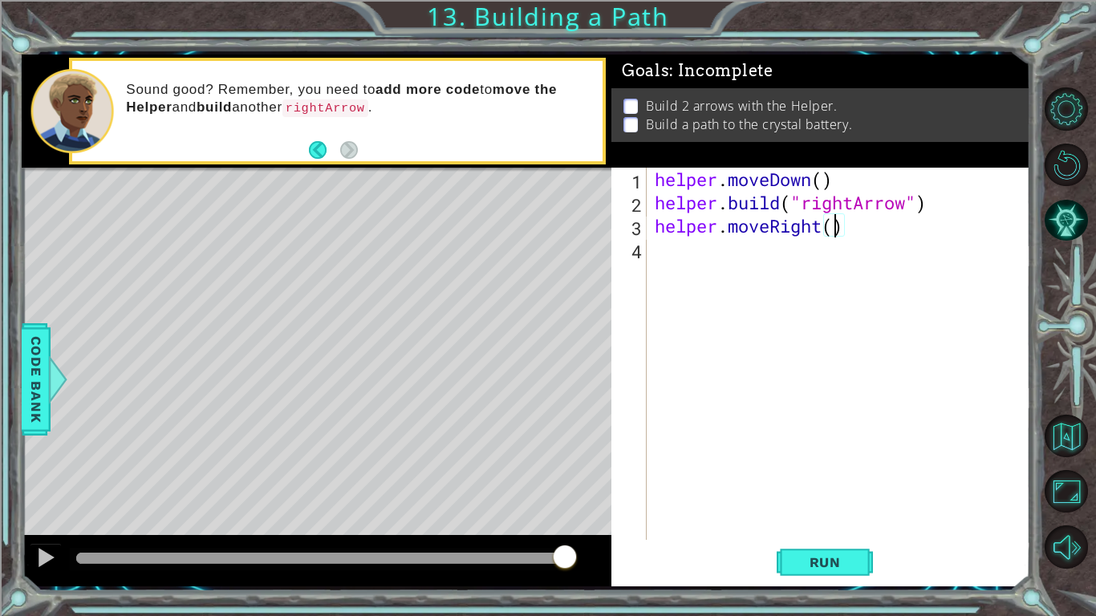
type textarea "helper.moveRight(3)"
click at [744, 253] on div "helper . moveDown ( ) helper . build ( "rightArrow" ) helper . moveRight ( 3 )" at bounding box center [842, 377] width 383 height 419
type textarea "a"
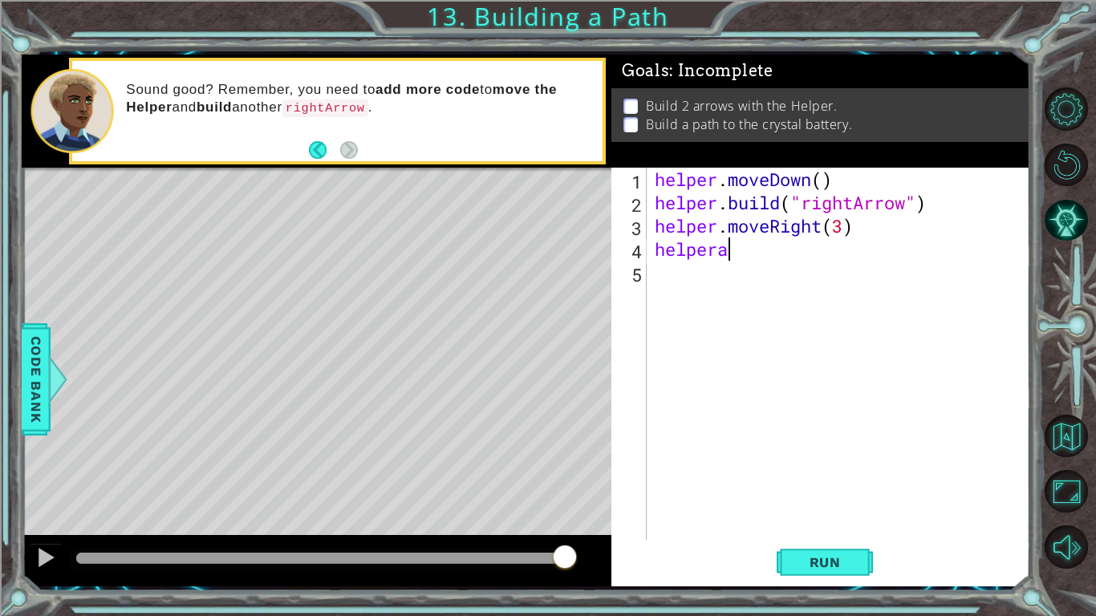
scroll to position [0, 2]
click at [873, 275] on div "helper. b uild press enter" at bounding box center [868, 291] width 303 height 58
type textarea "[DOMAIN_NAME]("rightArrow")"
click at [825, 480] on span "Run" at bounding box center [824, 562] width 63 height 16
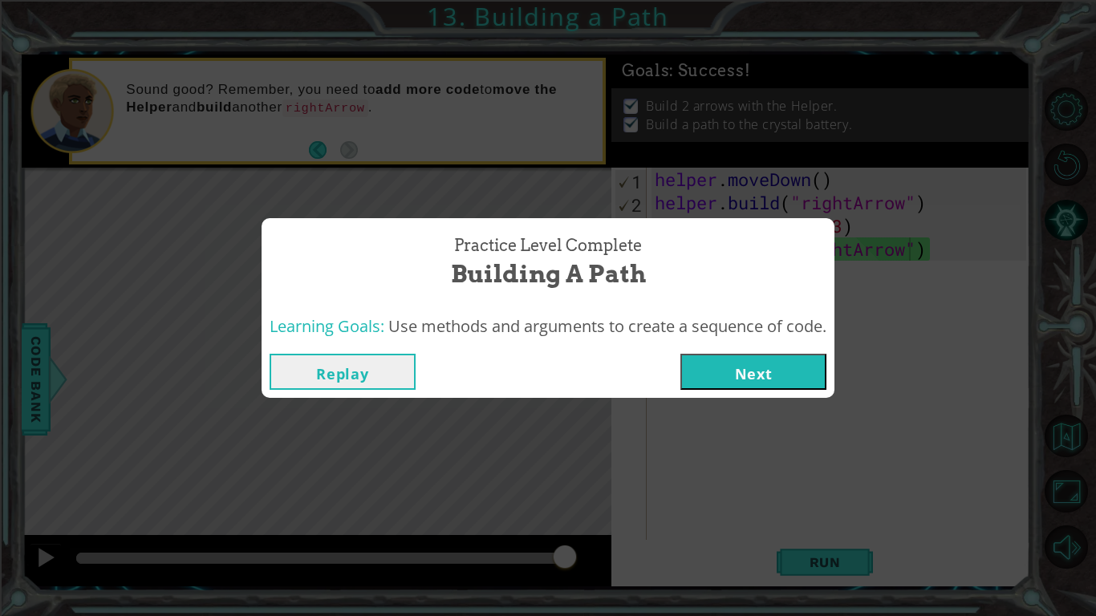
click at [765, 383] on button "Next" at bounding box center [753, 372] width 146 height 36
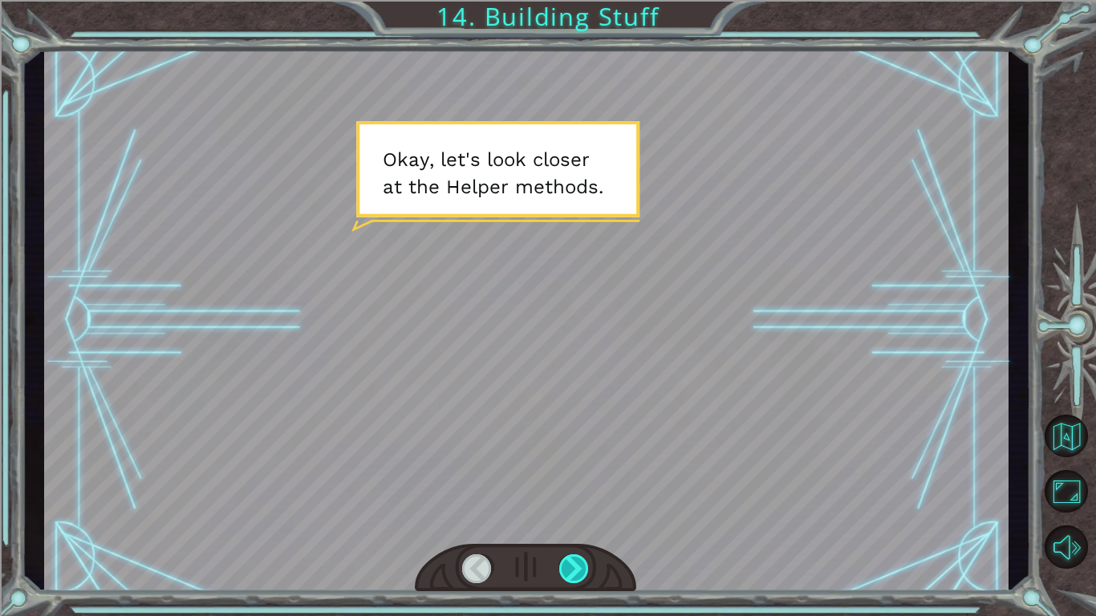
click at [579, 480] on div at bounding box center [574, 568] width 30 height 29
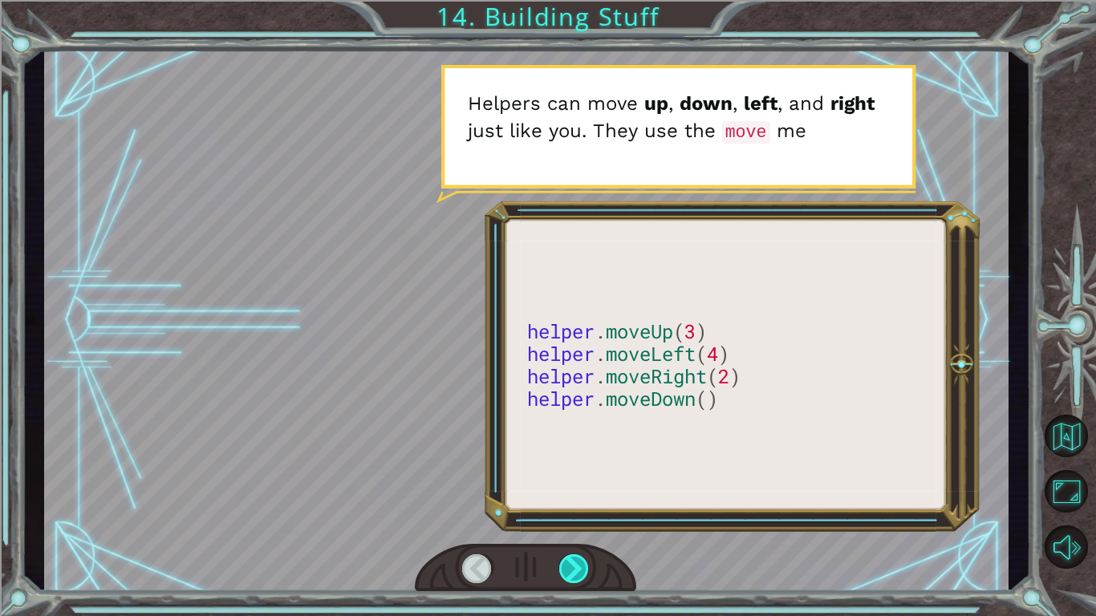
click at [578, 480] on div at bounding box center [574, 568] width 30 height 29
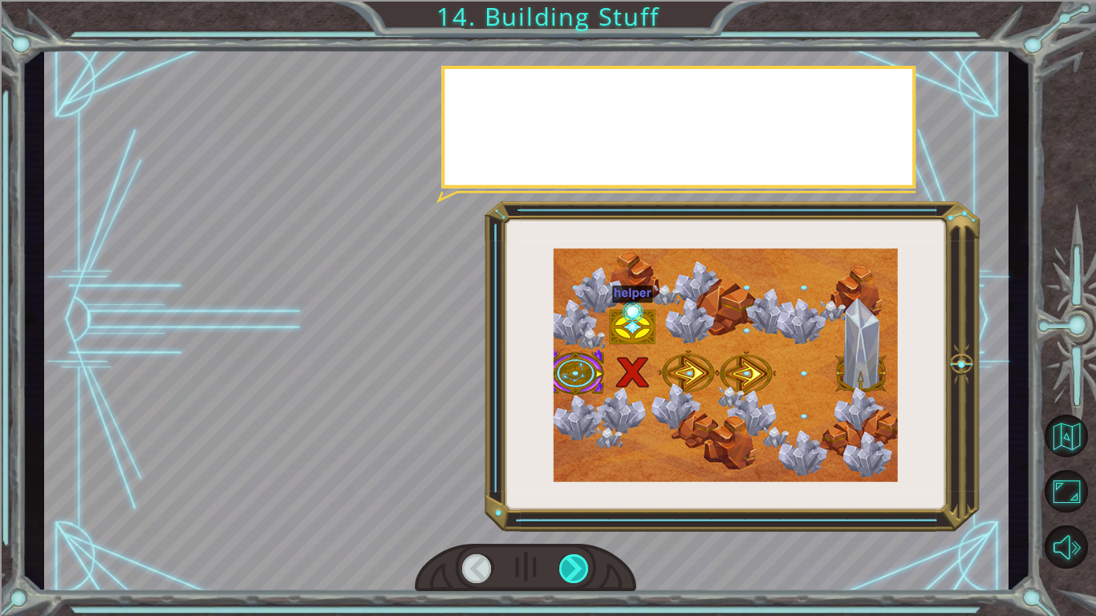
click at [578, 480] on div at bounding box center [574, 568] width 30 height 29
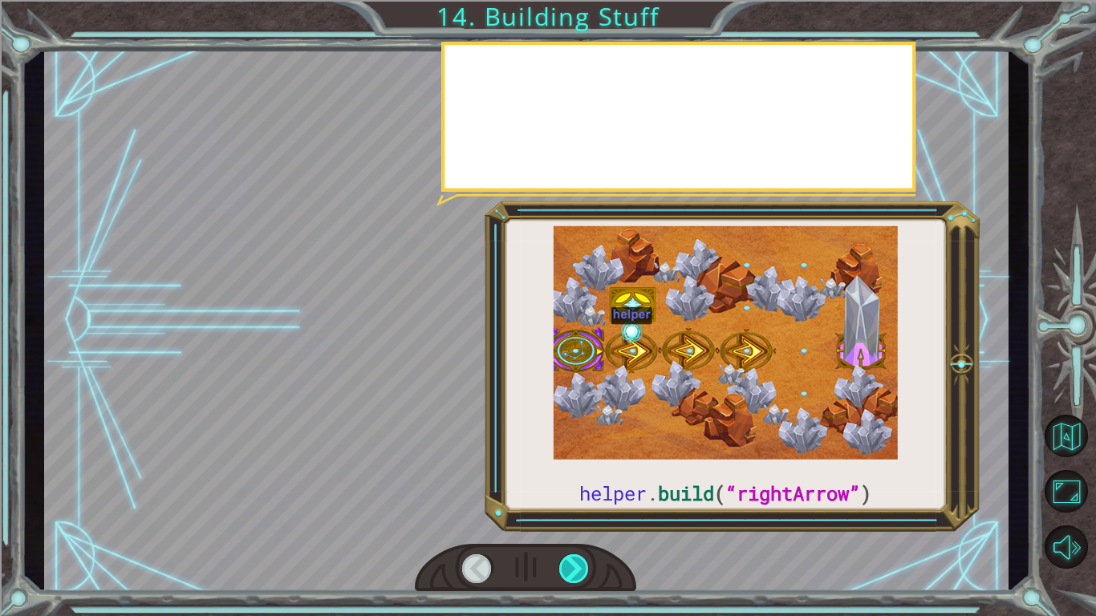
click at [578, 480] on div at bounding box center [574, 568] width 30 height 29
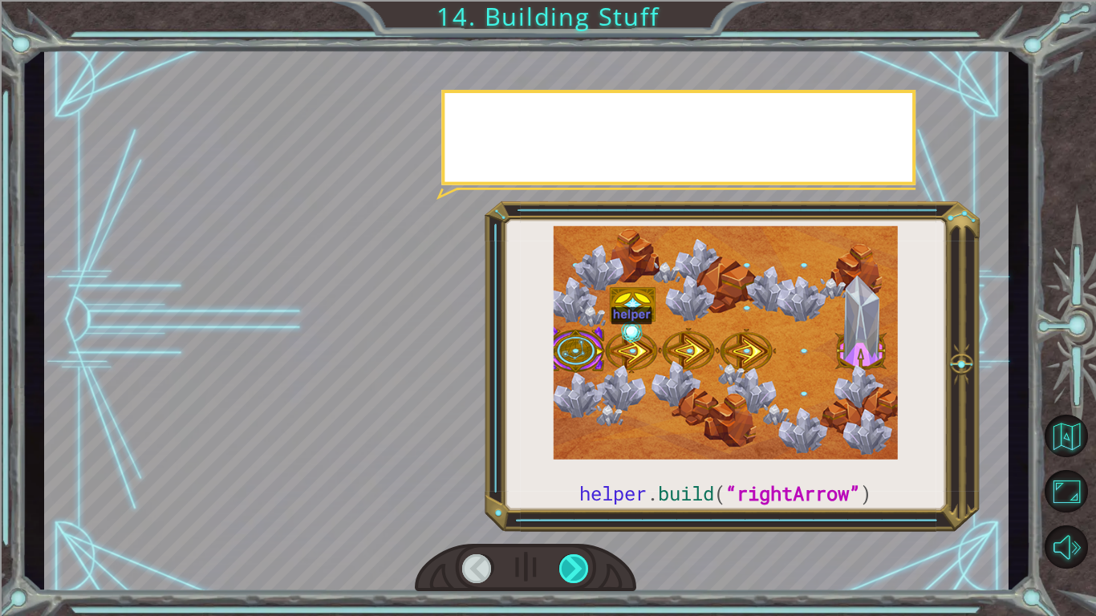
click at [578, 480] on div at bounding box center [574, 568] width 30 height 29
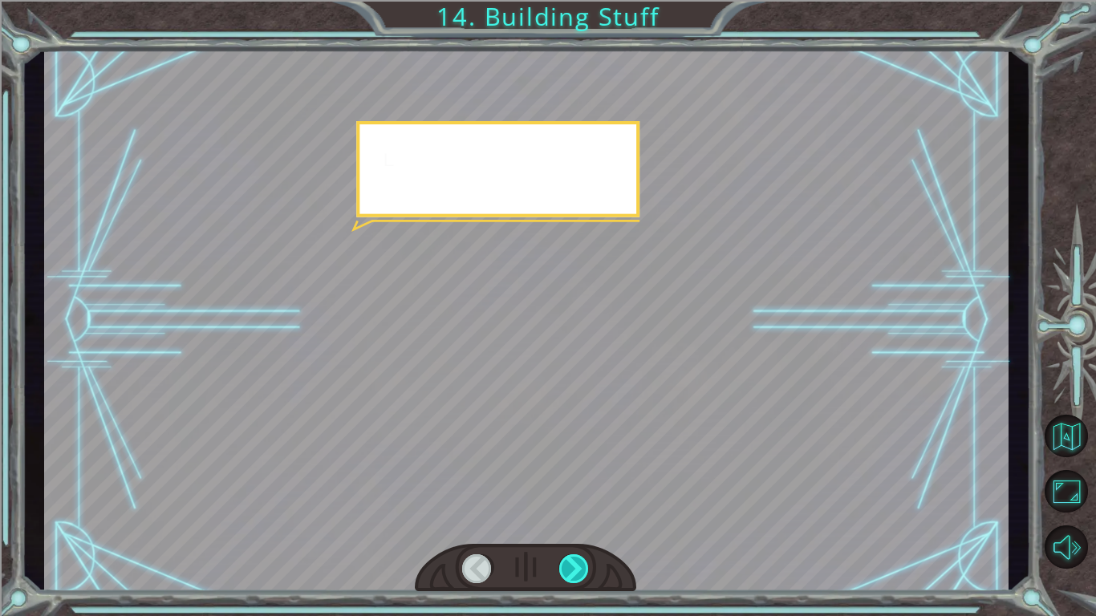
click at [578, 480] on div at bounding box center [574, 568] width 30 height 29
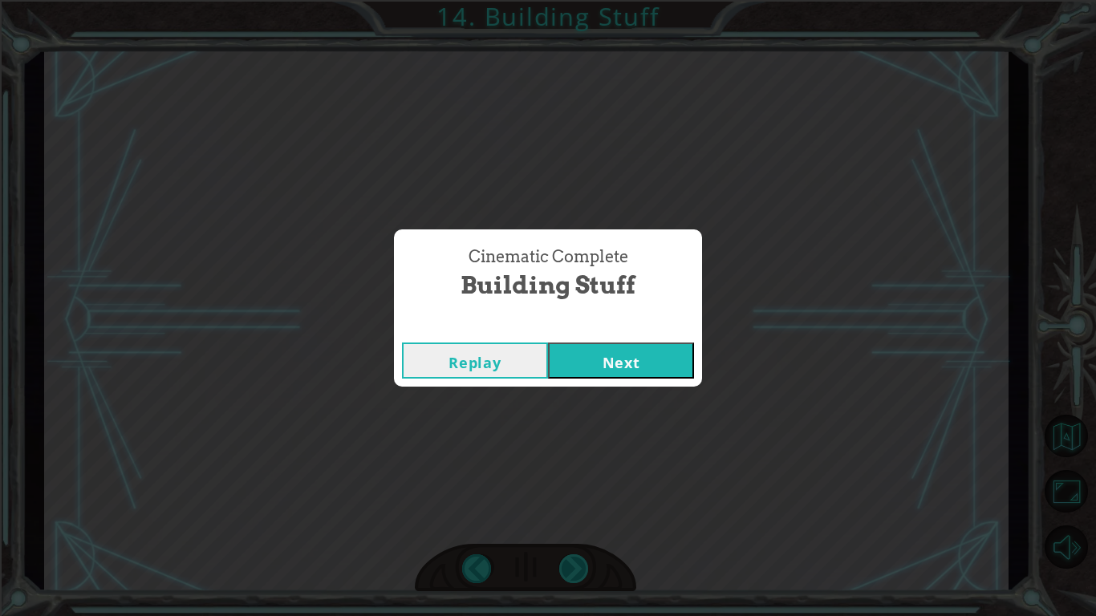
click at [578, 480] on div "Cinematic Complete Building Stuff Replay Next" at bounding box center [548, 308] width 1096 height 616
click at [602, 359] on button "Next" at bounding box center [621, 361] width 146 height 36
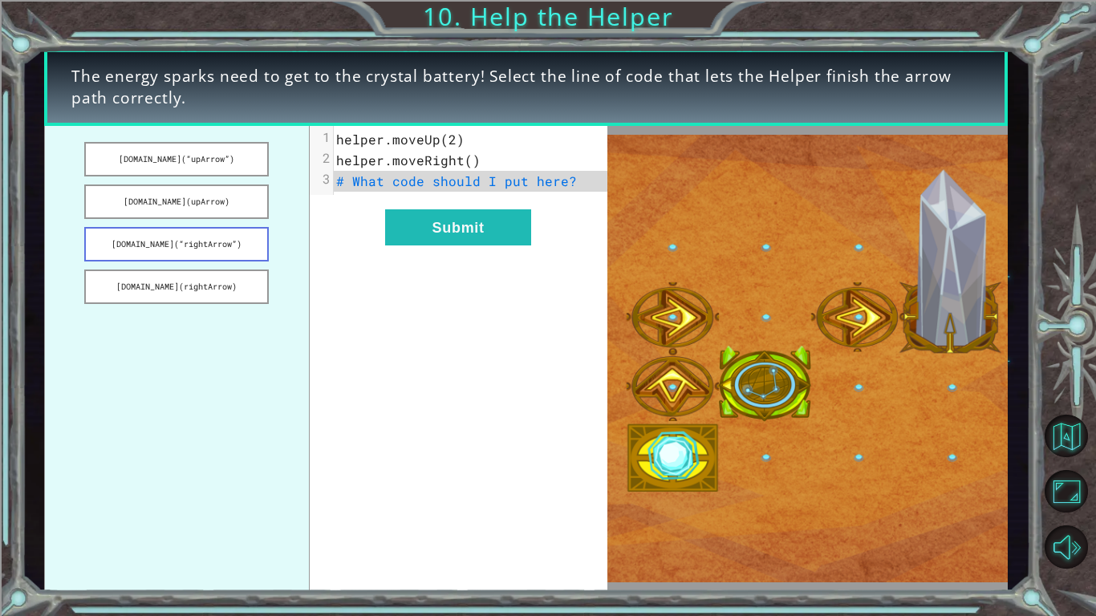
click at [237, 242] on button "[DOMAIN_NAME](“rightArrow”)" at bounding box center [176, 244] width 185 height 34
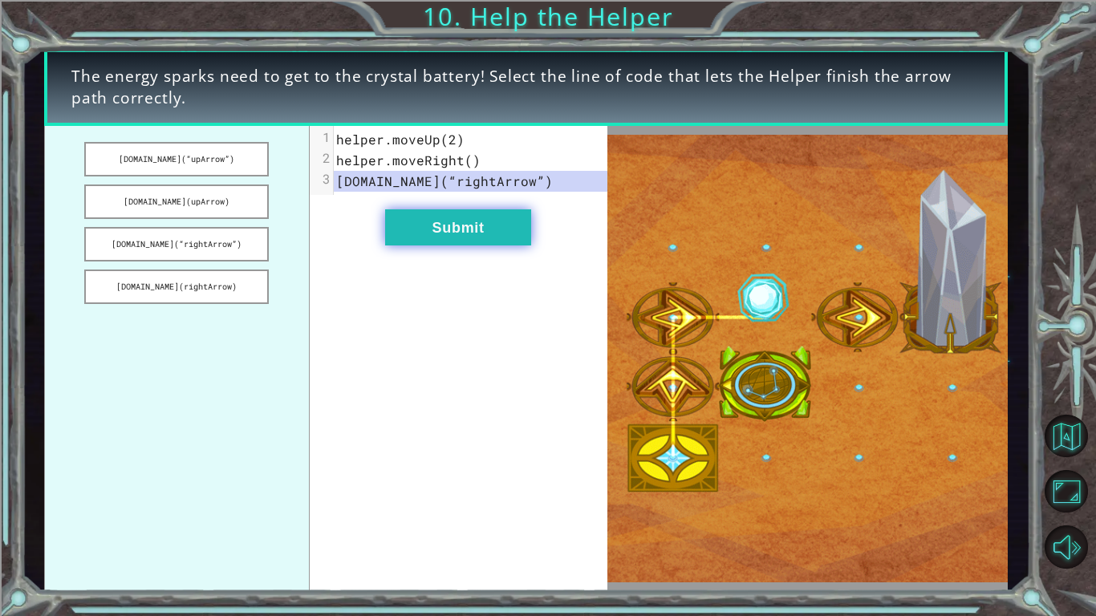
click at [465, 241] on button "Submit" at bounding box center [458, 227] width 146 height 36
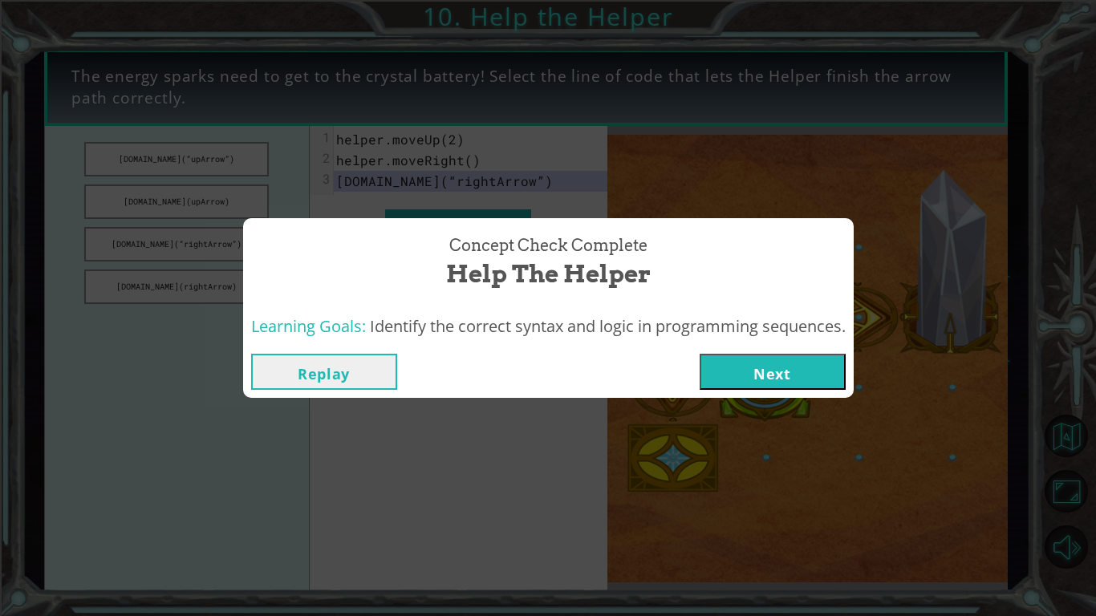
click at [727, 364] on button "Next" at bounding box center [773, 372] width 146 height 36
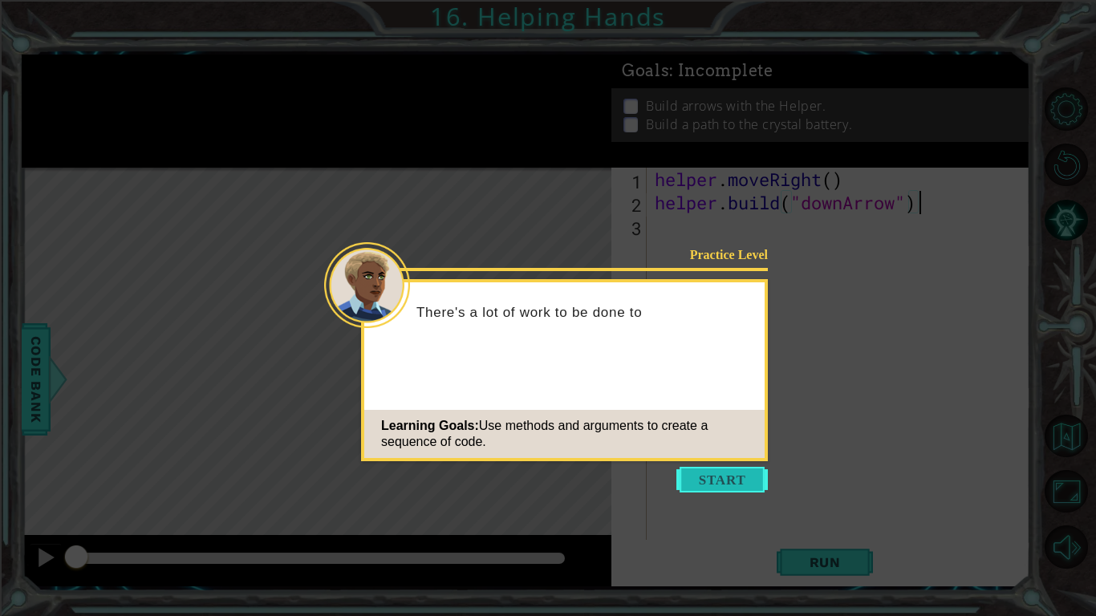
click at [744, 473] on button "Start" at bounding box center [721, 480] width 91 height 26
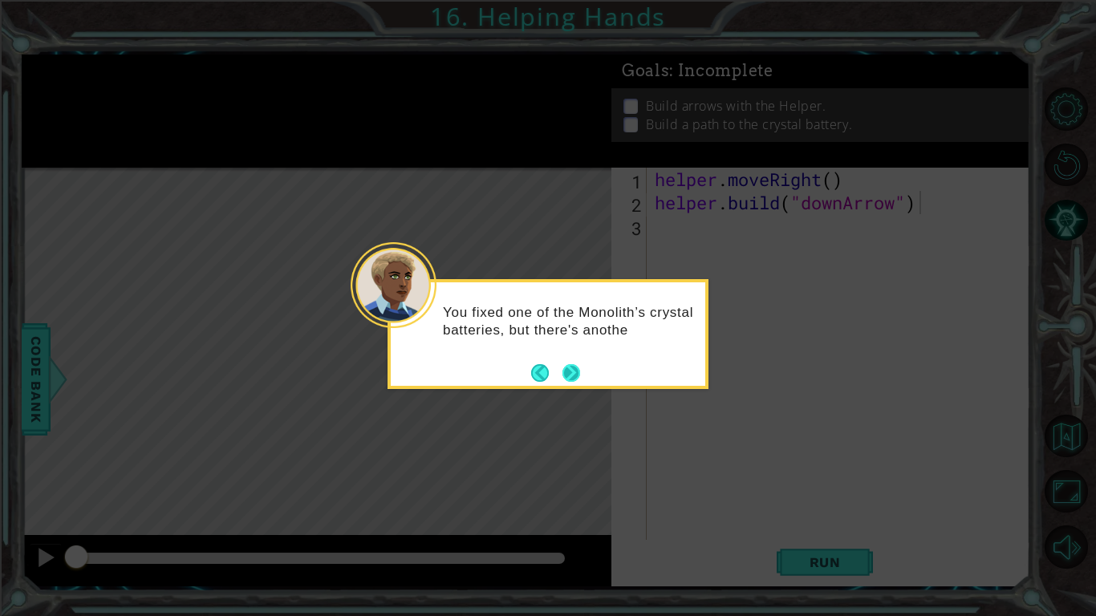
click at [570, 374] on button "Next" at bounding box center [571, 373] width 18 height 18
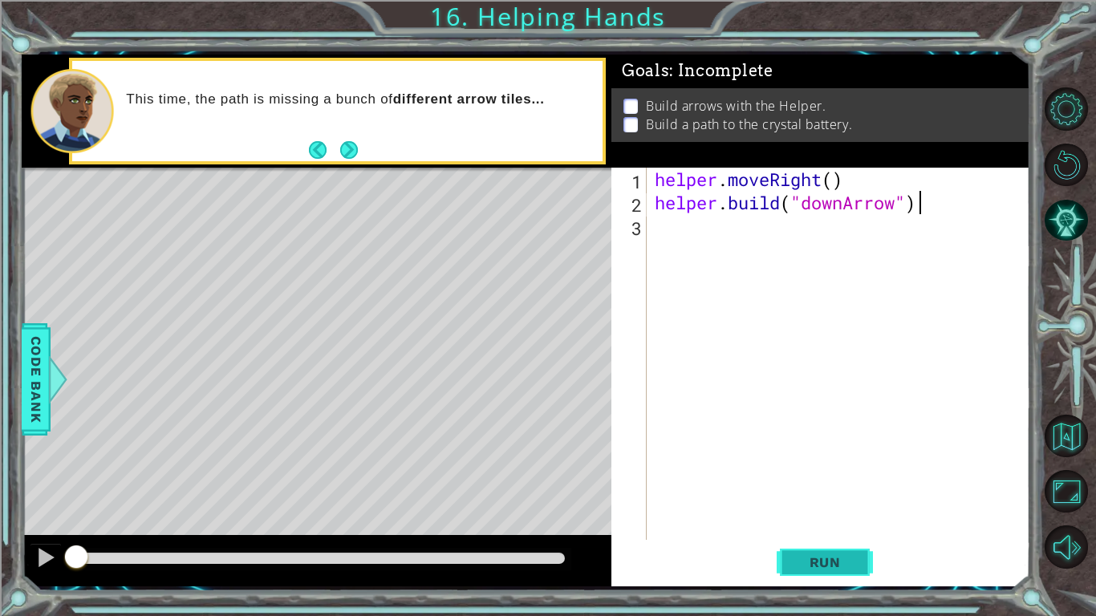
click at [829, 480] on span "Run" at bounding box center [824, 562] width 63 height 16
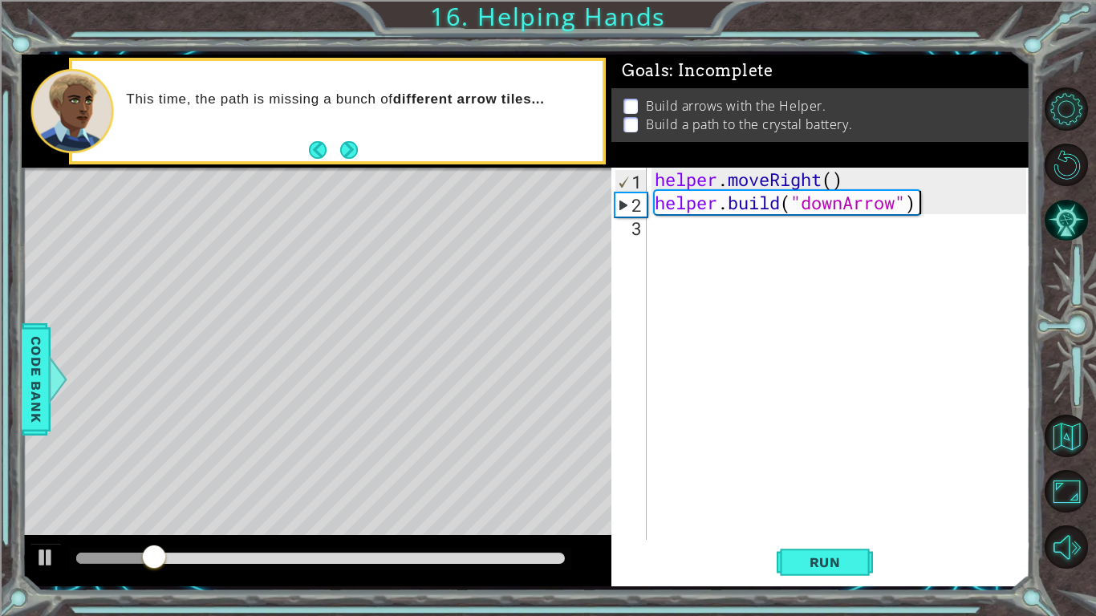
click at [739, 246] on div "helper . moveRight ( ) helper . build ( "downArrow" )" at bounding box center [842, 377] width 383 height 419
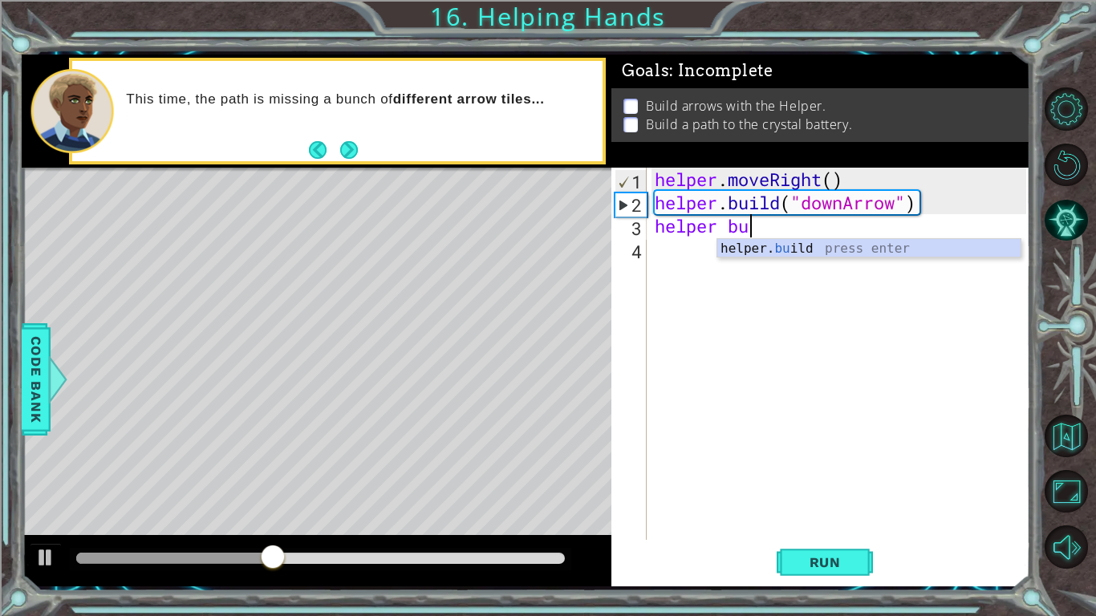
scroll to position [0, 3]
click at [825, 250] on div "helper. bu ild press enter" at bounding box center [868, 268] width 303 height 58
type textarea "[DOMAIN_NAME]("rightArrow")"
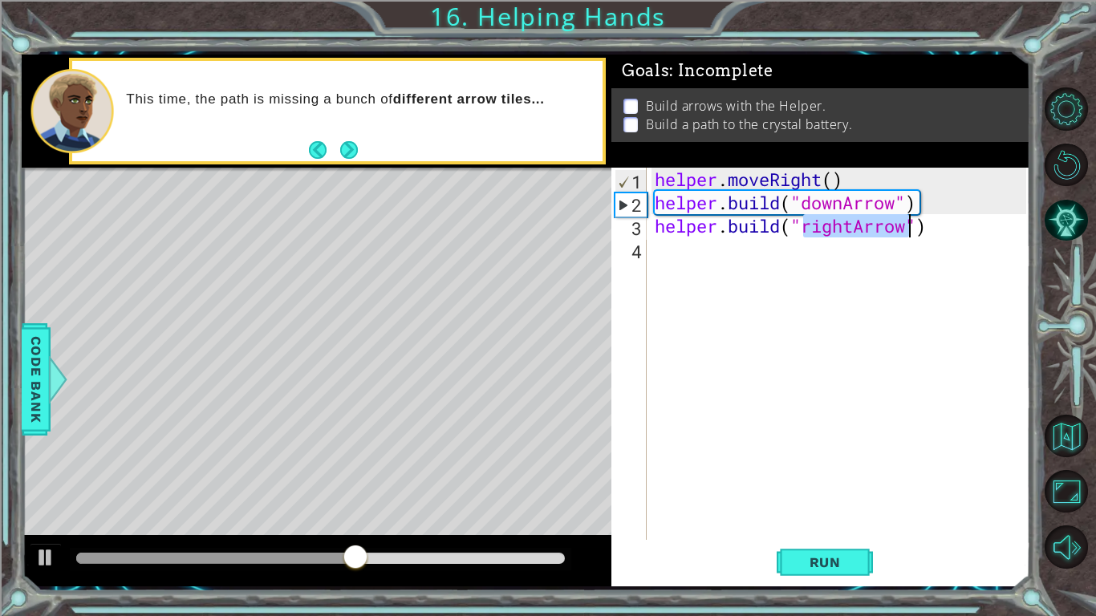
click at [700, 270] on div "helper . moveRight ( ) helper . build ( "downArrow" ) helper . build ( "rightAr…" at bounding box center [842, 377] width 383 height 419
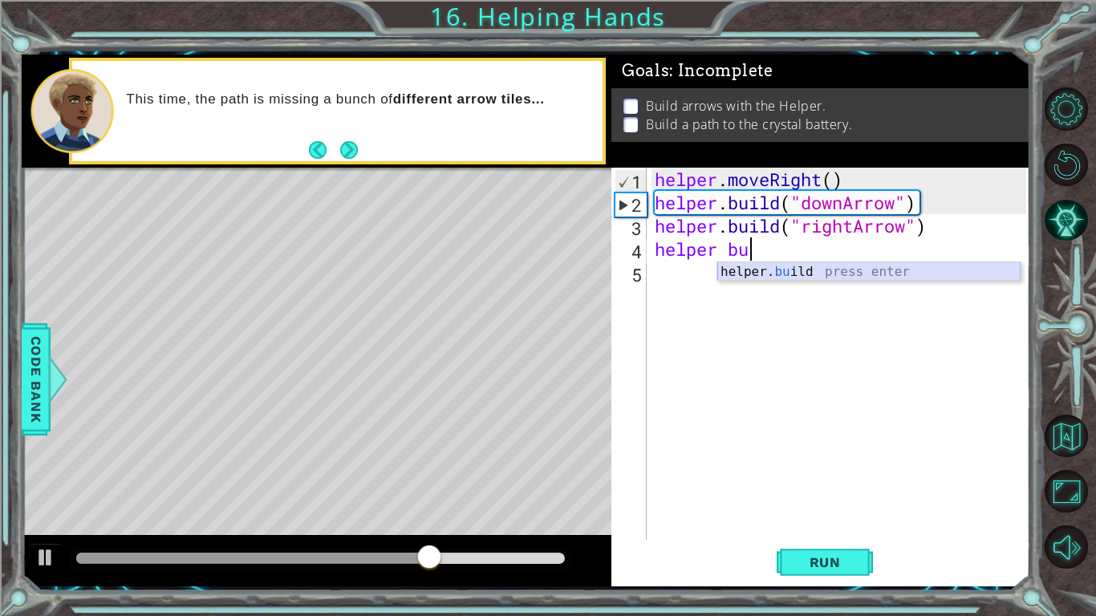
click at [819, 272] on div "helper. bu ild press enter" at bounding box center [868, 291] width 303 height 58
type textarea "[DOMAIN_NAME]("rightArrow")"
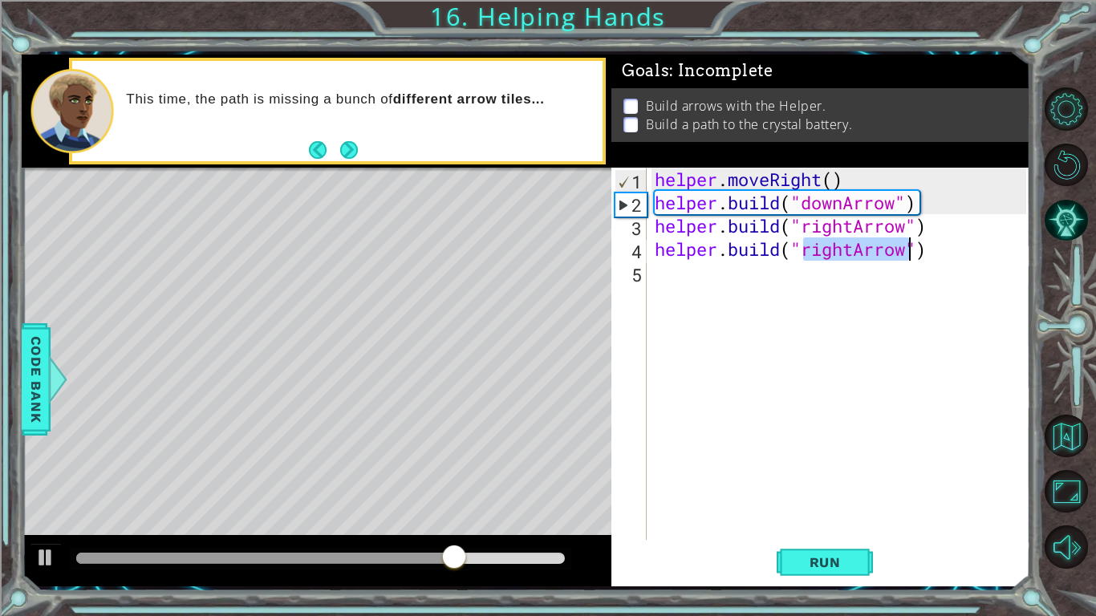
click at [753, 277] on div "helper . moveRight ( ) helper . build ( "downArrow" ) helper . build ( "rightAr…" at bounding box center [842, 377] width 383 height 419
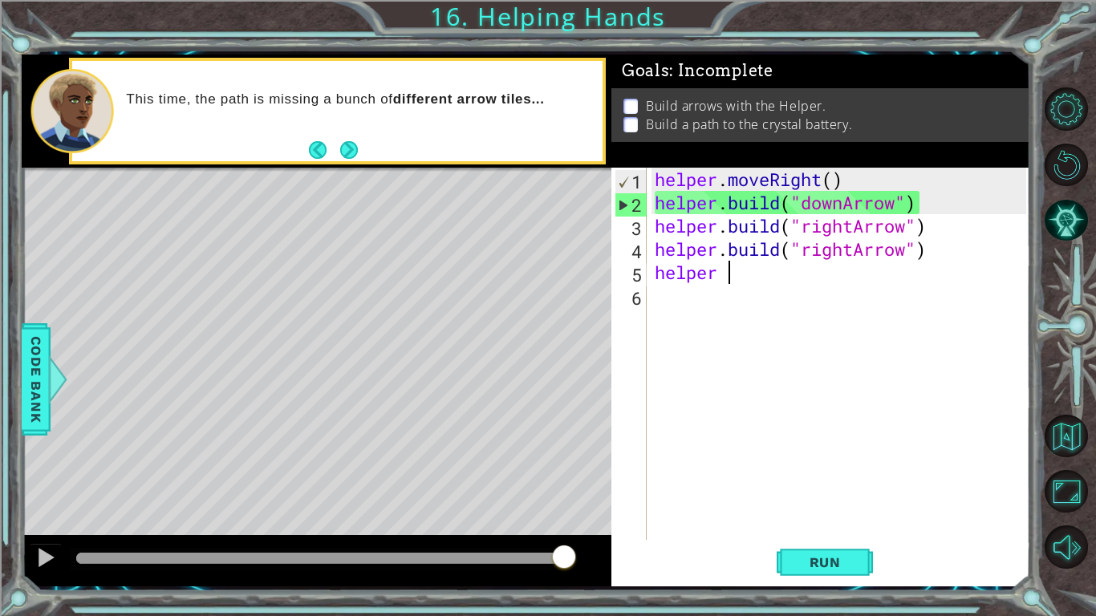
type textarea "helper b"
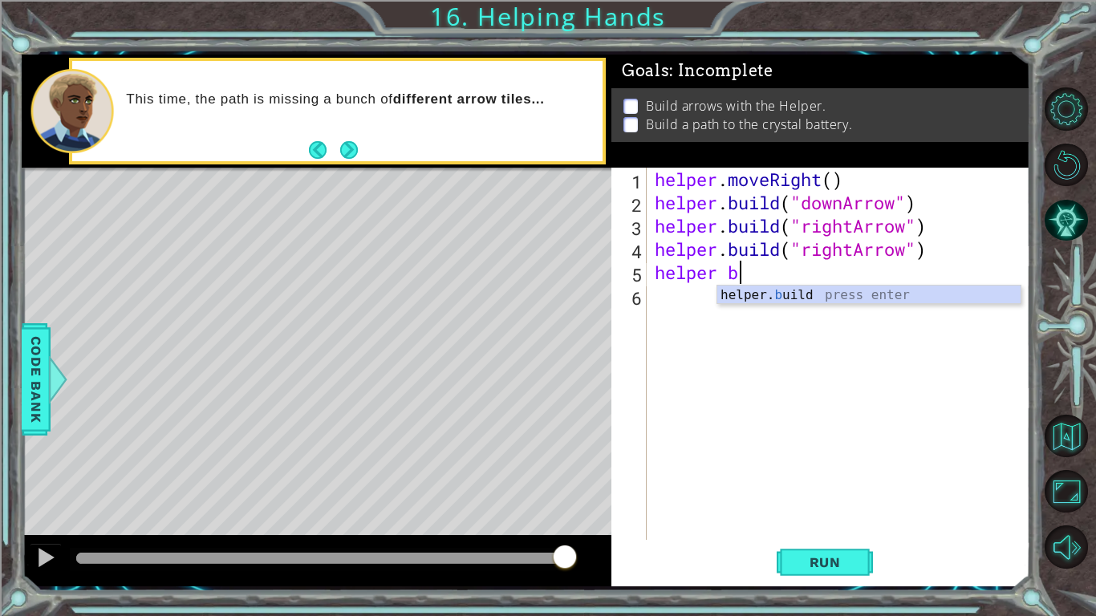
click at [885, 305] on div "helper . moveRight ( ) helper . build ( "downArrow" ) helper . build ( "rightAr…" at bounding box center [842, 377] width 383 height 419
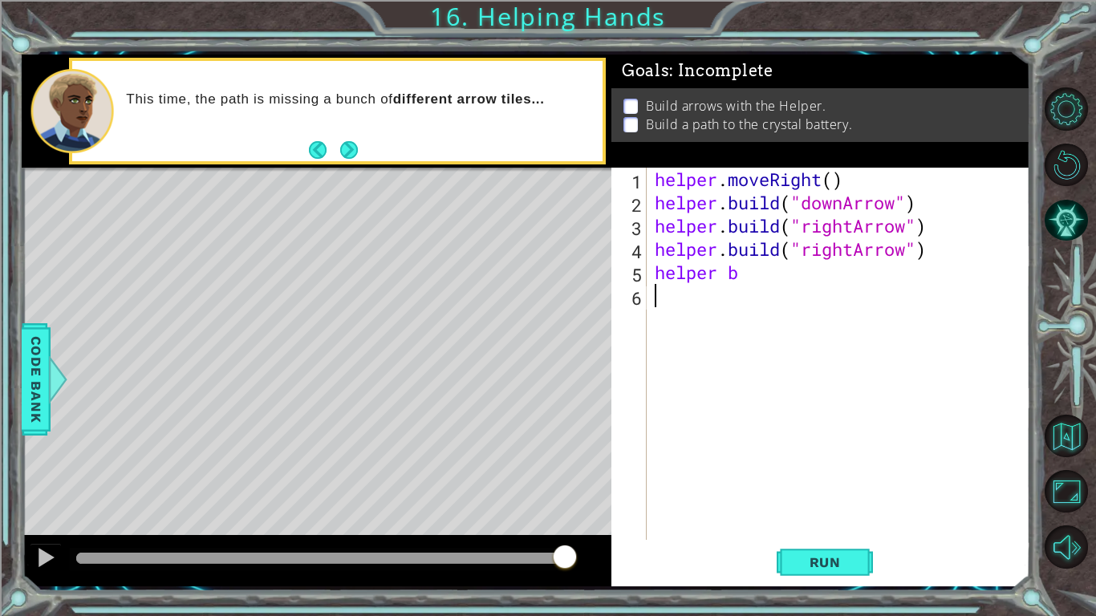
scroll to position [0, 0]
click at [813, 280] on div "helper . moveRight ( ) helper . build ( "downArrow" ) helper . build ( "rightAr…" at bounding box center [842, 377] width 383 height 419
click at [843, 480] on span "Run" at bounding box center [824, 562] width 63 height 16
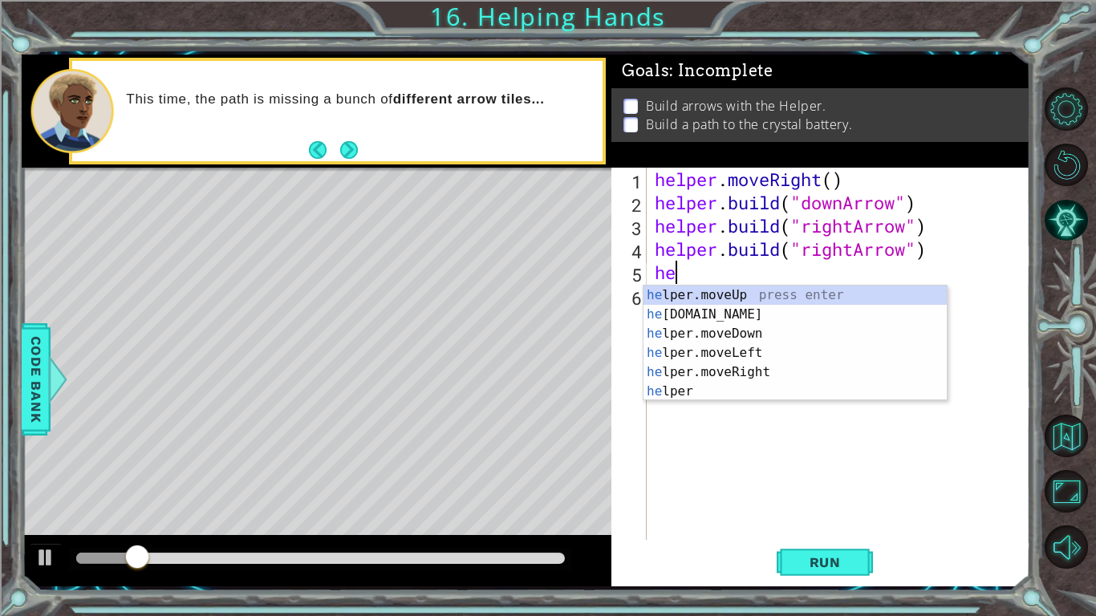
type textarea "h"
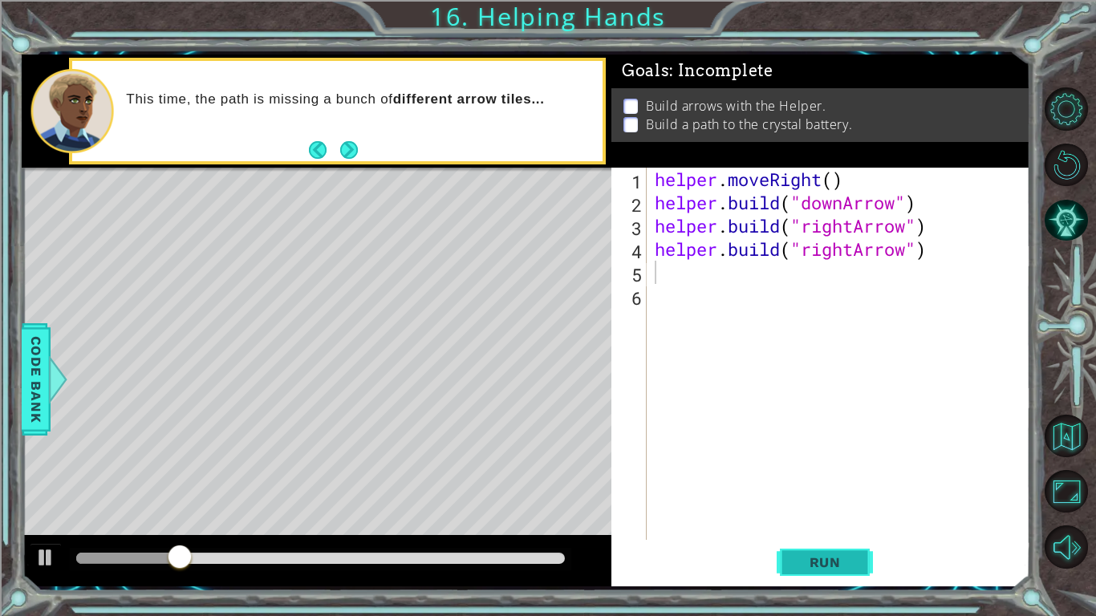
click at [857, 480] on button "Run" at bounding box center [825, 562] width 96 height 42
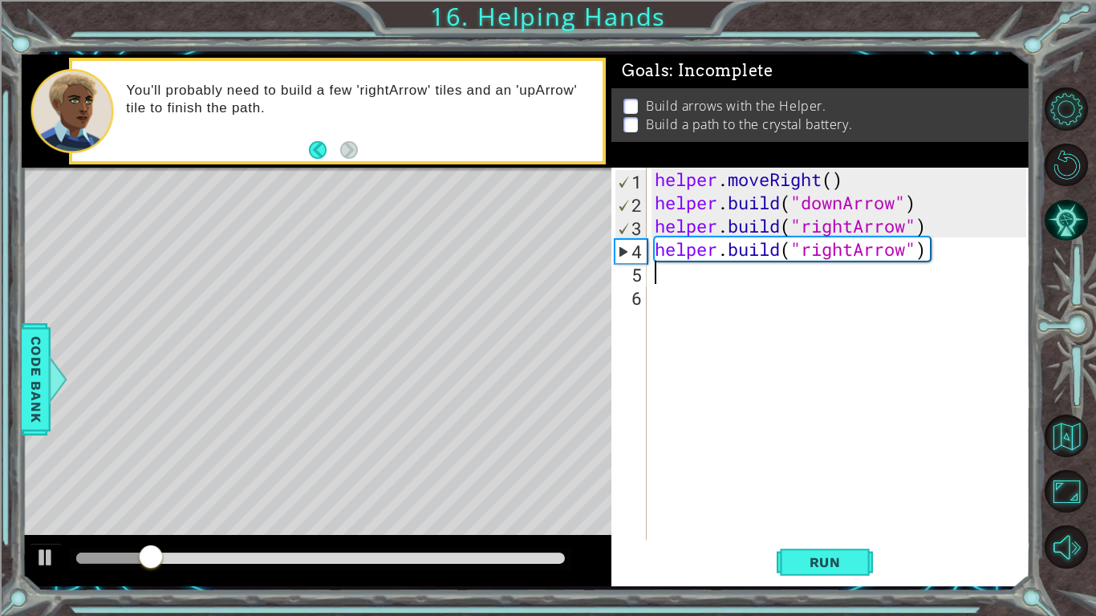
click at [964, 248] on div "helper . moveRight ( ) helper . build ( "downArrow" ) helper . build ( "rightAr…" at bounding box center [842, 377] width 383 height 419
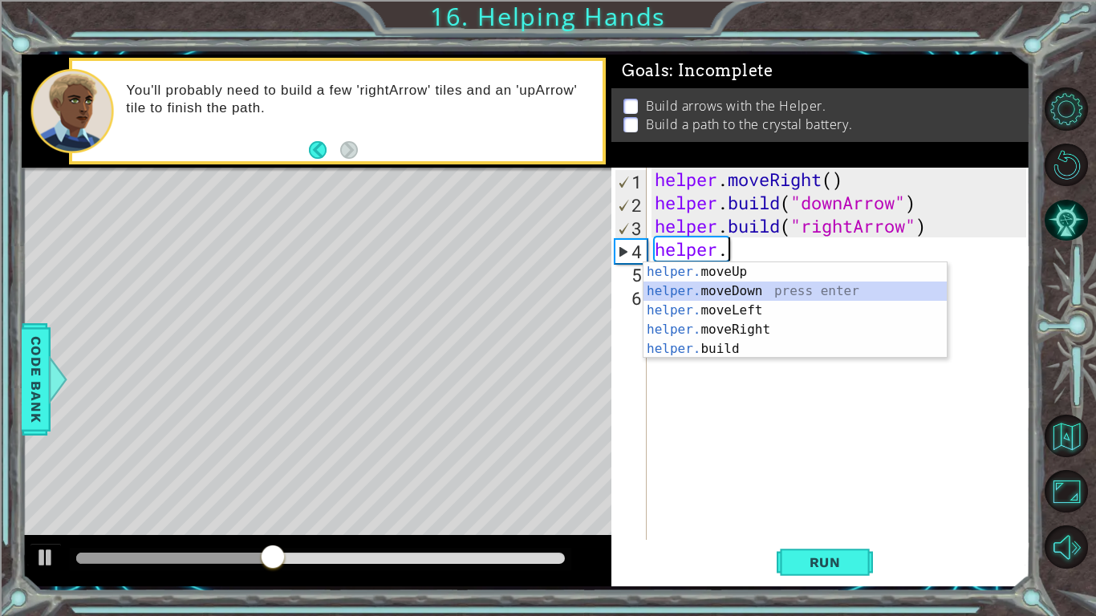
click at [842, 295] on div "helper. moveUp press enter helper. moveDown press enter helper. moveLeft press …" at bounding box center [794, 329] width 303 height 135
type textarea "helper.moveDown(1)"
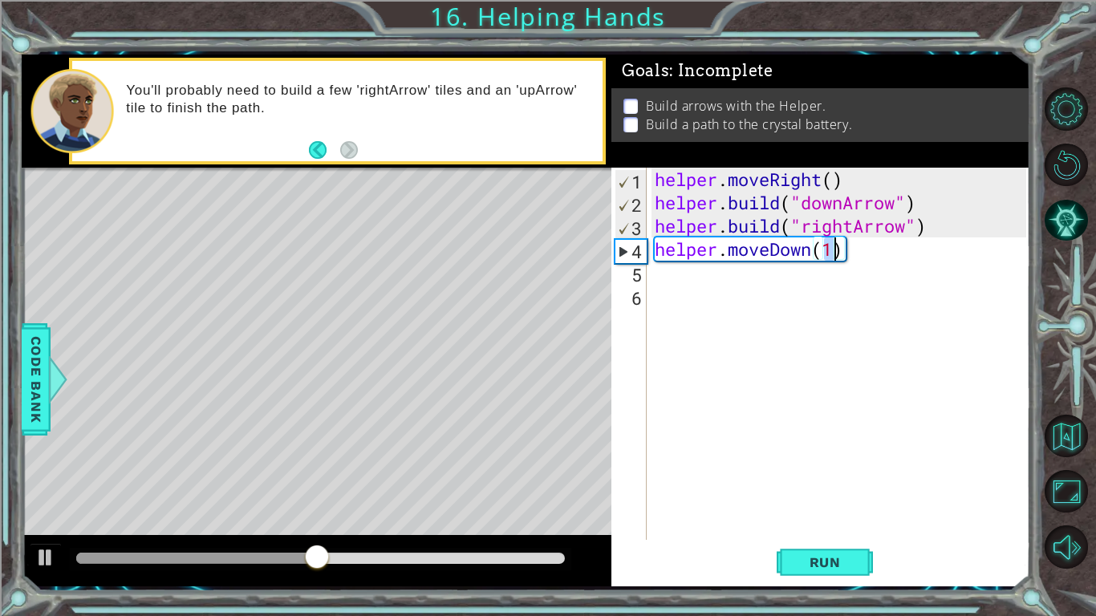
click at [773, 286] on div "helper . moveRight ( ) helper . build ( "downArrow" ) helper . build ( "rightAr…" at bounding box center [842, 377] width 383 height 419
click at [767, 272] on div "helper . moveRight ( ) helper . build ( "downArrow" ) helper . build ( "rightAr…" at bounding box center [842, 377] width 383 height 419
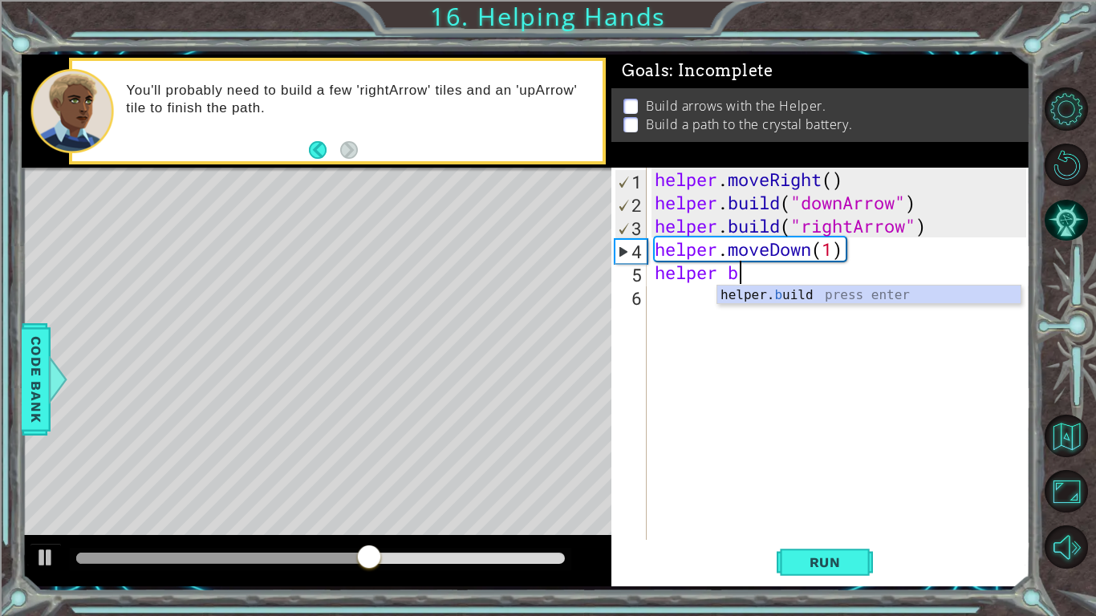
scroll to position [0, 2]
click at [856, 293] on div "helper. b uild press enter" at bounding box center [868, 315] width 303 height 58
type textarea "[DOMAIN_NAME]("rightArrow")"
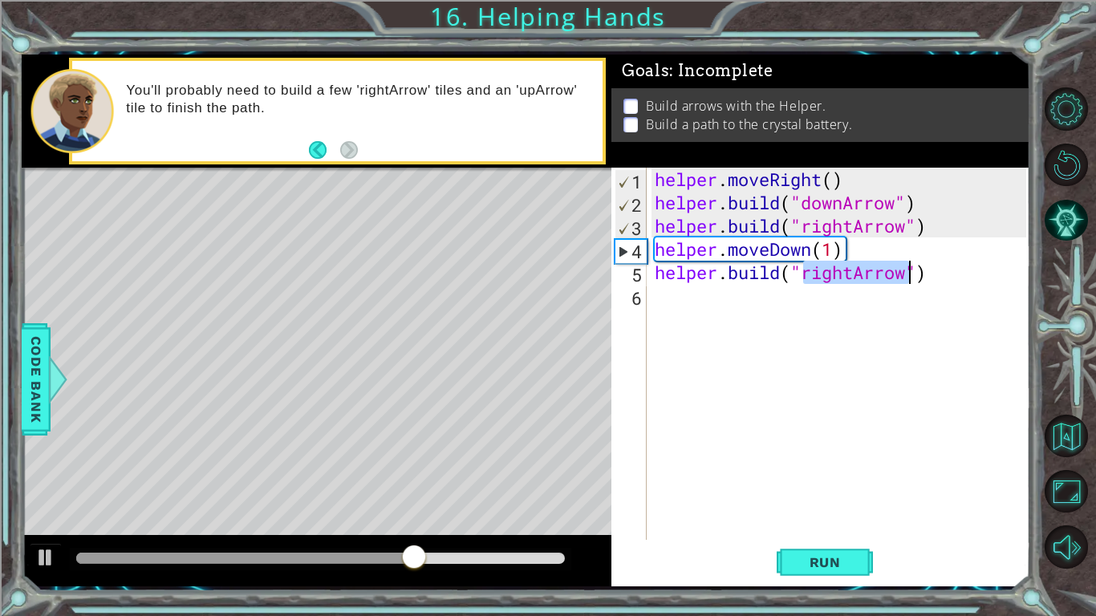
click at [806, 290] on div "helper . moveRight ( ) helper . build ( "downArrow" ) helper . build ( "rightAr…" at bounding box center [842, 377] width 383 height 419
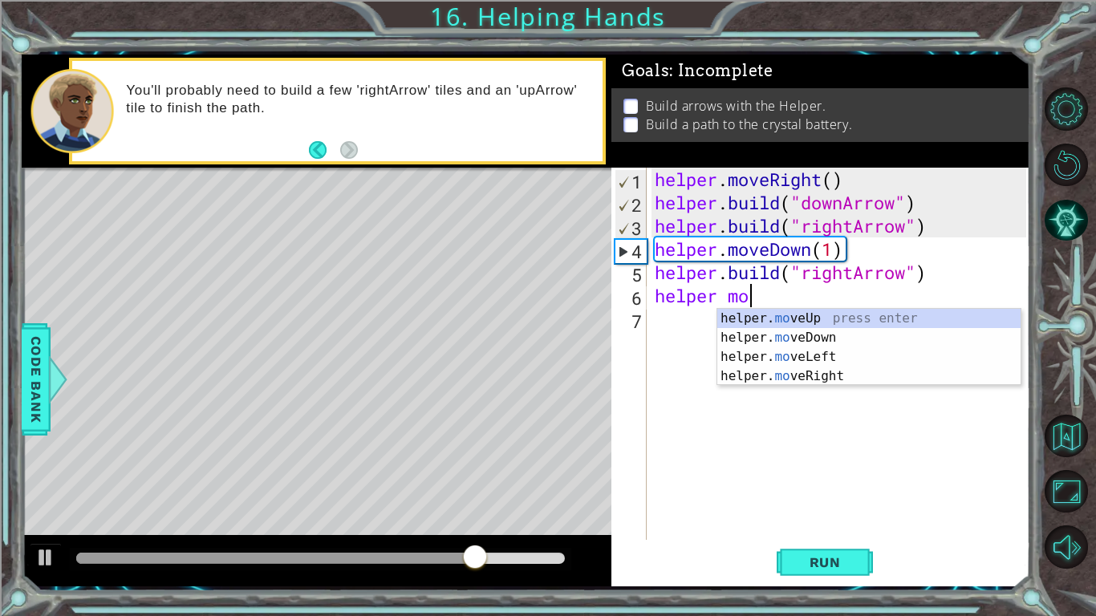
scroll to position [0, 4]
click at [847, 372] on div "helper. move Up press enter helper. move Down press enter helper. move Left pre…" at bounding box center [868, 367] width 303 height 116
type textarea "helper.moveRight(1)"
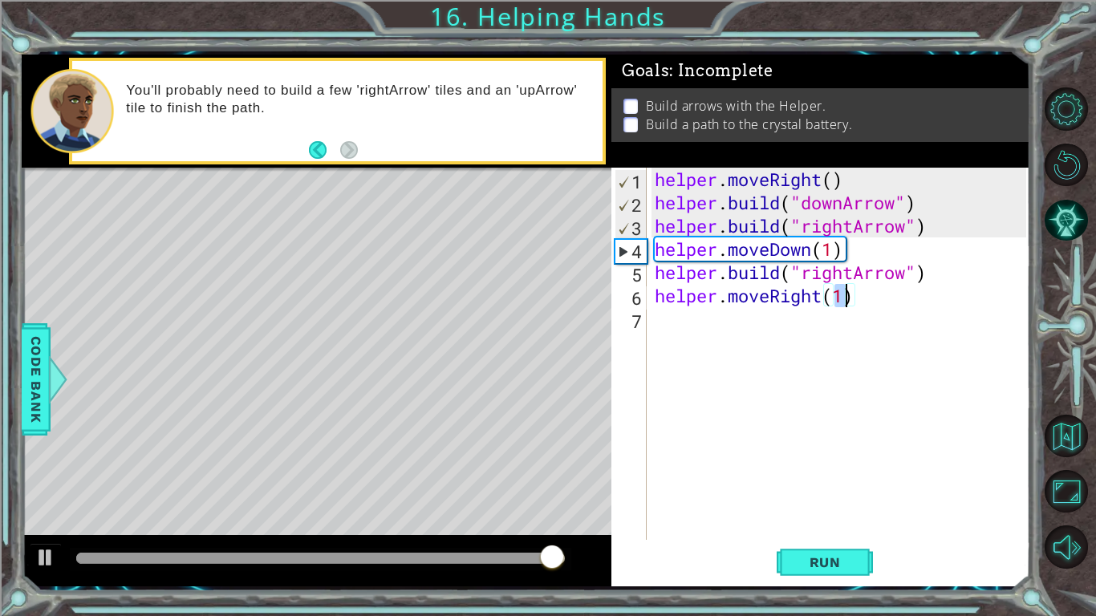
click at [776, 321] on div "helper . moveRight ( ) helper . build ( "downArrow" ) helper . build ( "rightAr…" at bounding box center [842, 377] width 383 height 419
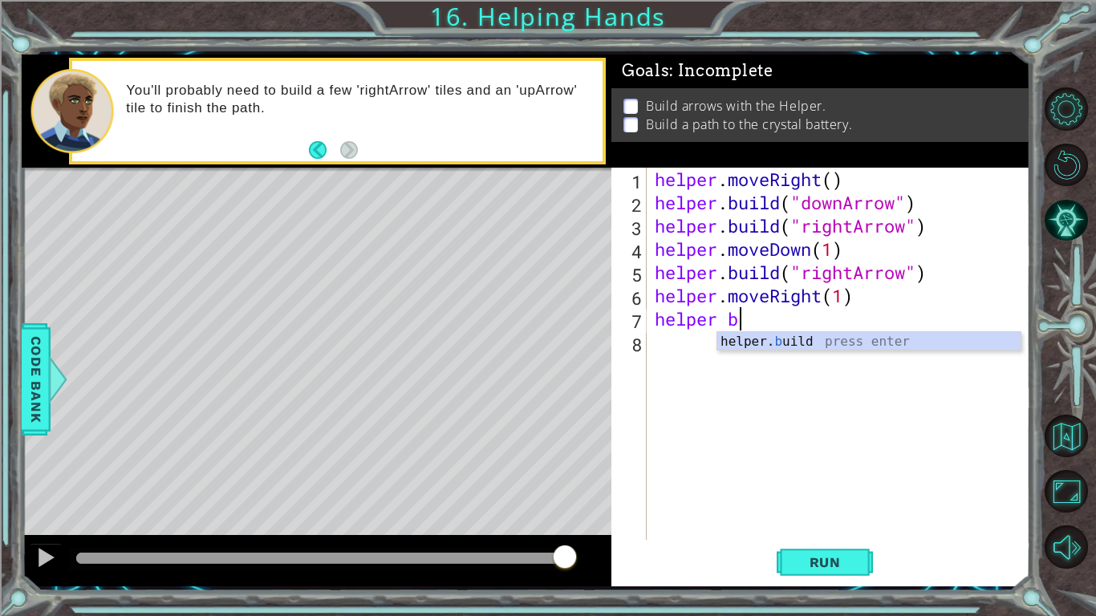
scroll to position [0, 2]
click at [854, 337] on div "helper. b uild press enter" at bounding box center [868, 361] width 303 height 58
type textarea "[DOMAIN_NAME]("rightArrow")"
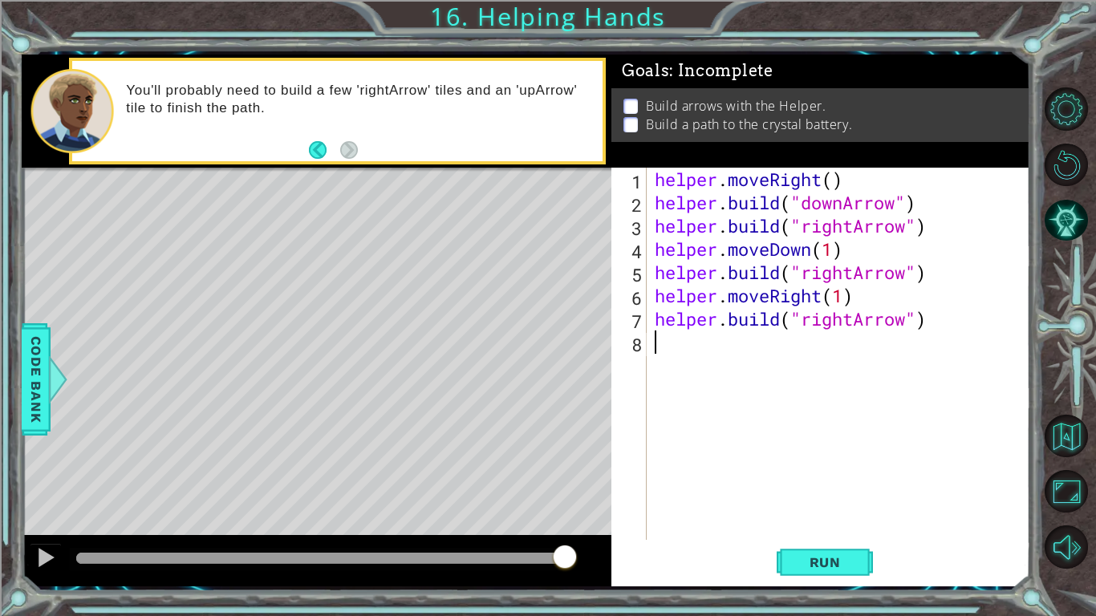
click at [704, 362] on div "helper . moveRight ( ) helper . build ( "downArrow" ) helper . build ( "rightAr…" at bounding box center [842, 377] width 383 height 419
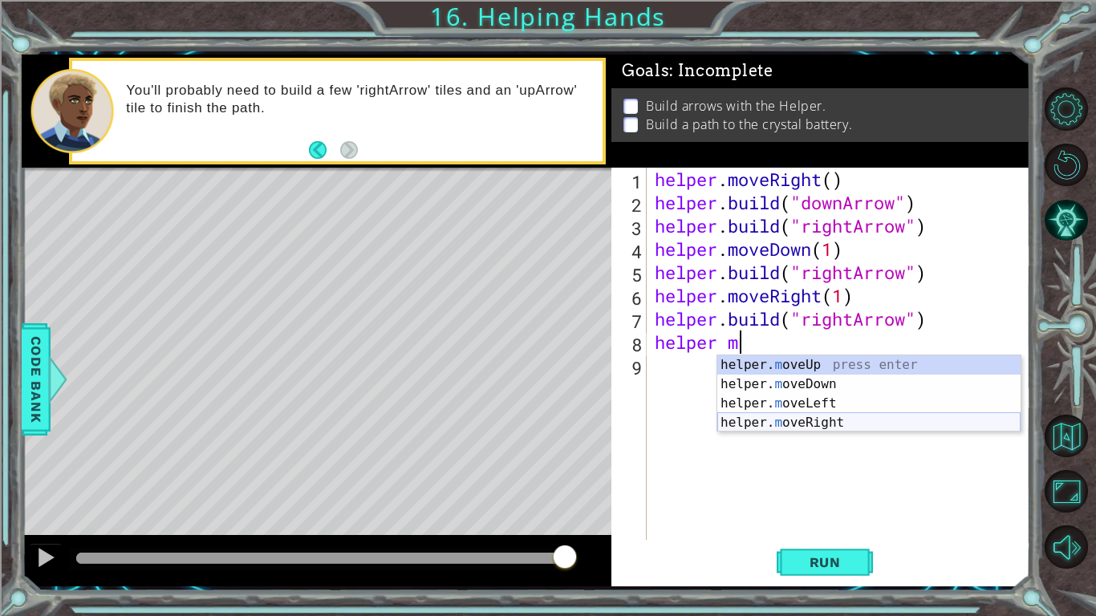
click at [829, 424] on div "helper. m oveUp press enter helper. m oveDown press enter helper. m oveLeft pre…" at bounding box center [868, 413] width 303 height 116
type textarea "helper.moveRight(1)"
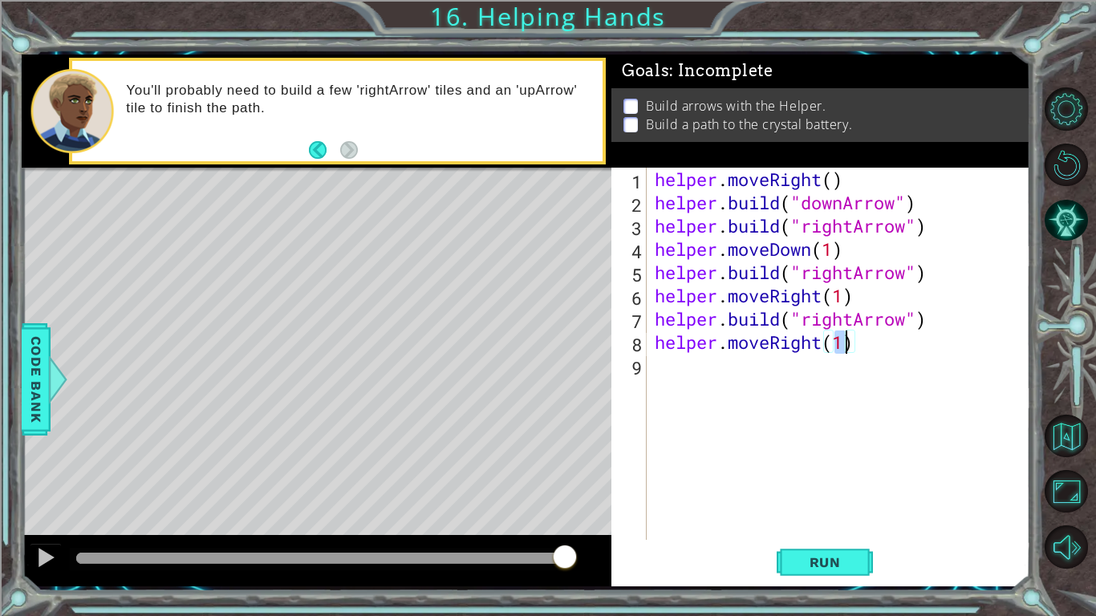
click at [756, 381] on div "helper . moveRight ( ) helper . build ( "downArrow" ) helper . build ( "rightAr…" at bounding box center [842, 377] width 383 height 419
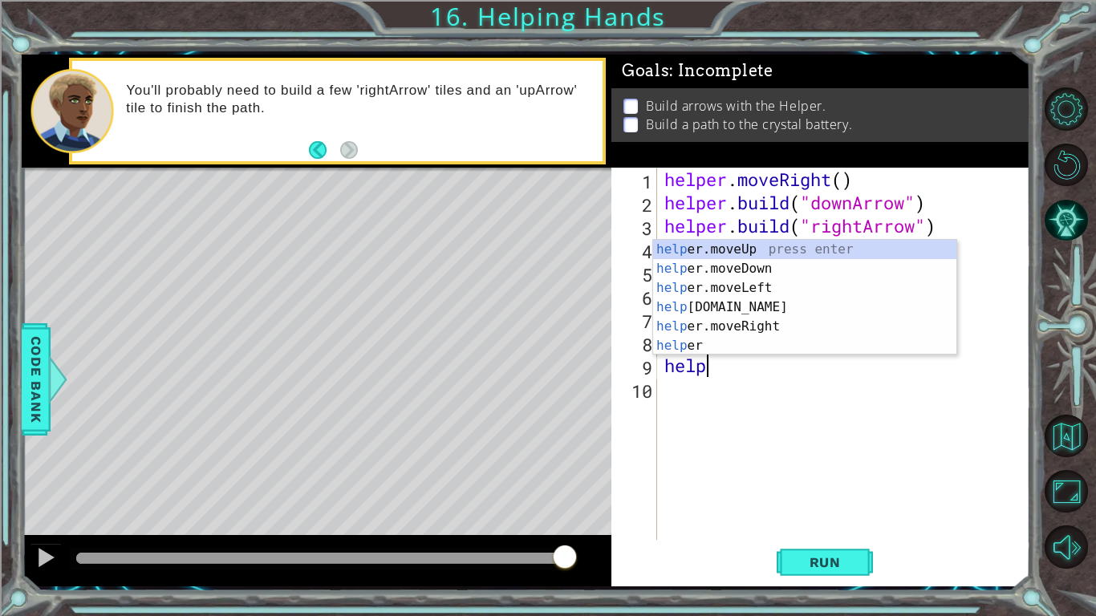
scroll to position [0, 2]
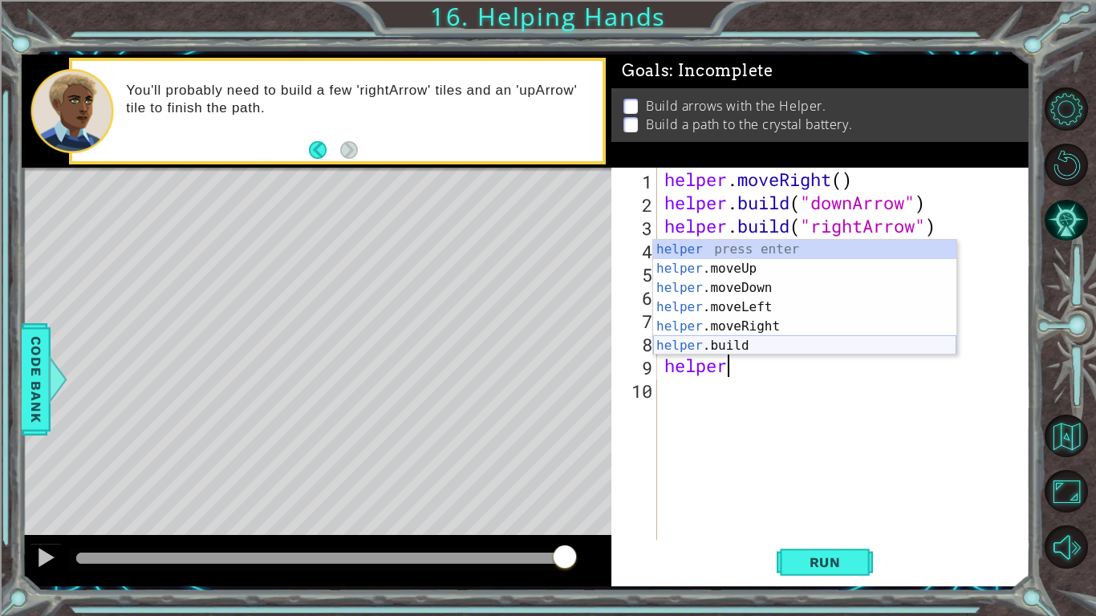
click at [760, 349] on div "helper press enter helper .moveUp press enter helper .moveDown press enter help…" at bounding box center [804, 317] width 303 height 154
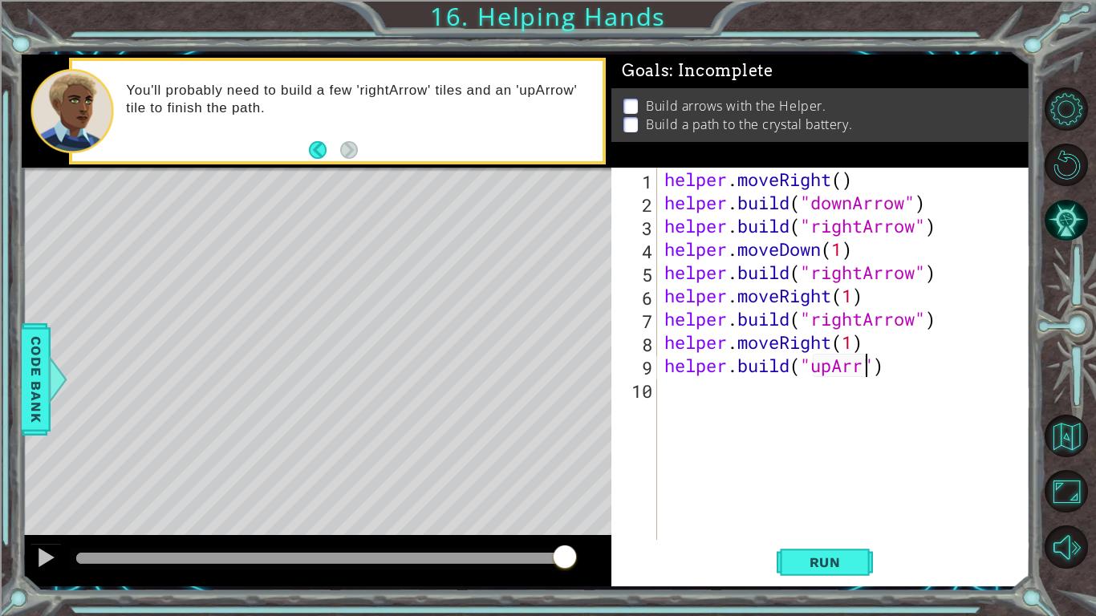
scroll to position [0, 10]
type textarea "[DOMAIN_NAME]("upArrow")"
click at [849, 480] on span "Run" at bounding box center [824, 562] width 63 height 16
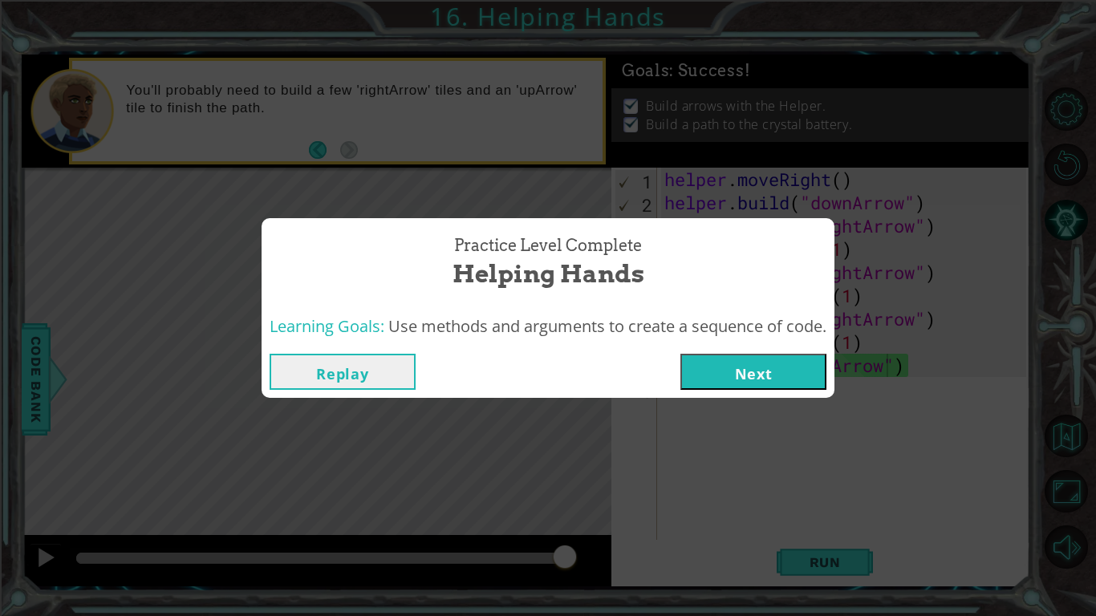
click at [732, 376] on button "Next" at bounding box center [753, 372] width 146 height 36
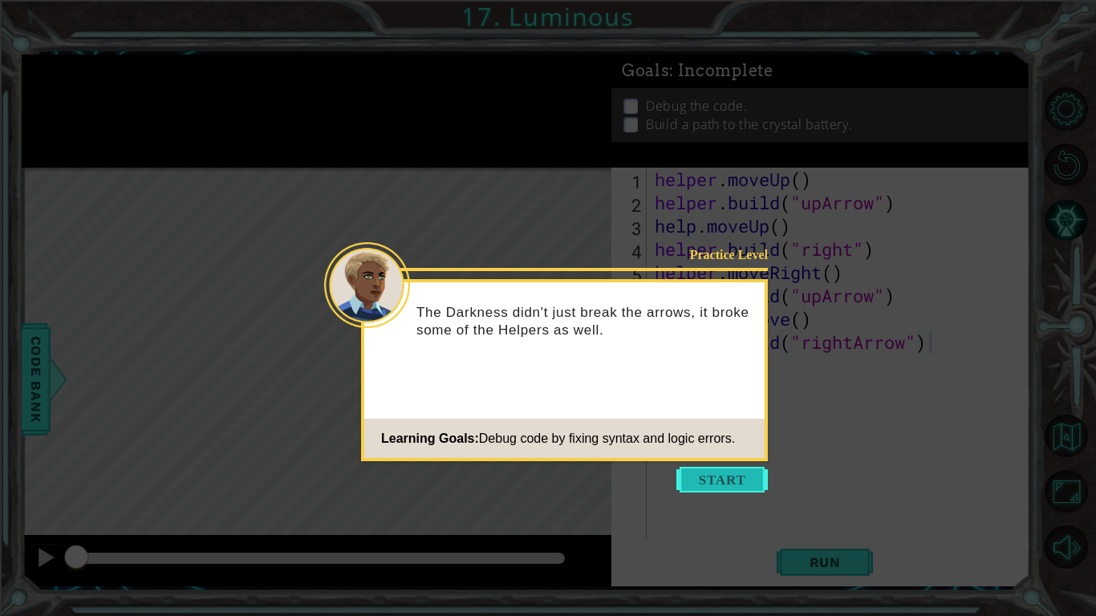
click at [727, 478] on button "Start" at bounding box center [721, 480] width 91 height 26
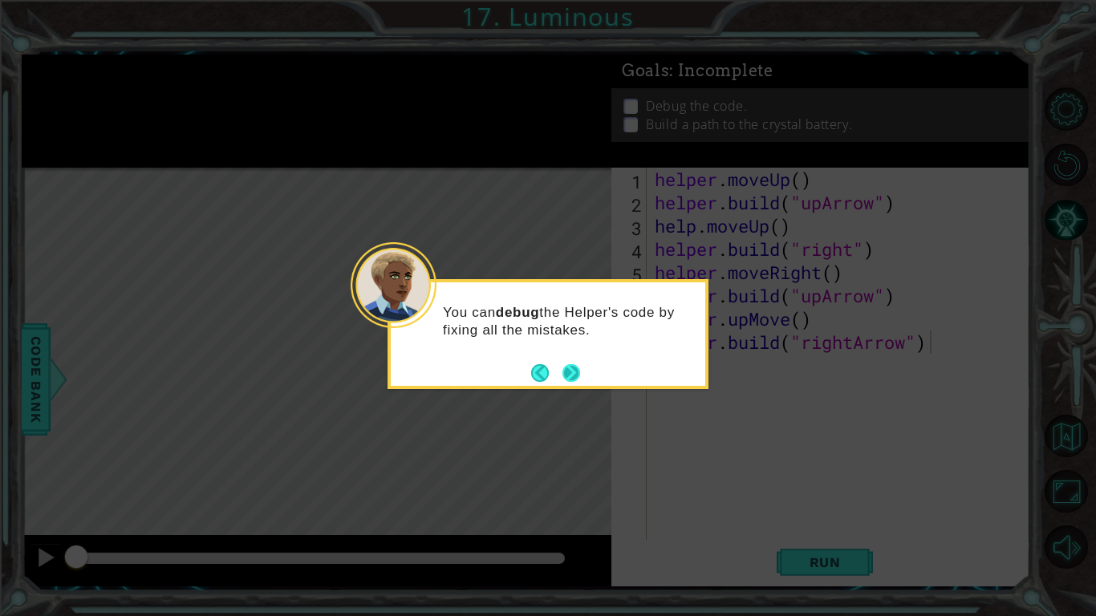
click at [570, 368] on button "Next" at bounding box center [571, 373] width 18 height 18
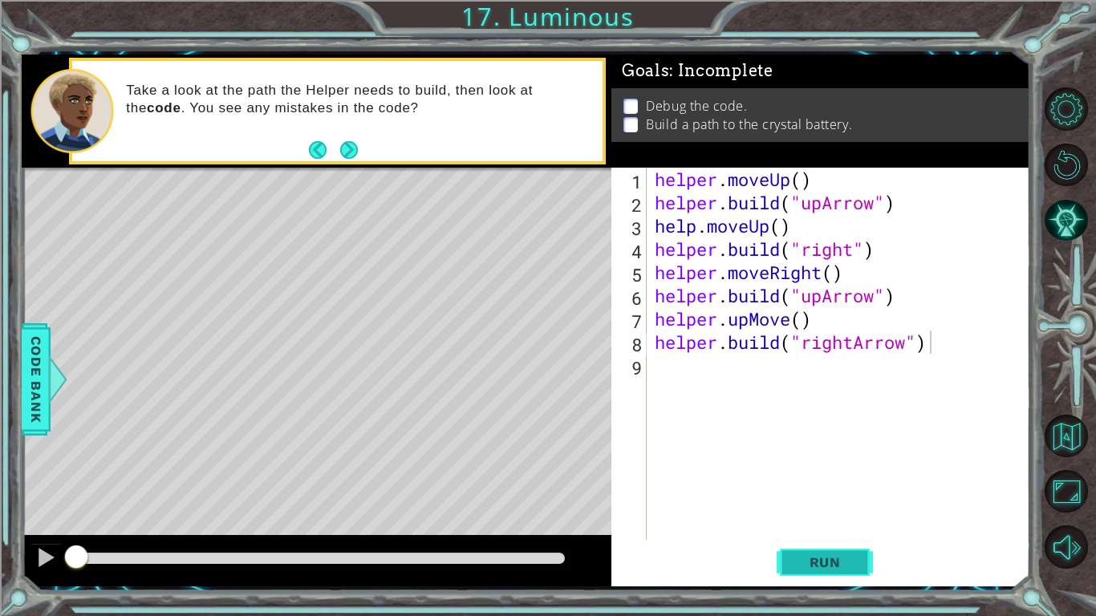
click at [827, 480] on button "Run" at bounding box center [825, 562] width 96 height 42
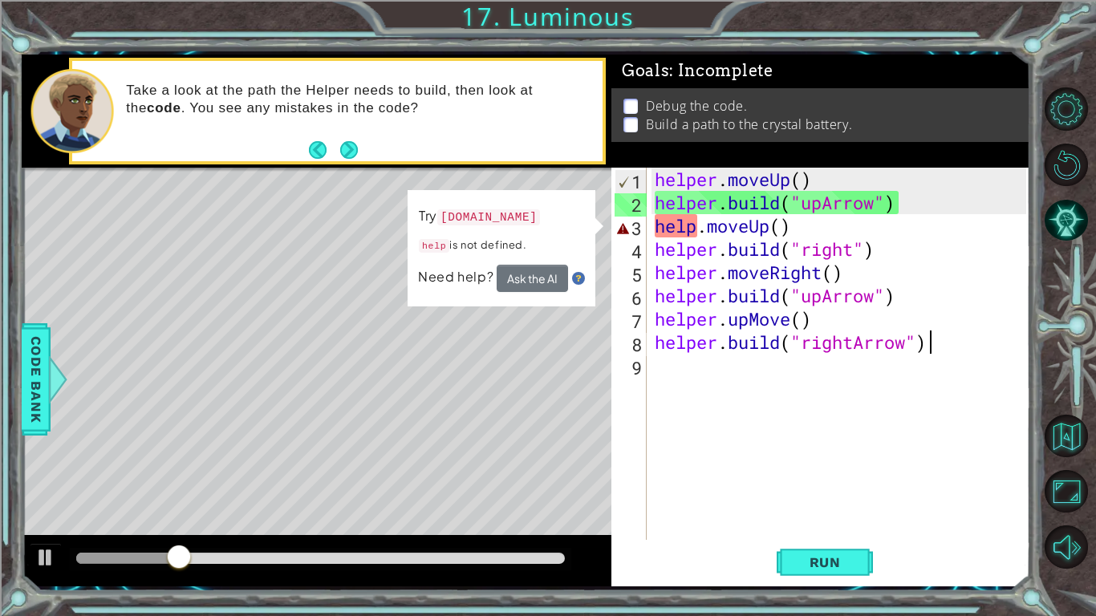
click at [781, 227] on div "helper . moveUp ( ) helper . build ( "upArrow" ) help . moveUp ( ) helper . bui…" at bounding box center [842, 377] width 383 height 419
click at [703, 231] on div "helper . moveUp ( ) helper . build ( "upArrow" ) help . moveUp ( ) helper . bui…" at bounding box center [842, 377] width 383 height 419
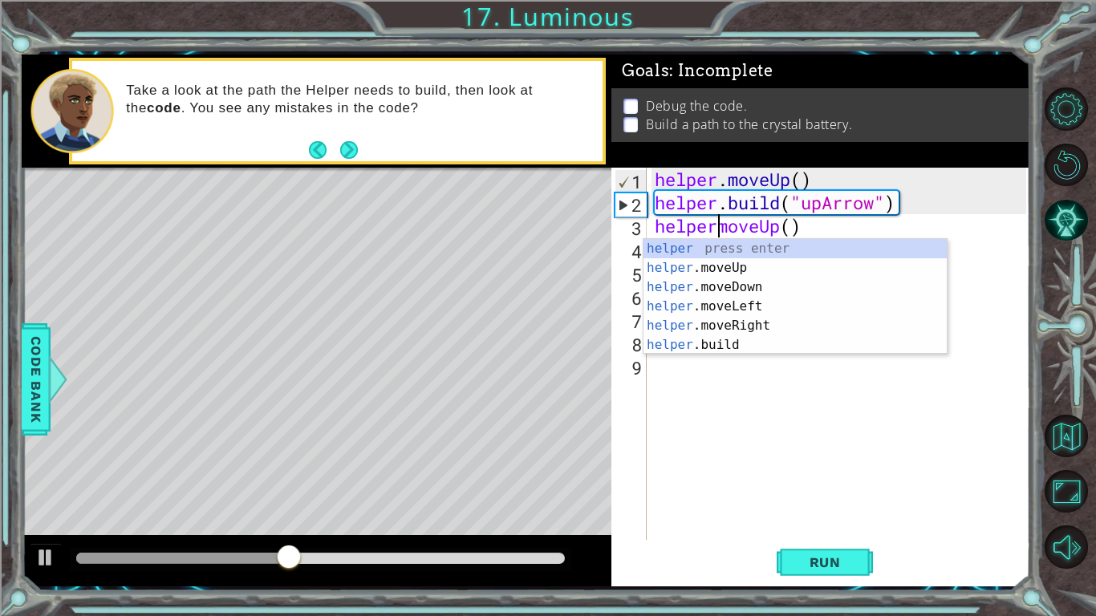
scroll to position [0, 3]
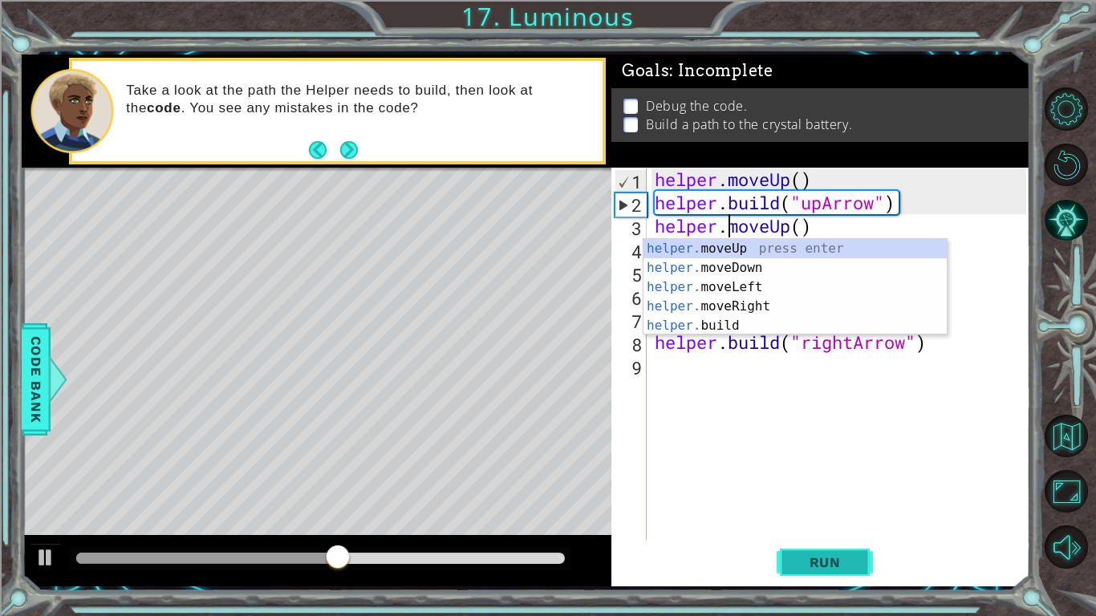
click at [826, 480] on span "Run" at bounding box center [824, 562] width 63 height 16
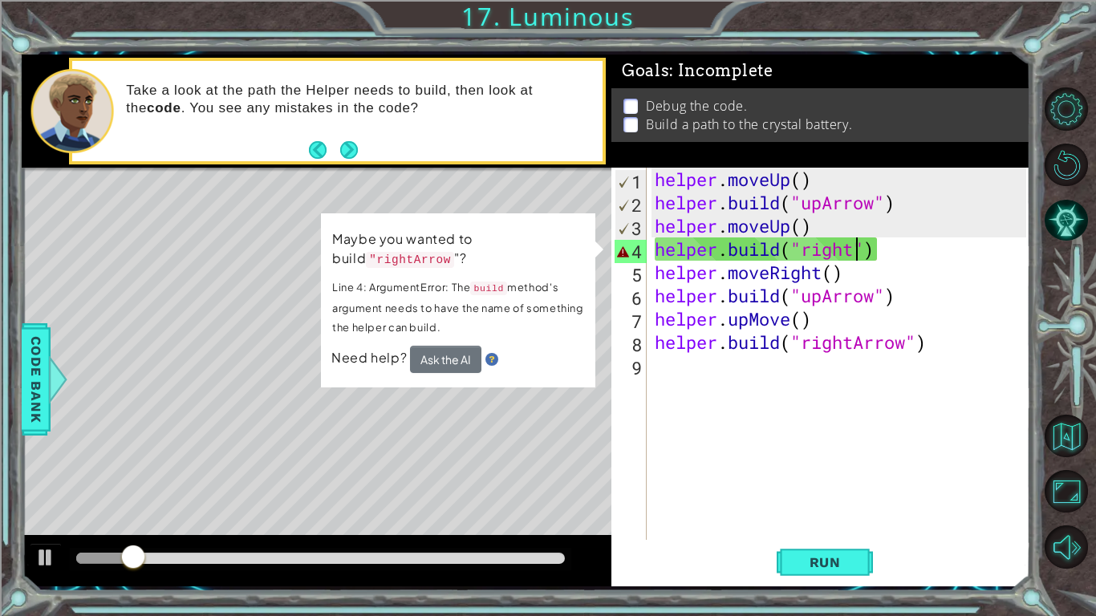
click at [853, 249] on div "helper . moveUp ( ) helper . build ( "upArrow" ) helper . moveUp ( ) helper . b…" at bounding box center [842, 377] width 383 height 419
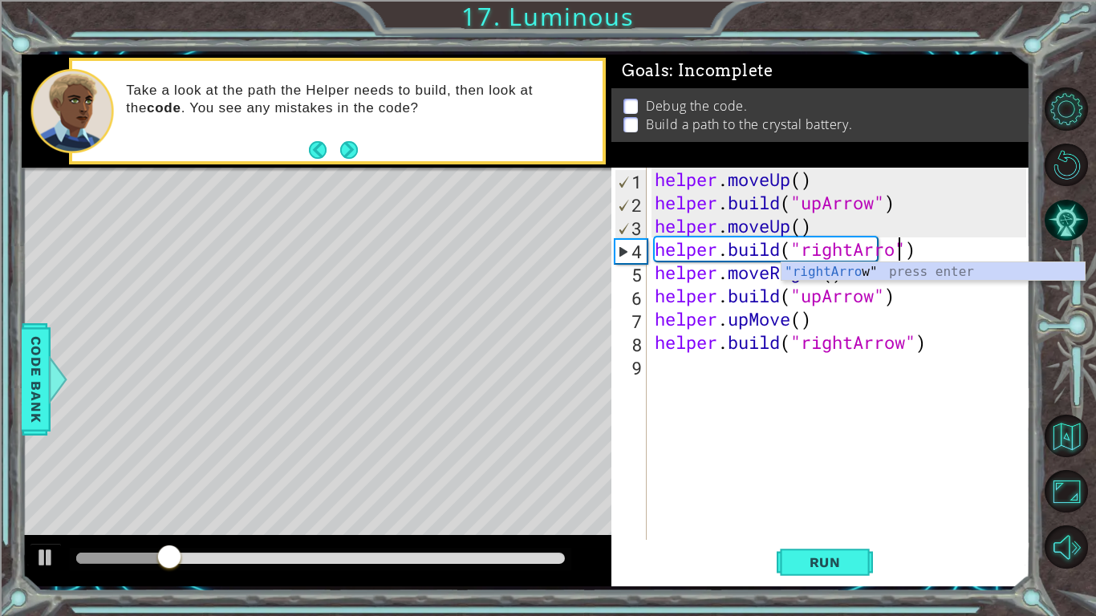
scroll to position [0, 11]
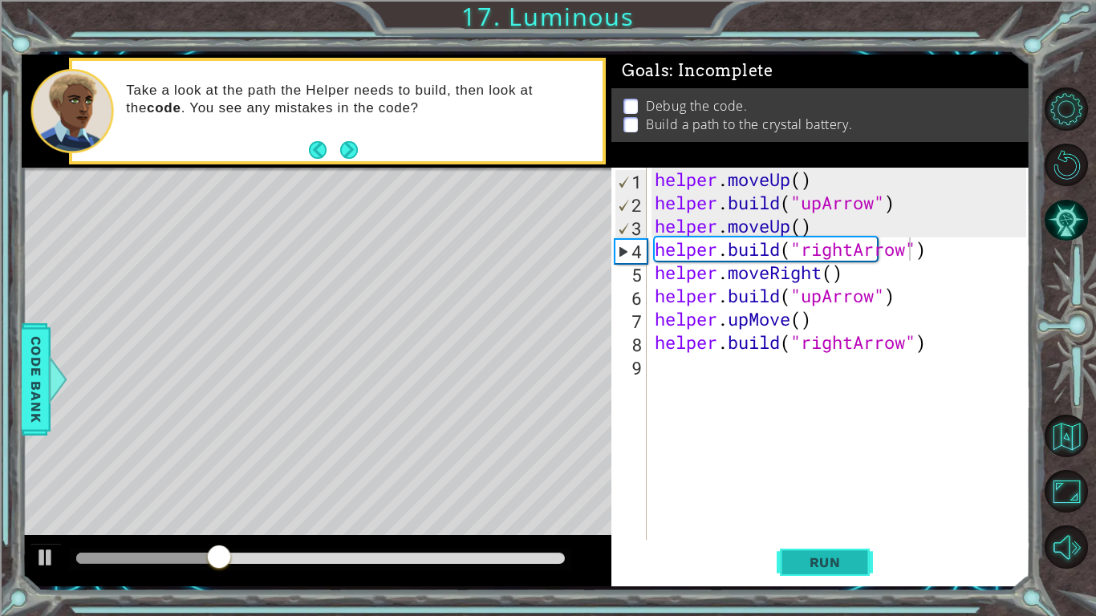
click at [830, 480] on button "Run" at bounding box center [825, 562] width 96 height 42
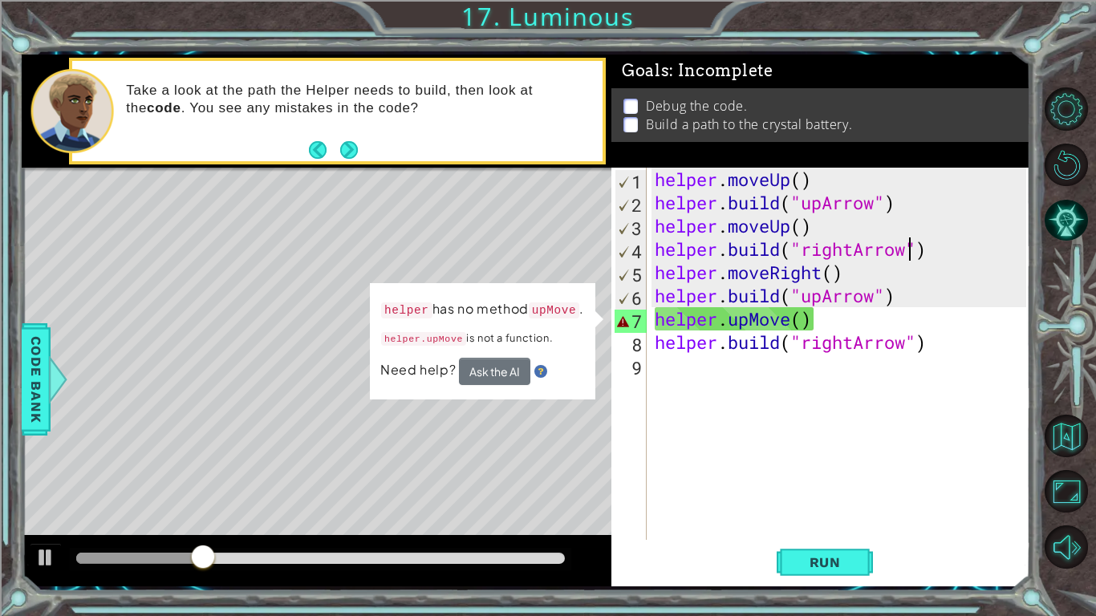
click at [789, 322] on div "helper . moveUp ( ) helper . build ( "upArrow" ) helper . moveUp ( ) helper . b…" at bounding box center [842, 377] width 383 height 419
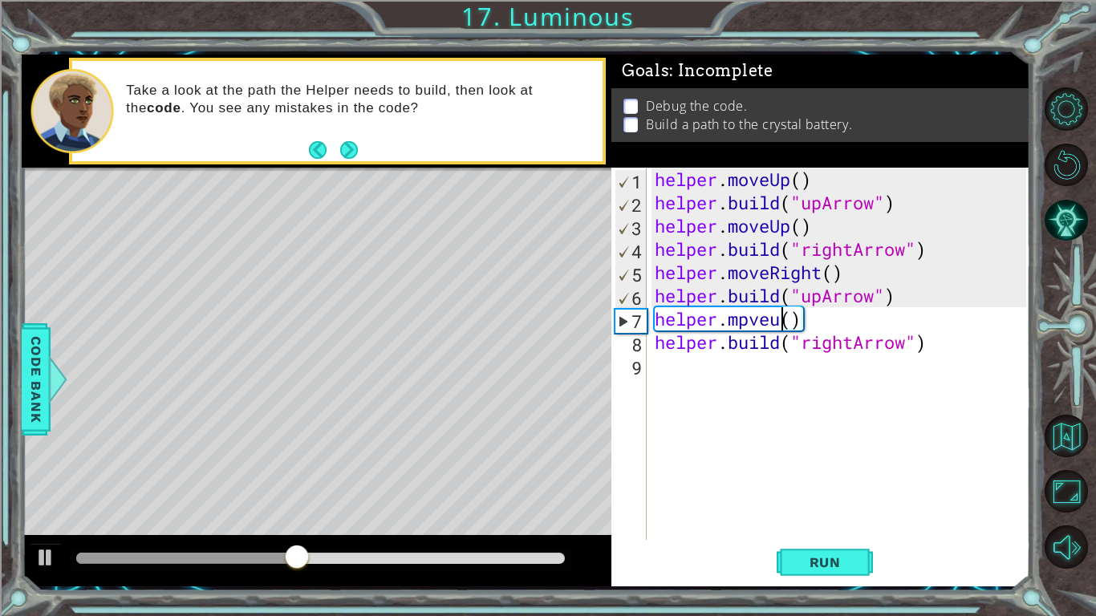
scroll to position [0, 6]
click at [815, 480] on span "Run" at bounding box center [824, 562] width 63 height 16
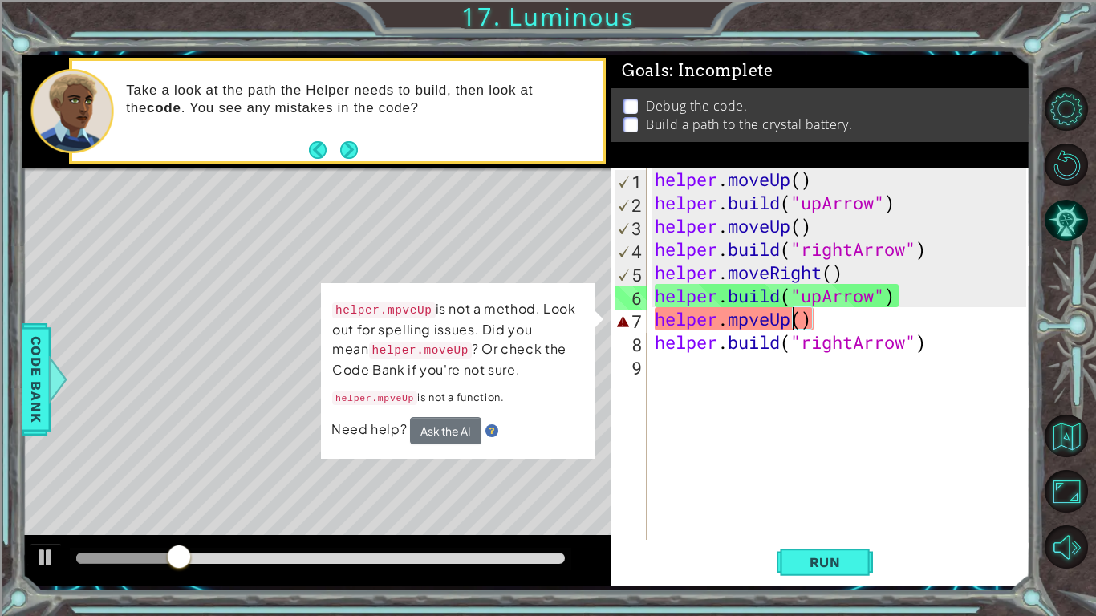
click at [749, 329] on div "helper . moveUp ( ) helper . build ( "upArrow" ) helper . moveUp ( ) helper . b…" at bounding box center [842, 377] width 383 height 419
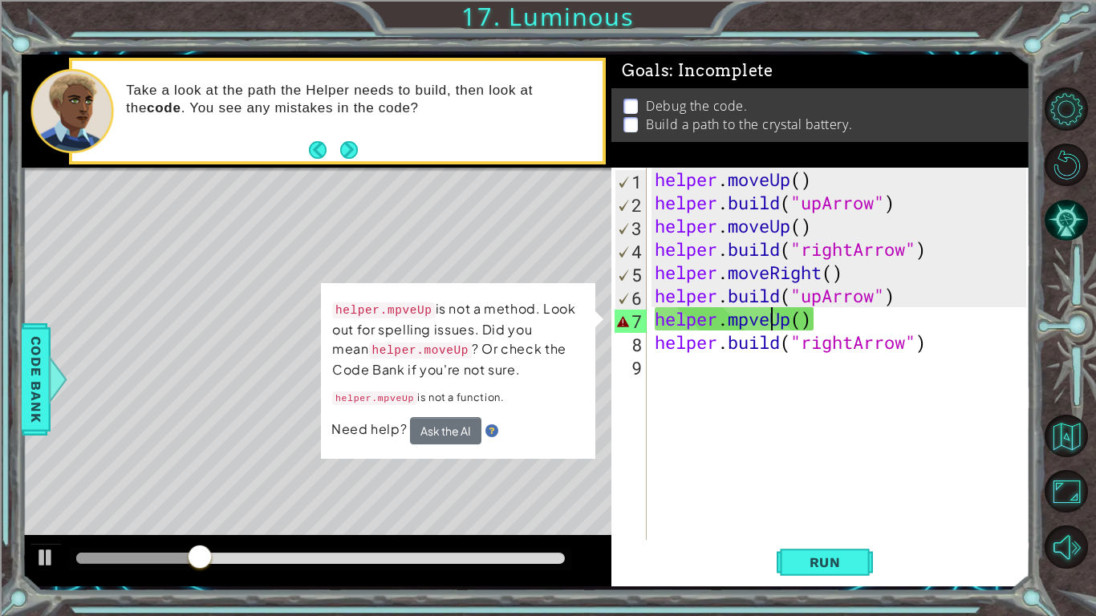
click at [769, 322] on div "helper . moveUp ( ) helper . build ( "upArrow" ) helper . moveUp ( ) helper . b…" at bounding box center [842, 377] width 383 height 419
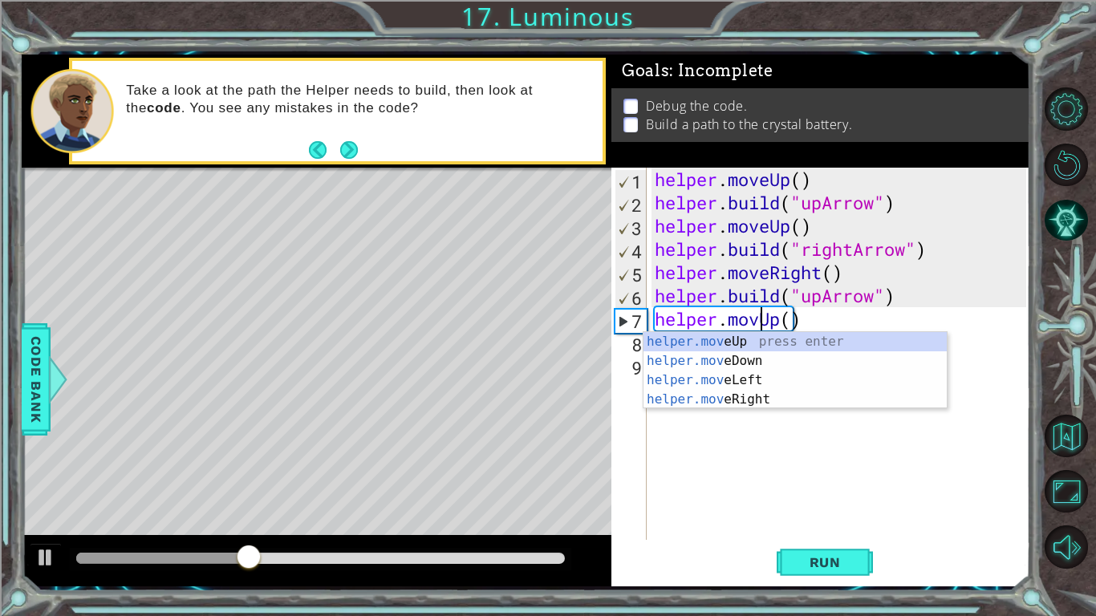
scroll to position [0, 5]
type textarea "helper.moveUp()"
click at [809, 480] on button "Run" at bounding box center [825, 562] width 96 height 42
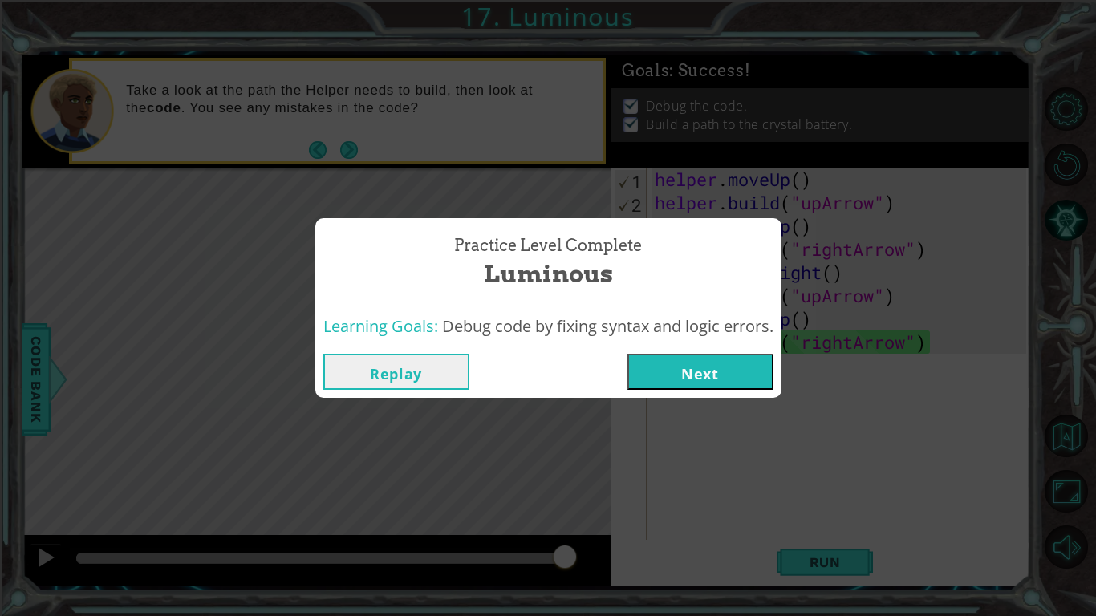
click at [679, 359] on button "Next" at bounding box center [700, 372] width 146 height 36
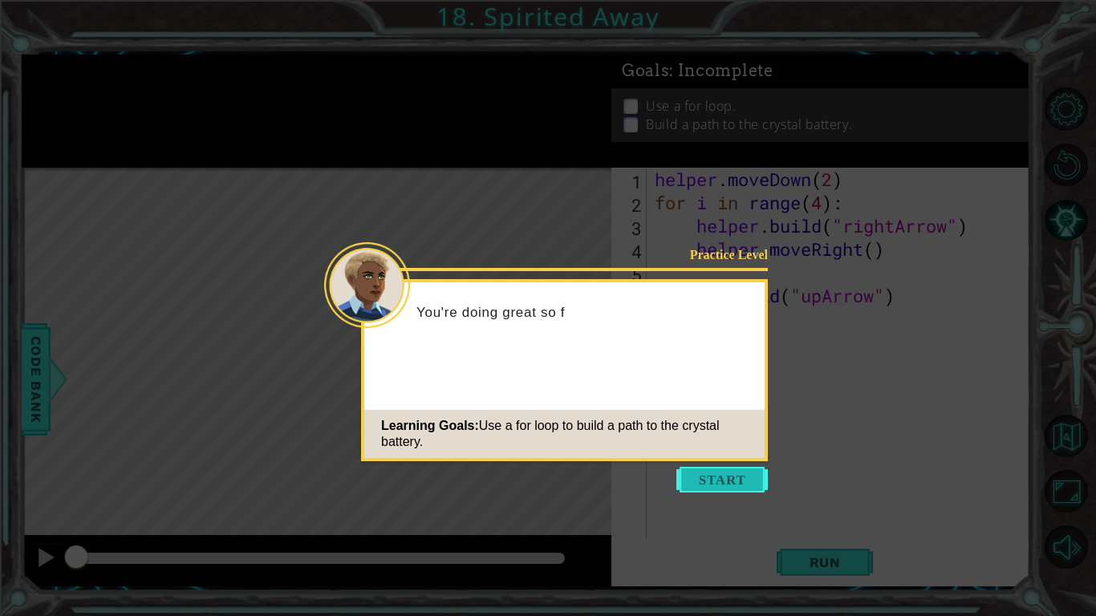
click at [719, 476] on button "Start" at bounding box center [721, 480] width 91 height 26
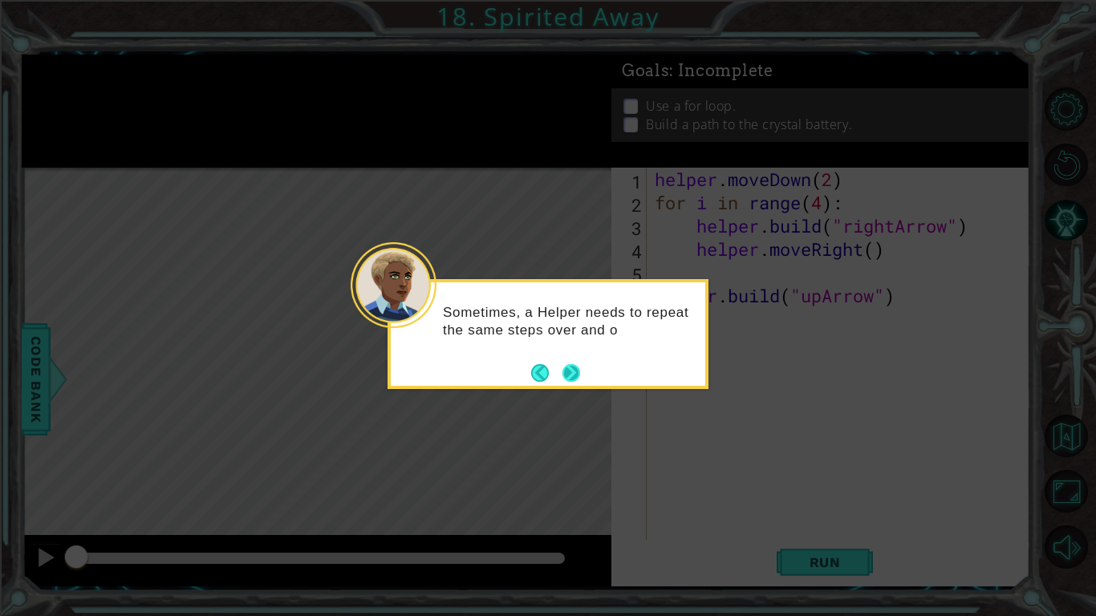
click at [569, 372] on button "Next" at bounding box center [571, 373] width 18 height 18
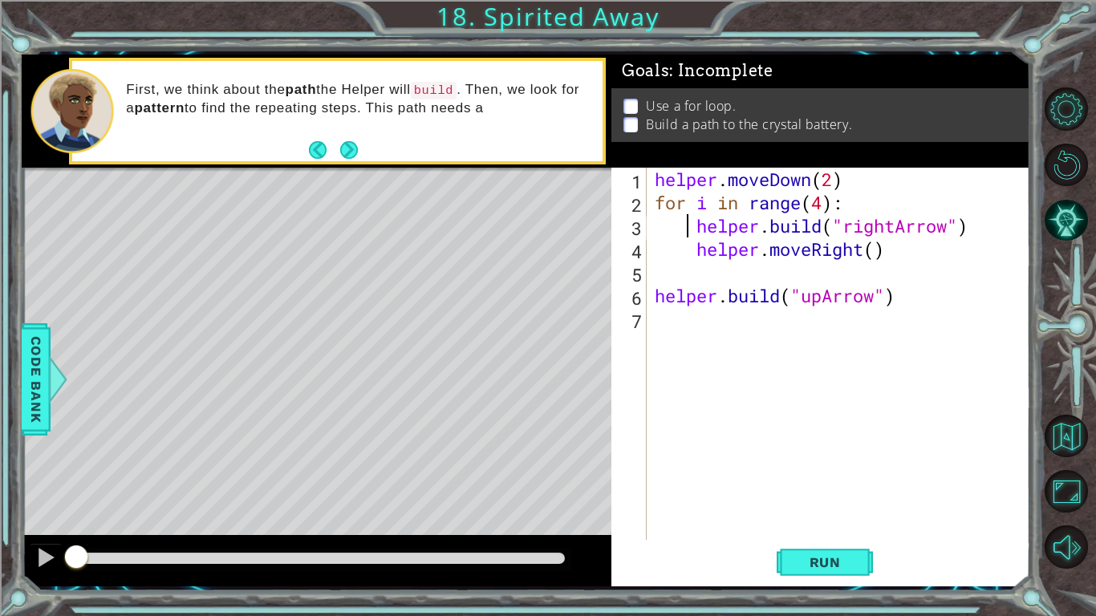
click at [687, 229] on div "helper . moveDown ( 2 ) for i in range ( 4 ) : helper . build ( "rightArrow" ) …" at bounding box center [842, 377] width 383 height 419
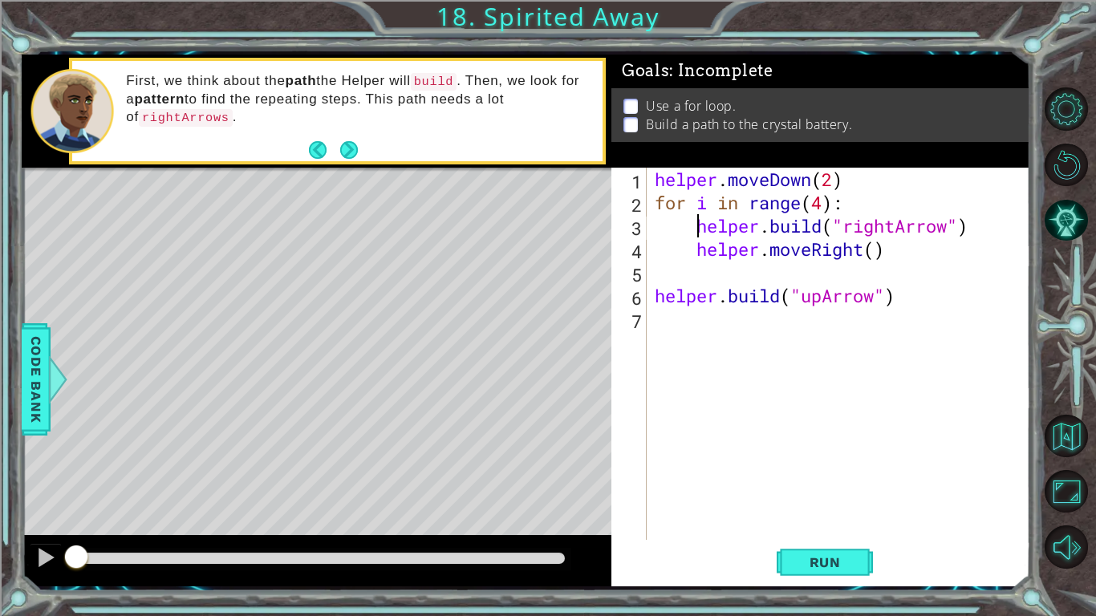
click at [698, 231] on div "helper . moveDown ( 2 ) for i in range ( 4 ) : helper . build ( "rightArrow" ) …" at bounding box center [842, 377] width 383 height 419
click at [696, 251] on div "helper . moveDown ( 2 ) for i in range ( 4 ) : helper . build ( "rightArrow" ) …" at bounding box center [842, 377] width 383 height 419
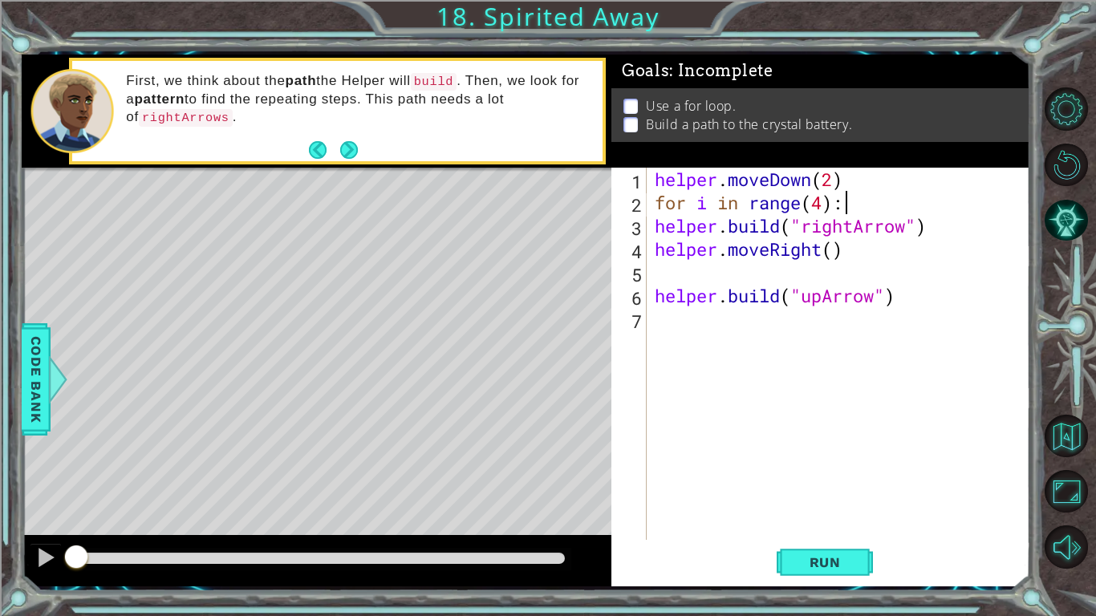
click at [854, 201] on div "helper . moveDown ( 2 ) for i in range ( 4 ) : helper . build ( "rightArrow" ) …" at bounding box center [842, 377] width 383 height 419
click at [795, 480] on span "Run" at bounding box center [824, 562] width 63 height 16
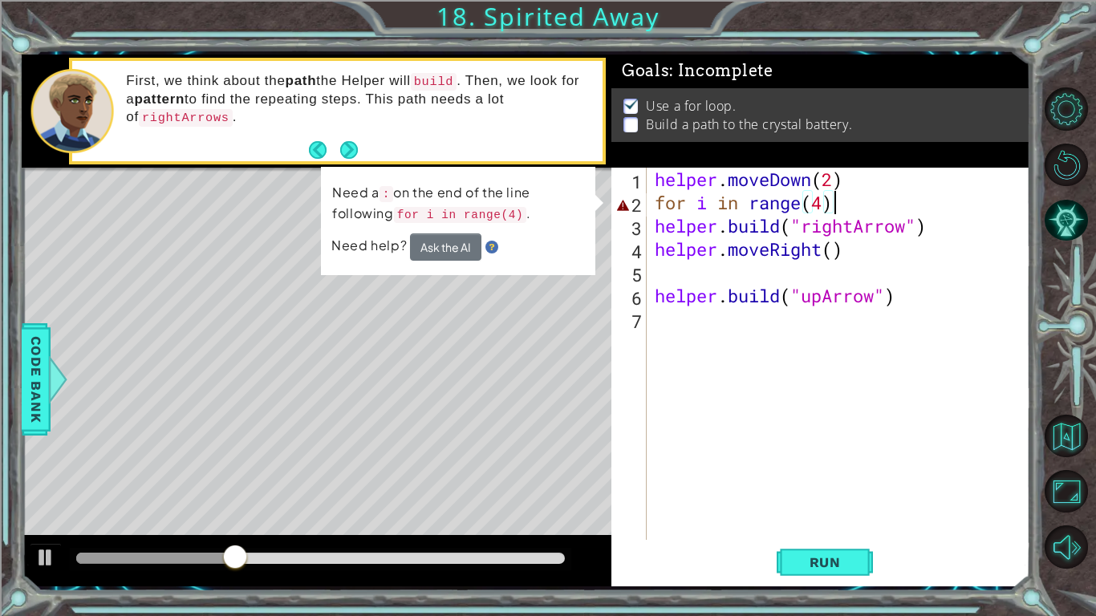
scroll to position [0, 7]
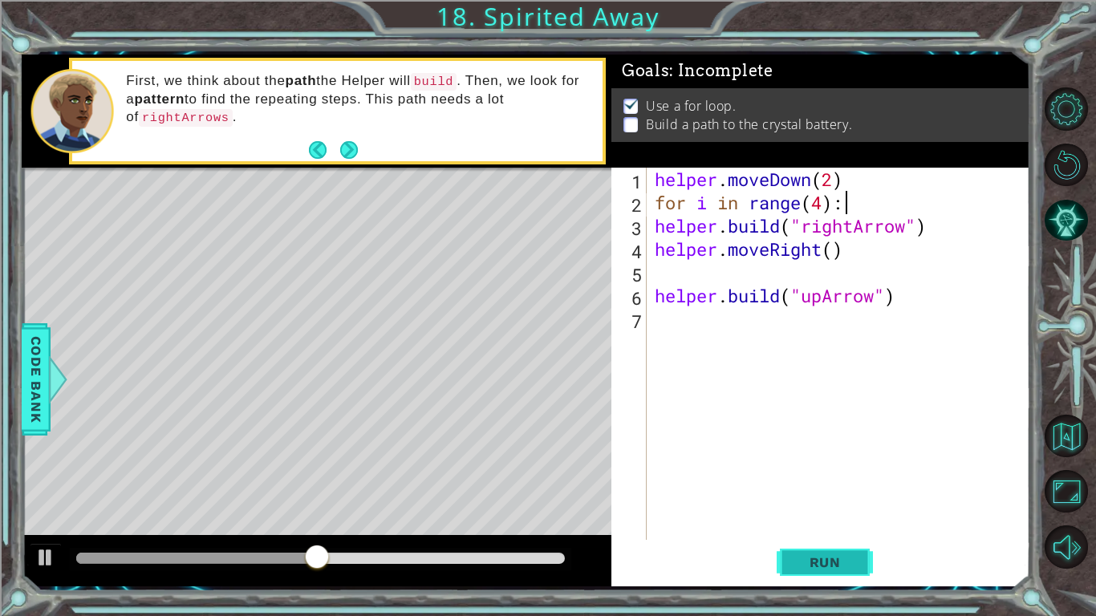
click at [835, 480] on span "Run" at bounding box center [824, 562] width 63 height 16
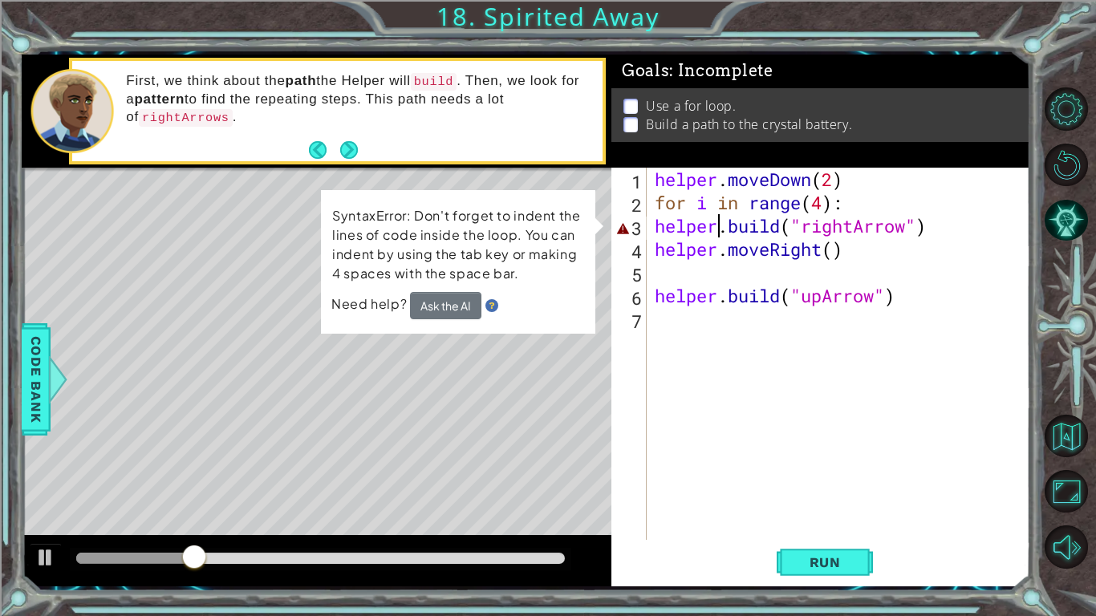
click at [719, 229] on div "helper . moveDown ( 2 ) for i in range ( 4 ) : helper . build ( "rightArrow" ) …" at bounding box center [842, 377] width 383 height 419
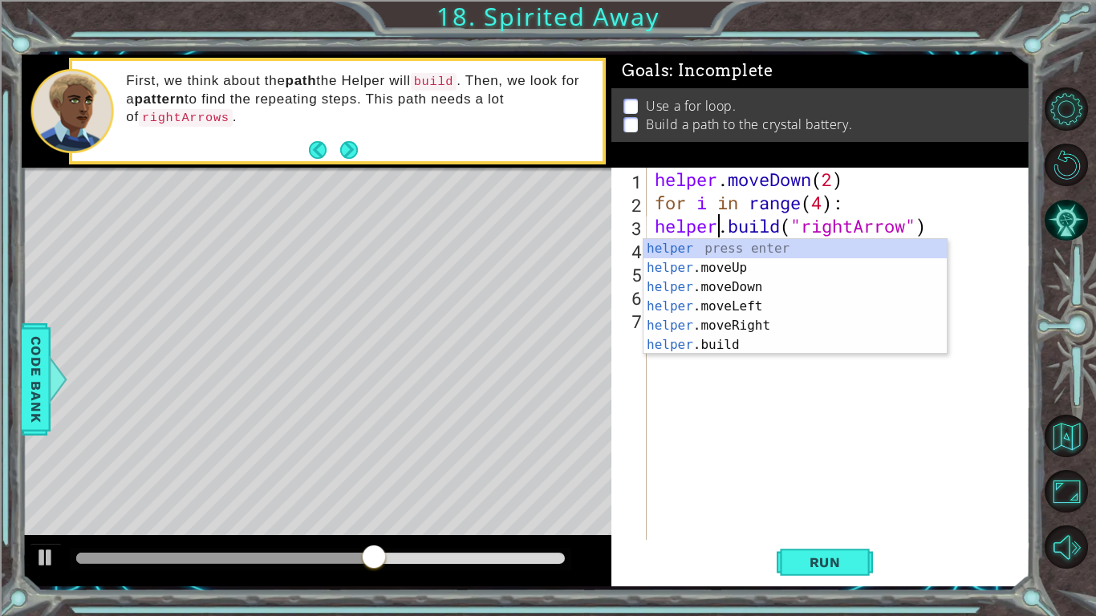
click at [961, 227] on div "helper . moveDown ( 2 ) for i in range ( 4 ) : helper . build ( "rightArrow" ) …" at bounding box center [842, 377] width 383 height 419
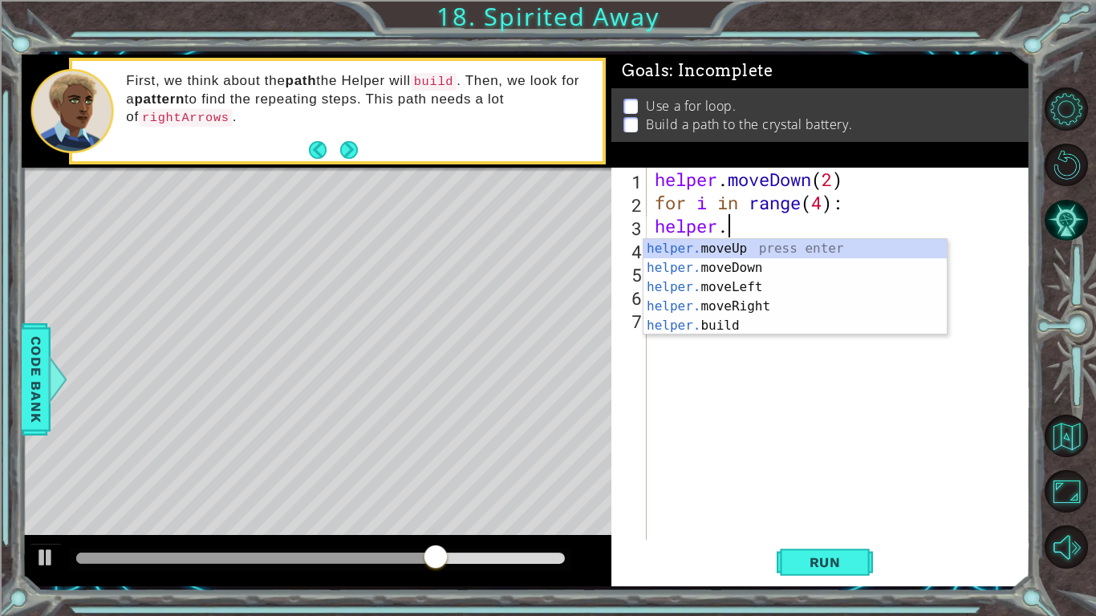
scroll to position [0, 2]
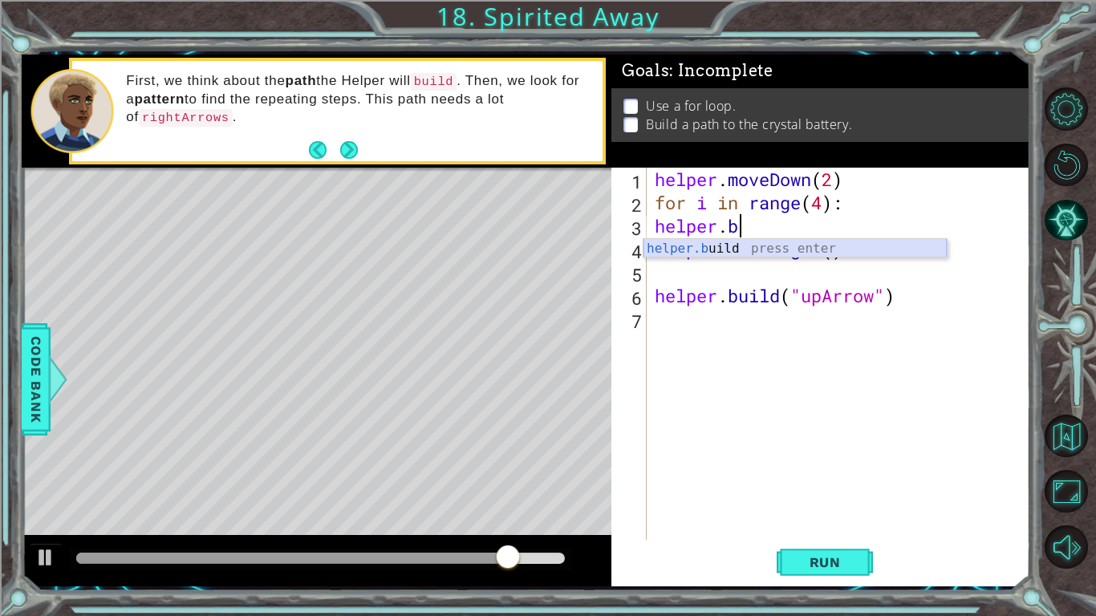
click at [909, 245] on div "helper.b uild press enter" at bounding box center [794, 268] width 303 height 58
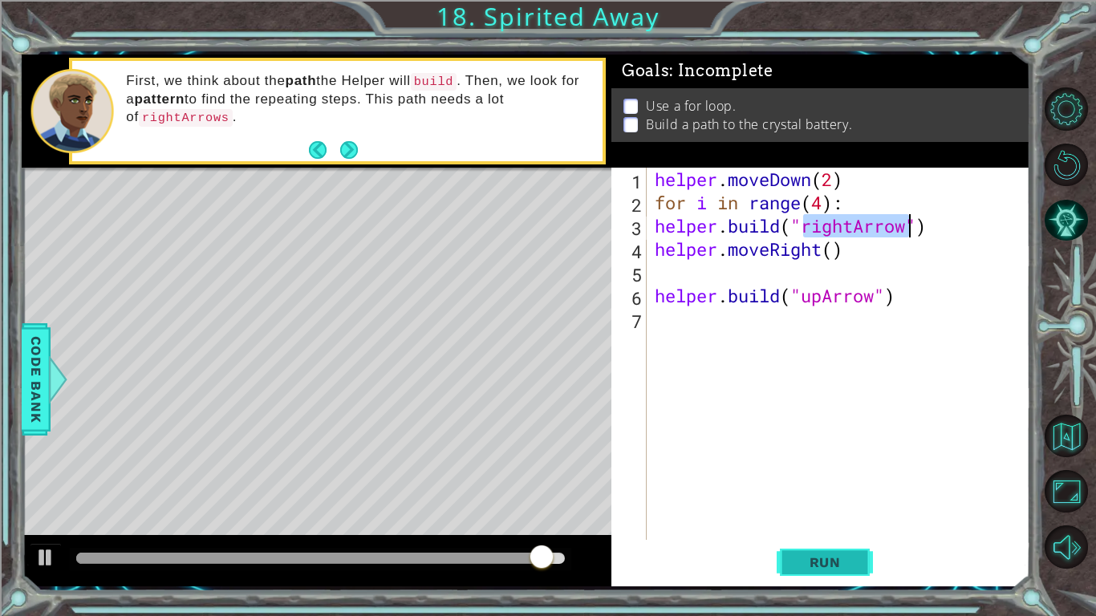
click at [849, 480] on span "Run" at bounding box center [824, 562] width 63 height 16
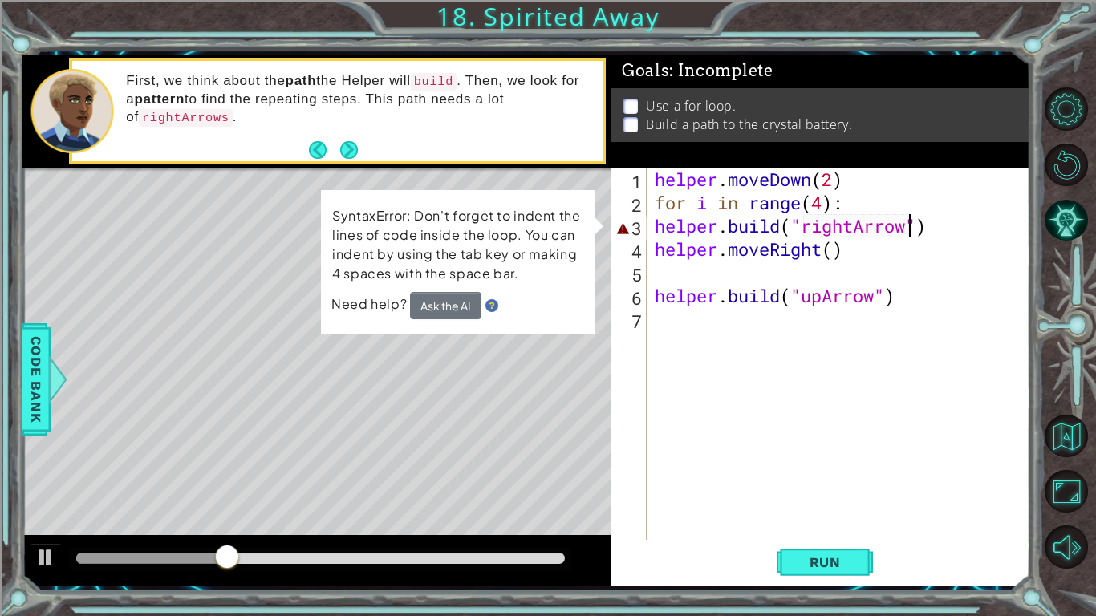
click at [649, 227] on div "[DOMAIN_NAME]("rightArrow") 1 2 3 4 5 6 7 helper . moveDown ( 2 ) for i in rang…" at bounding box center [818, 354] width 415 height 372
click at [649, 223] on div "[DOMAIN_NAME]("rightArrow") 1 2 3 4 5 6 7 helper . moveDown ( 2 ) for i in rang…" at bounding box center [818, 354] width 415 height 372
click at [655, 225] on div "helper . moveDown ( 2 ) for i in range ( 4 ) : helper . build ( "rightArrow" ) …" at bounding box center [842, 377] width 383 height 419
type textarea "[DOMAIN_NAME]("rightArrow")"
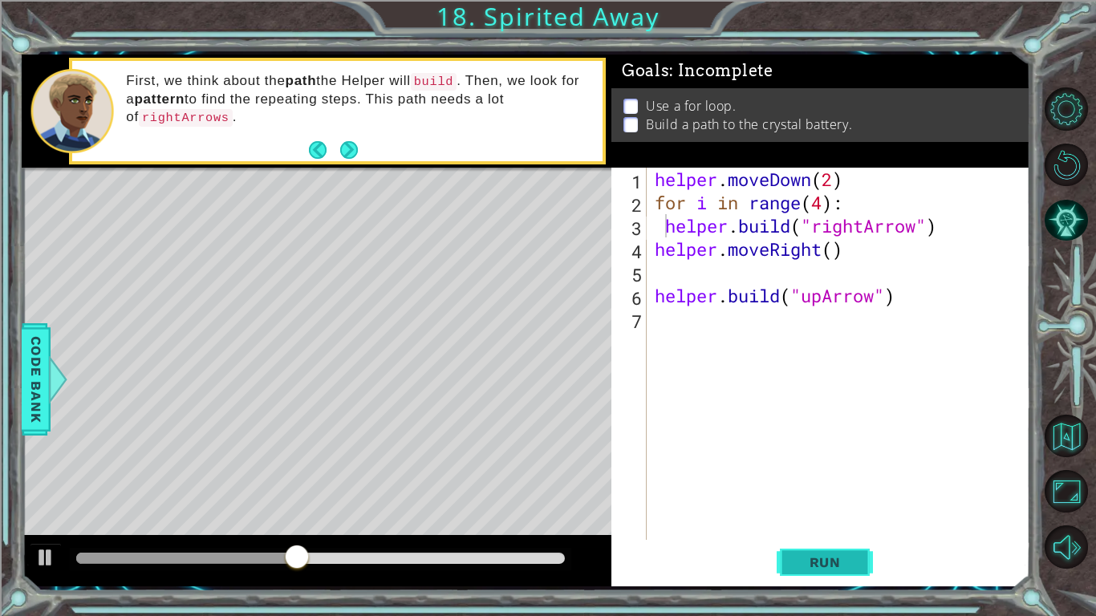
click at [809, 480] on button "Run" at bounding box center [825, 562] width 96 height 42
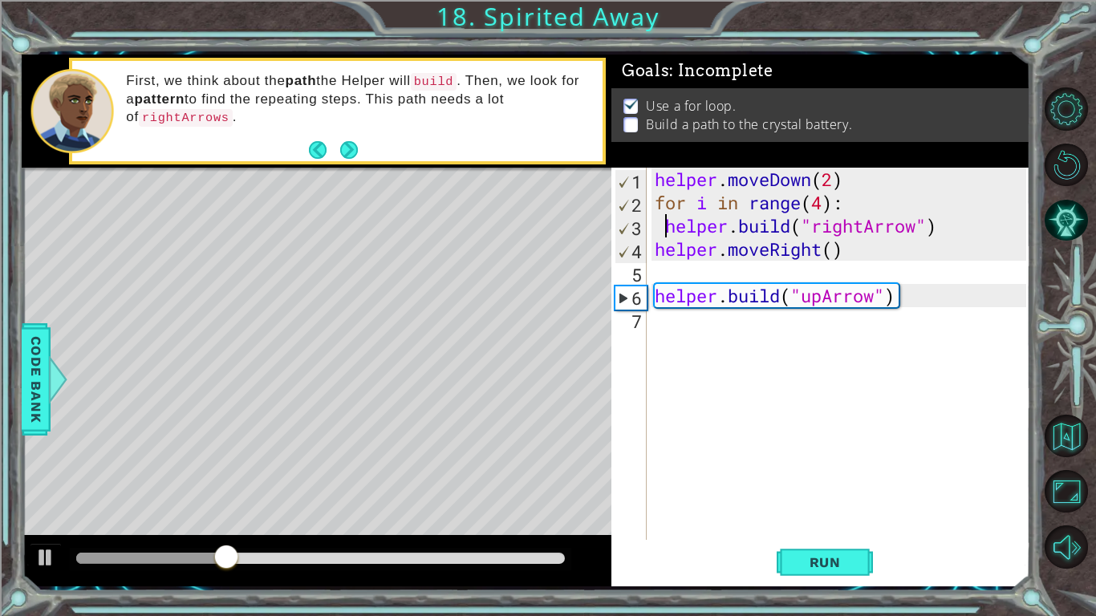
click at [879, 309] on div "helper . moveDown ( 2 ) for i in range ( 4 ) : helper . build ( "rightArrow" ) …" at bounding box center [842, 377] width 383 height 419
click at [877, 299] on div "helper . moveDown ( 2 ) for i in range ( 4 ) : helper . build ( "rightArrow" ) …" at bounding box center [842, 377] width 383 height 419
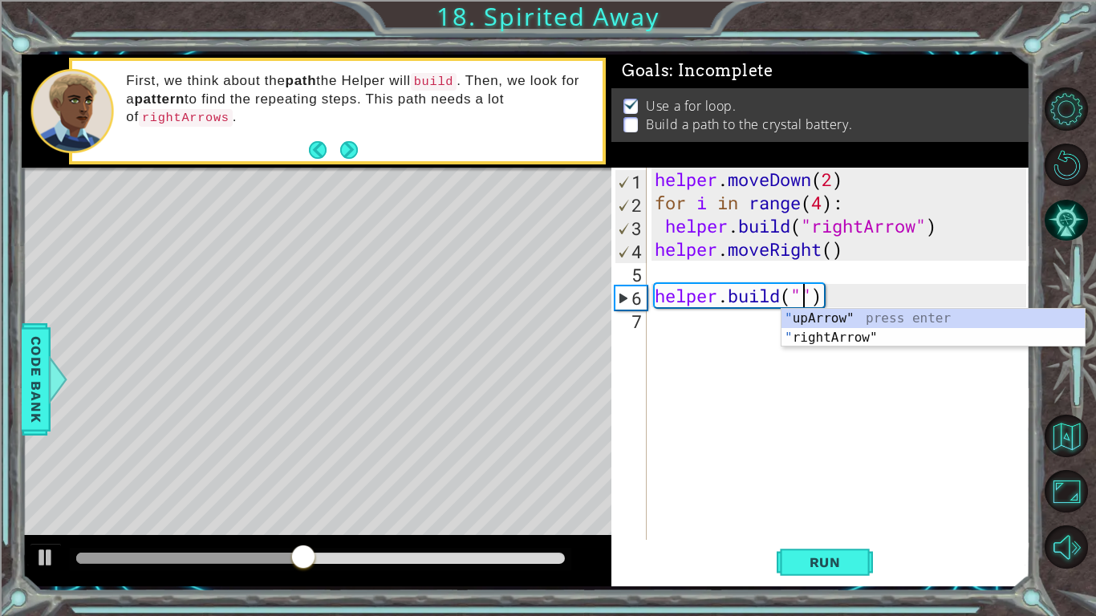
scroll to position [0, 7]
click at [923, 314] on div ""r ightArrow" press enter " upA r row" press enter" at bounding box center [932, 347] width 303 height 77
type textarea "[DOMAIN_NAME]("rightArrow")"
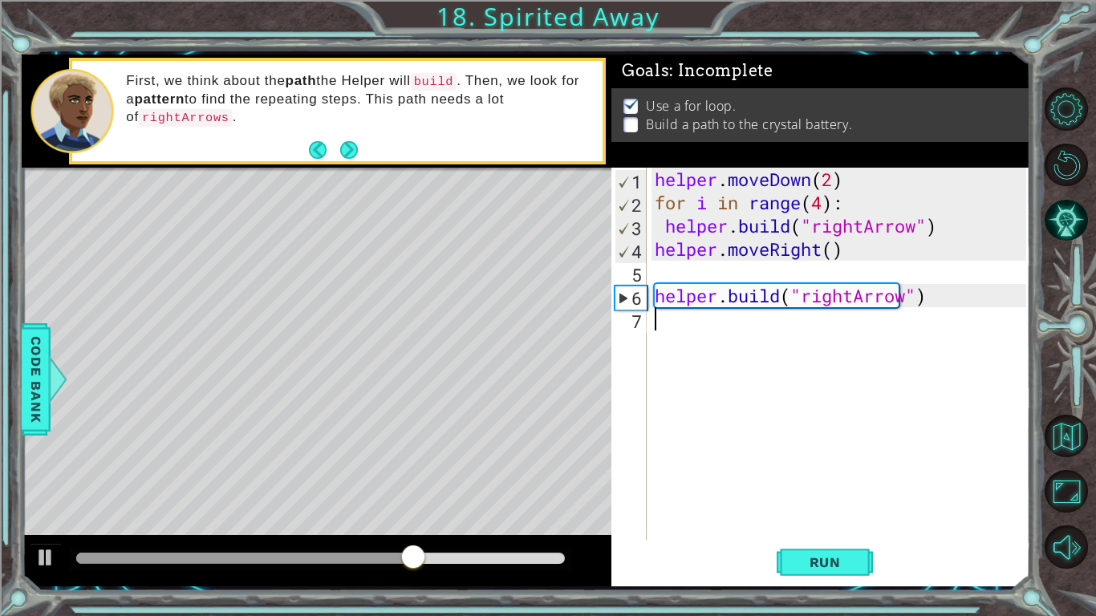
click at [732, 318] on div "helper . moveDown ( 2 ) for i in range ( 4 ) : helper . build ( "rightArrow" ) …" at bounding box center [842, 377] width 383 height 419
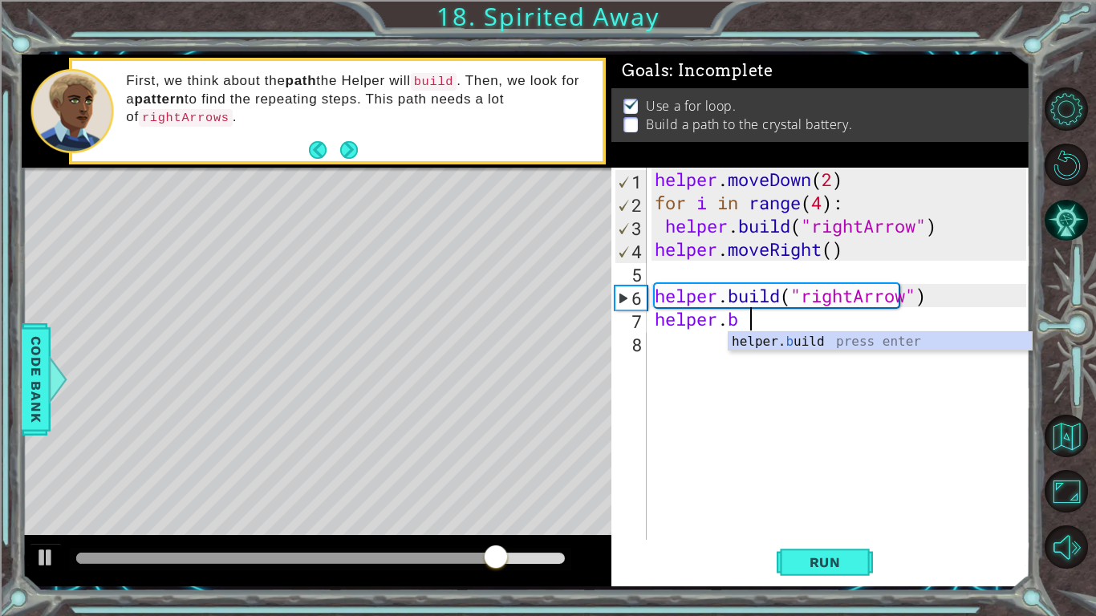
scroll to position [0, 4]
click at [841, 335] on div "helper. bu ild press enter" at bounding box center [879, 361] width 303 height 58
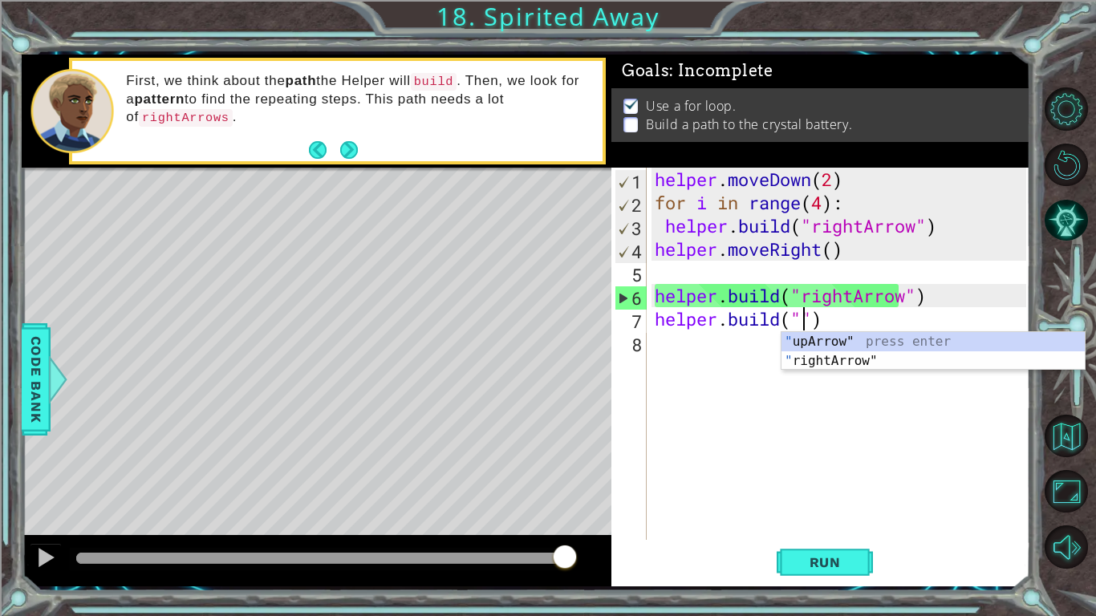
scroll to position [0, 7]
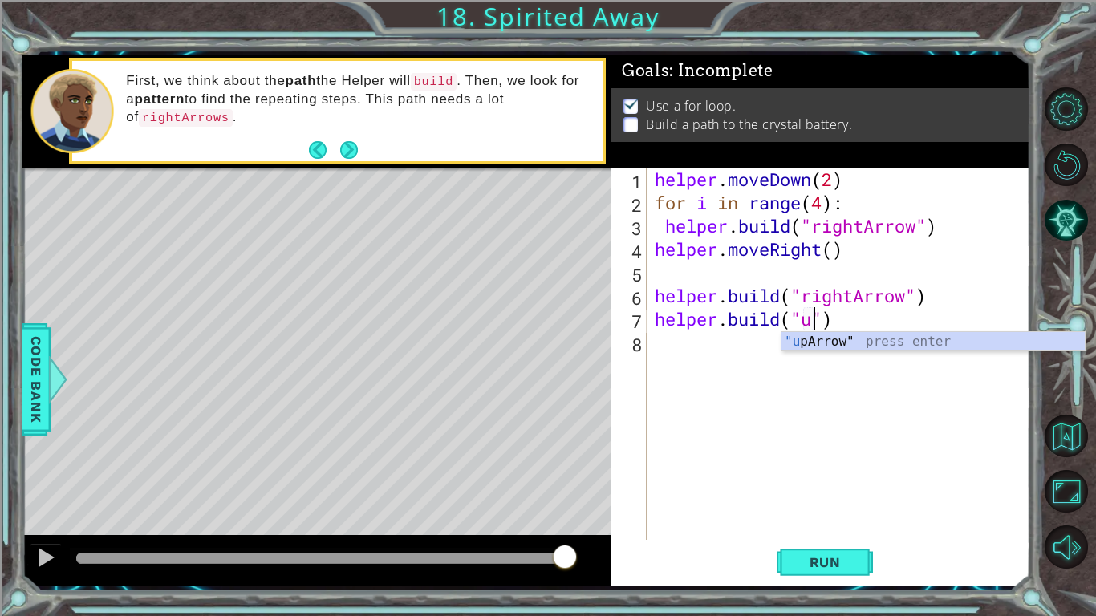
type textarea "[DOMAIN_NAME]("up")"
click at [973, 351] on div "helper . moveDown ( 2 ) for i in range ( 4 ) : helper . build ( "rightArrow" ) …" at bounding box center [842, 377] width 383 height 419
click at [827, 324] on div "helper . moveDown ( 2 ) for i in range ( 4 ) : helper . build ( "rightArrow" ) …" at bounding box center [842, 377] width 383 height 419
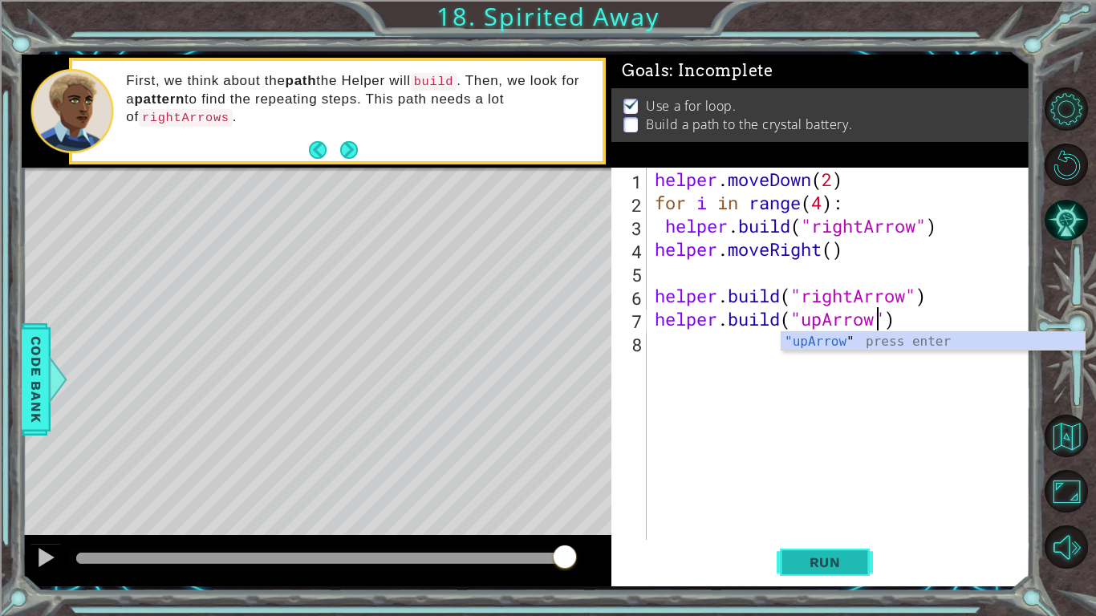
click at [809, 480] on span "Run" at bounding box center [824, 562] width 63 height 16
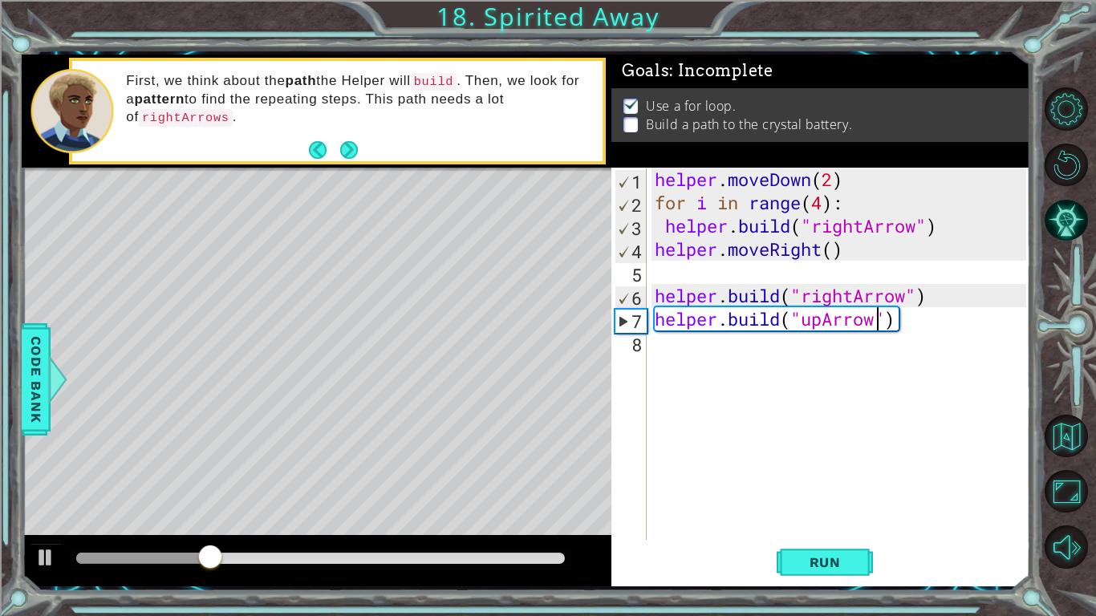
click at [916, 331] on div "helper . moveDown ( 2 ) for i in range ( 4 ) : helper . build ( "rightArrow" ) …" at bounding box center [842, 377] width 383 height 419
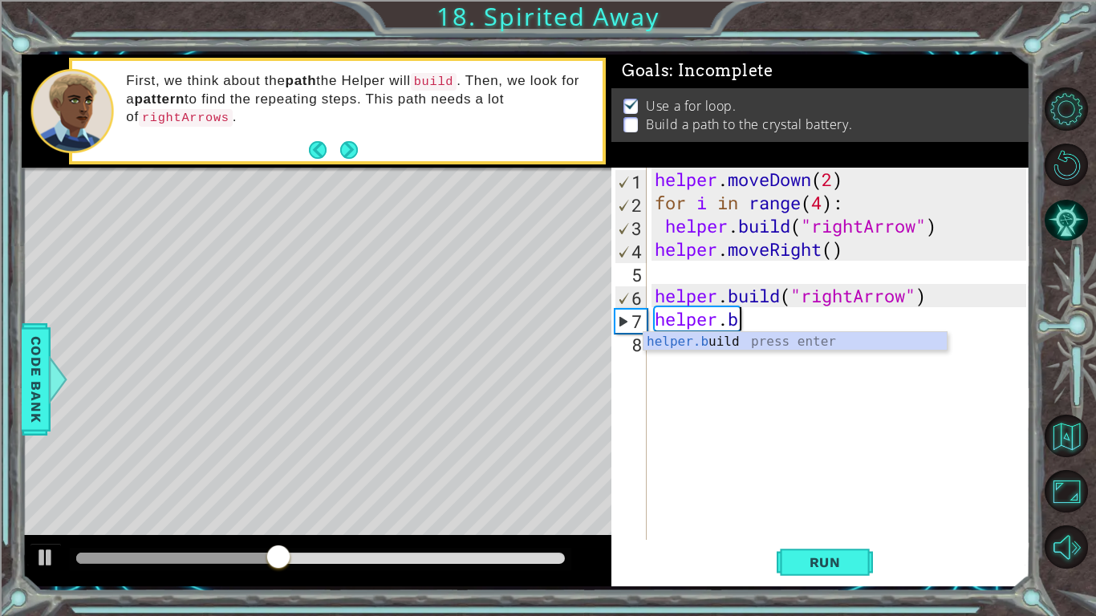
scroll to position [0, 2]
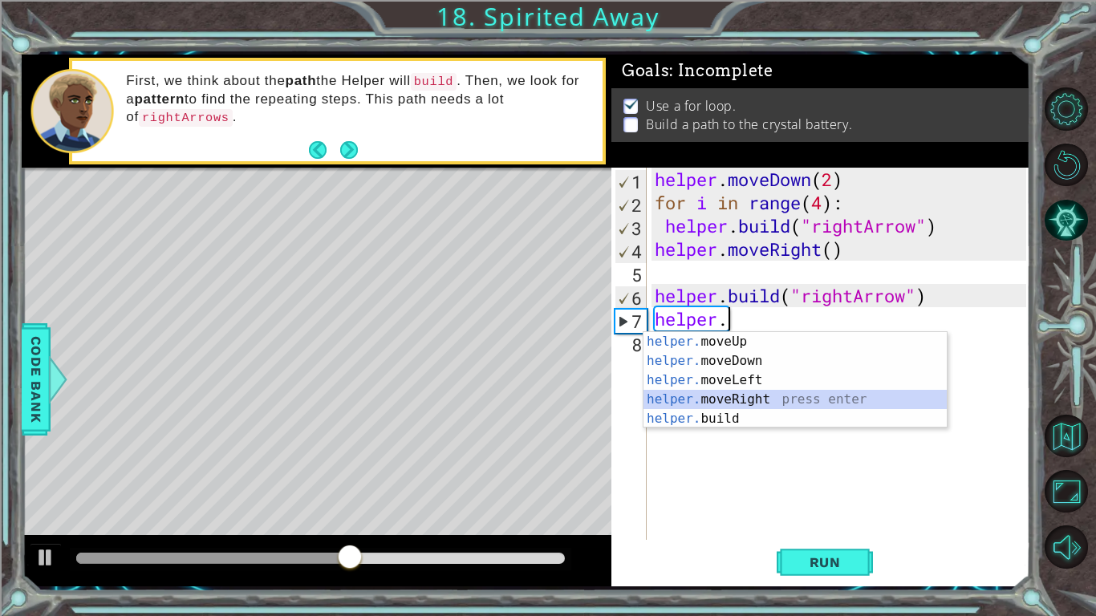
click at [789, 404] on div "helper. moveUp press enter helper. moveDown press enter helper. moveLeft press …" at bounding box center [794, 399] width 303 height 135
type textarea "helper.moveRight(1)"
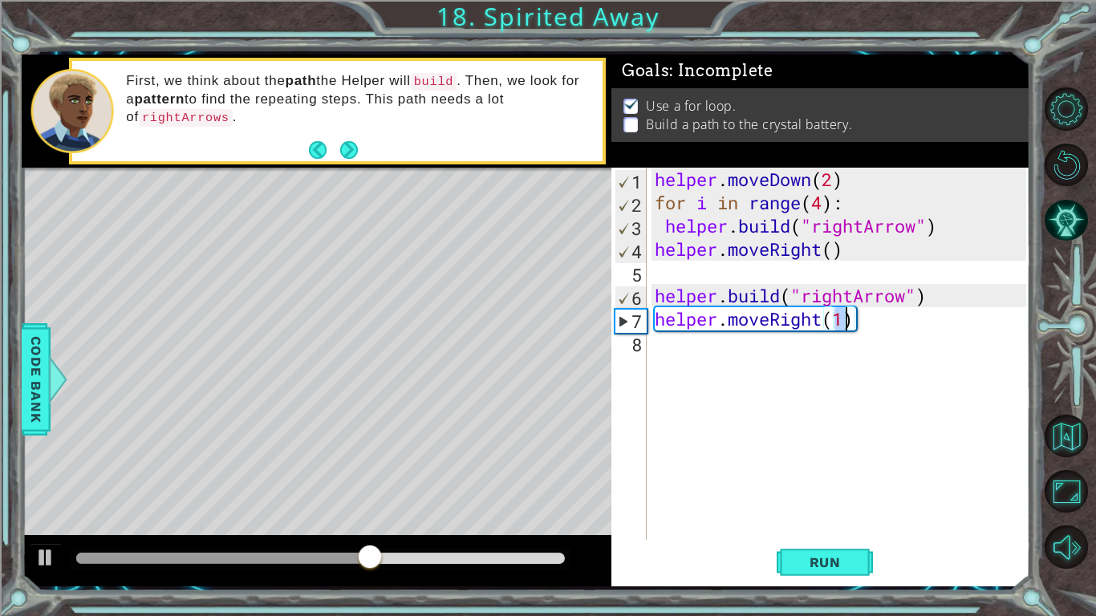
click at [792, 353] on div "helper . moveDown ( 2 ) for i in range ( 4 ) : helper . build ( "rightArrow" ) …" at bounding box center [842, 377] width 383 height 419
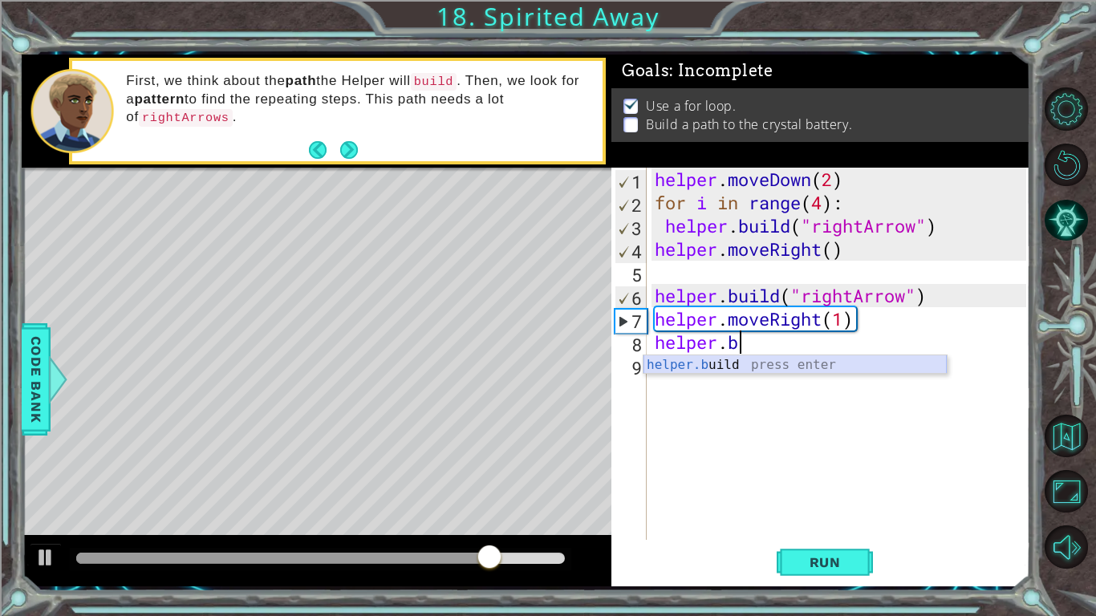
click at [812, 361] on div "helper.b uild press enter" at bounding box center [794, 384] width 303 height 58
type textarea "[DOMAIN_NAME]("rightArrow")"
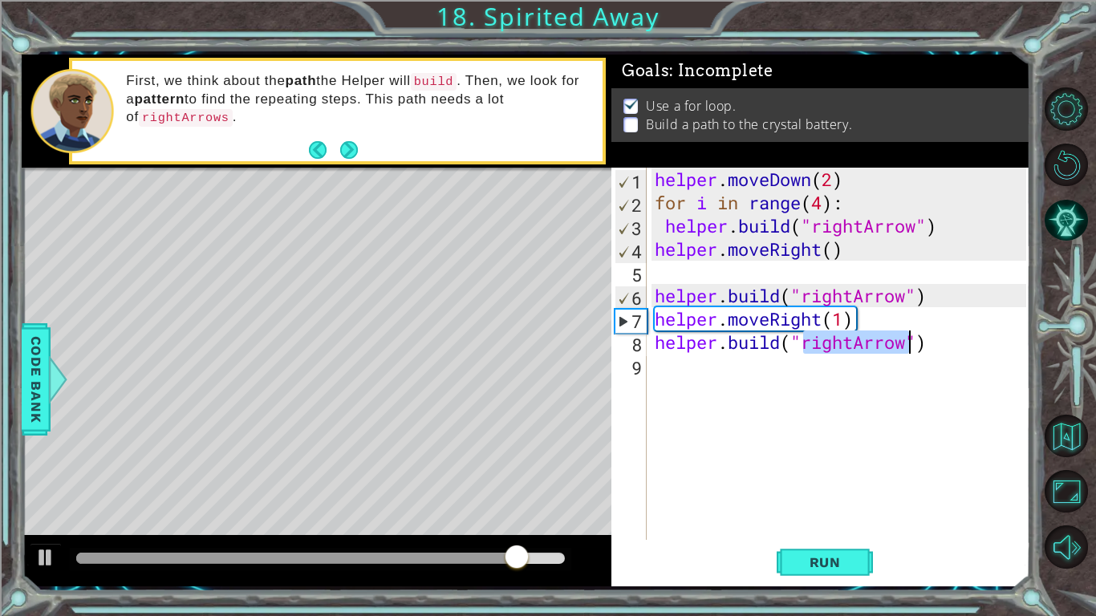
click at [842, 271] on div "helper . moveDown ( 2 ) for i in range ( 4 ) : helper . build ( "rightArrow" ) …" at bounding box center [842, 377] width 383 height 419
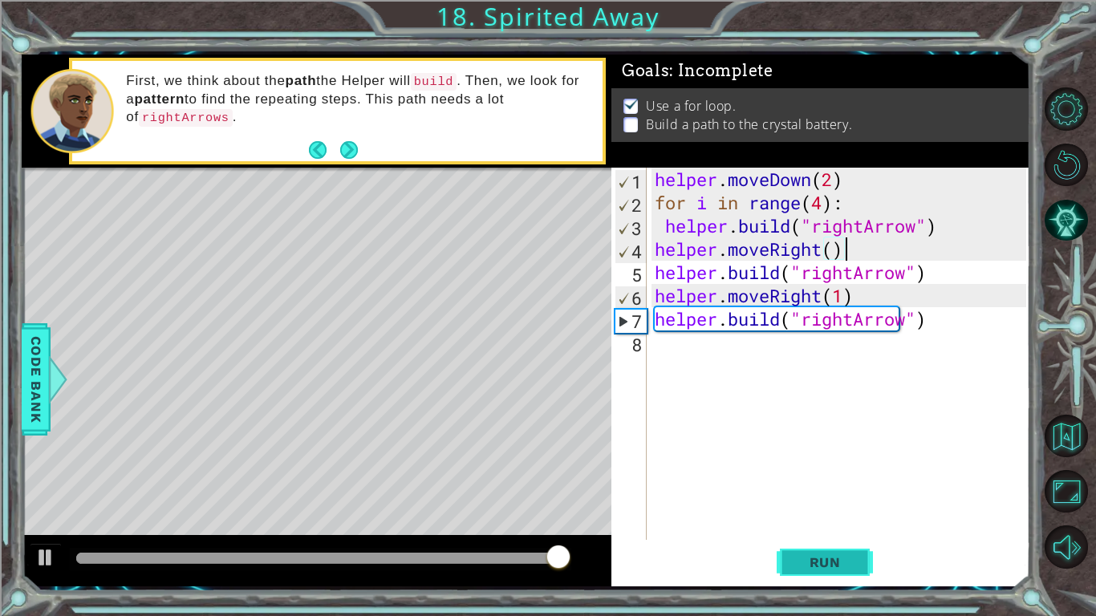
click at [836, 480] on button "Run" at bounding box center [825, 562] width 96 height 42
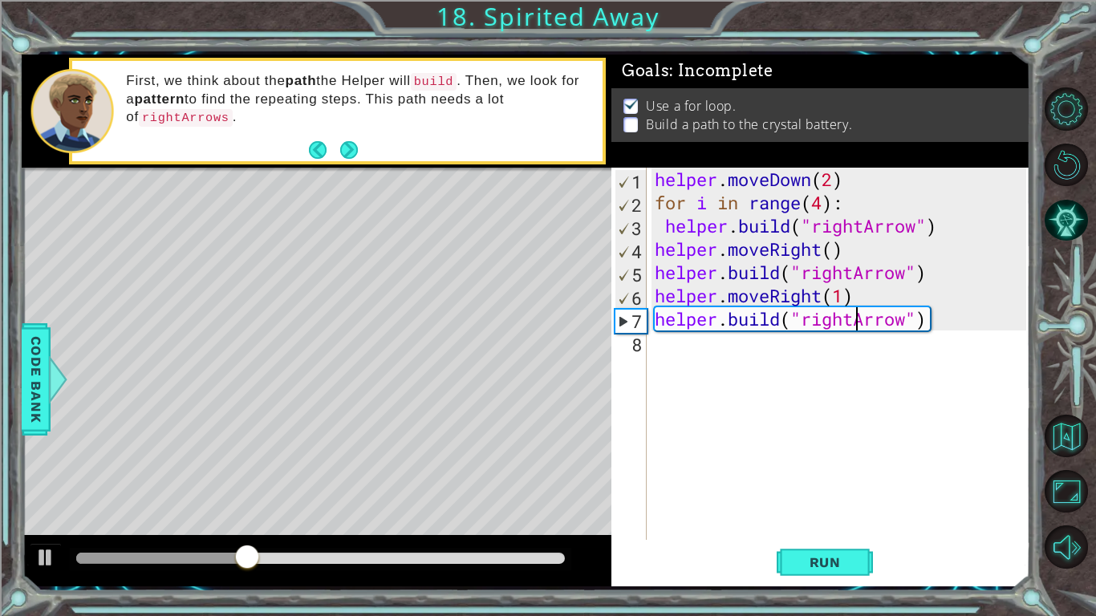
click at [854, 324] on div "helper . moveDown ( 2 ) for i in range ( 4 ) : helper . build ( "rightArrow" ) …" at bounding box center [842, 377] width 383 height 419
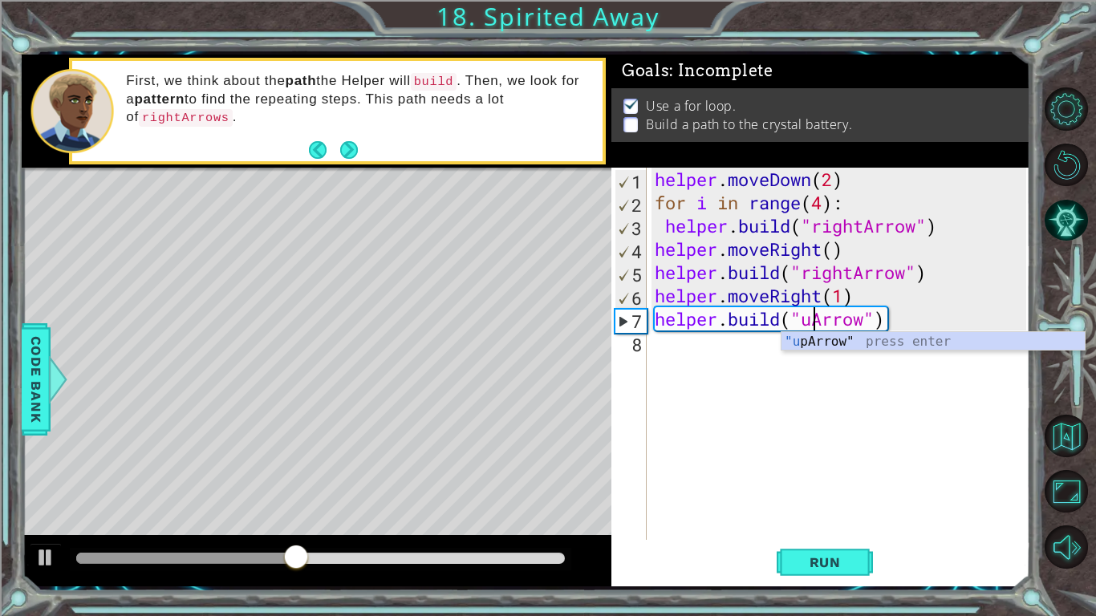
scroll to position [0, 7]
type textarea "[DOMAIN_NAME]("upArrow")"
click at [840, 480] on span "Run" at bounding box center [824, 562] width 63 height 16
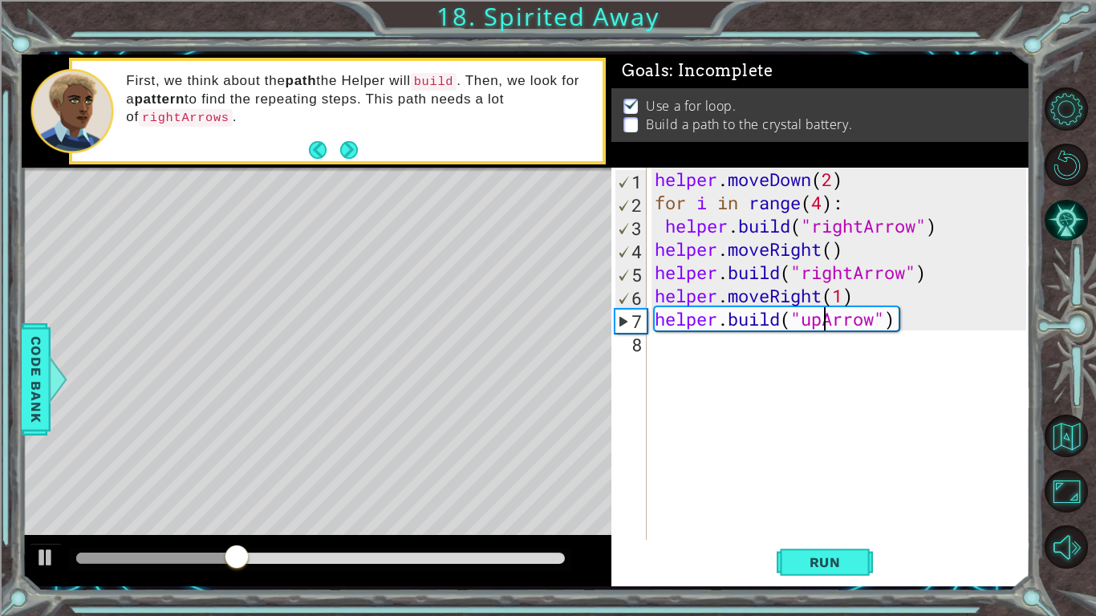
click at [757, 373] on div "helper . moveDown ( 2 ) for i in range ( 4 ) : helper . build ( "rightArrow" ) …" at bounding box center [842, 377] width 383 height 419
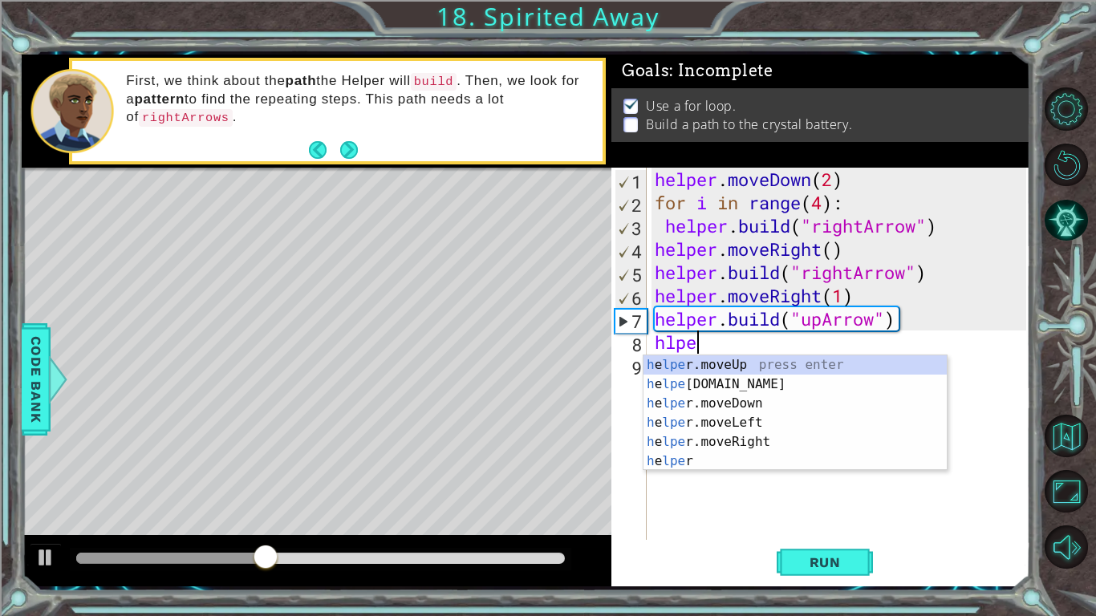
scroll to position [0, 2]
click at [759, 366] on div "h e lper .moveUp press enter h e lper .build press enter h e lper .moveDown pre…" at bounding box center [794, 432] width 303 height 154
type textarea "helper.moveUp(1)"
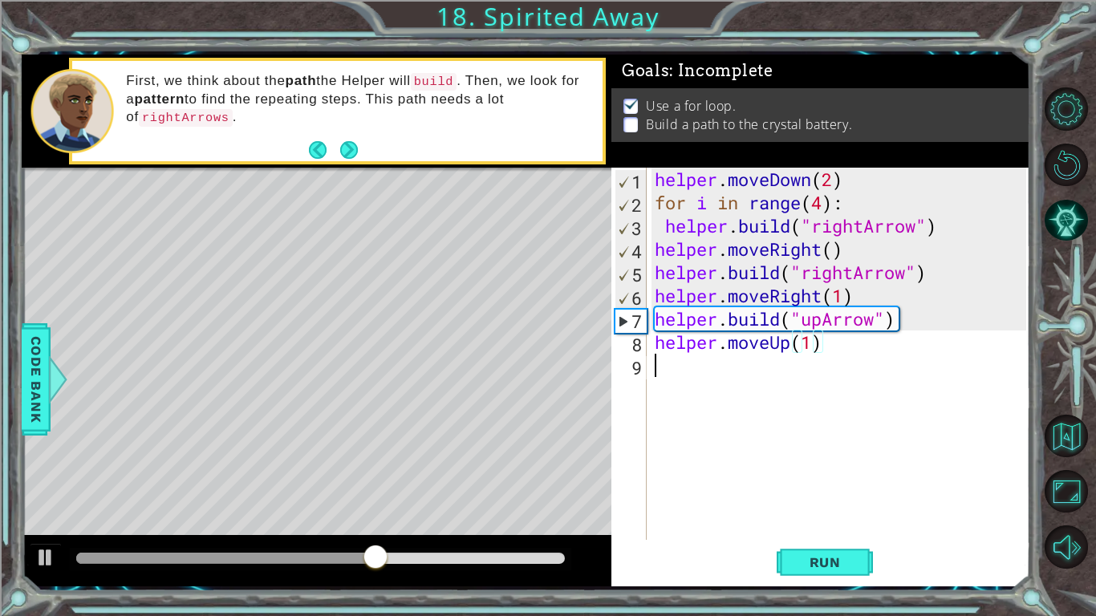
click at [716, 368] on div "helper . moveDown ( 2 ) for i in range ( 4 ) : helper . build ( "rightArrow" ) …" at bounding box center [842, 377] width 383 height 419
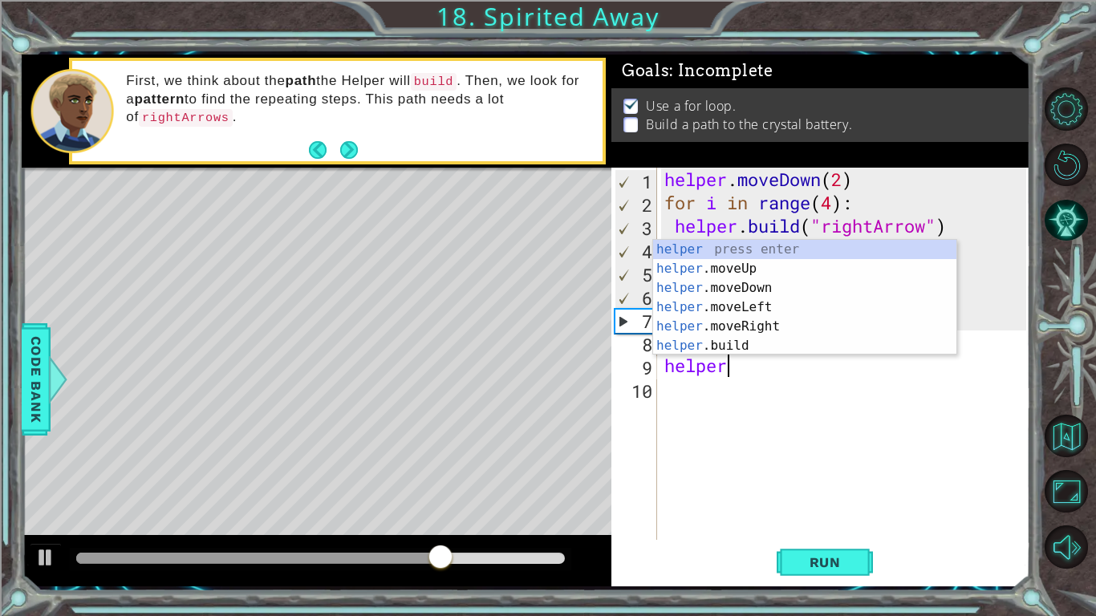
scroll to position [0, 2]
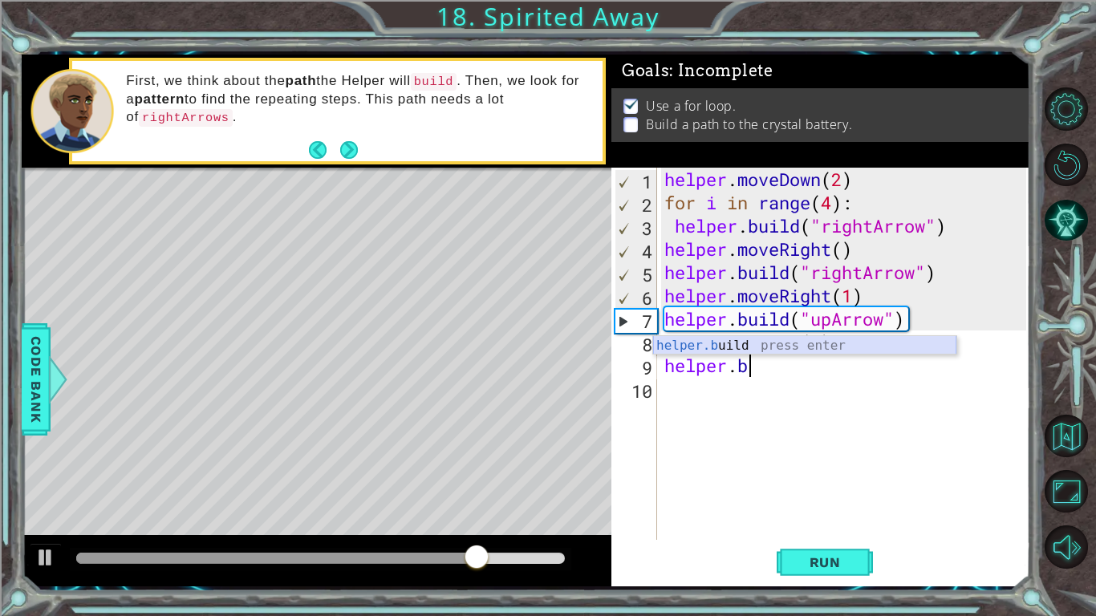
click at [805, 349] on div "helper.b uild press enter" at bounding box center [804, 365] width 303 height 58
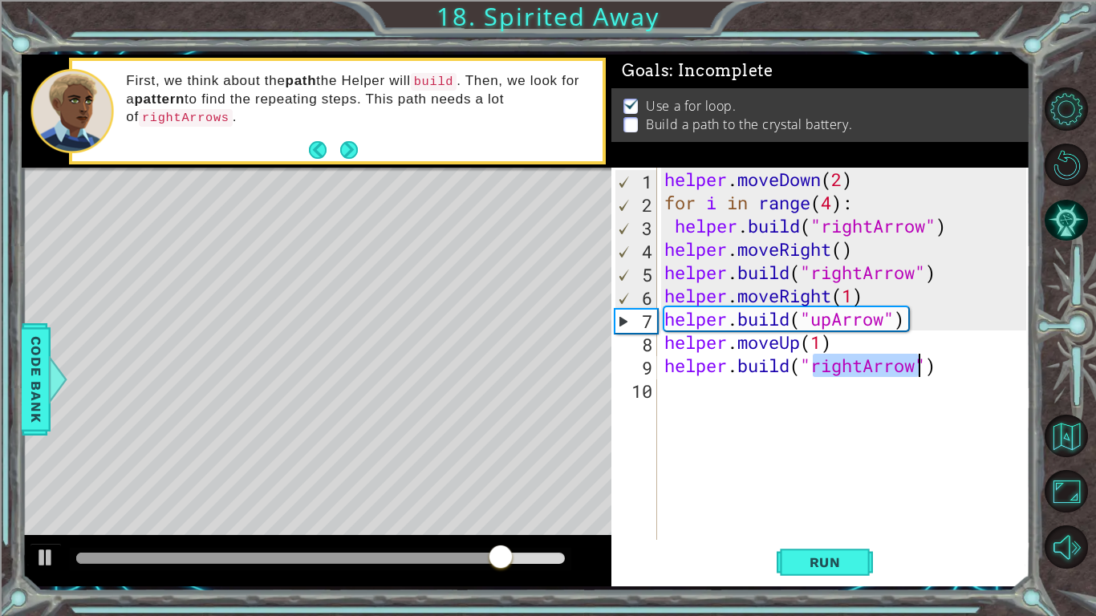
click at [862, 364] on div "helper . moveDown ( 2 ) for i in range ( 4 ) : helper . build ( "rightArrow" ) …" at bounding box center [843, 354] width 365 height 372
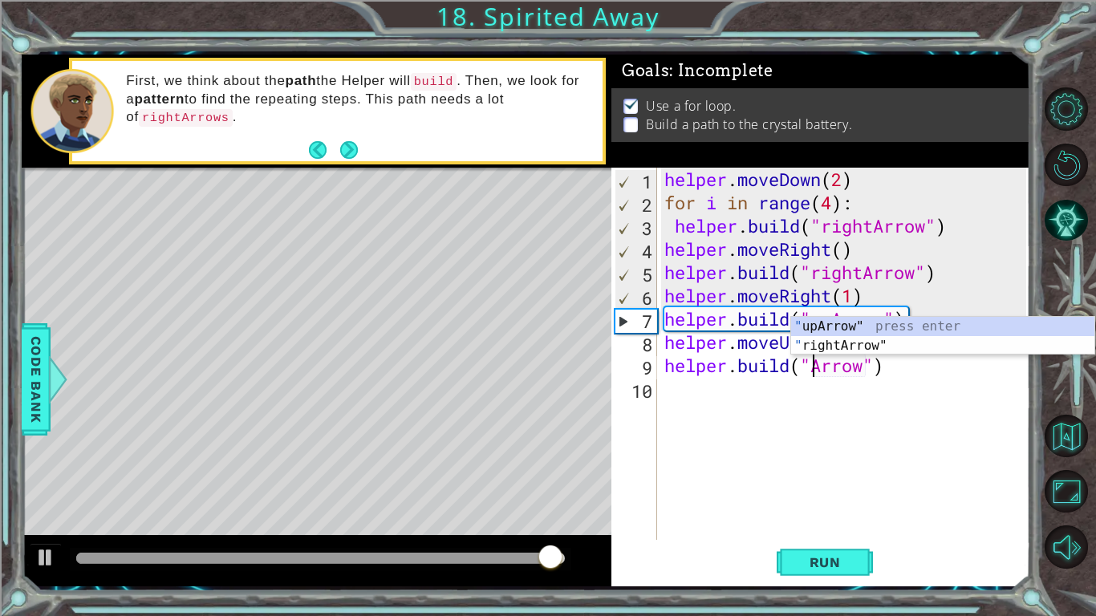
scroll to position [0, 7]
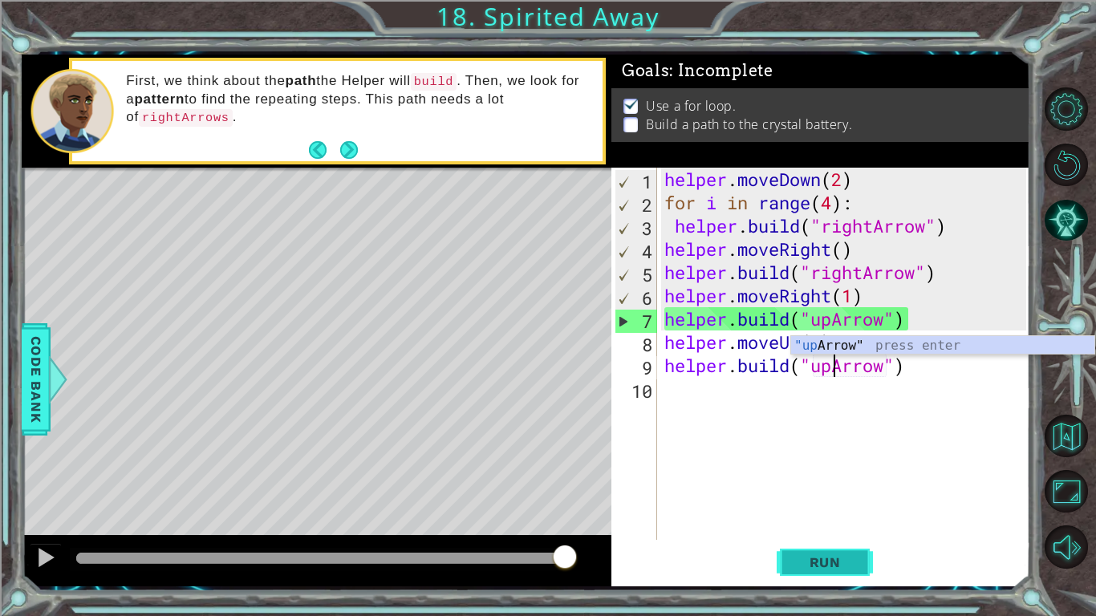
type textarea "[DOMAIN_NAME]("upArrow")"
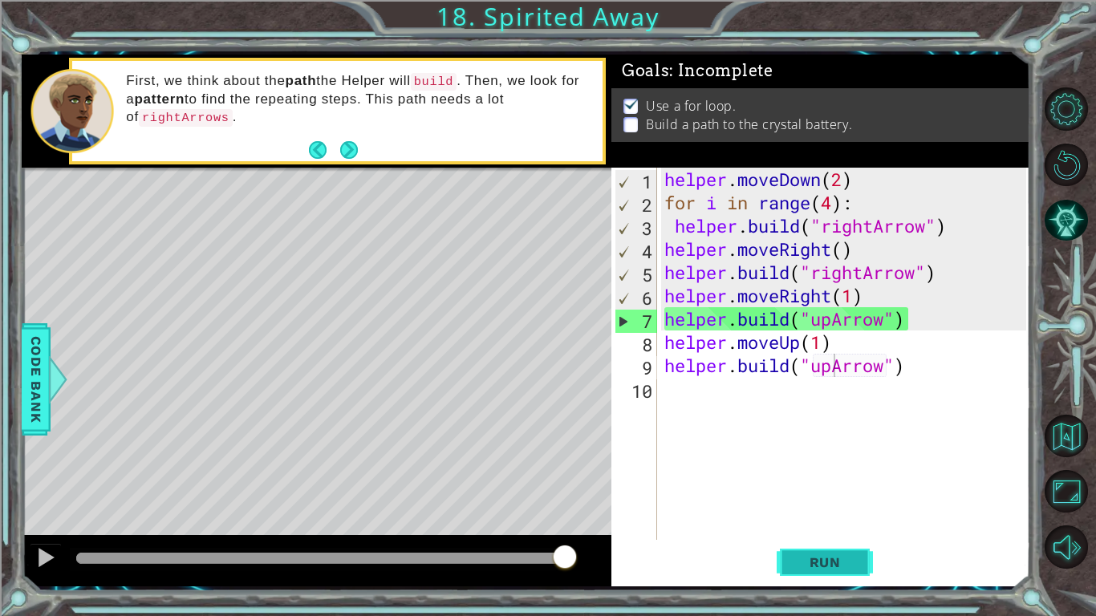
click at [821, 480] on span "Run" at bounding box center [824, 562] width 63 height 16
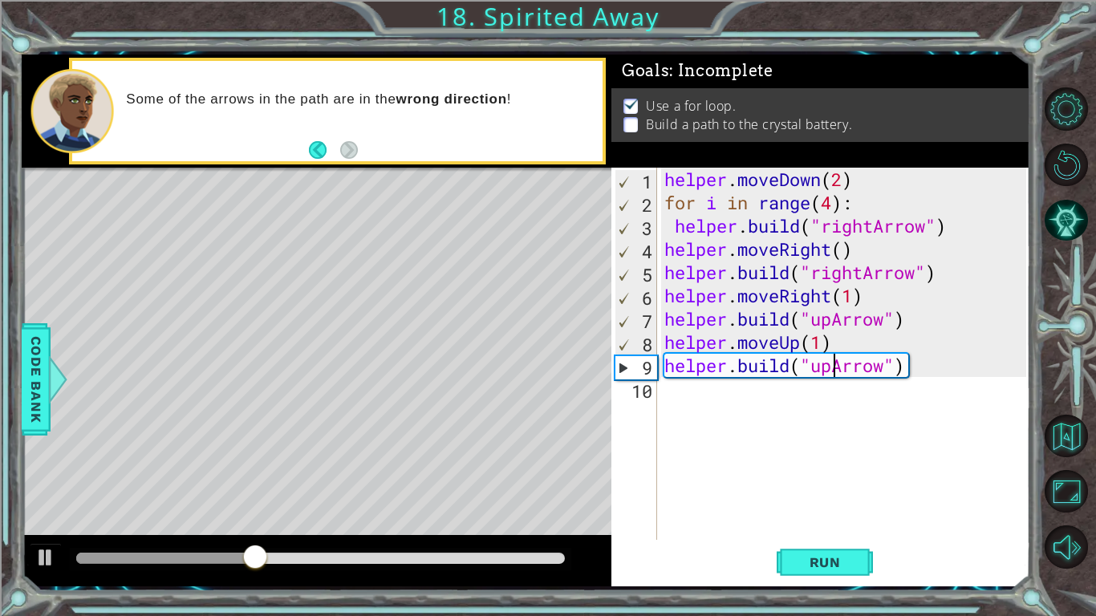
click at [724, 401] on div "helper . moveDown ( 2 ) for i in range ( 4 ) : helper . build ( "rightArrow" ) …" at bounding box center [847, 377] width 373 height 419
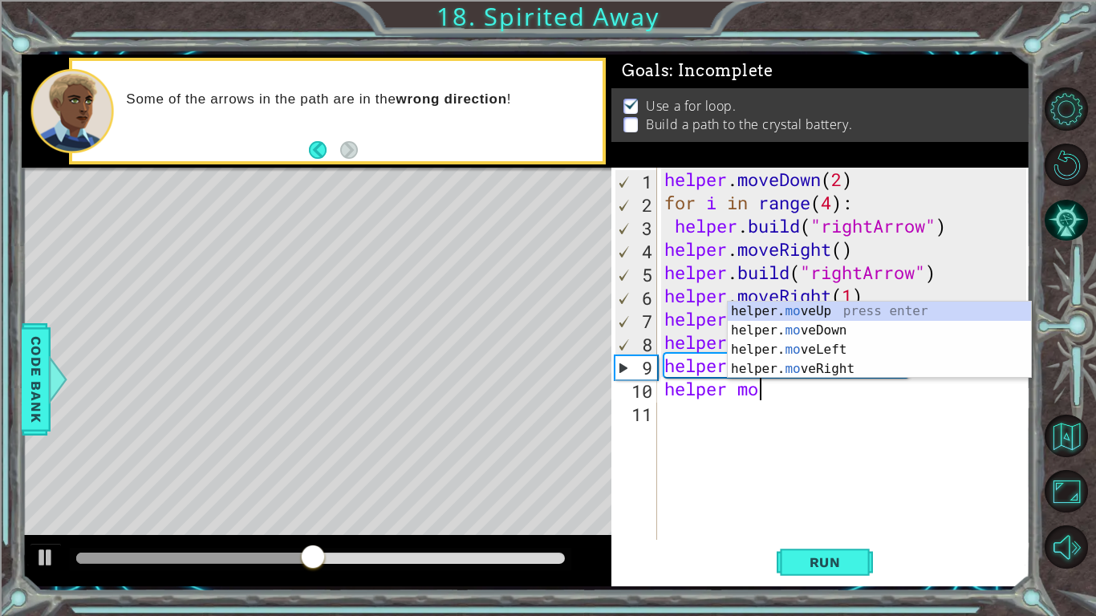
scroll to position [0, 3]
click at [839, 302] on div "helper. mo veUp press enter helper. mo veDown press enter helper. mo veLeft pre…" at bounding box center [879, 360] width 303 height 116
type textarea "helper.moveUp(1)"
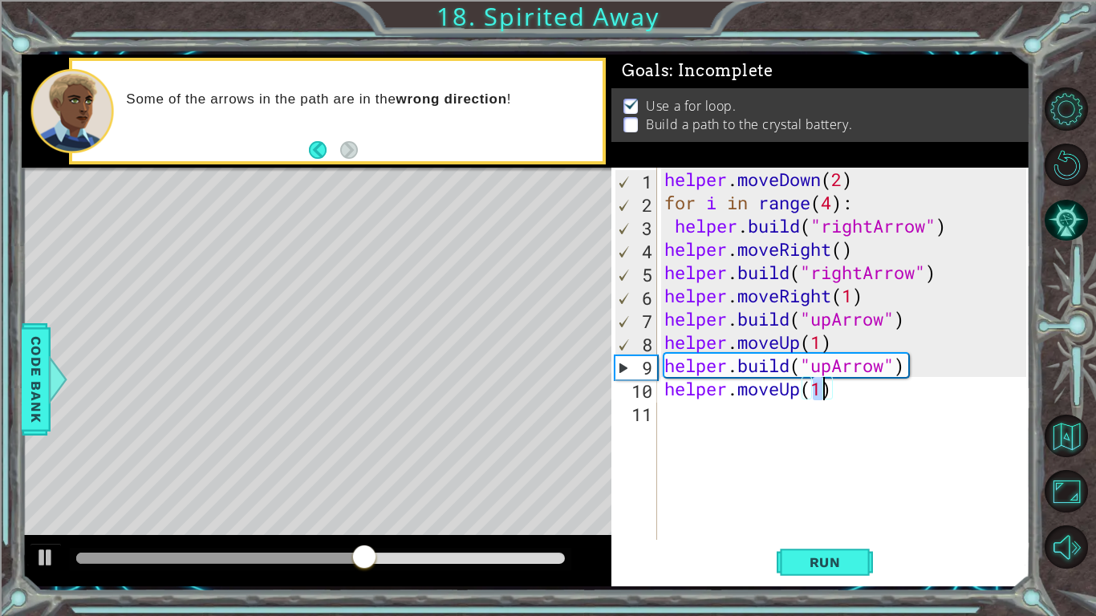
click at [729, 437] on div "helper . moveDown ( 2 ) for i in range ( 4 ) : helper . build ( "rightArrow" ) …" at bounding box center [847, 377] width 373 height 419
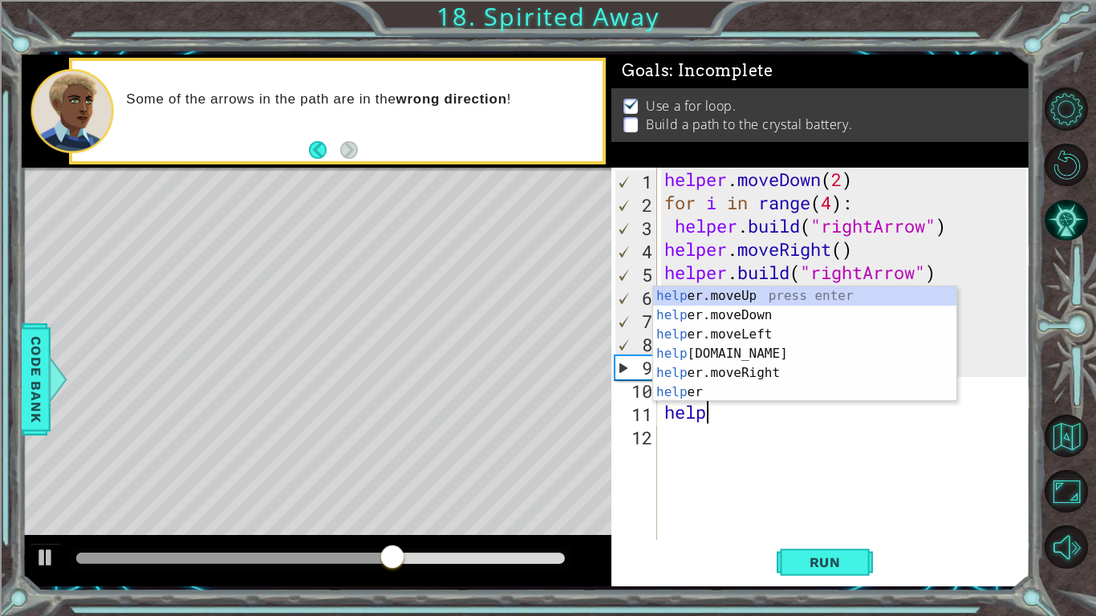
scroll to position [0, 2]
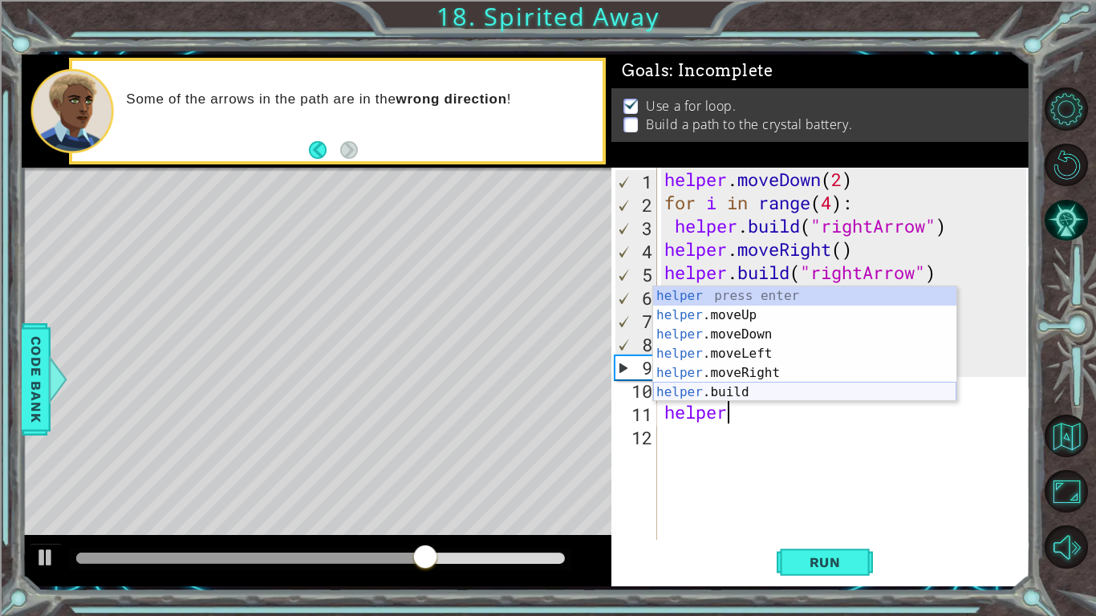
click at [741, 391] on div "helper press enter helper .moveUp press enter helper .moveDown press enter help…" at bounding box center [804, 363] width 303 height 154
type textarea "[DOMAIN_NAME]("rightArrow")"
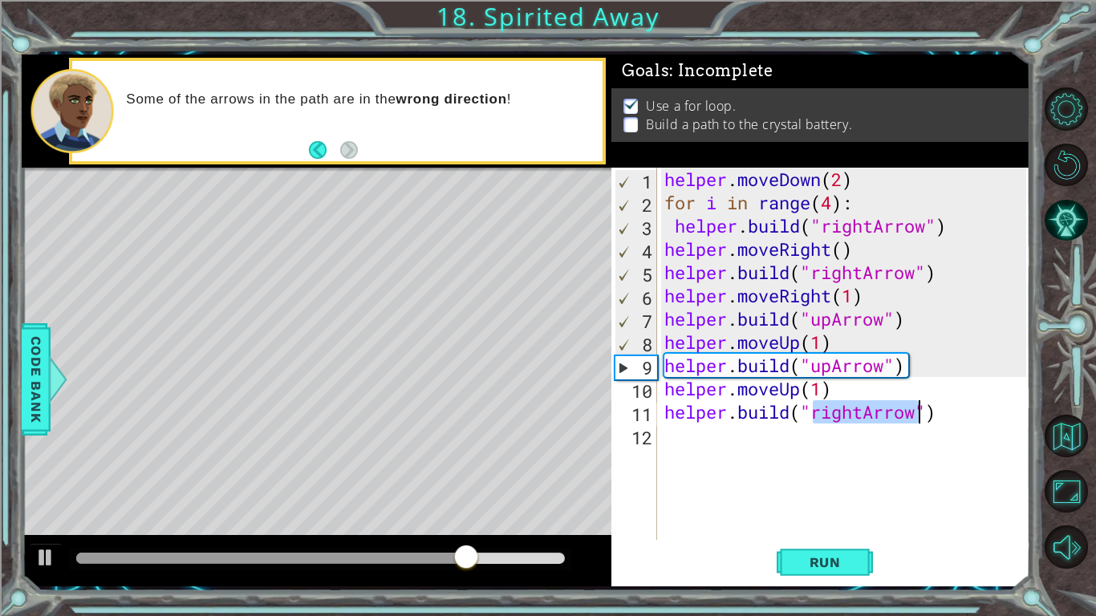
click at [770, 453] on div "helper . moveDown ( 2 ) for i in range ( 4 ) : helper . build ( "rightArrow" ) …" at bounding box center [847, 377] width 373 height 419
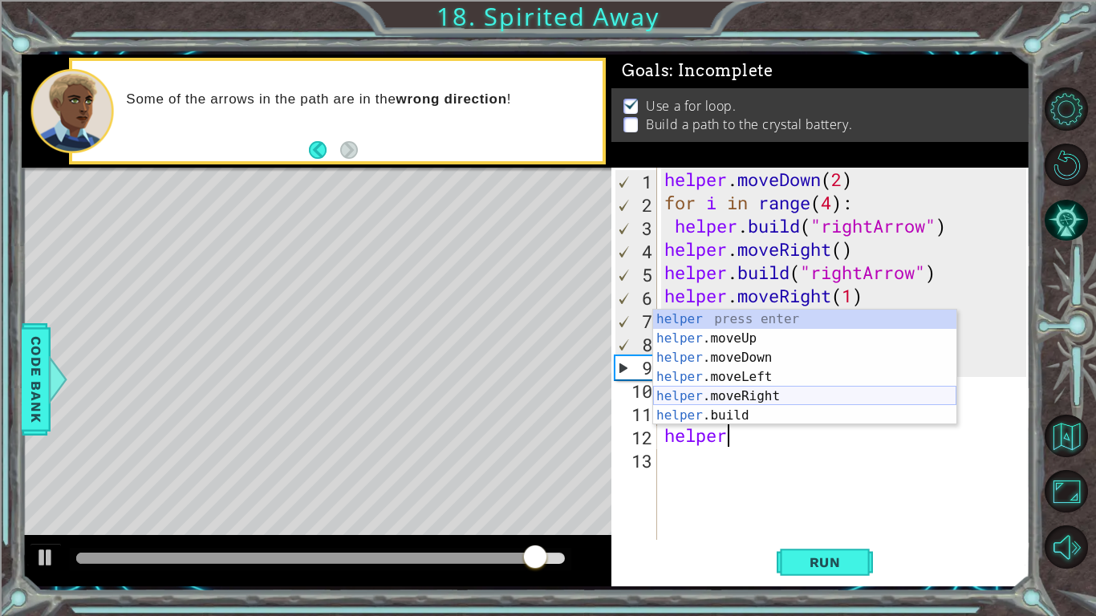
click at [831, 390] on div "helper press enter helper .moveUp press enter helper .moveDown press enter help…" at bounding box center [804, 387] width 303 height 154
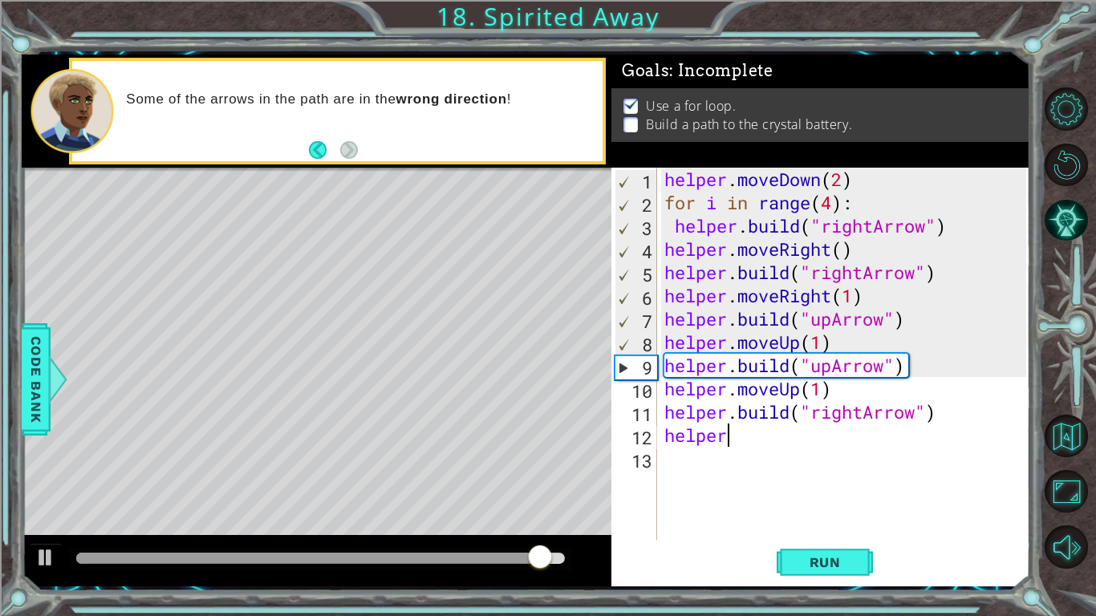
type textarea "helper.moveRight(1)"
click at [751, 453] on div "helper . moveDown ( 2 ) for i in range ( 4 ) : helper . build ( "rightArrow" ) …" at bounding box center [847, 377] width 373 height 419
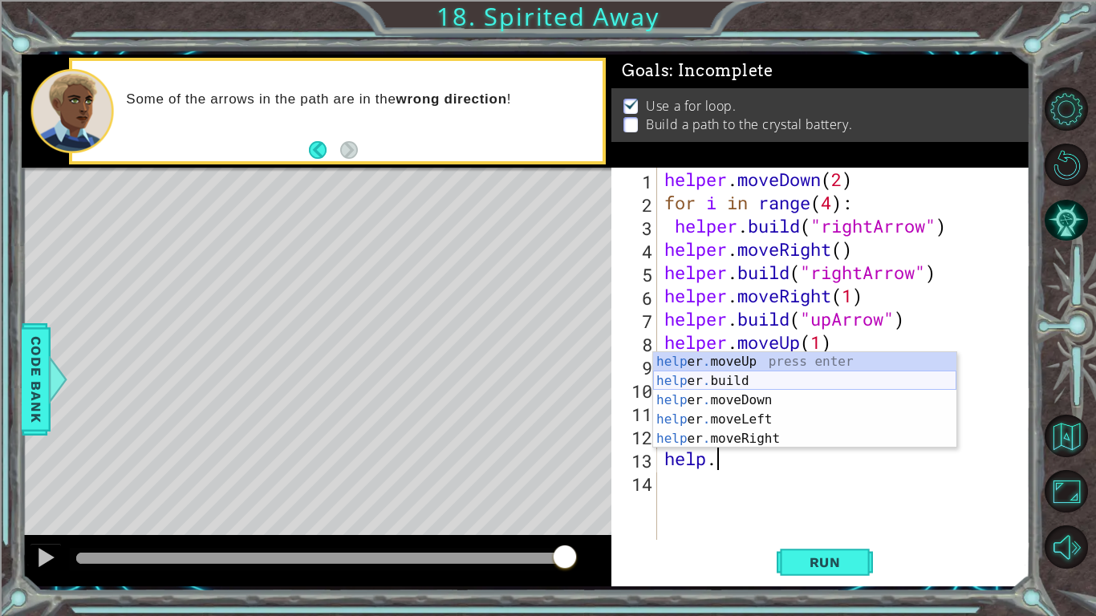
click at [773, 379] on div "help er . moveUp press enter help er . build press enter help er . moveDown pre…" at bounding box center [804, 419] width 303 height 135
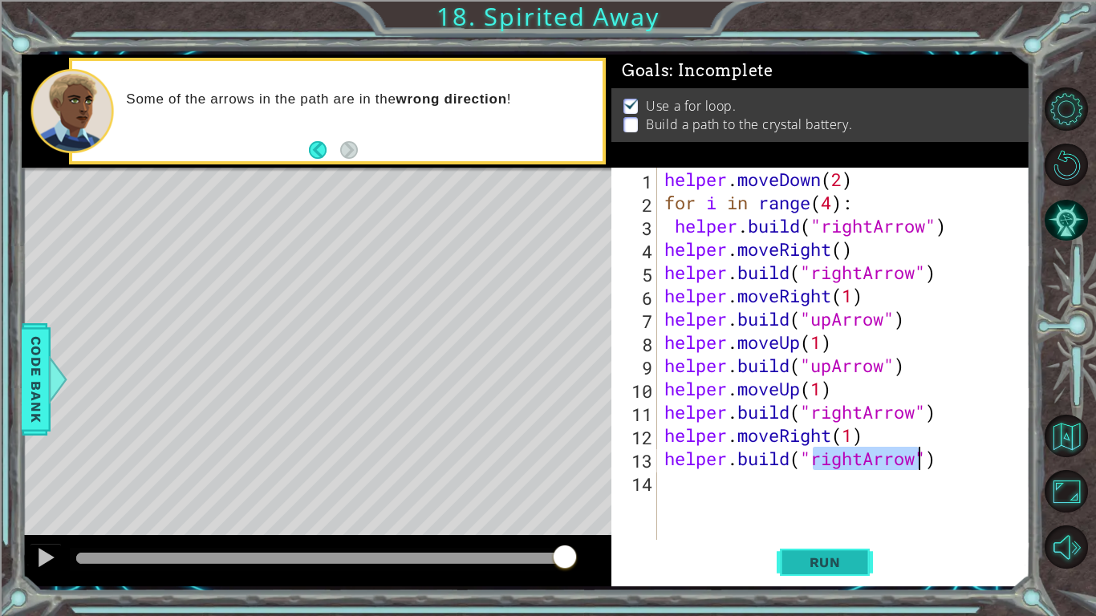
type textarea "[DOMAIN_NAME]("rightArrow")"
click at [810, 480] on button "Run" at bounding box center [825, 562] width 96 height 42
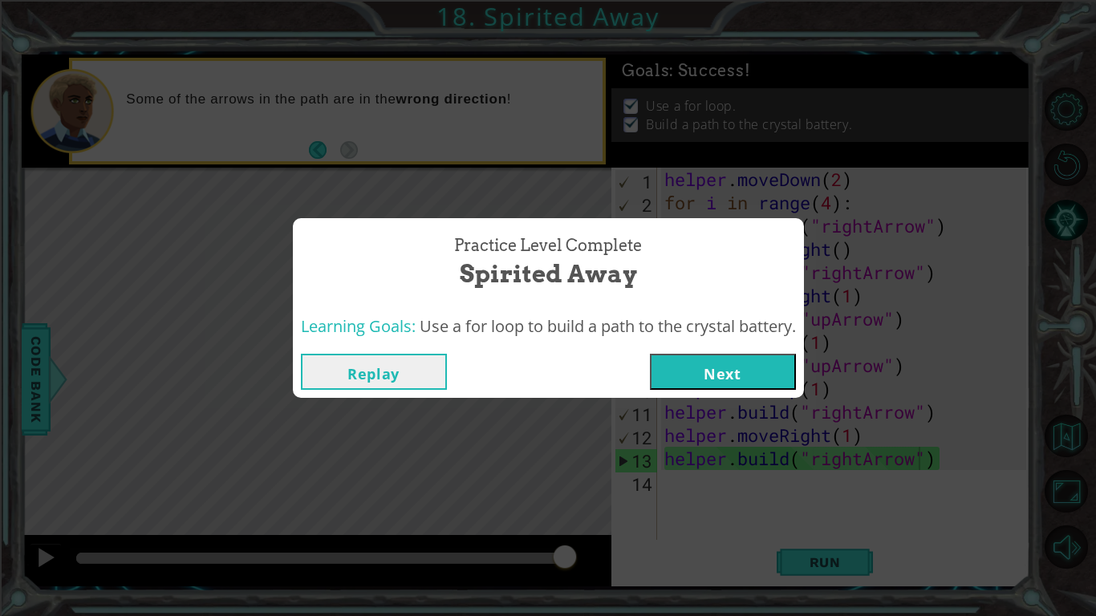
click at [690, 379] on button "Next" at bounding box center [723, 372] width 146 height 36
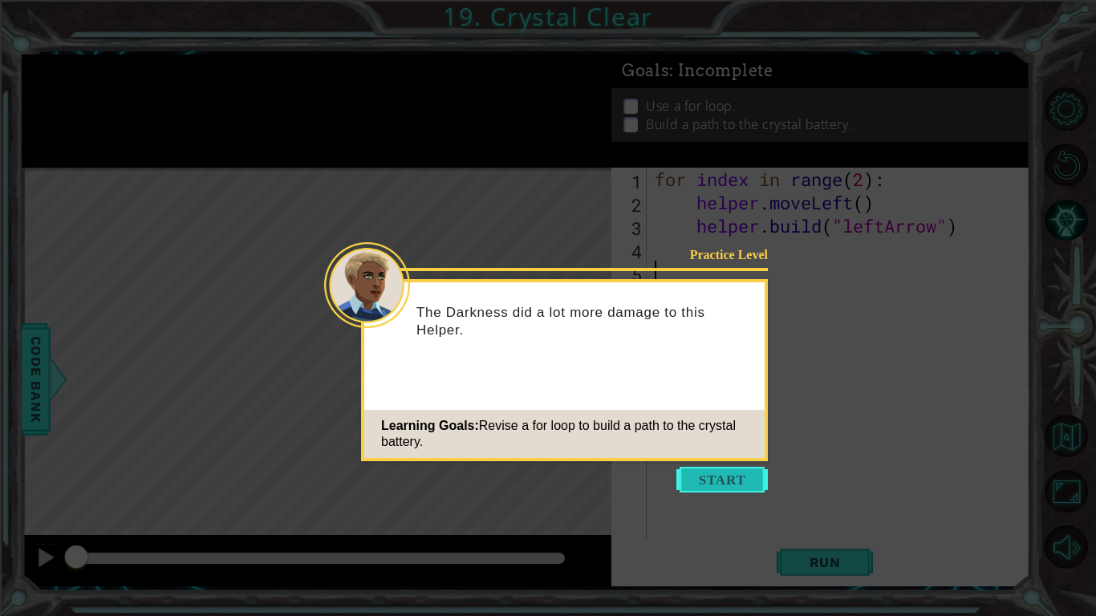
click at [733, 478] on button "Start" at bounding box center [721, 480] width 91 height 26
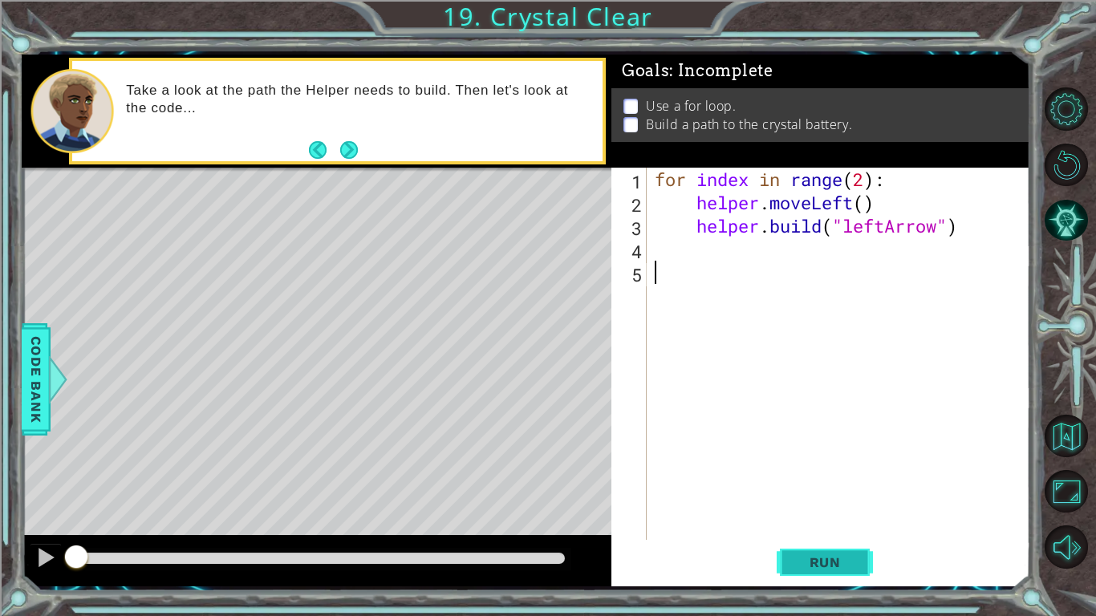
click at [796, 480] on span "Run" at bounding box center [824, 562] width 63 height 16
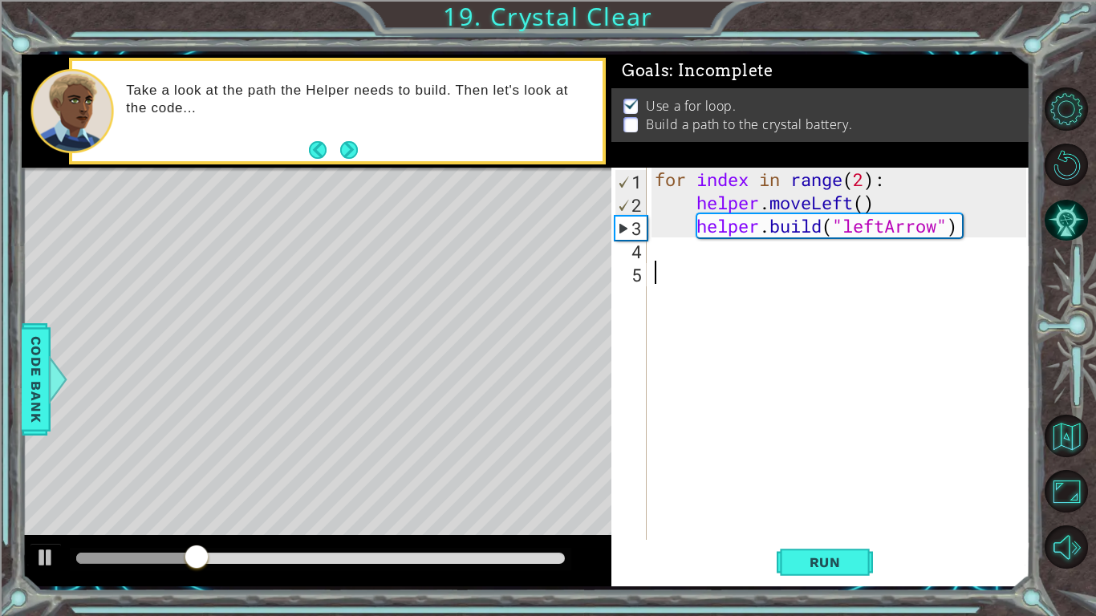
click at [762, 259] on div "for index in range ( 2 ) : helper . moveLeft ( ) helper . build ( "leftArrow" )" at bounding box center [842, 377] width 383 height 419
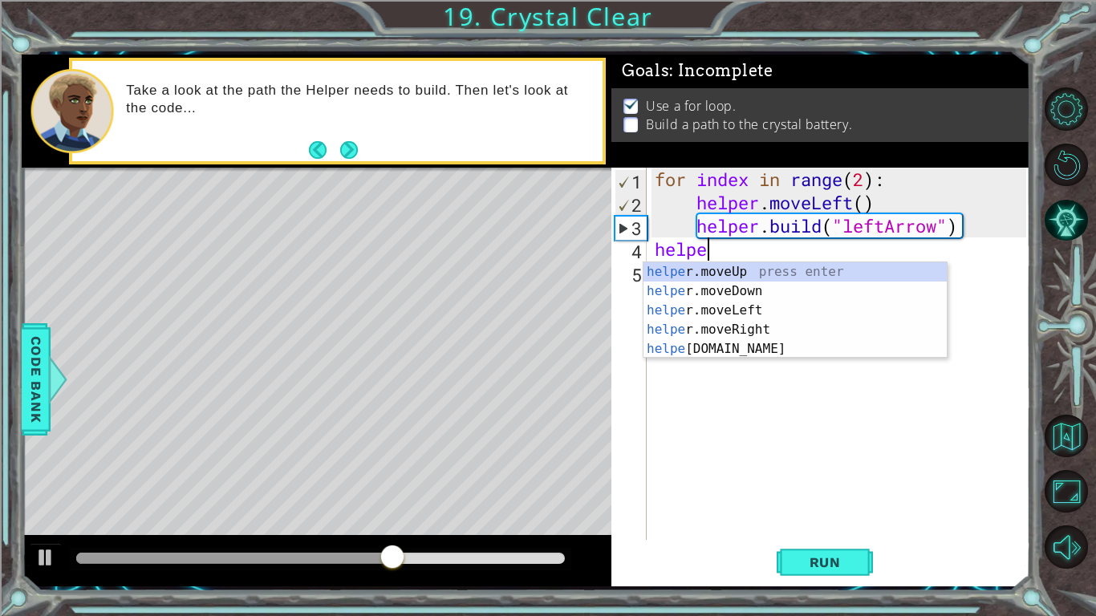
scroll to position [0, 2]
click at [772, 306] on div "helpe [PERSON_NAME]moveUp press enter helpe [PERSON_NAME]moveDown press enter h…" at bounding box center [794, 329] width 303 height 135
type textarea "helper.moveLeft(1)"
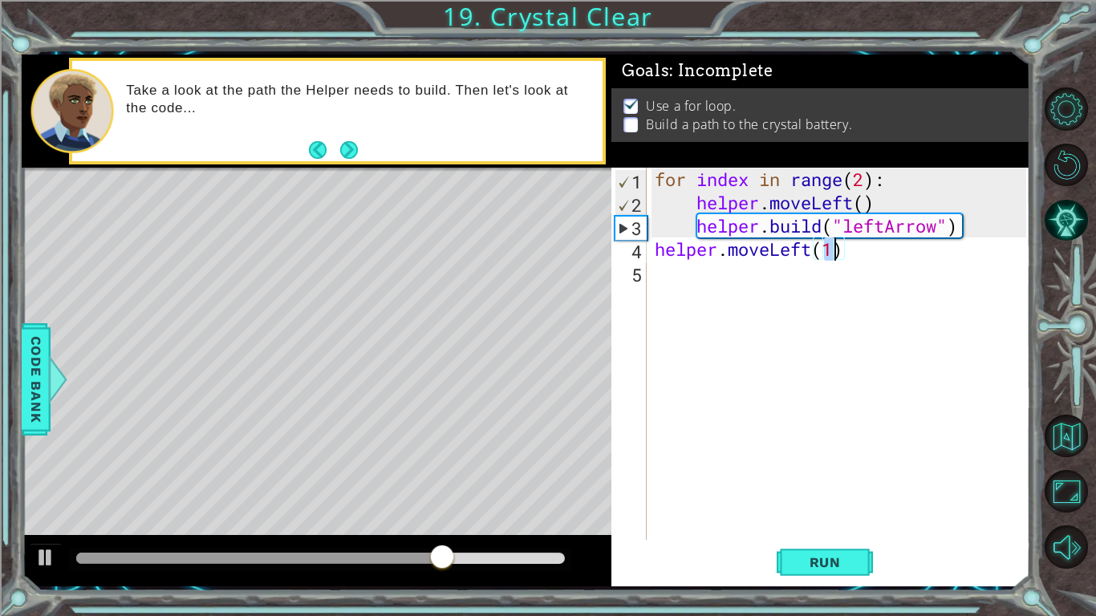
click at [736, 288] on div "for index in range ( 2 ) : helper . moveLeft ( ) helper . build ( "leftArrow" )…" at bounding box center [842, 377] width 383 height 419
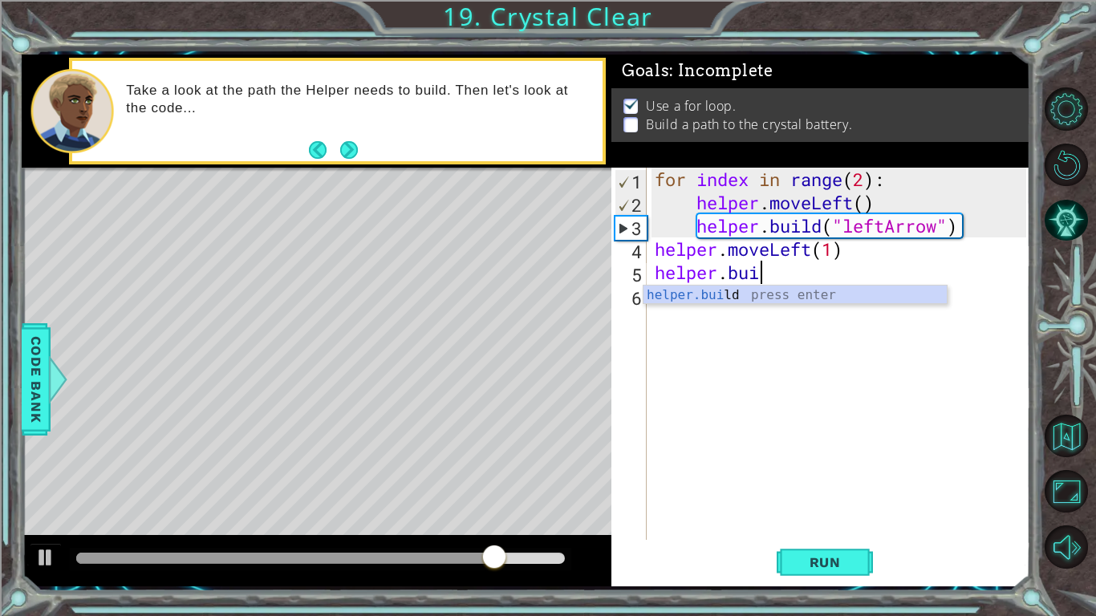
scroll to position [0, 4]
click at [806, 300] on div "helper.buil d press enter" at bounding box center [794, 315] width 303 height 58
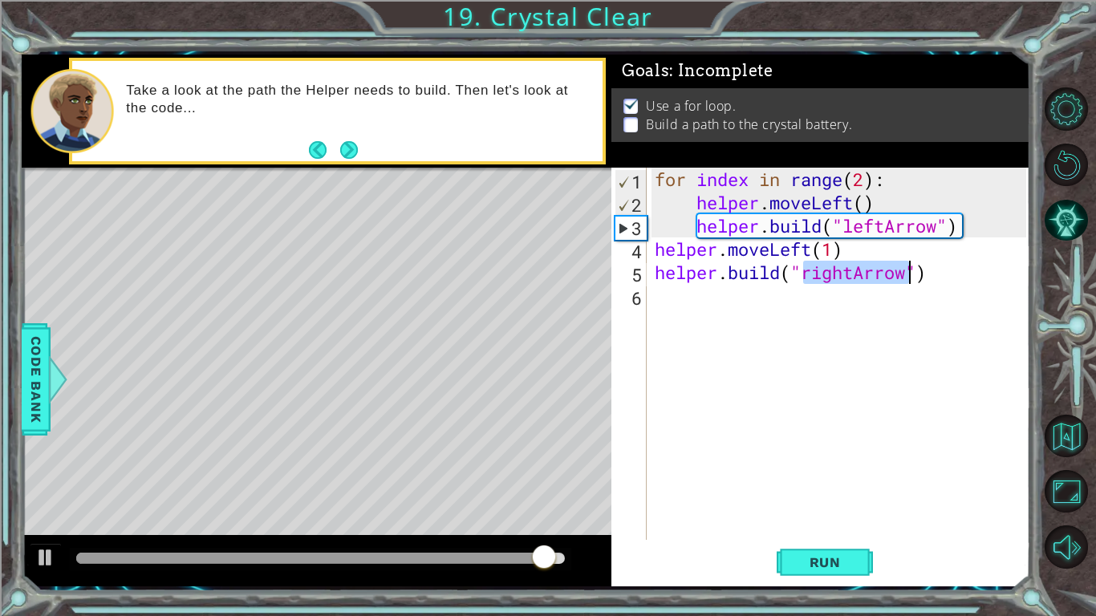
click at [849, 271] on div "for index in range ( 2 ) : helper . moveLeft ( ) helper . build ( "leftArrow" )…" at bounding box center [838, 354] width 375 height 372
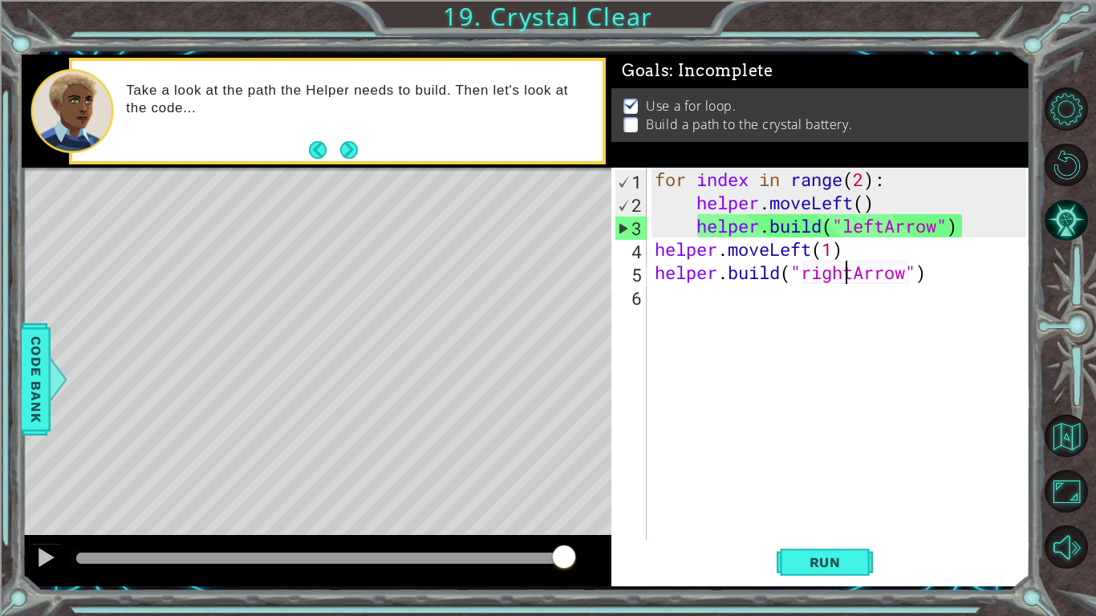
click at [853, 278] on div "for index in range ( 2 ) : helper . moveLeft ( ) helper . build ( "leftArrow" )…" at bounding box center [842, 377] width 383 height 419
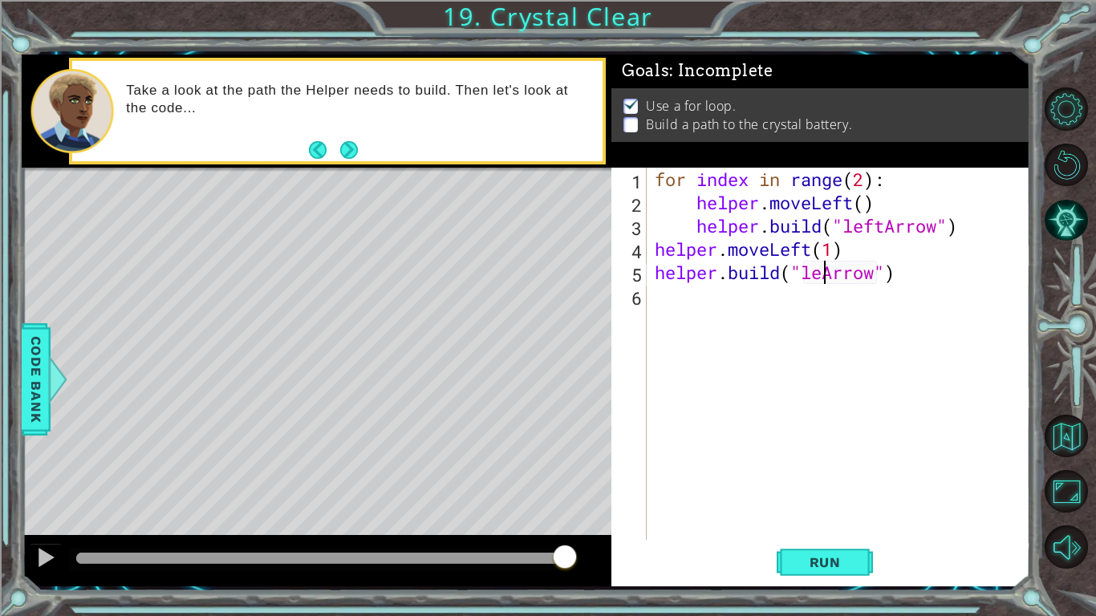
scroll to position [0, 8]
type textarea "[DOMAIN_NAME]("leftArrow")"
click at [830, 480] on span "Run" at bounding box center [824, 562] width 63 height 16
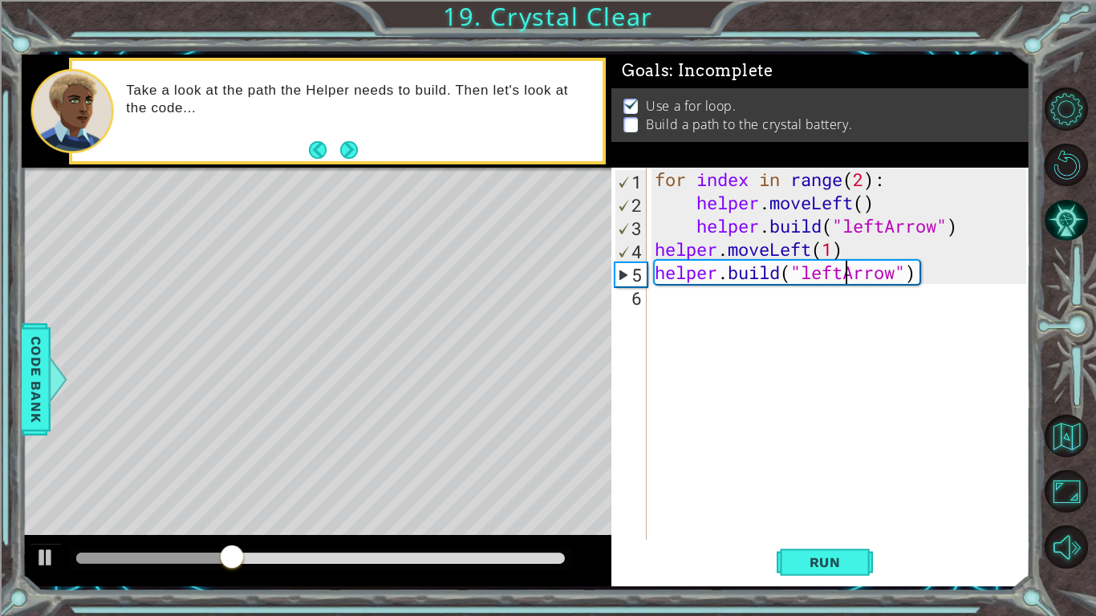
click at [753, 330] on div "for index in range ( 2 ) : helper . moveLeft ( ) helper . build ( "leftArrow" )…" at bounding box center [842, 377] width 383 height 419
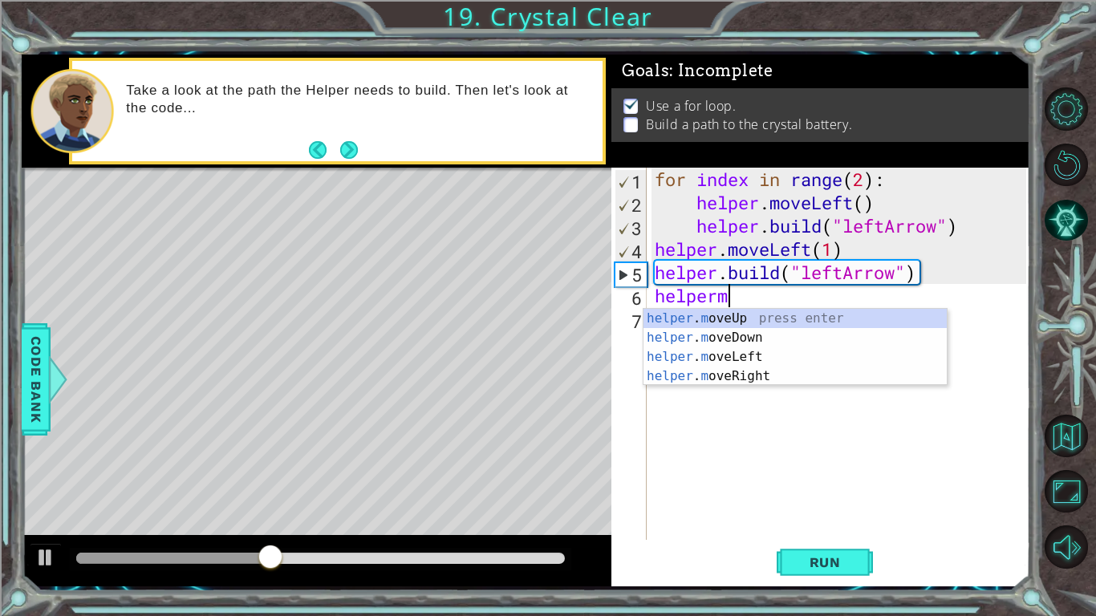
scroll to position [0, 2]
click at [785, 350] on div "helper . m oveUp press enter helper . m oveDown press enter helper . m oveLeft …" at bounding box center [794, 367] width 303 height 116
type textarea "helper.moveLeft(1)"
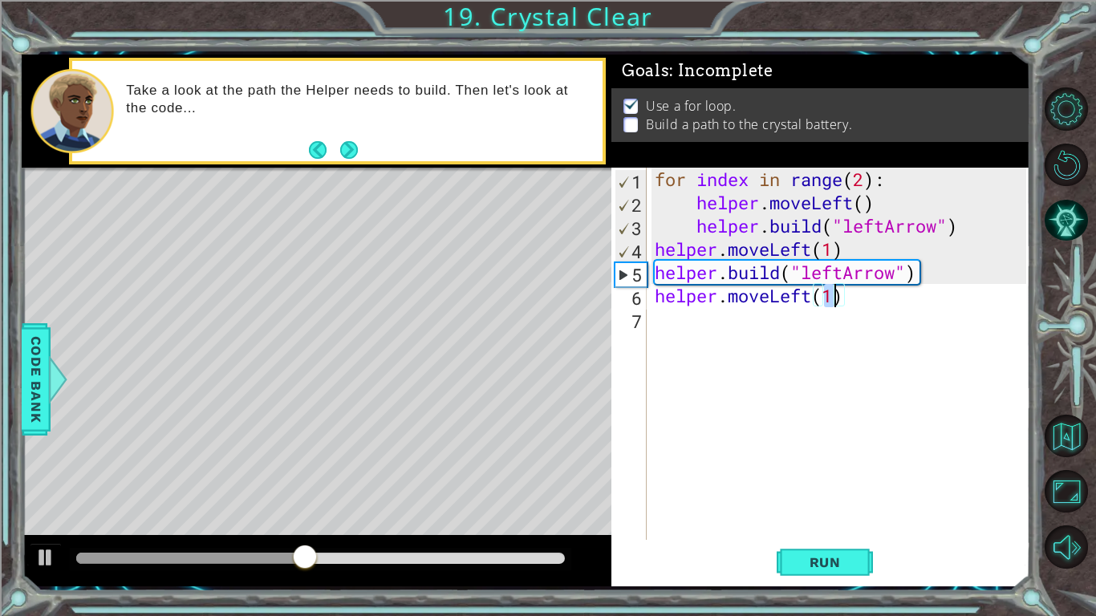
click at [751, 326] on div "for index in range ( 2 ) : helper . moveLeft ( ) helper . build ( "leftArrow" )…" at bounding box center [842, 377] width 383 height 419
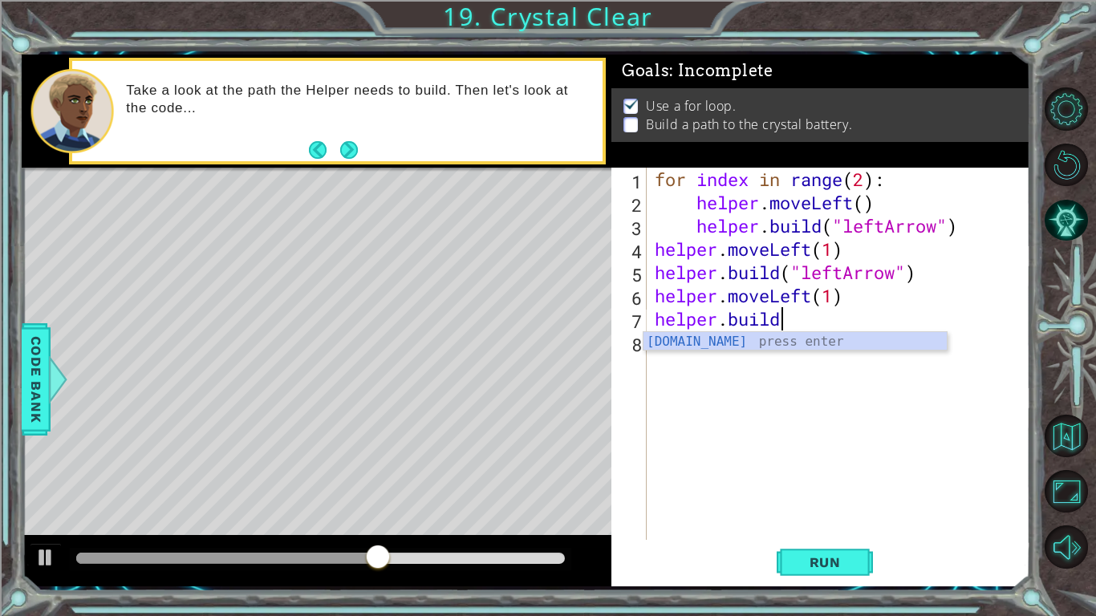
scroll to position [0, 5]
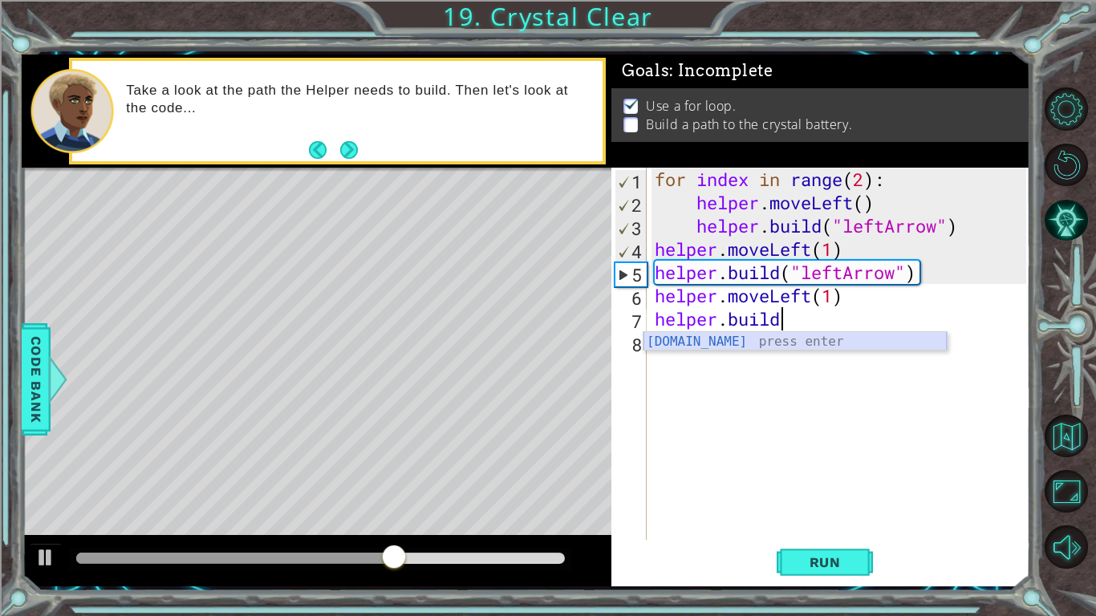
click at [775, 340] on div "[DOMAIN_NAME] press enter" at bounding box center [794, 361] width 303 height 58
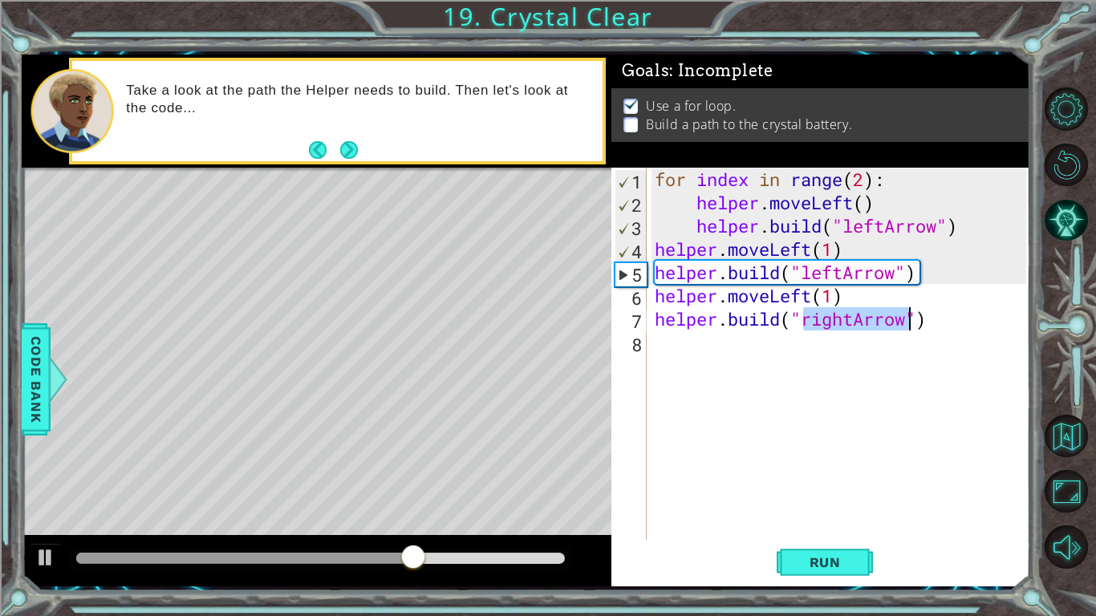
click at [854, 317] on div "for index in range ( 2 ) : helper . moveLeft ( ) helper . build ( "leftArrow" )…" at bounding box center [838, 354] width 375 height 372
type textarea "[DOMAIN_NAME]("leftArrow")"
click at [837, 480] on span "Run" at bounding box center [824, 562] width 63 height 16
